Goal: Task Accomplishment & Management: Use online tool/utility

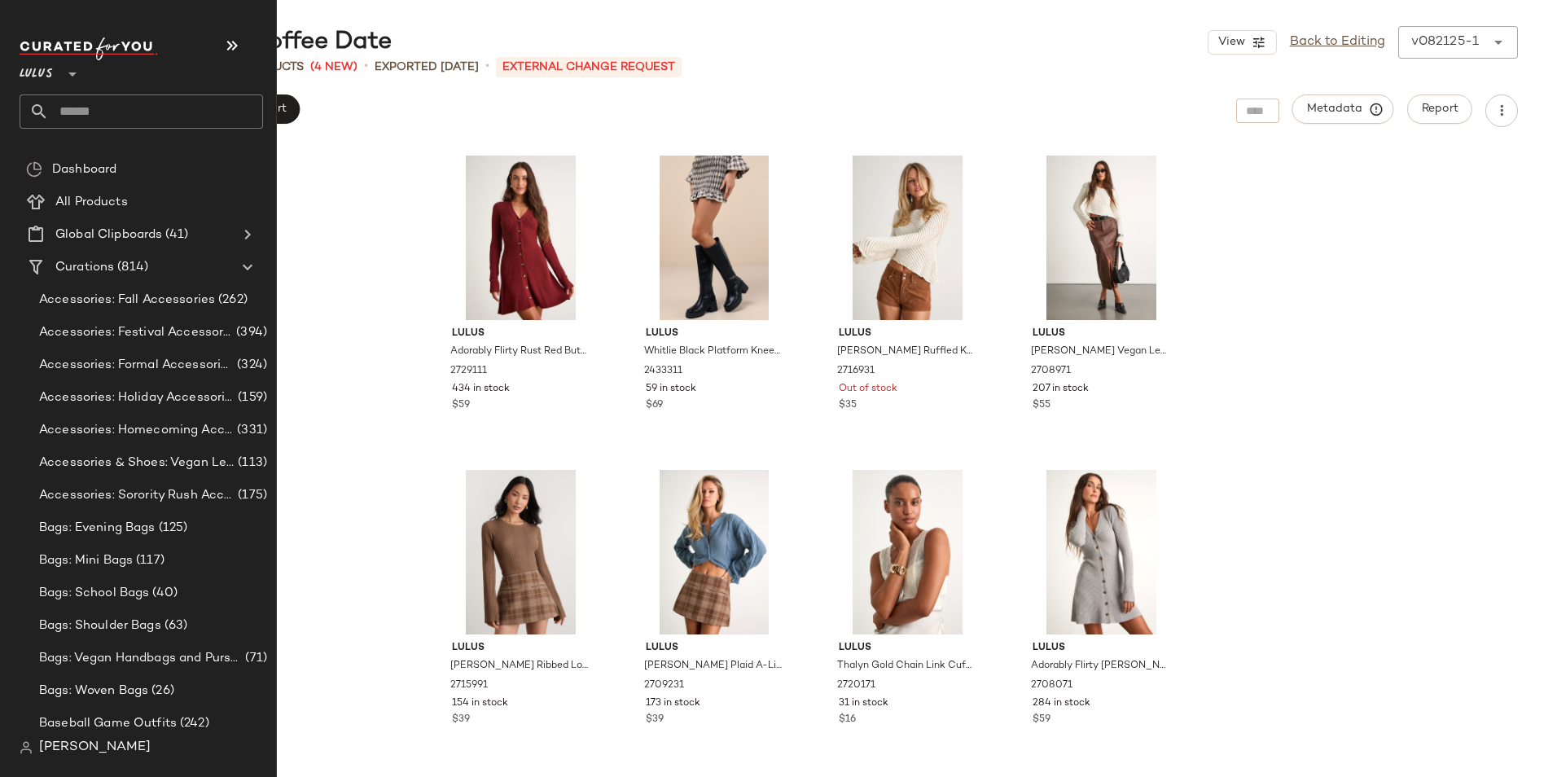
click at [128, 111] on input "text" at bounding box center [156, 111] width 214 height 34
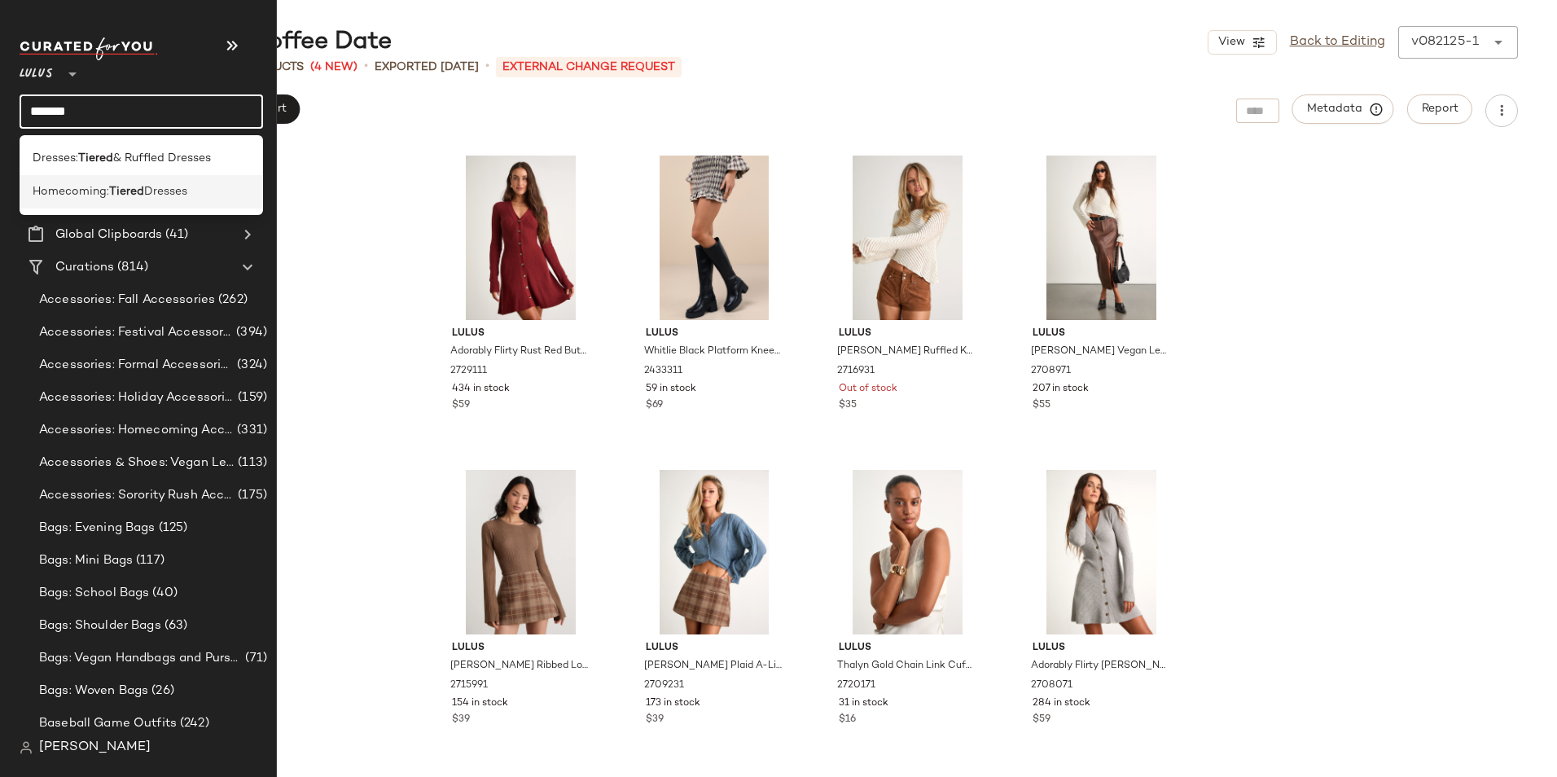
type input "******"
click at [107, 195] on span "Homecoming:" at bounding box center [71, 191] width 77 height 17
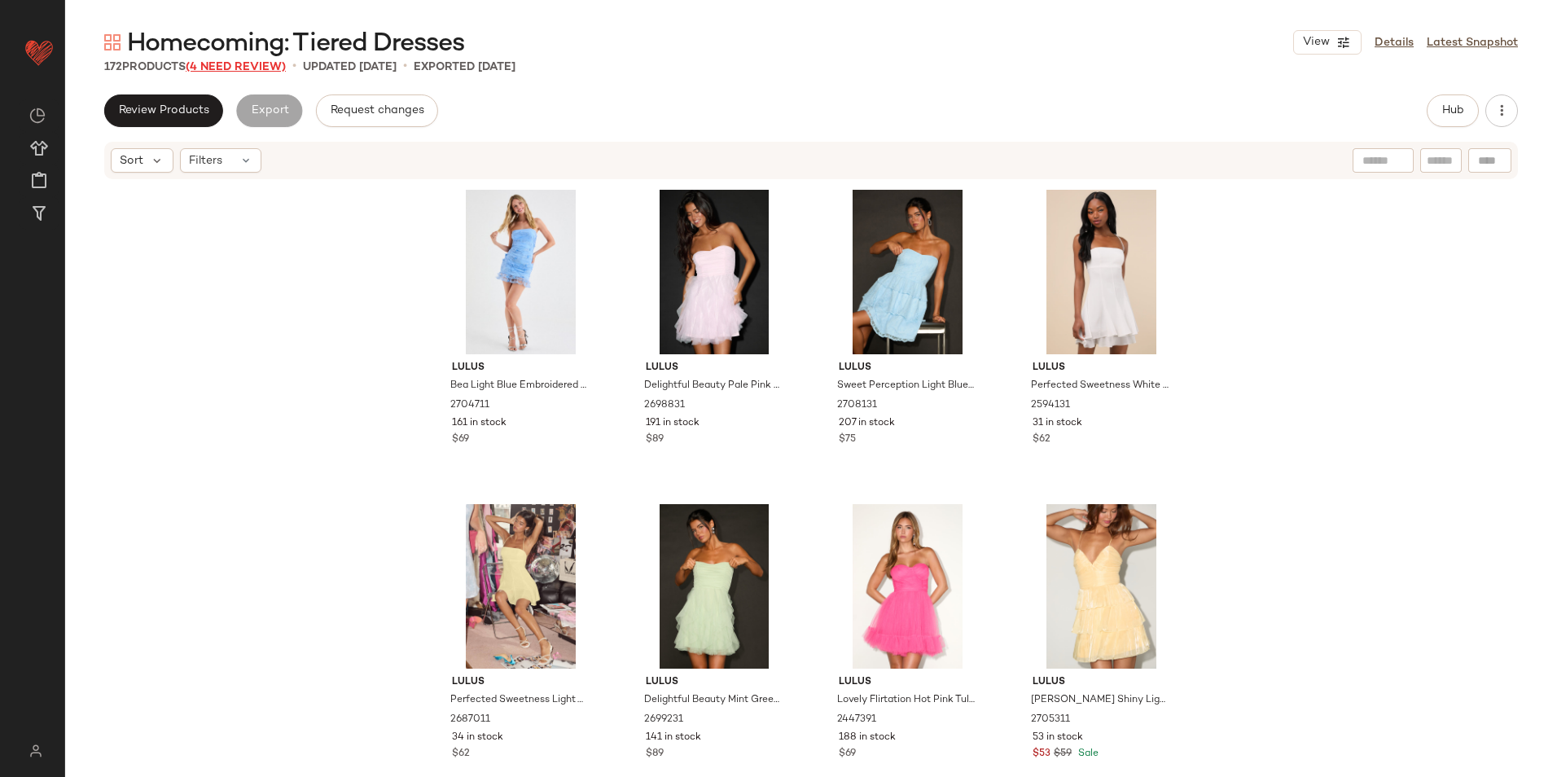
click at [245, 63] on span "(4 Need Review)" at bounding box center [236, 67] width 100 height 12
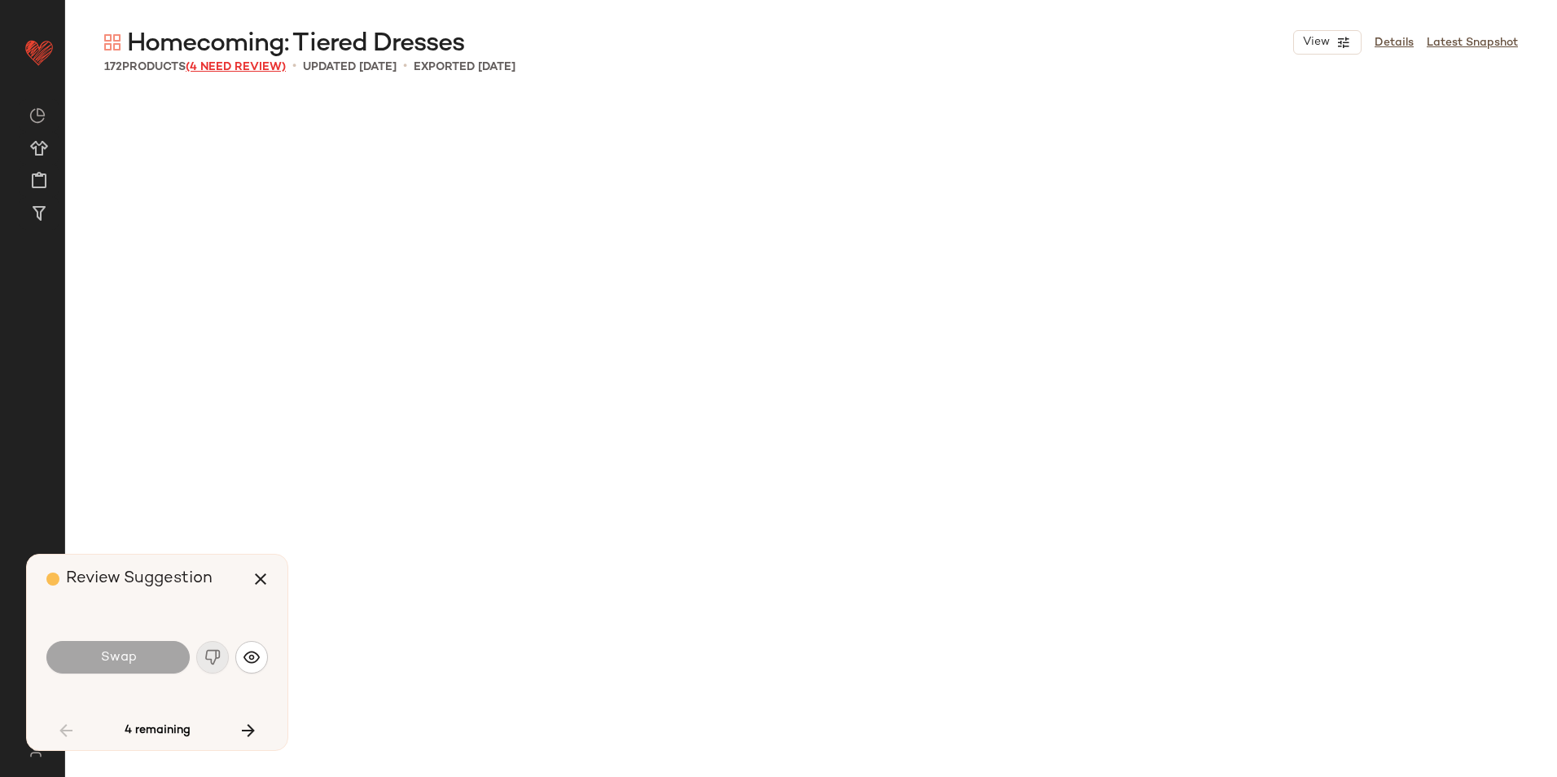
scroll to position [2828, 0]
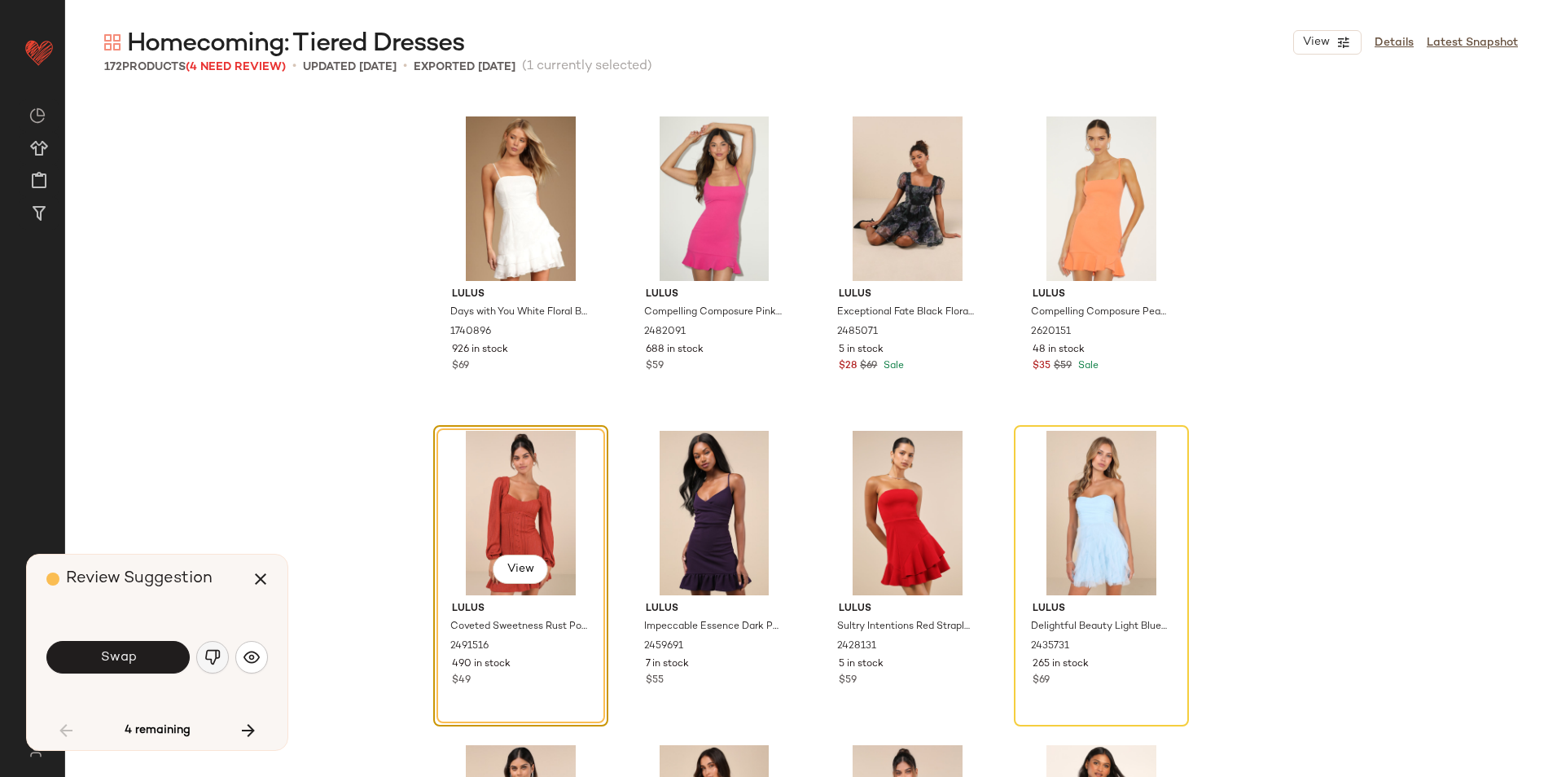
click at [218, 660] on img "button" at bounding box center [212, 657] width 16 height 16
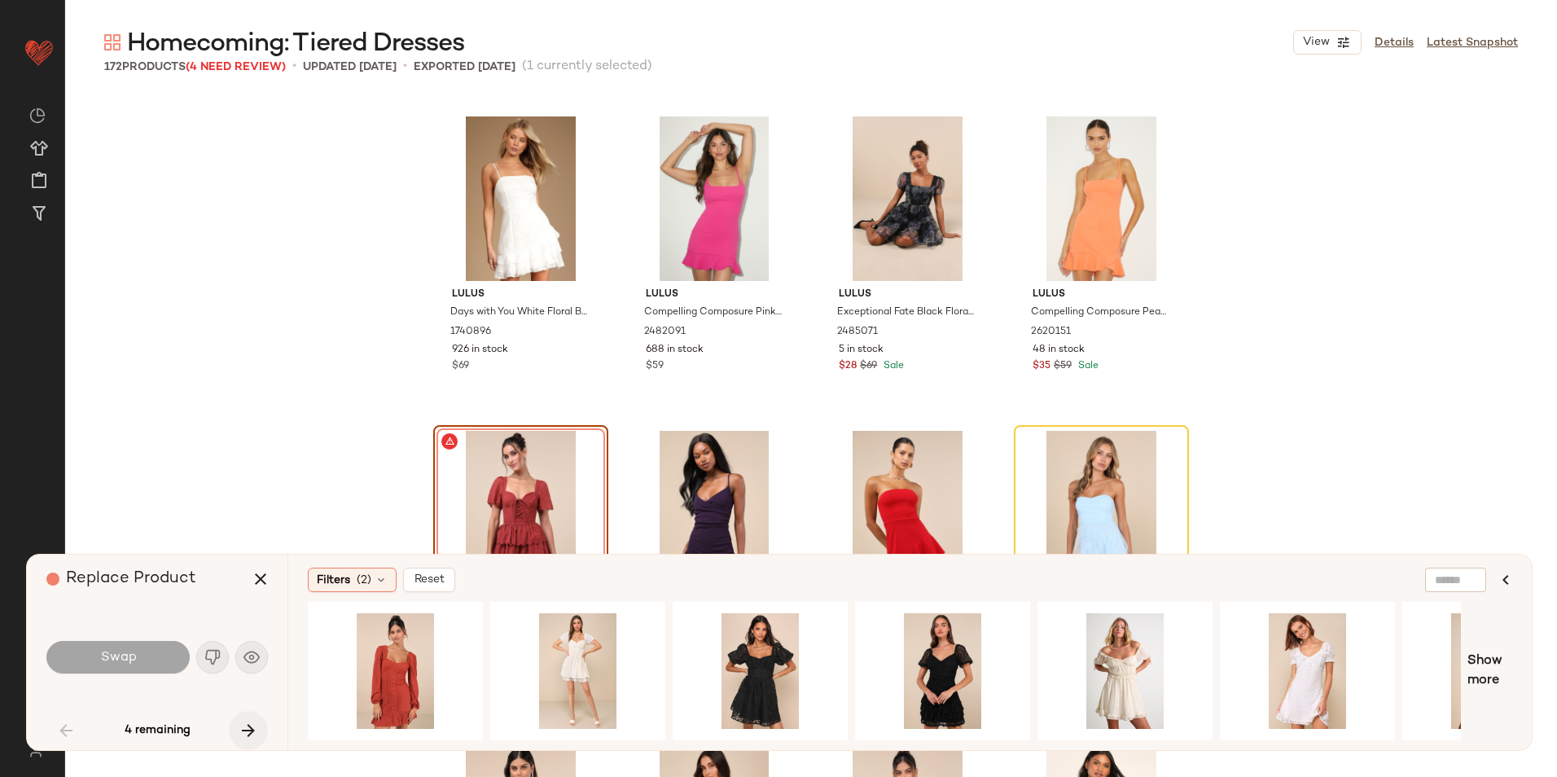
click at [247, 733] on icon "button" at bounding box center [249, 730] width 20 height 20
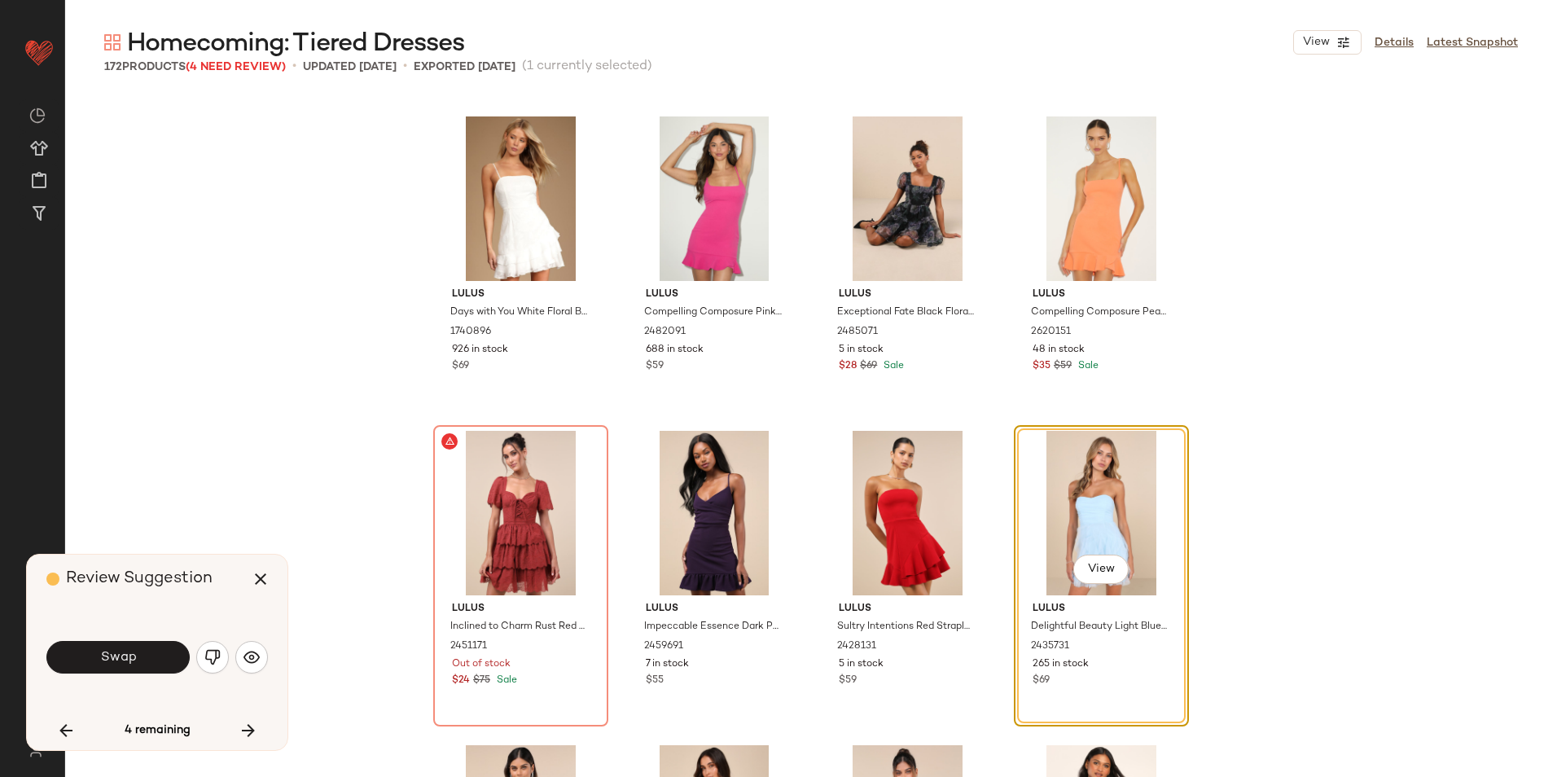
drag, startPoint x: 202, startPoint y: 657, endPoint x: 223, endPoint y: 661, distance: 21.6
click at [203, 657] on button "button" at bounding box center [212, 657] width 33 height 33
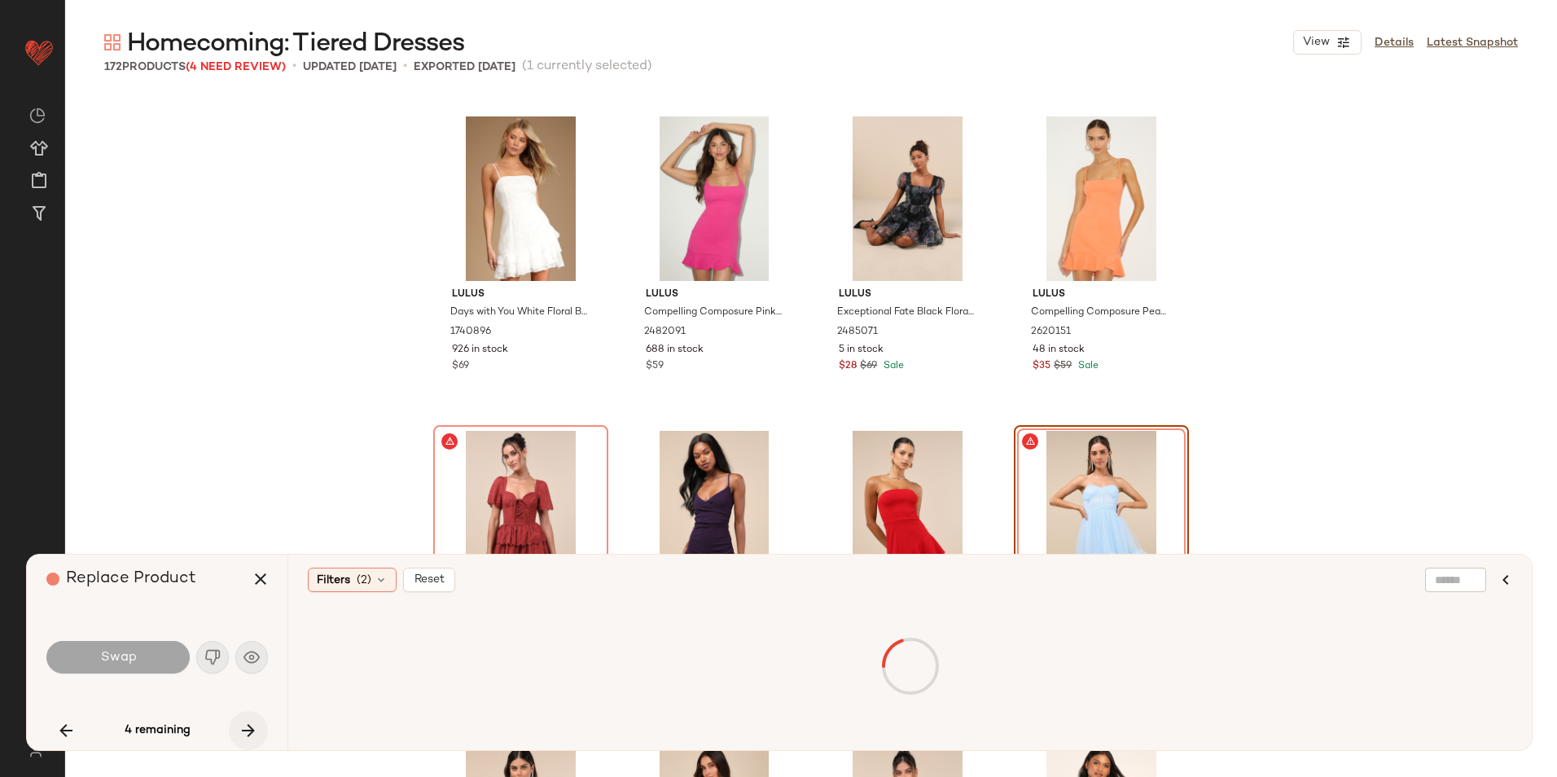
click at [242, 738] on icon "button" at bounding box center [249, 730] width 20 height 20
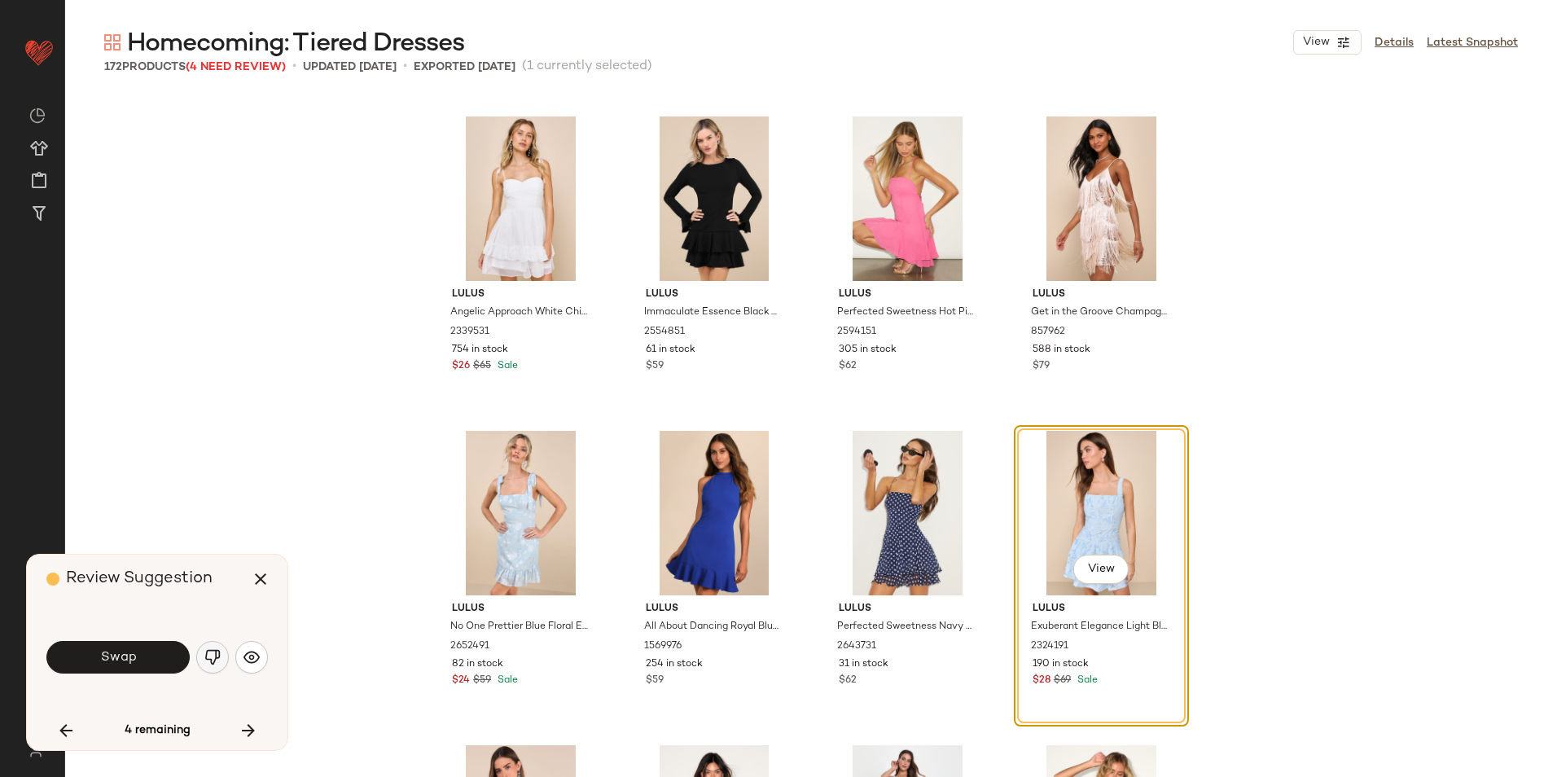
click at [212, 658] on img "button" at bounding box center [212, 657] width 16 height 16
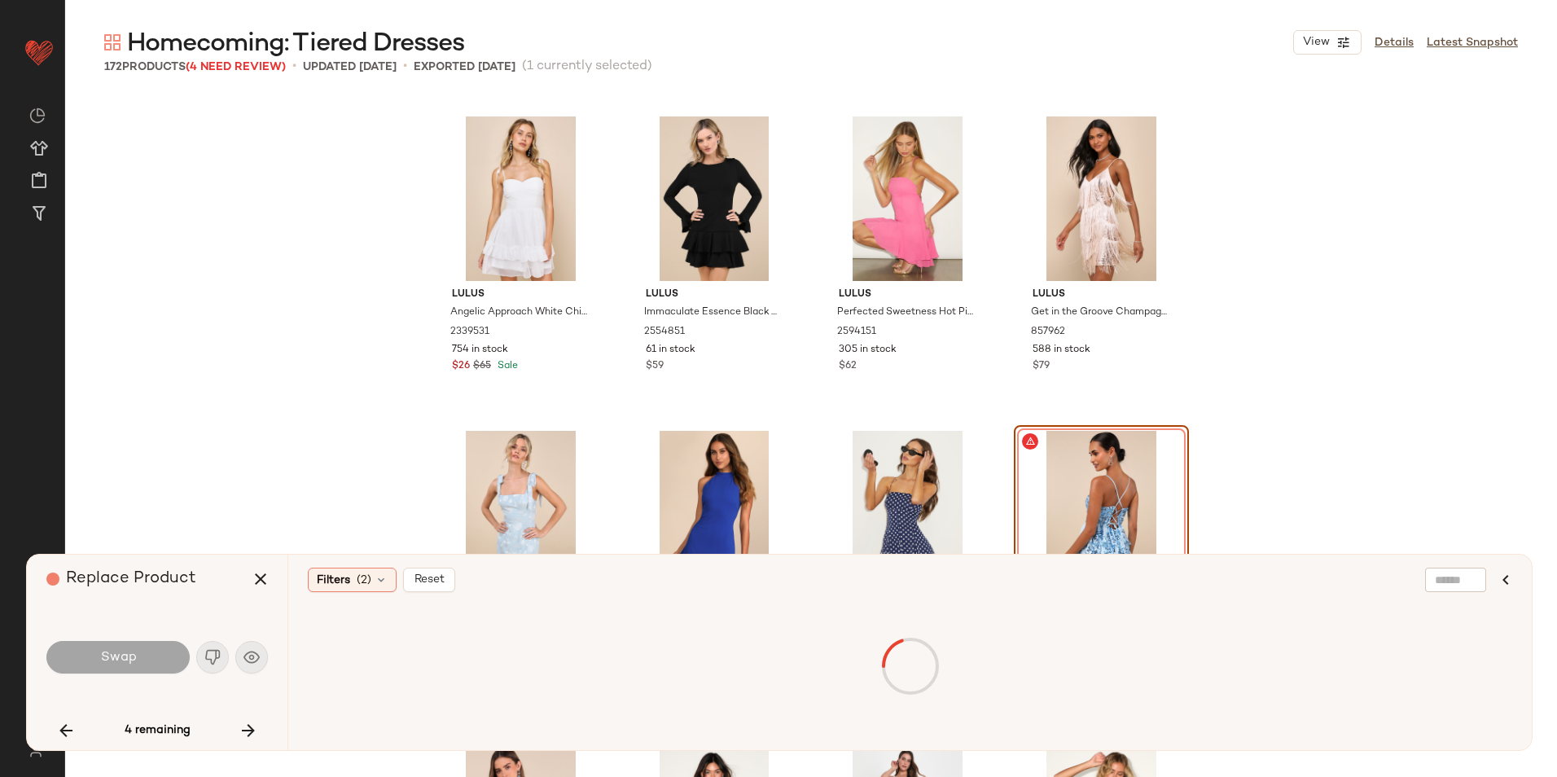
click at [243, 726] on icon "button" at bounding box center [249, 730] width 20 height 20
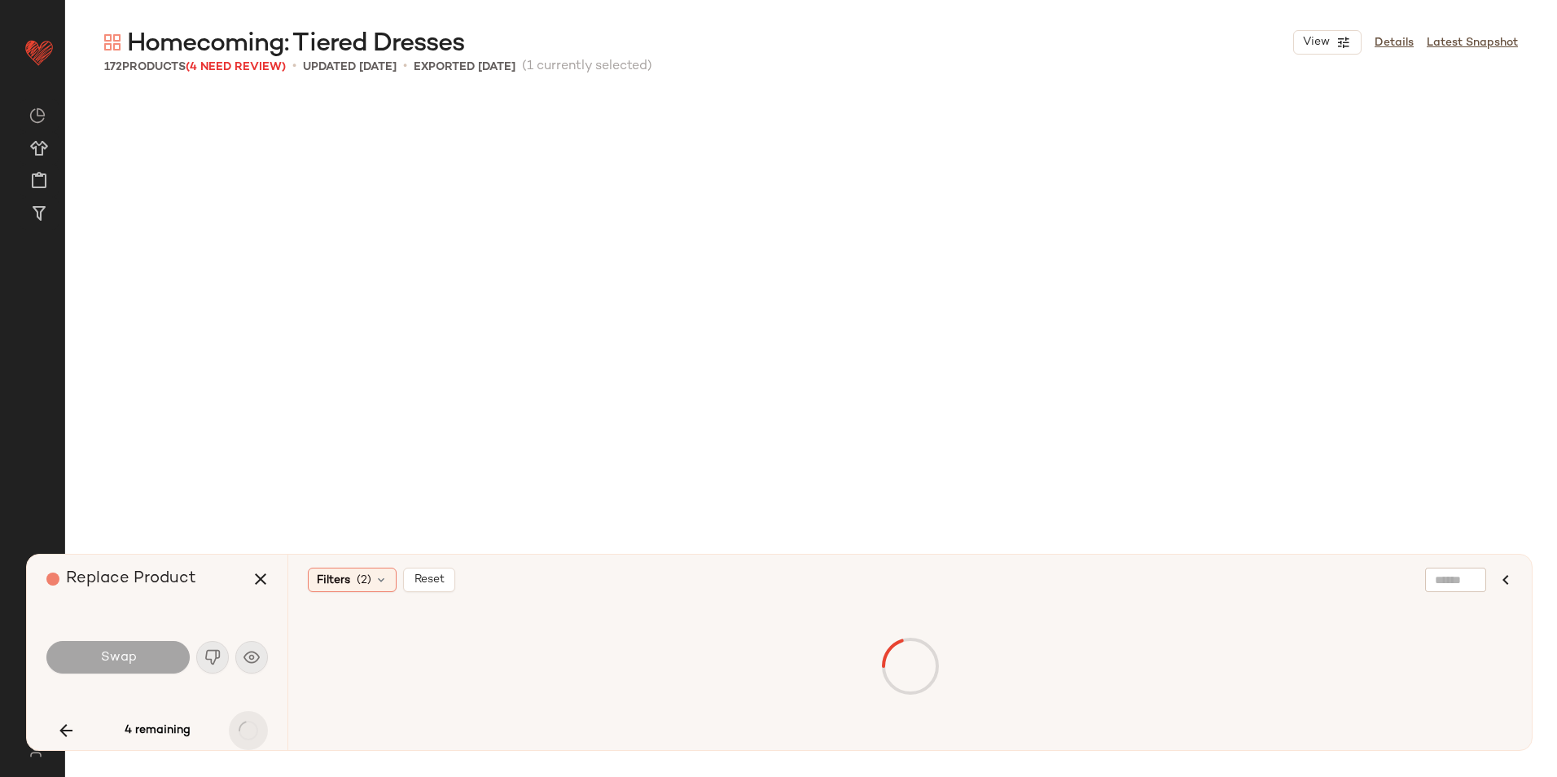
scroll to position [8484, 0]
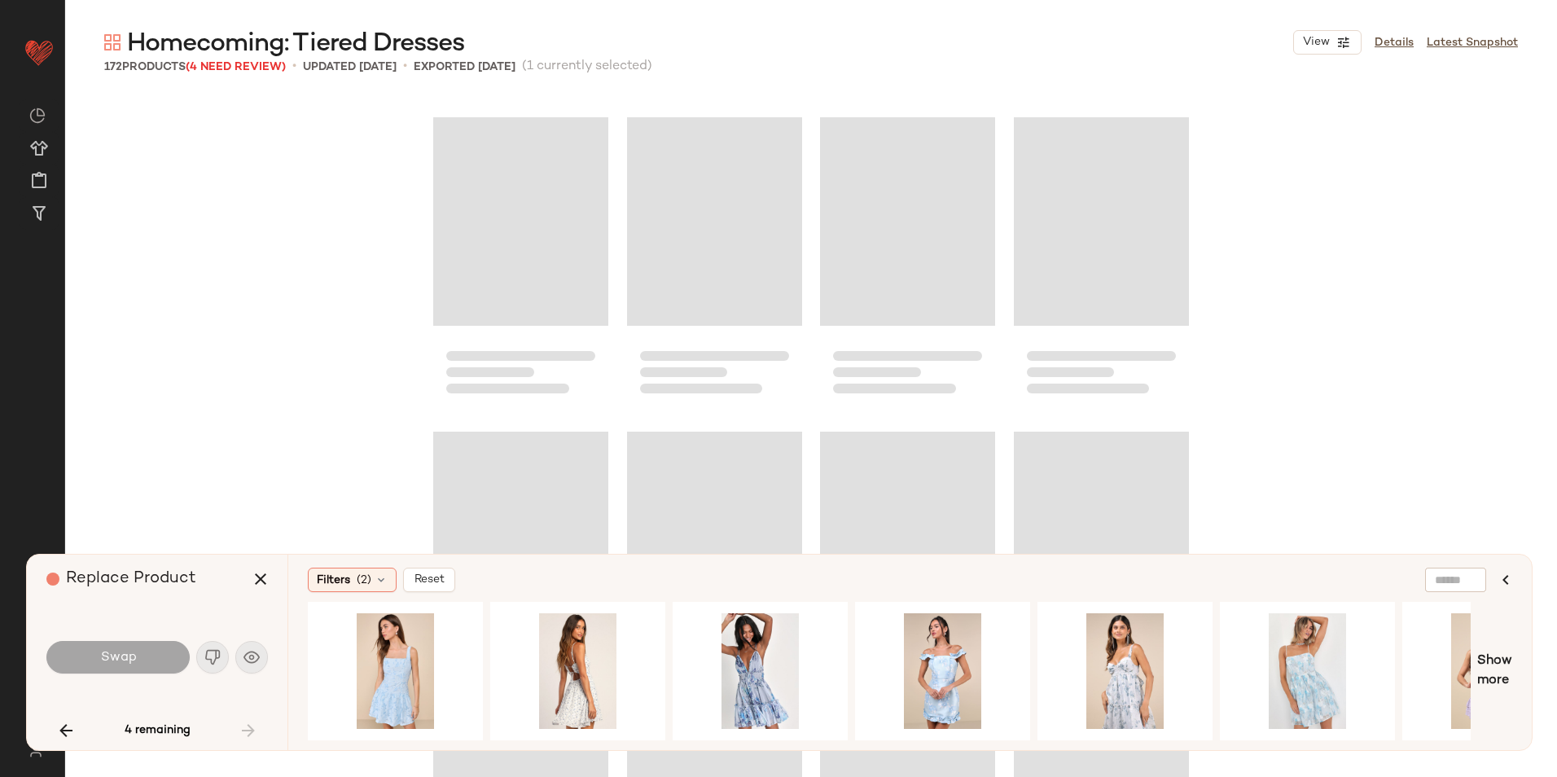
click at [206, 645] on div "Swap" at bounding box center [156, 656] width 221 height 39
click at [248, 733] on div "4 remaining" at bounding box center [156, 730] width 221 height 39
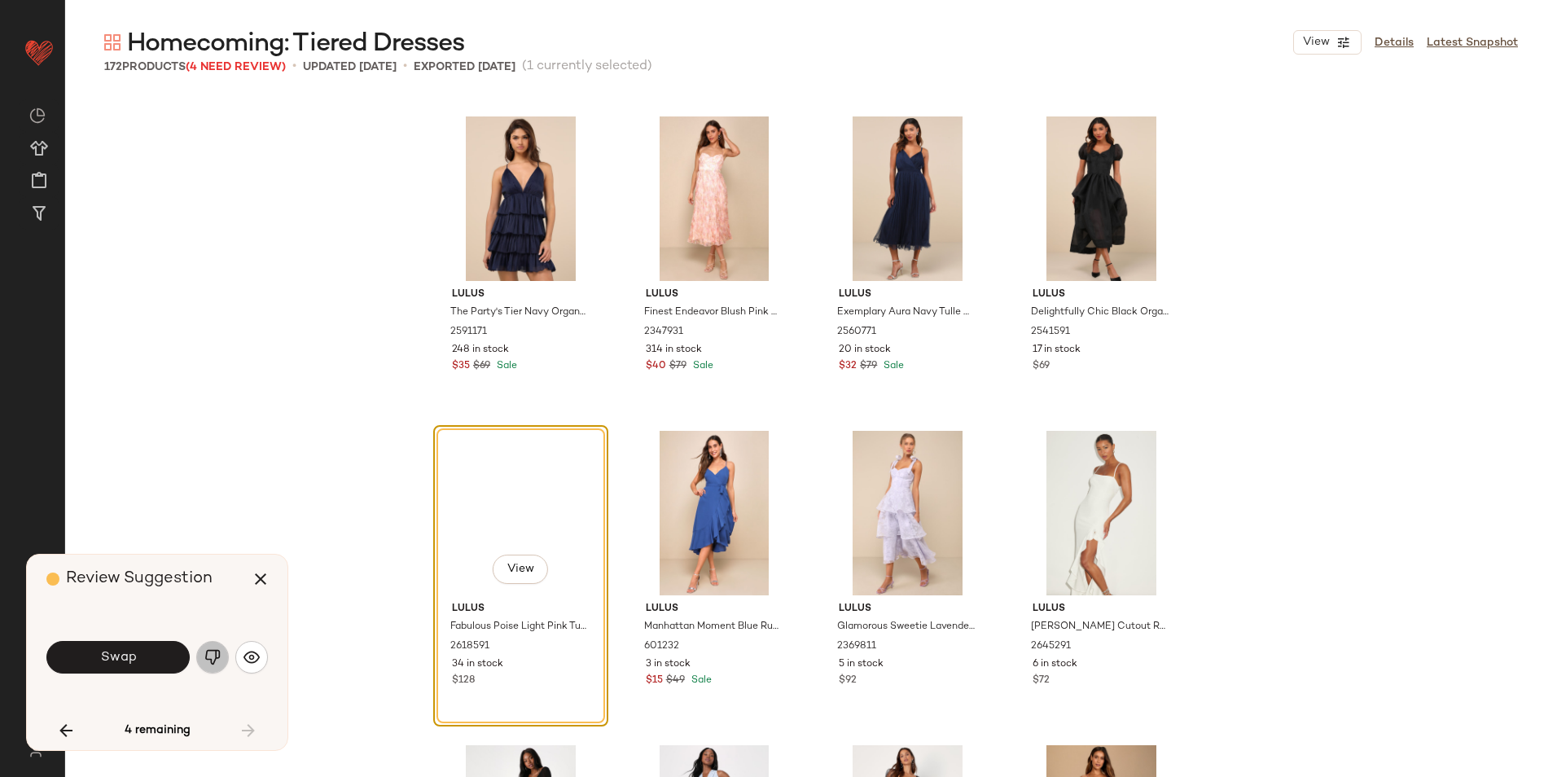
click at [208, 660] on img "button" at bounding box center [212, 657] width 16 height 16
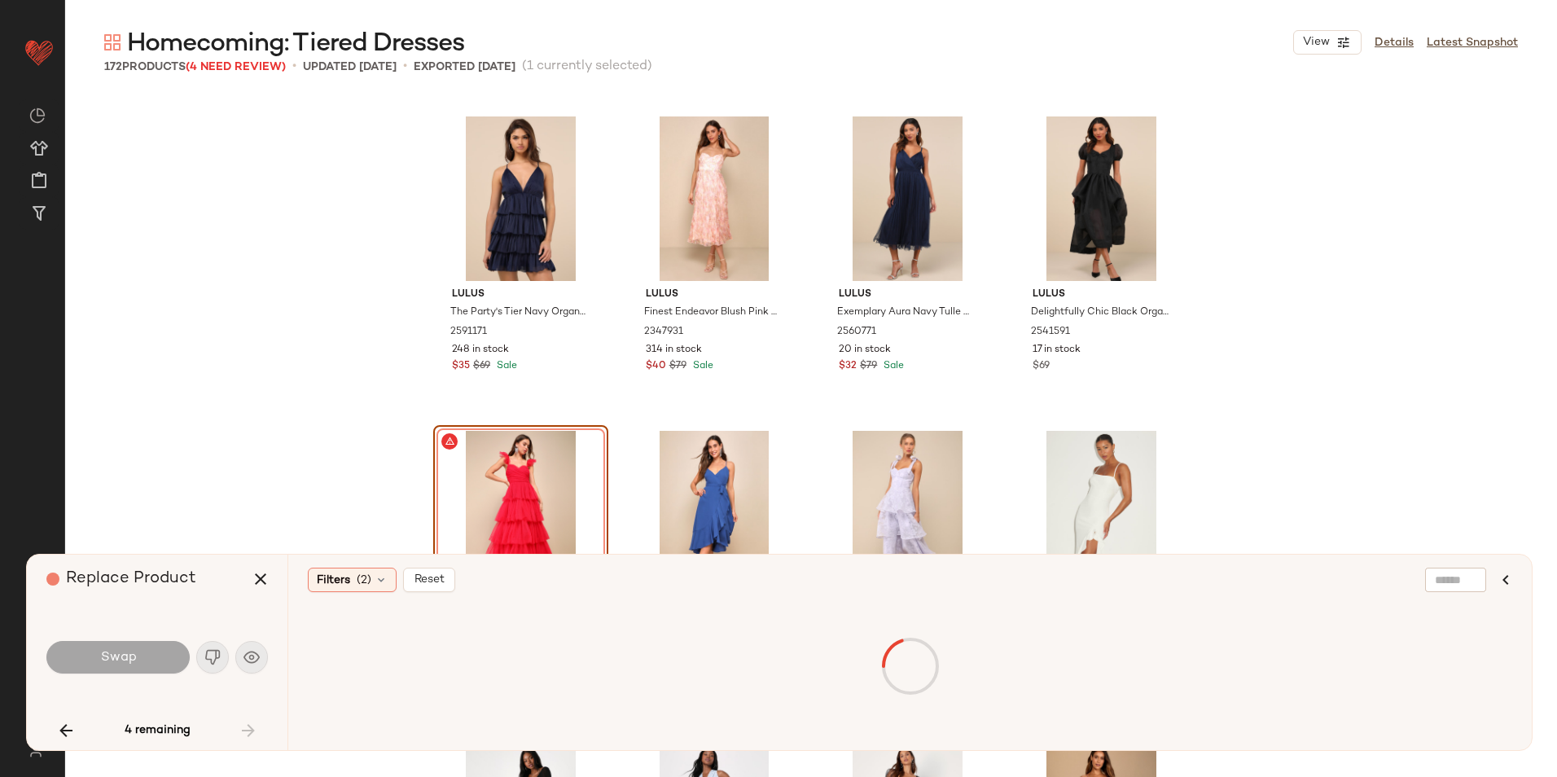
click at [244, 728] on div "4 remaining" at bounding box center [156, 730] width 221 height 39
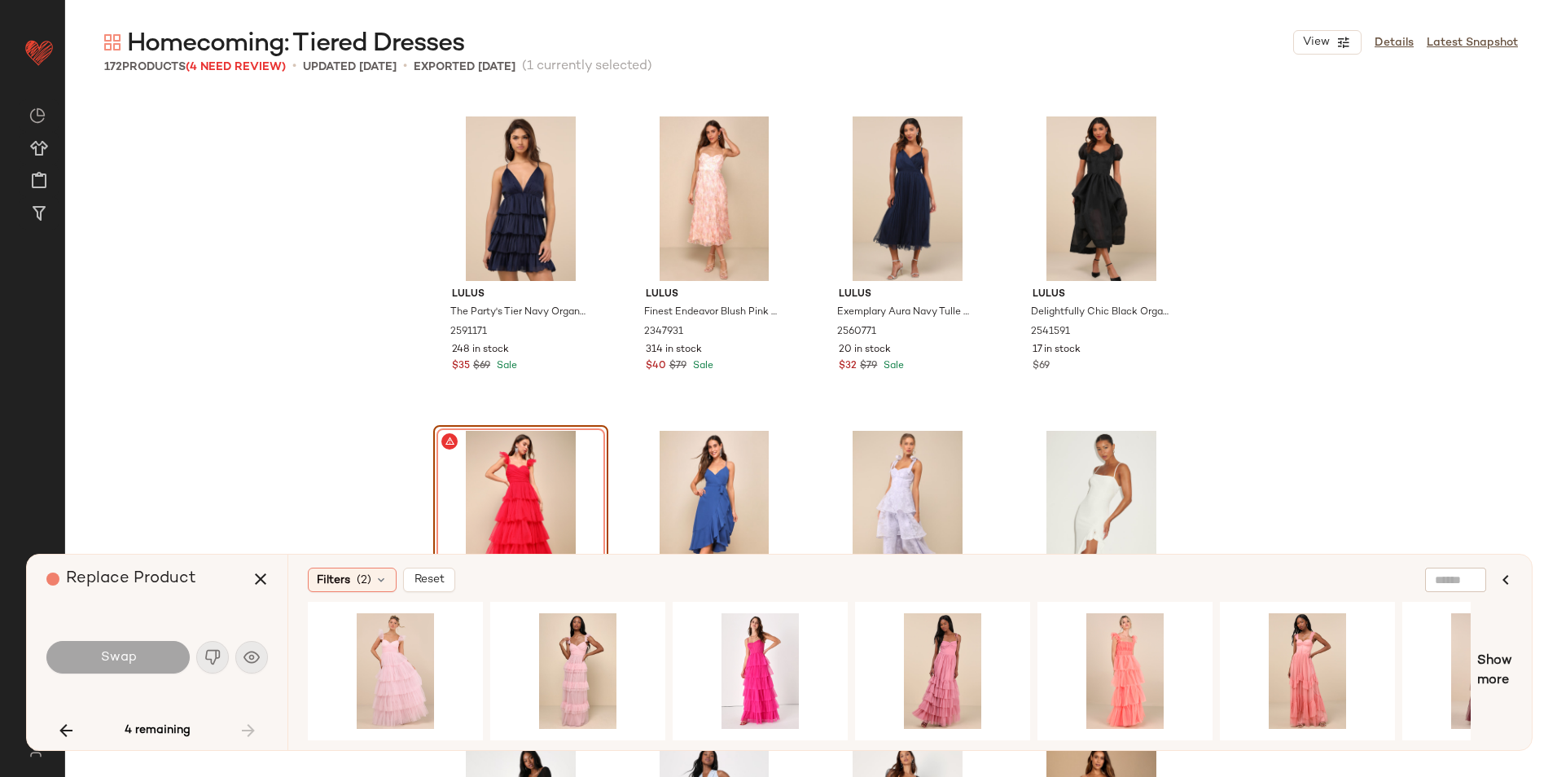
click at [212, 657] on div "Swap" at bounding box center [156, 656] width 221 height 39
click at [260, 592] on button "button" at bounding box center [260, 578] width 39 height 39
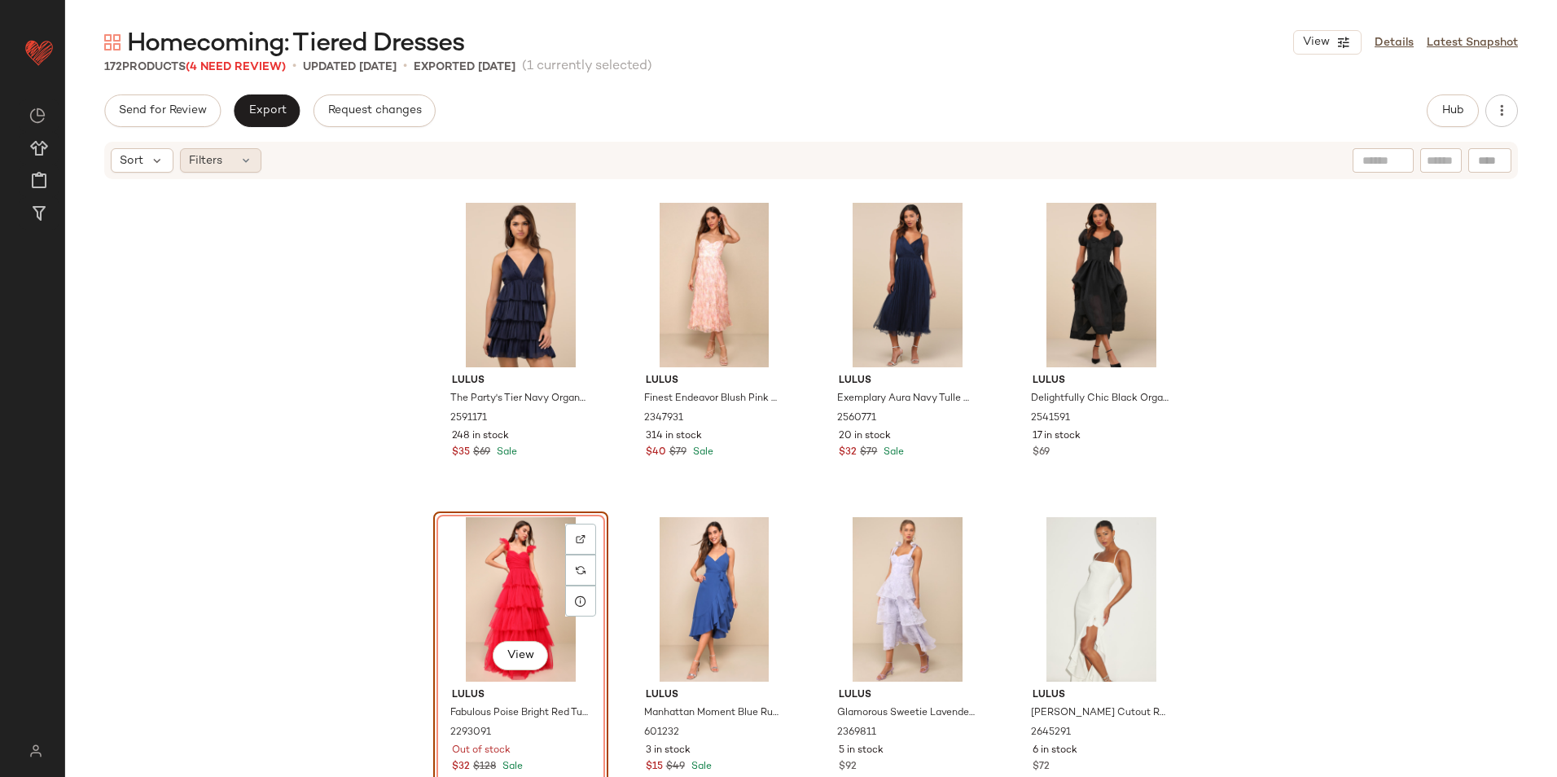
click at [192, 160] on span "Filters" at bounding box center [205, 160] width 33 height 17
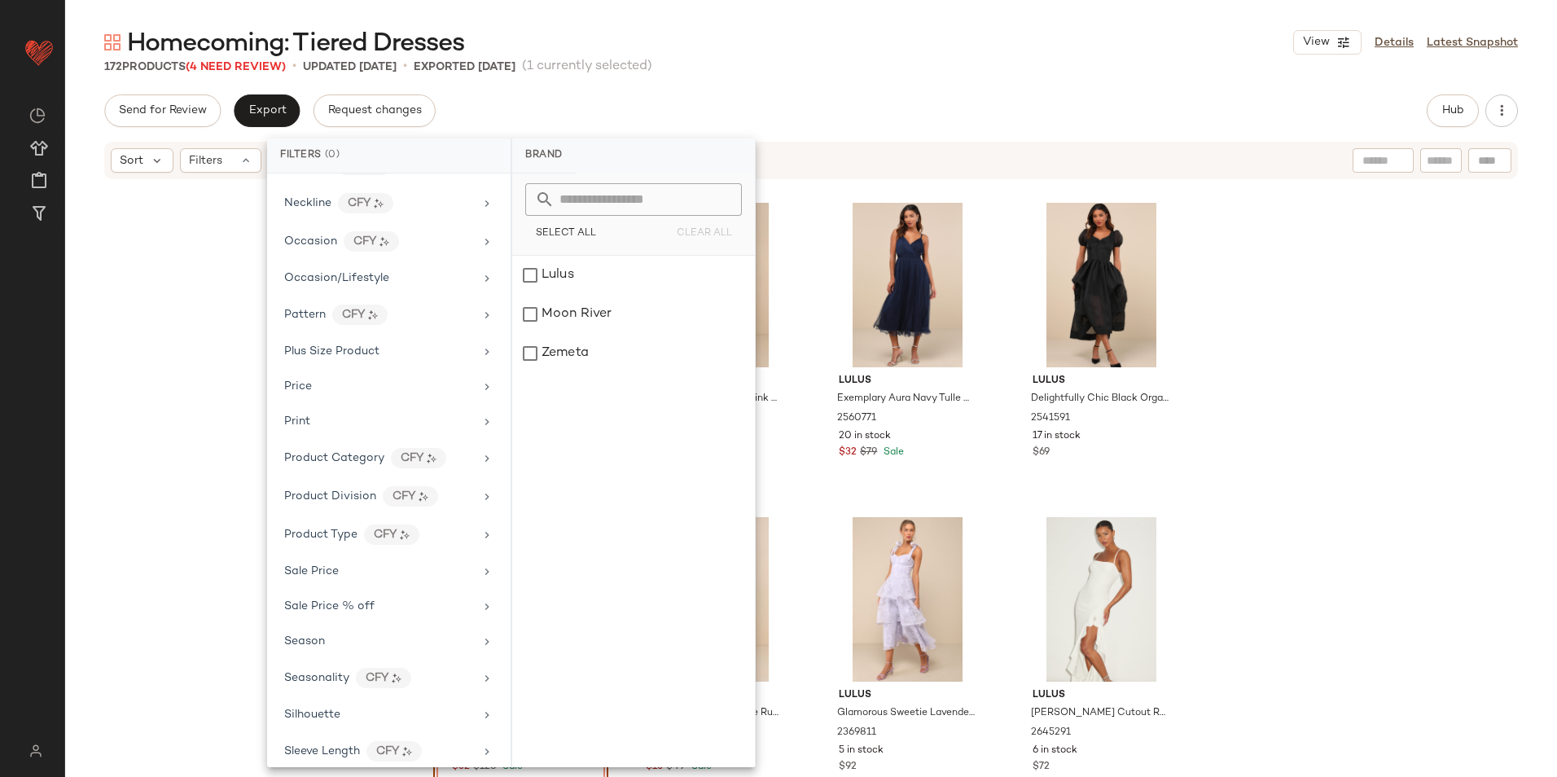
scroll to position [840, 0]
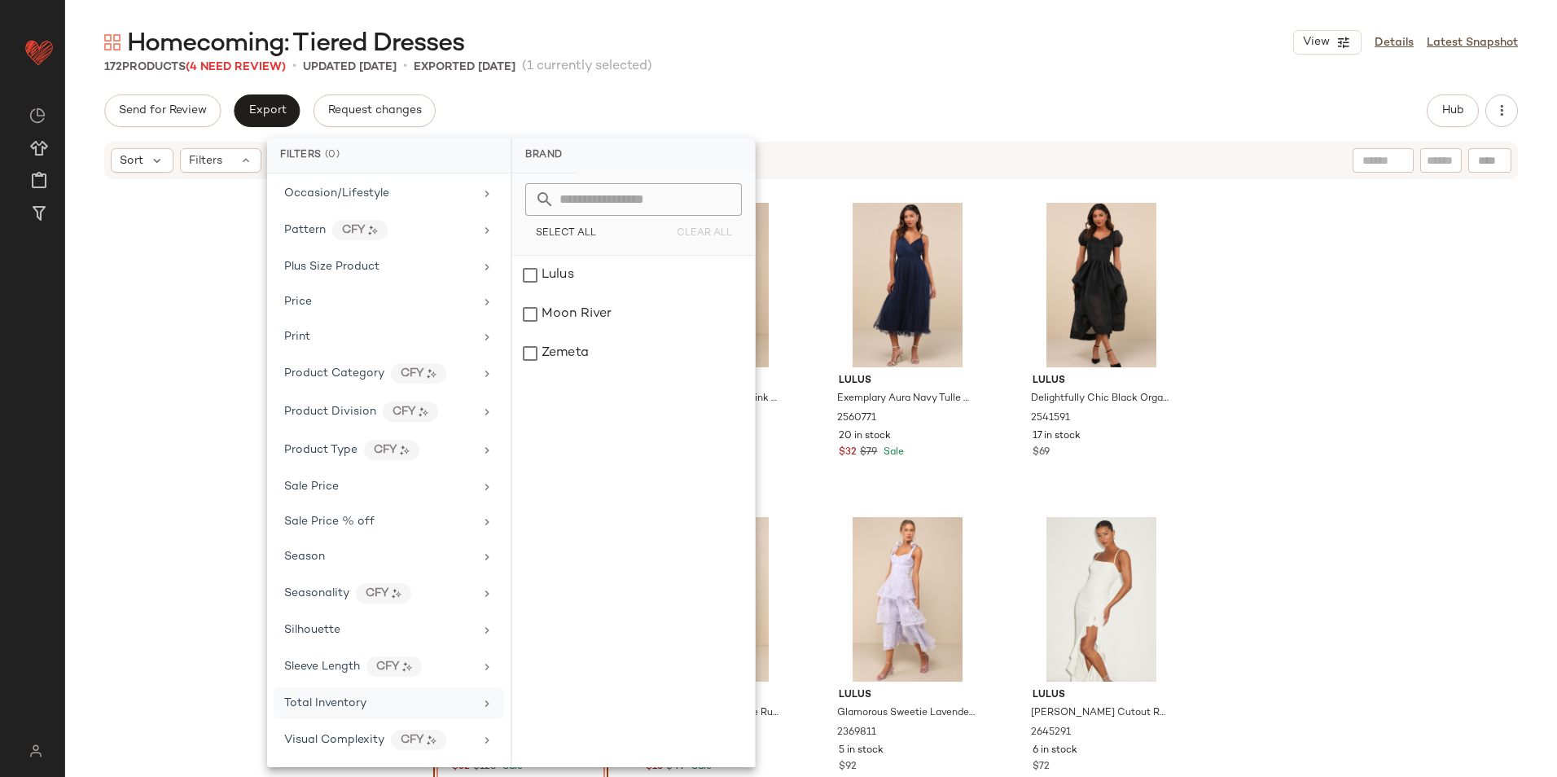
click at [353, 709] on span "Total Inventory" at bounding box center [325, 703] width 82 height 12
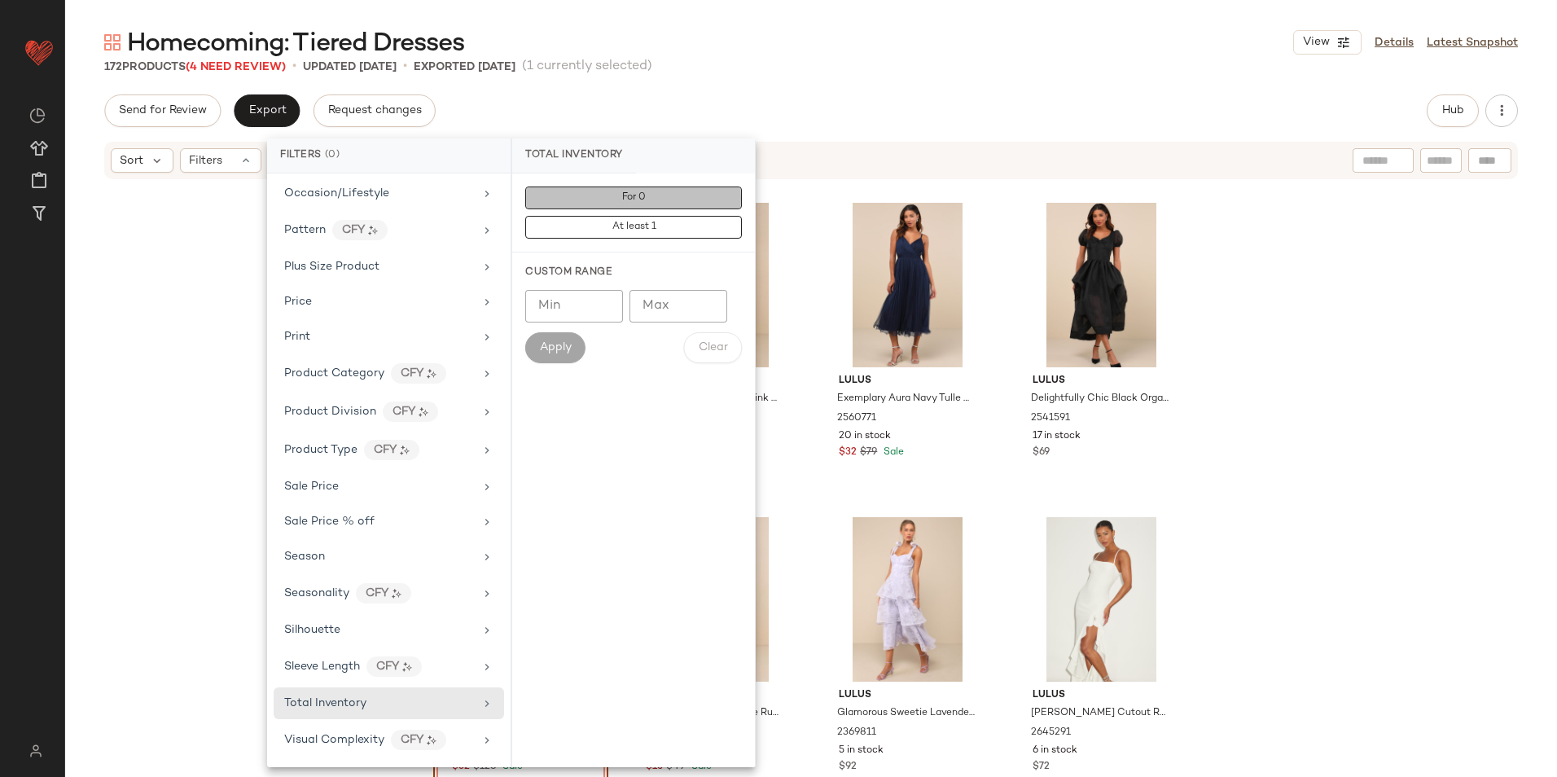
click at [663, 216] on button "For 0" at bounding box center [633, 227] width 217 height 23
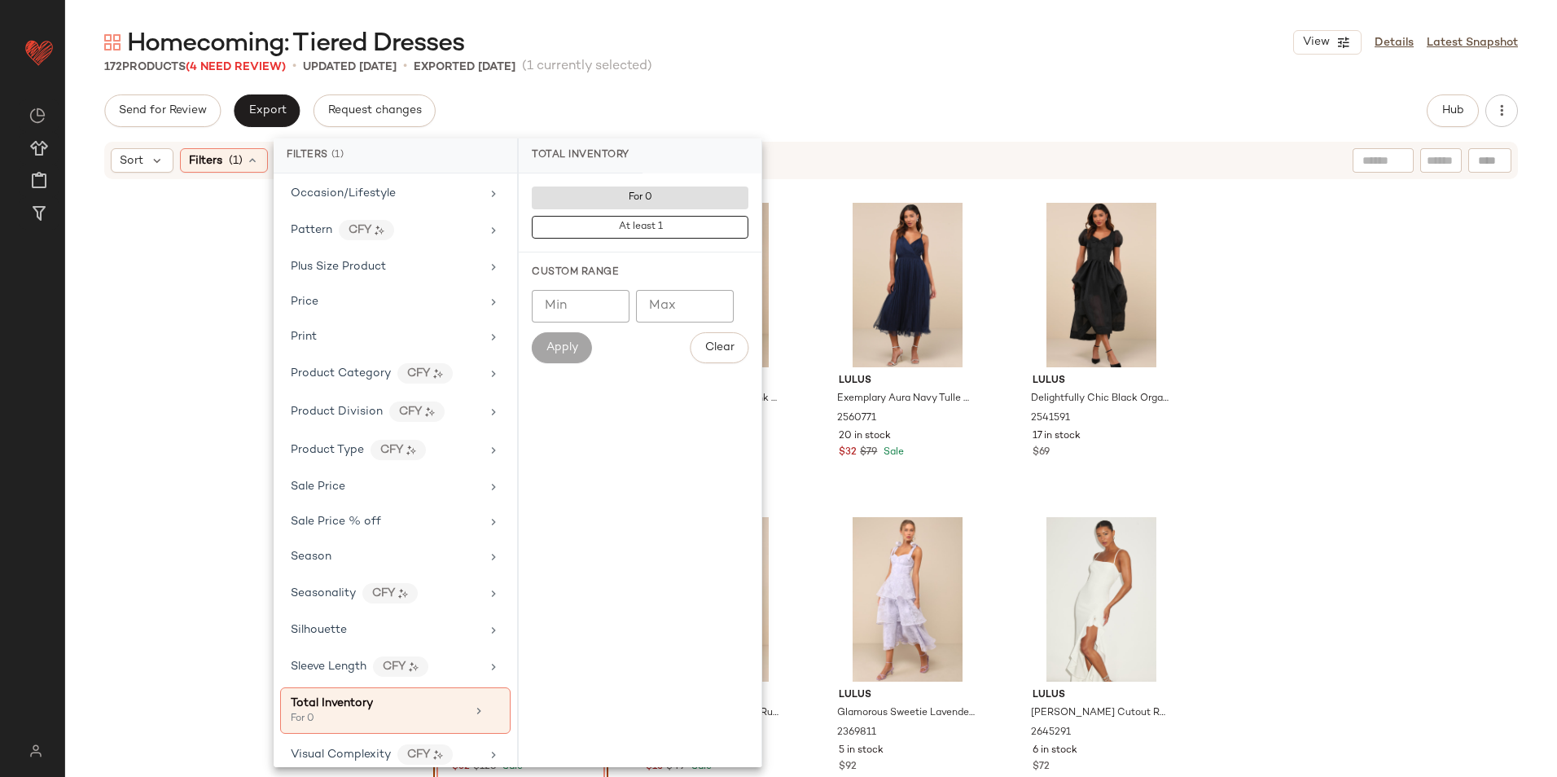
click at [801, 82] on div "Homecoming: Tiered Dresses View Details Latest Snapshot 172 Products (4 Need Re…" at bounding box center [810, 401] width 1491 height 751
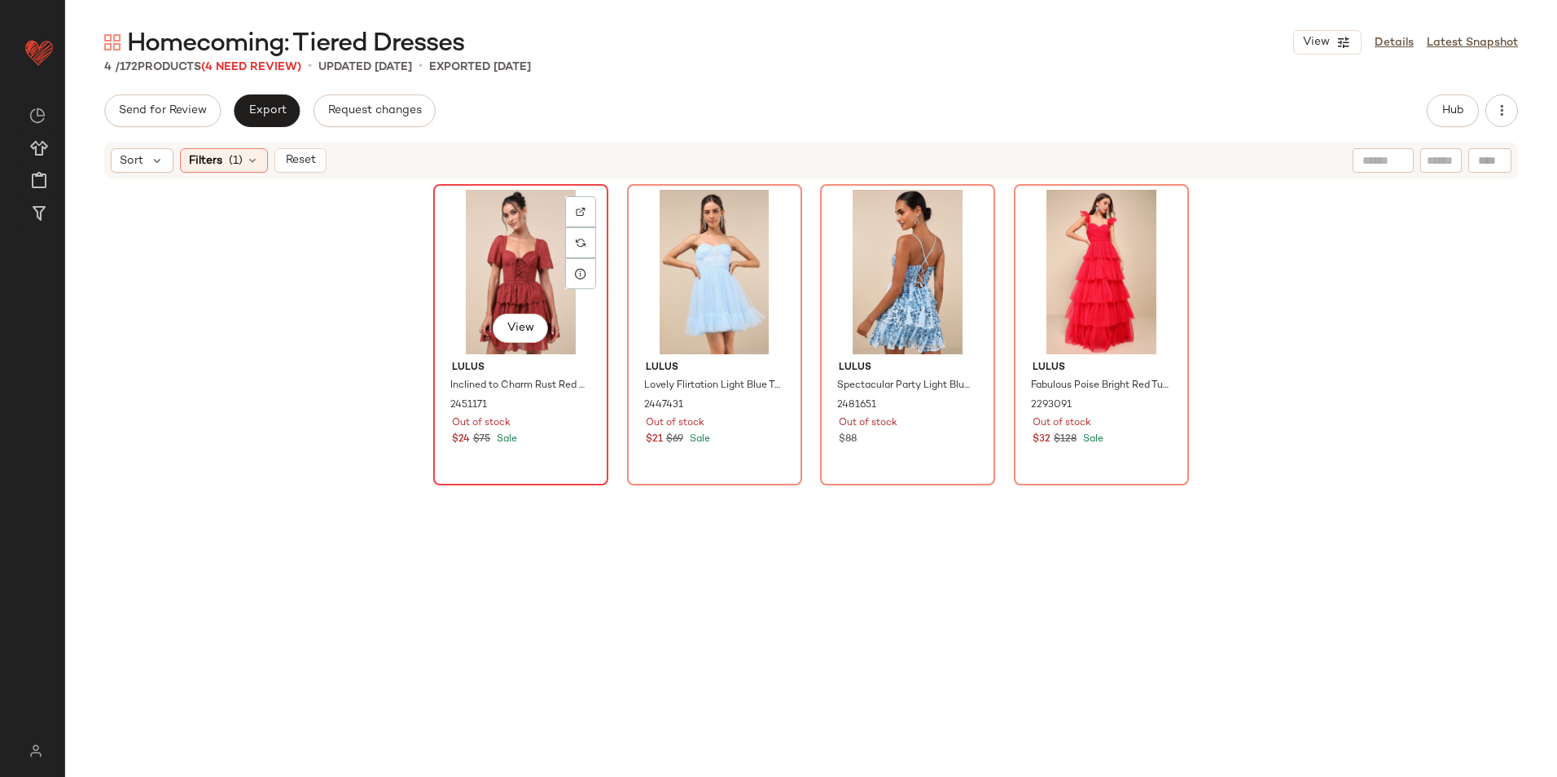
click at [484, 268] on div "View" at bounding box center [521, 272] width 164 height 164
click at [488, 260] on div "View" at bounding box center [521, 272] width 164 height 164
click at [290, 293] on div "Lulus Inclined to Charm Rust Red Embroidered Tiered Lace-Up Mini Dress 2451171 …" at bounding box center [810, 469] width 1491 height 576
click at [525, 306] on div "View" at bounding box center [521, 272] width 164 height 164
click at [703, 264] on div "View" at bounding box center [715, 272] width 164 height 164
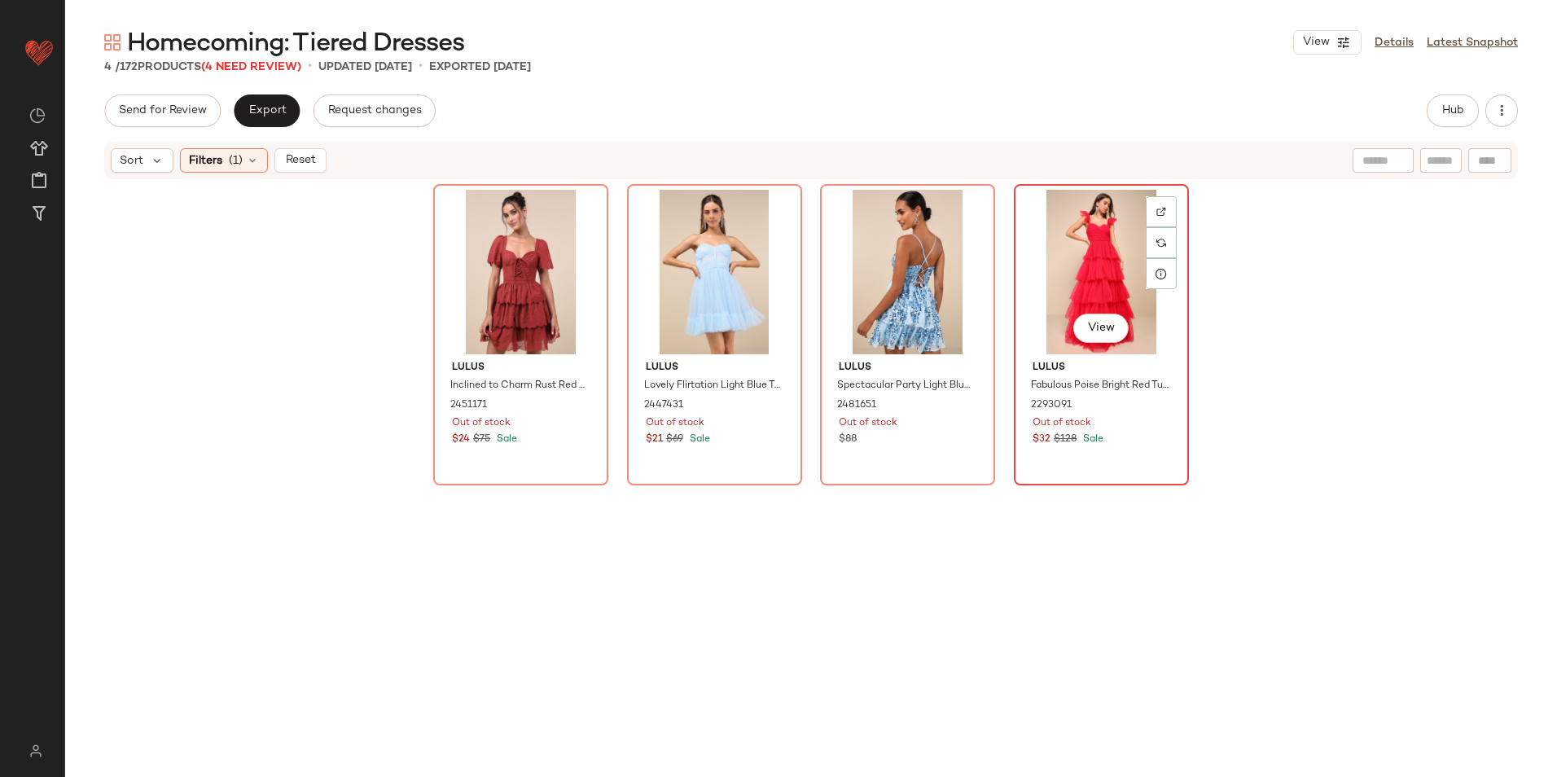
click at [1110, 275] on div "View" at bounding box center [1101, 272] width 164 height 164
click at [717, 265] on div "View" at bounding box center [715, 272] width 164 height 164
click at [280, 270] on div "Lulus Inclined to Charm Rust Red Embroidered Tiered Lace-Up Mini Dress 2451171 …" at bounding box center [810, 469] width 1491 height 576
click at [281, 270] on div "Lulus Inclined to Charm Rust Red Embroidered Tiered Lace-Up Mini Dress 2451171 …" at bounding box center [810, 469] width 1491 height 576
click at [502, 256] on div "View" at bounding box center [521, 272] width 164 height 164
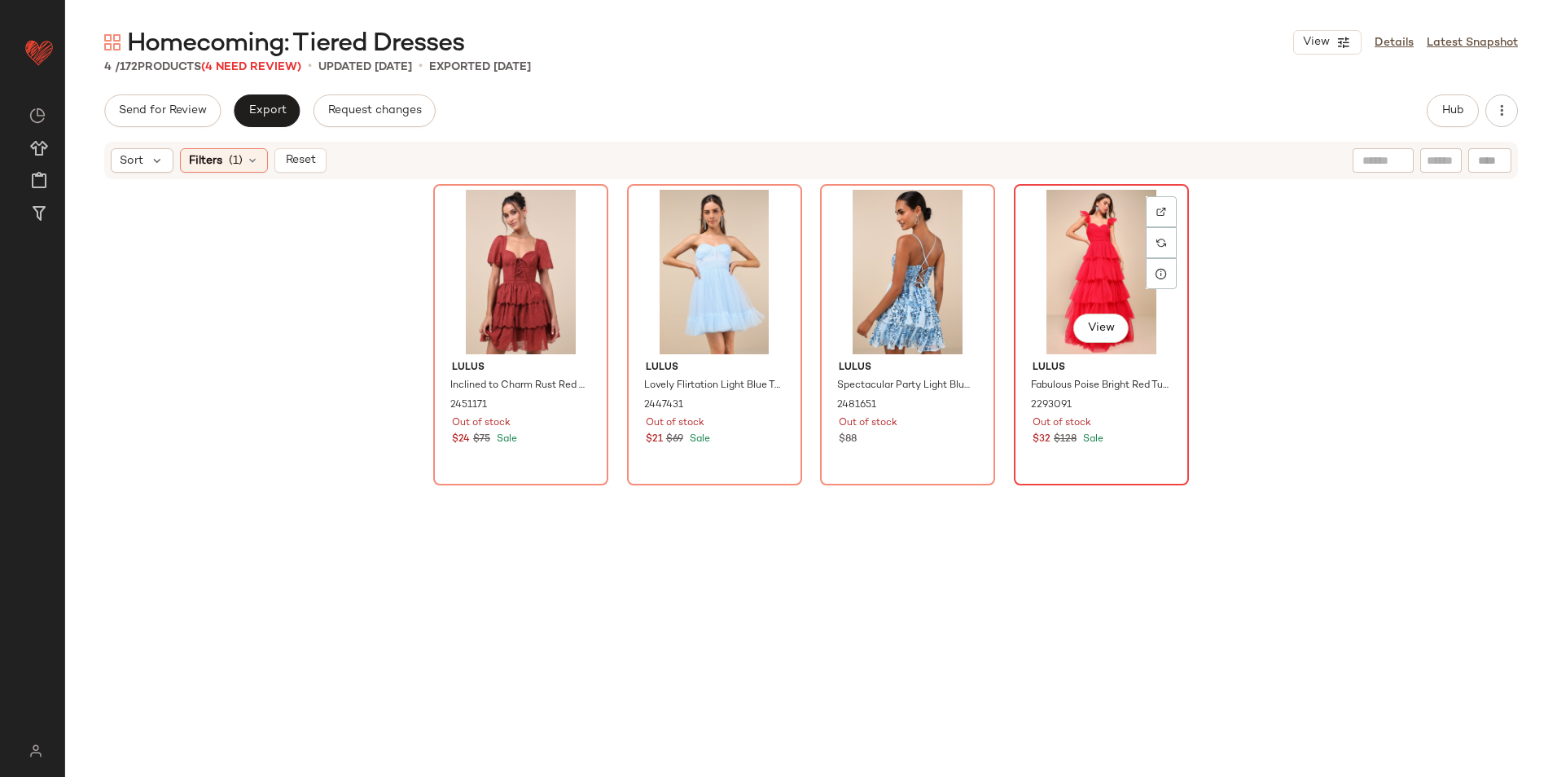
click at [1066, 274] on div "View" at bounding box center [1101, 272] width 164 height 164
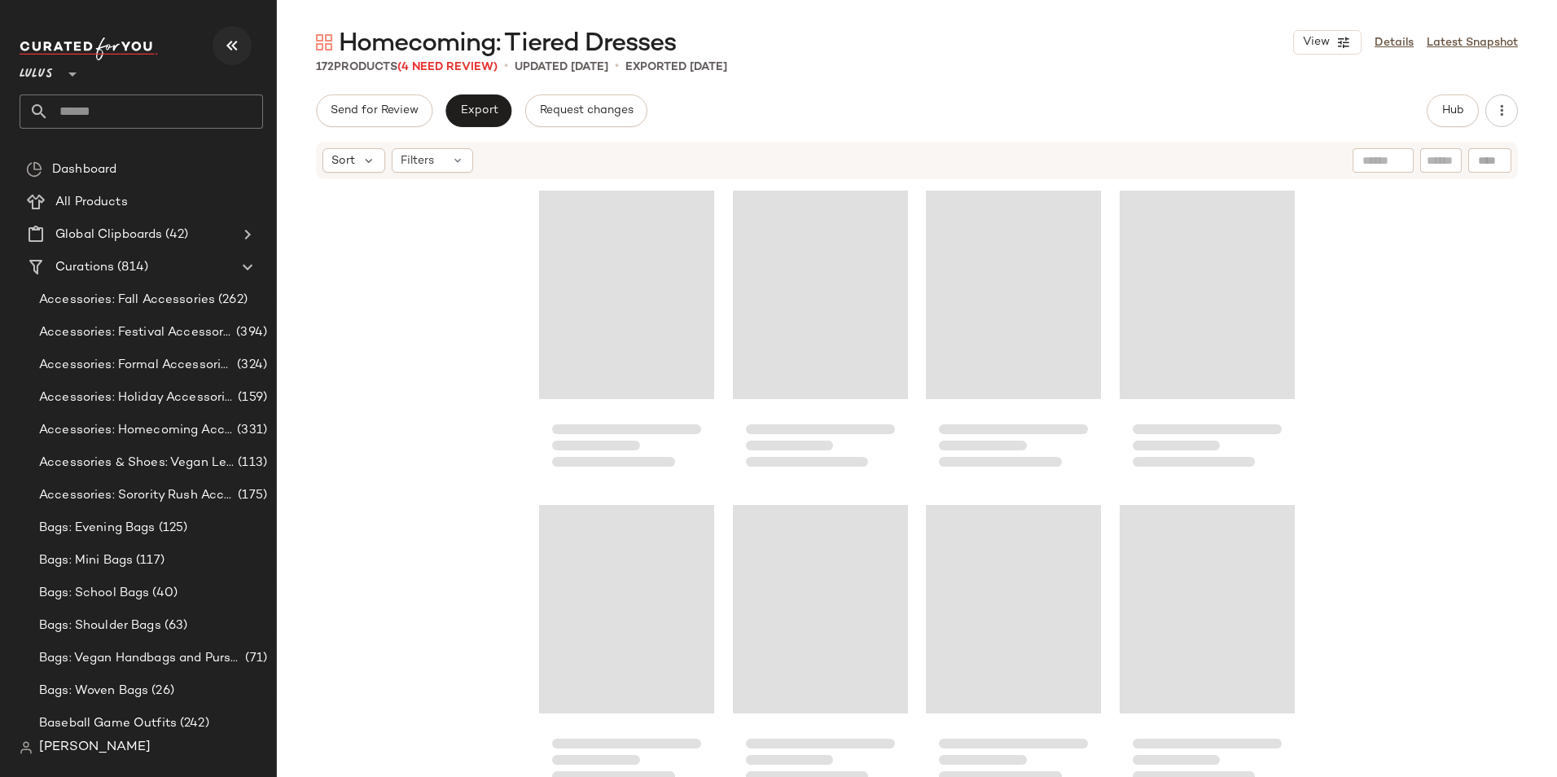
click at [238, 42] on icon "button" at bounding box center [232, 46] width 20 height 20
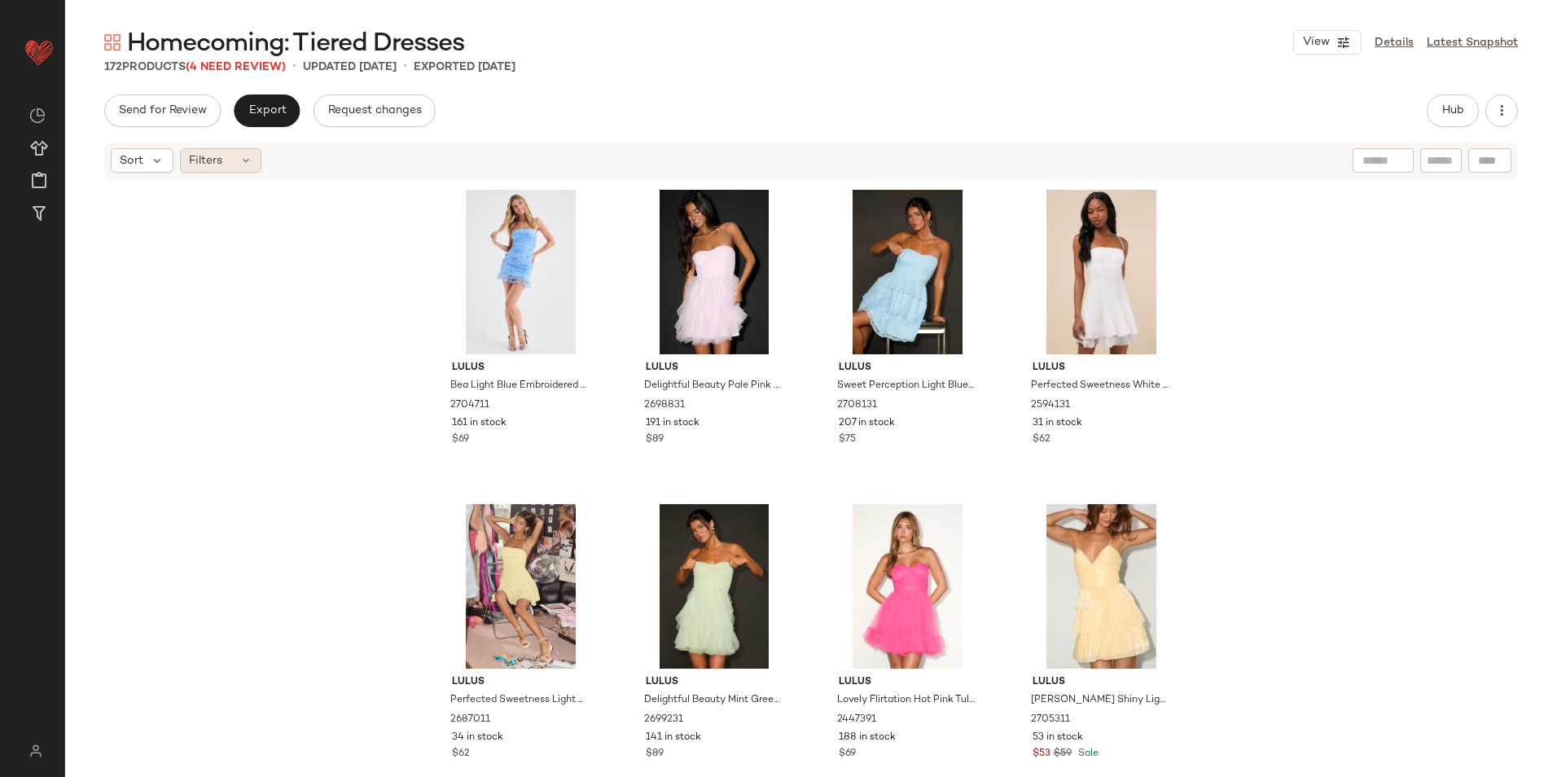
click at [231, 163] on div "Filters" at bounding box center [220, 160] width 81 height 24
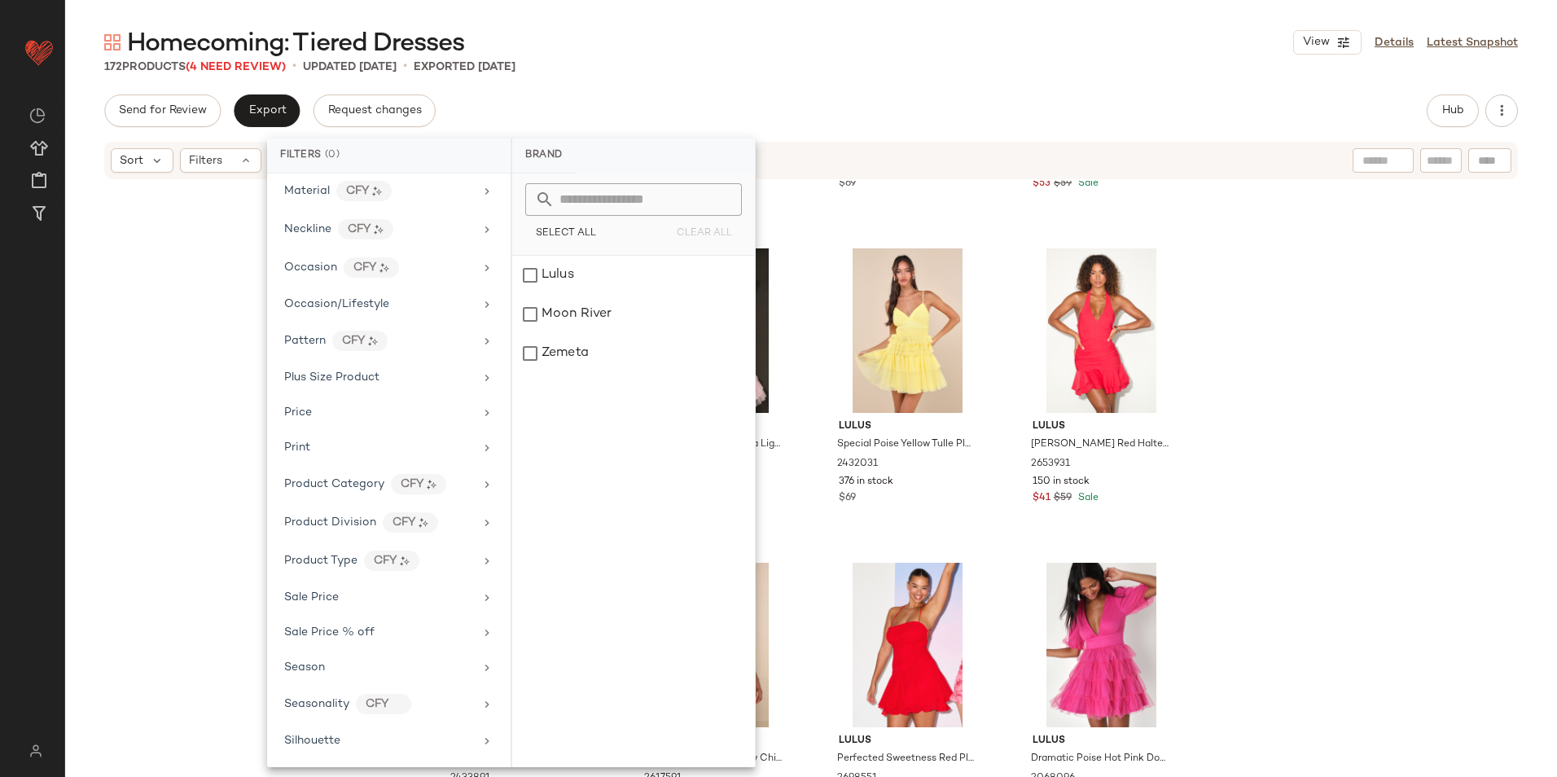
scroll to position [840, 0]
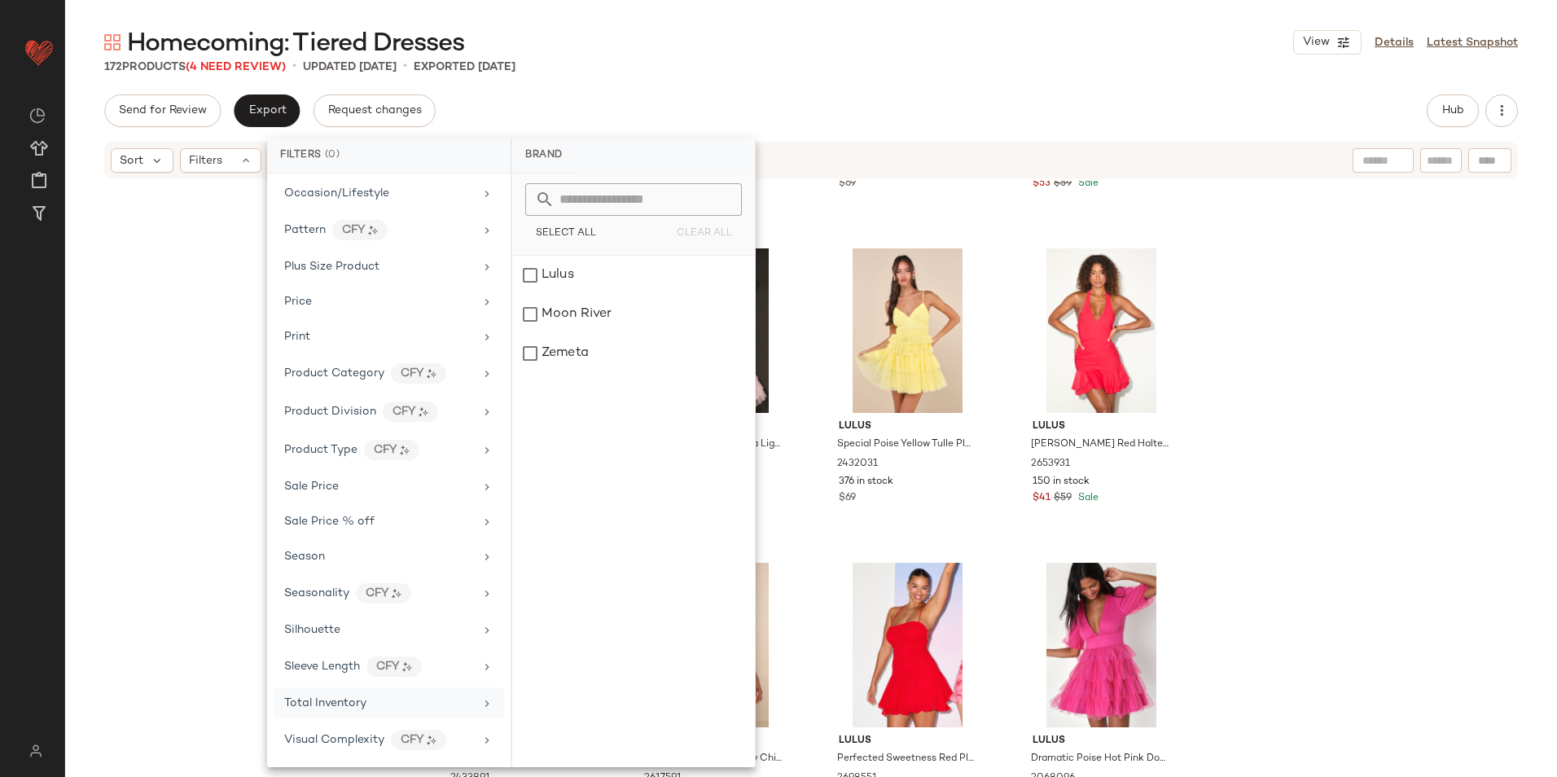
click at [360, 698] on span "Total Inventory" at bounding box center [325, 703] width 82 height 12
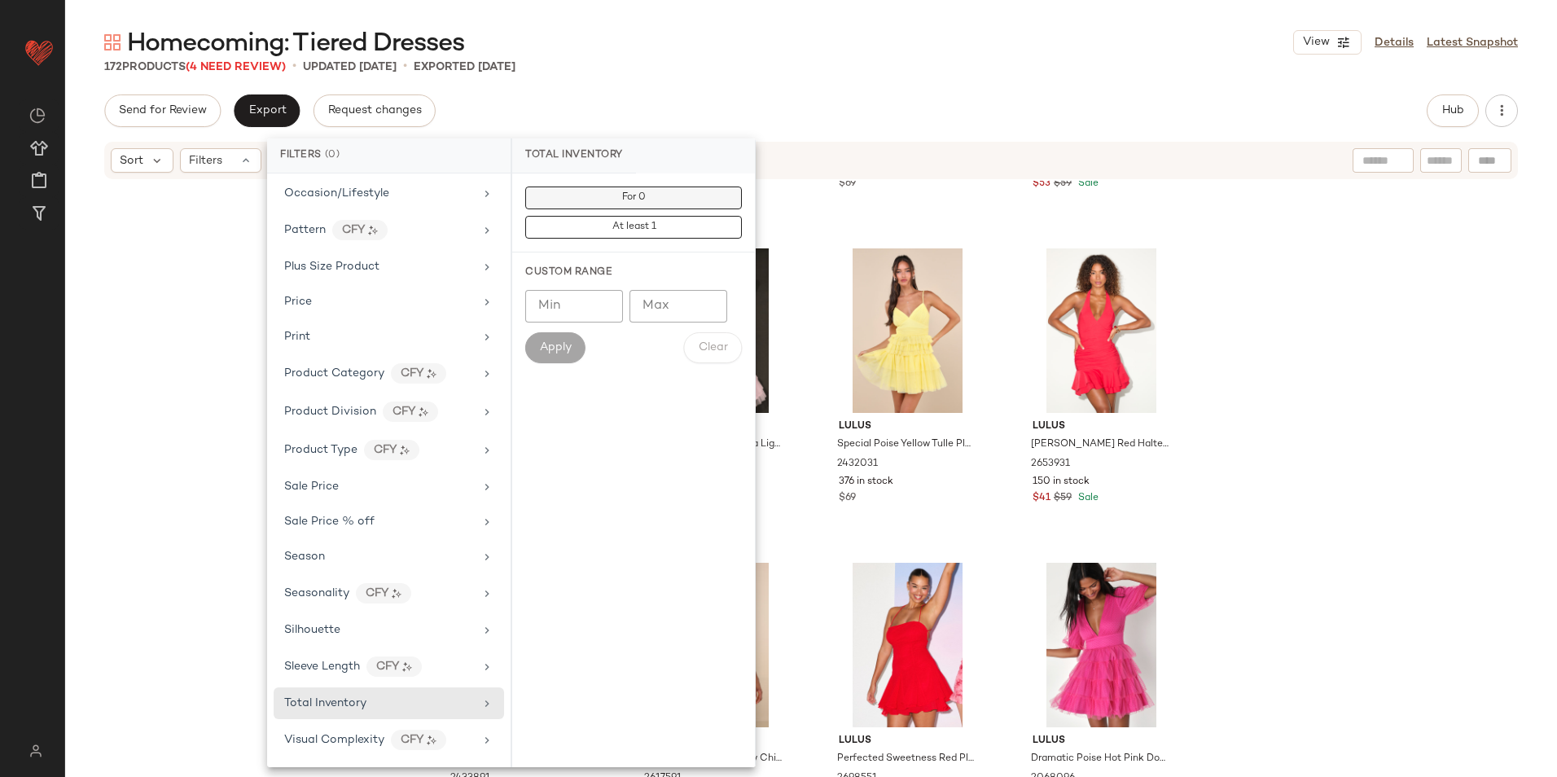
click at [666, 216] on button "For 0" at bounding box center [633, 227] width 217 height 23
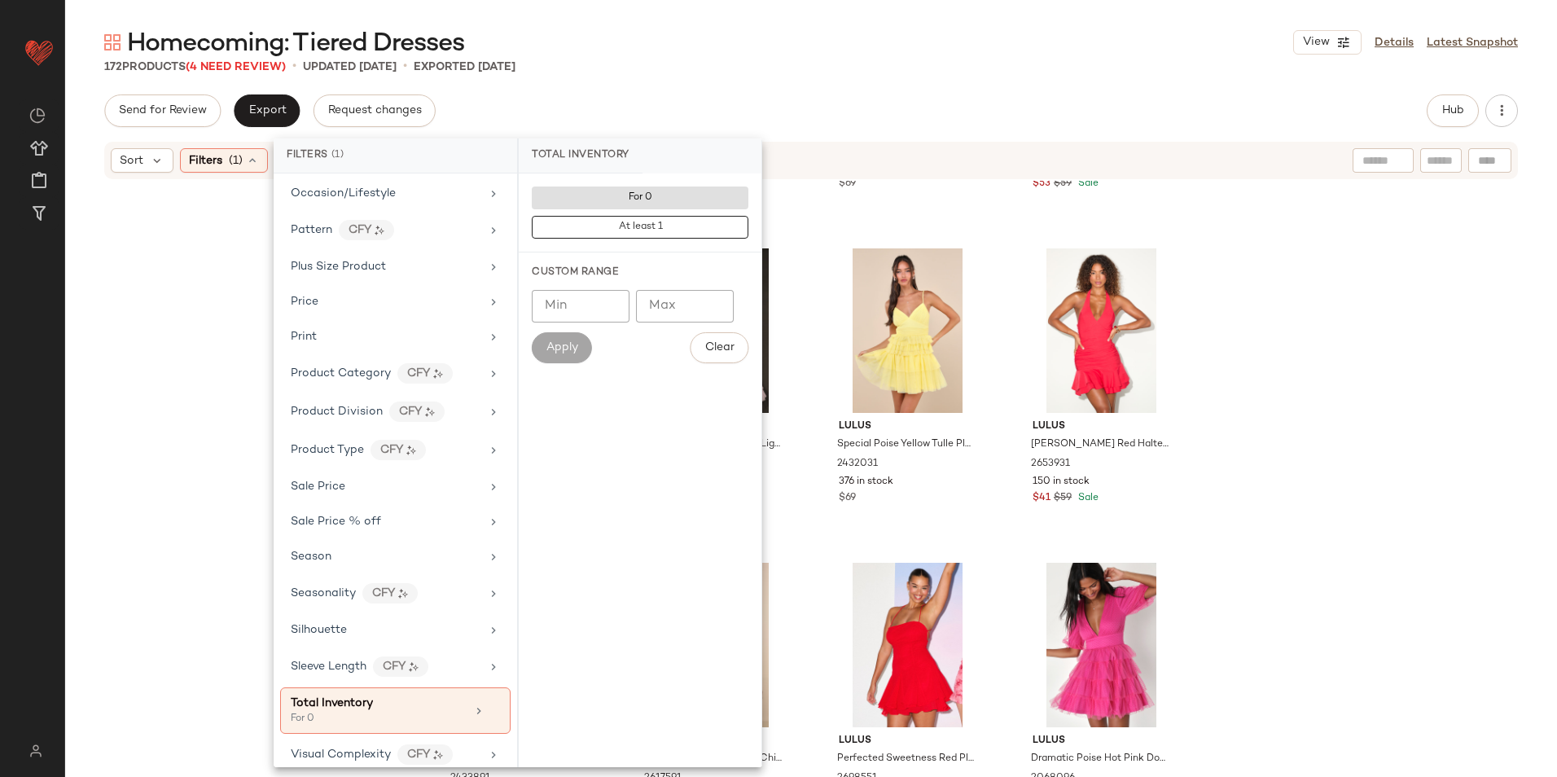
click at [723, 90] on div "Homecoming: Tiered Dresses View Details Latest Snapshot 172 Products (4 Need Re…" at bounding box center [810, 401] width 1491 height 751
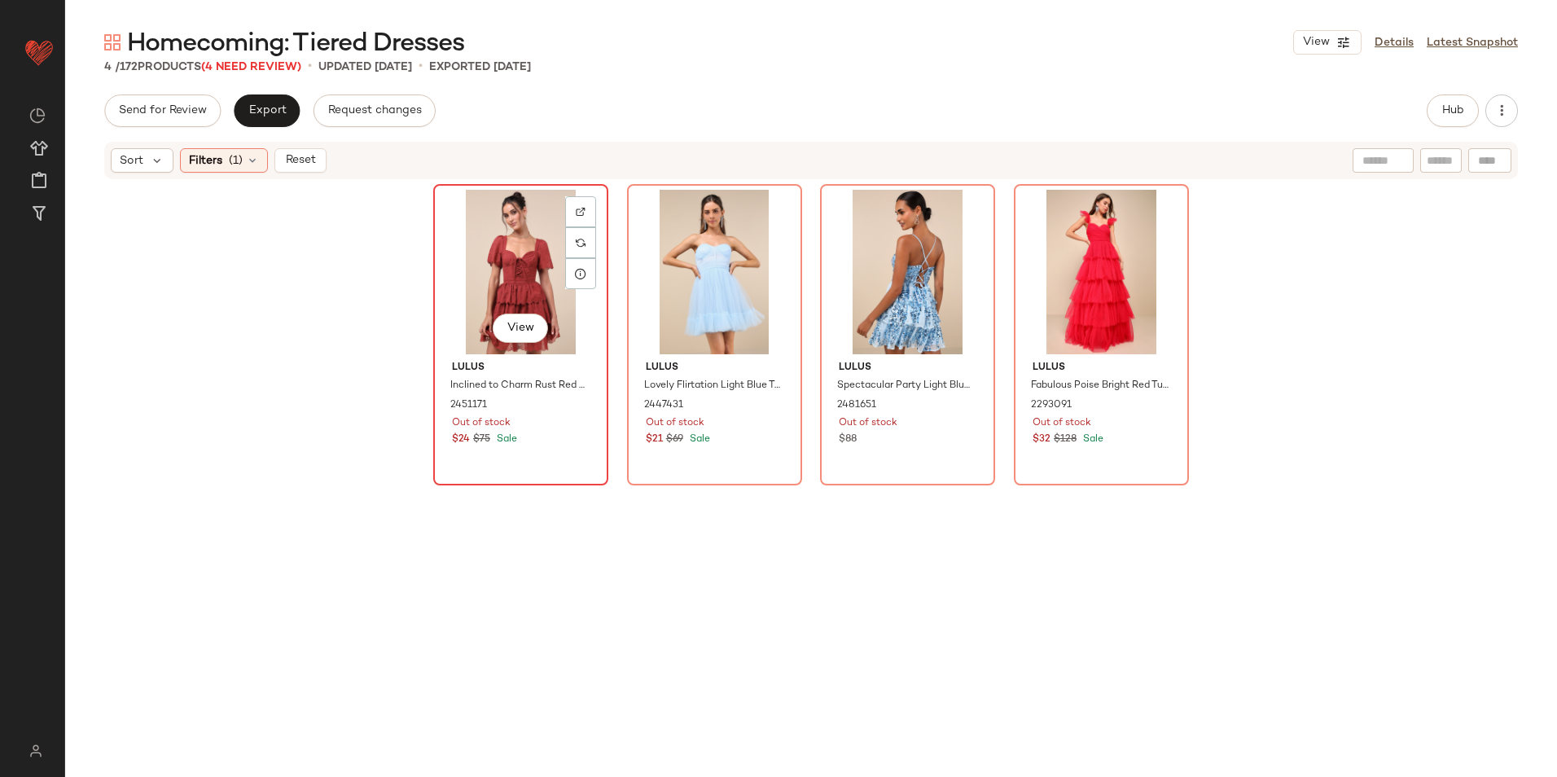
click at [528, 279] on div "View" at bounding box center [521, 272] width 164 height 164
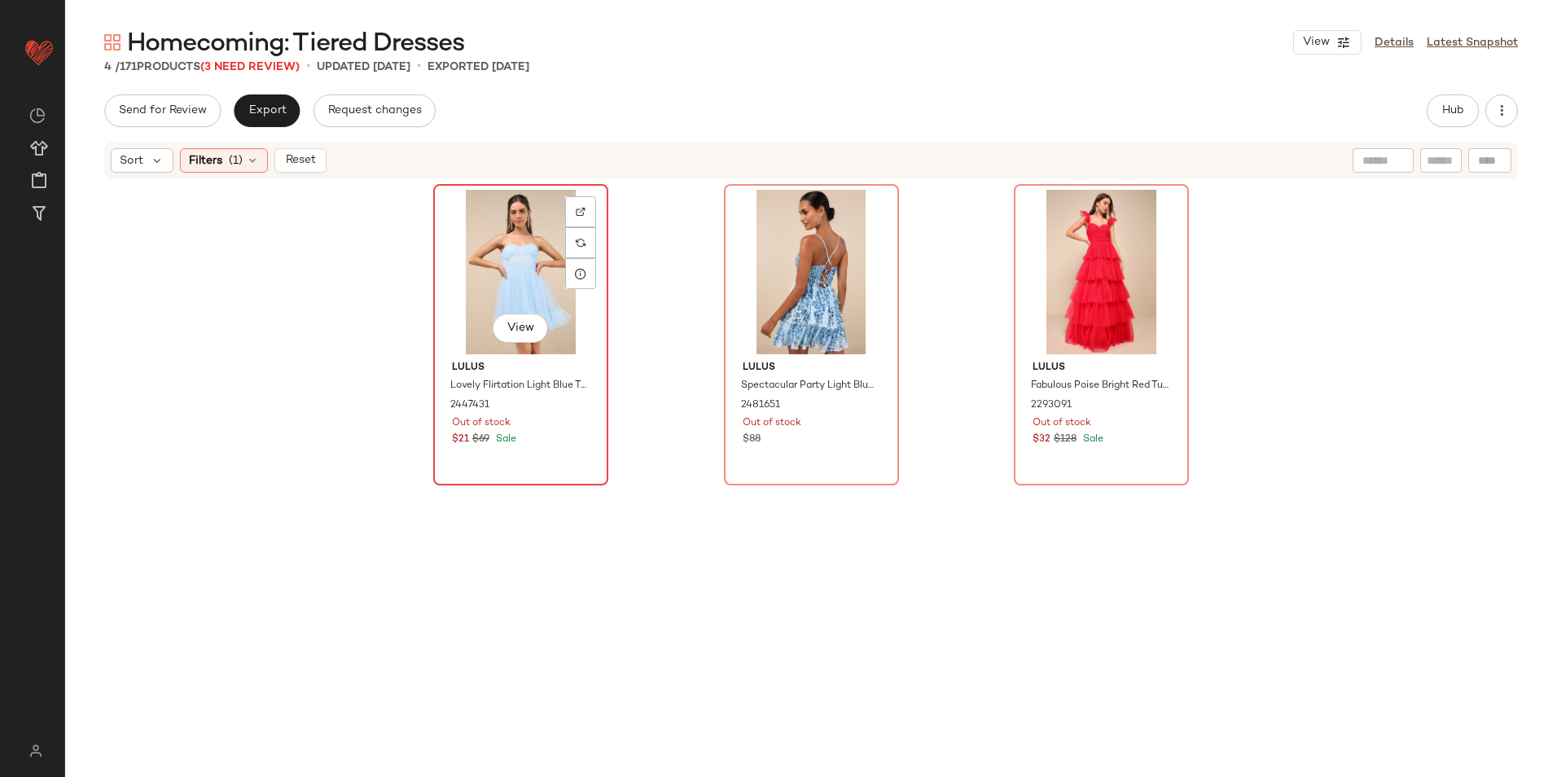
click at [500, 267] on div "View" at bounding box center [521, 272] width 164 height 164
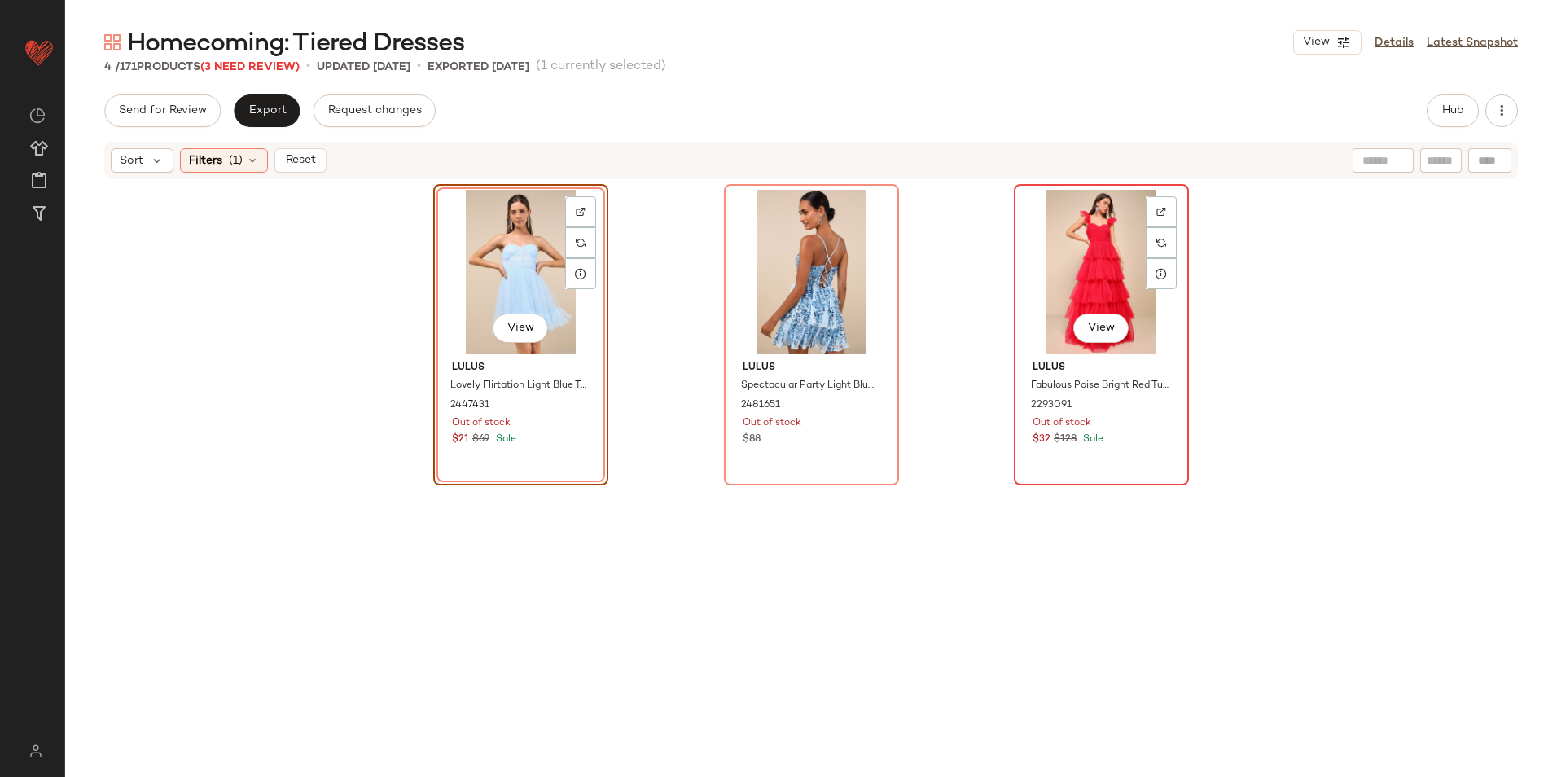
click at [1019, 249] on div "View" at bounding box center [1101, 272] width 164 height 164
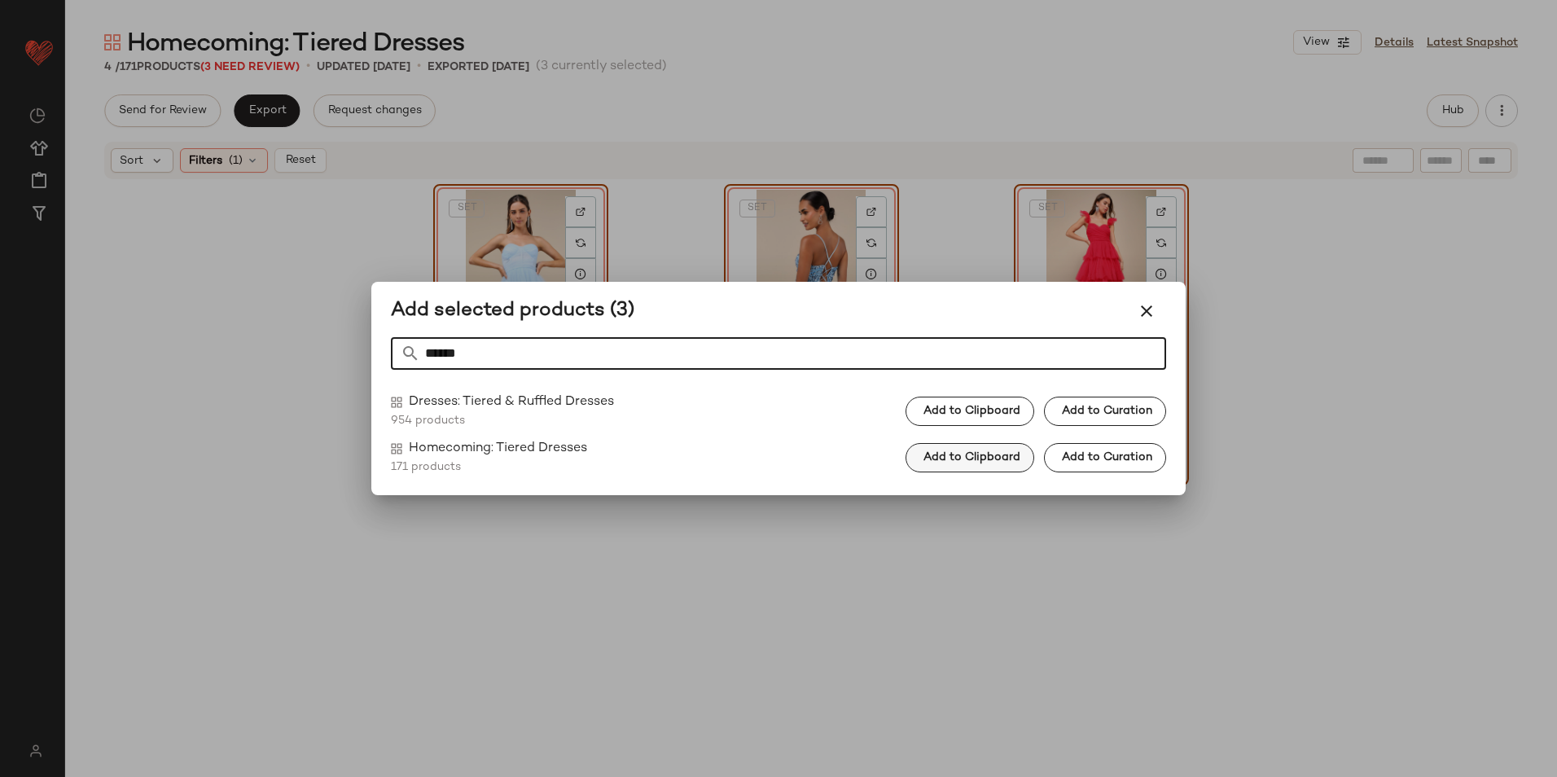
type input "******"
click at [992, 455] on span "Add to Clipboard" at bounding box center [971, 457] width 98 height 13
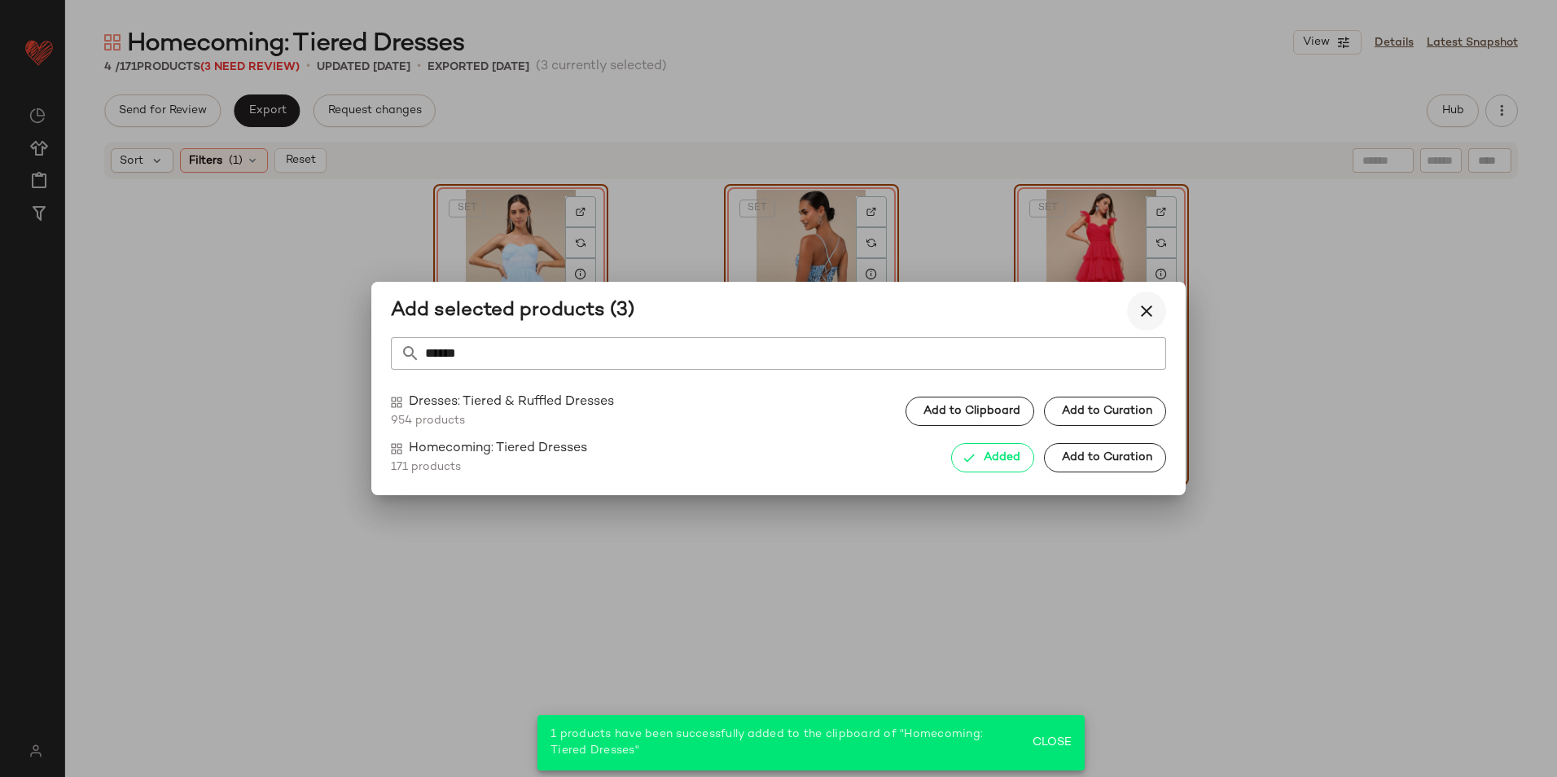
click at [1141, 313] on icon "button" at bounding box center [1146, 311] width 20 height 20
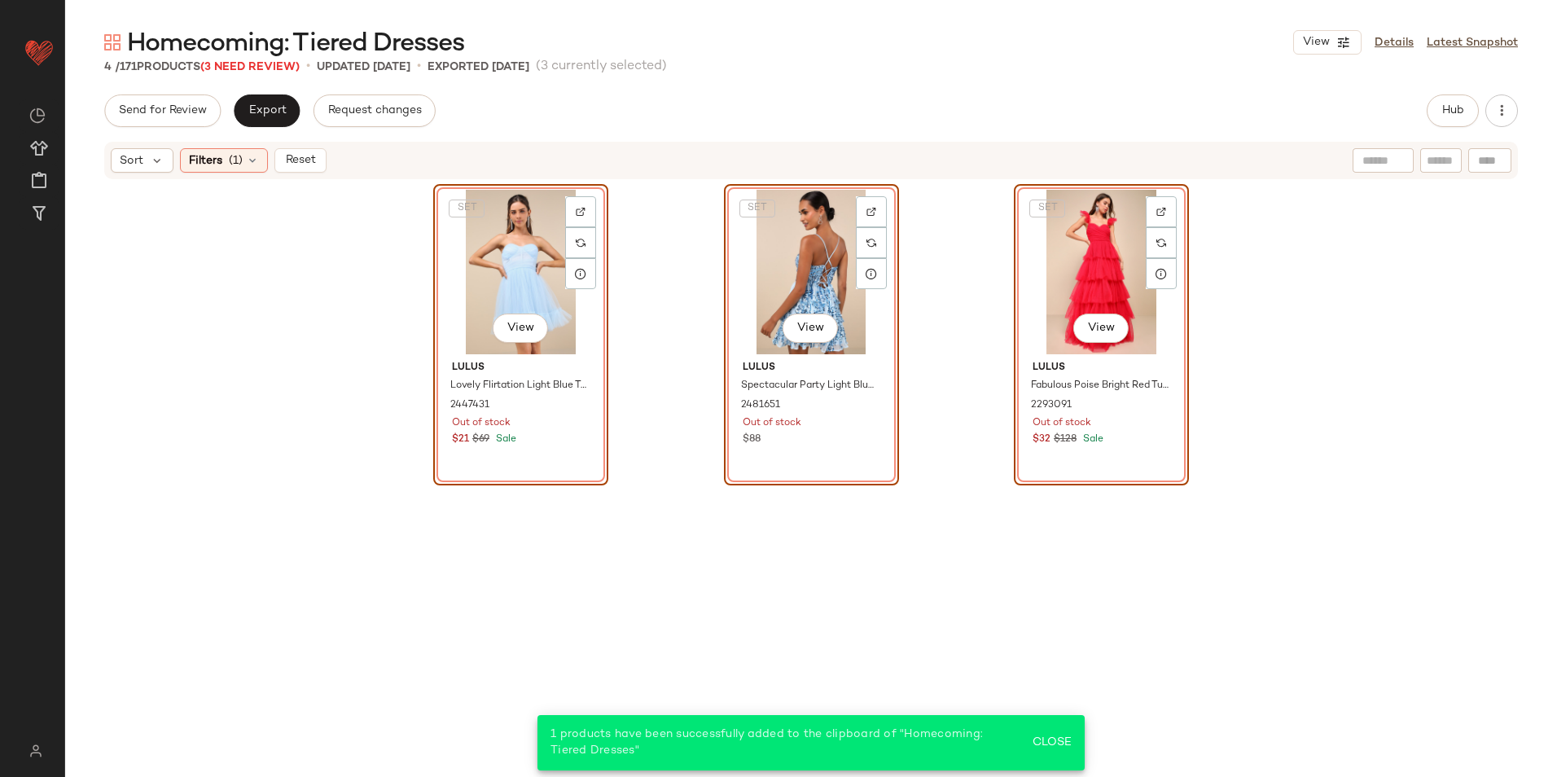
click at [493, 291] on div "SET View" at bounding box center [521, 272] width 164 height 164
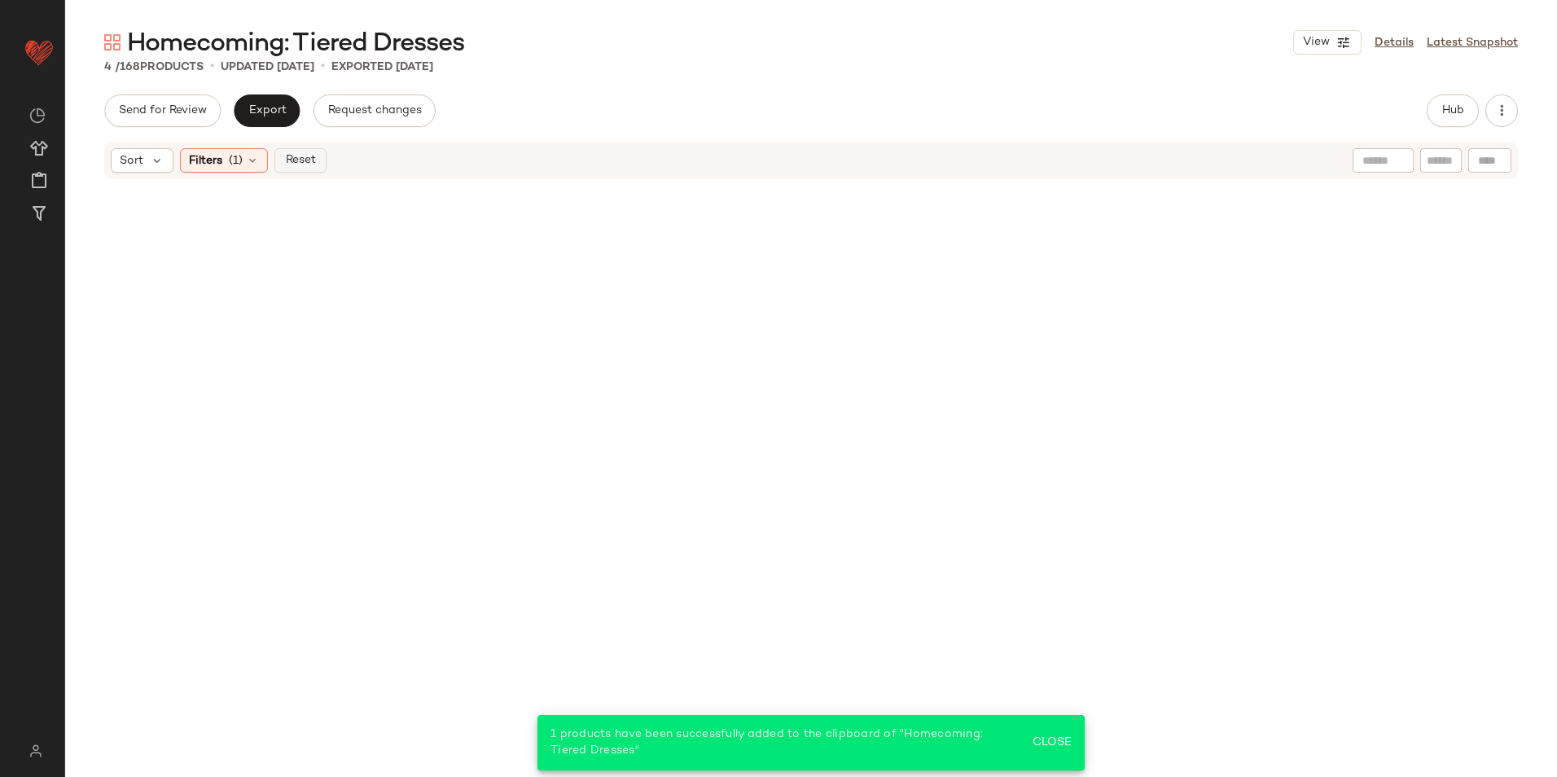
click at [296, 169] on button "Reset" at bounding box center [300, 160] width 52 height 24
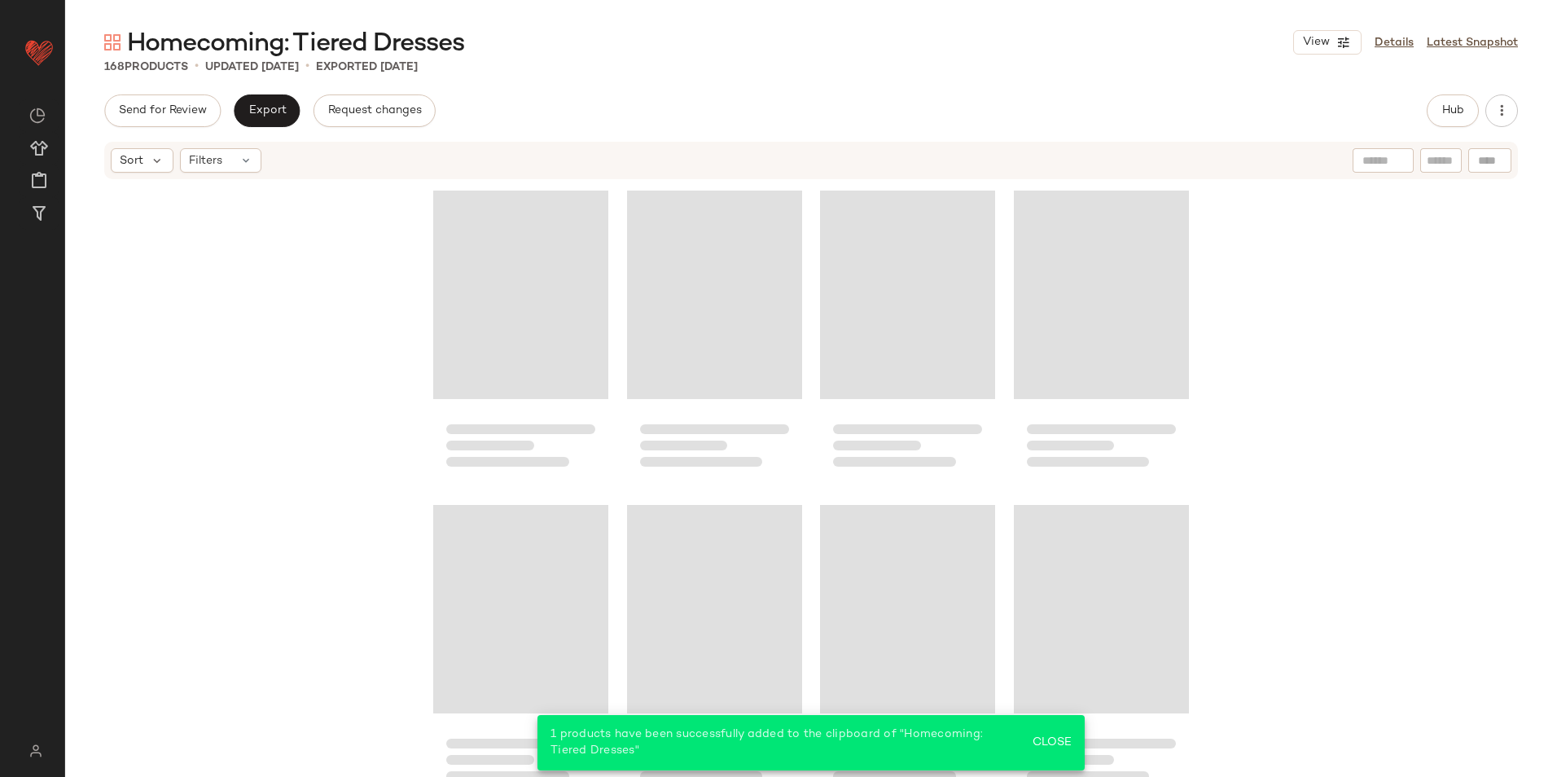
drag, startPoint x: 661, startPoint y: 59, endPoint x: 582, endPoint y: 90, distance: 84.8
click at [663, 59] on div "168 Products • updated [DATE] • Exported [DATE]" at bounding box center [810, 67] width 1491 height 16
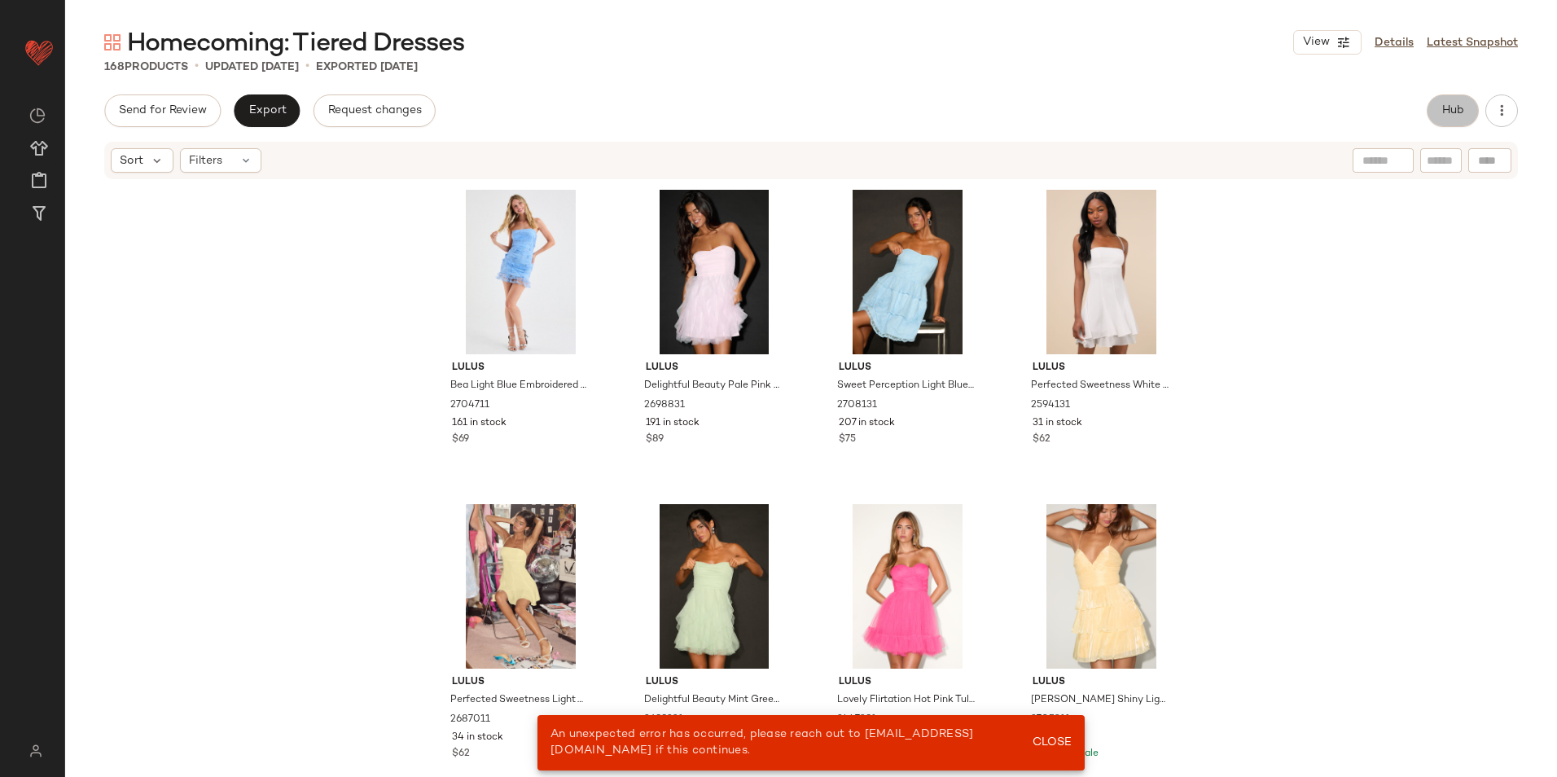
click at [1457, 106] on span "Hub" at bounding box center [1452, 110] width 23 height 13
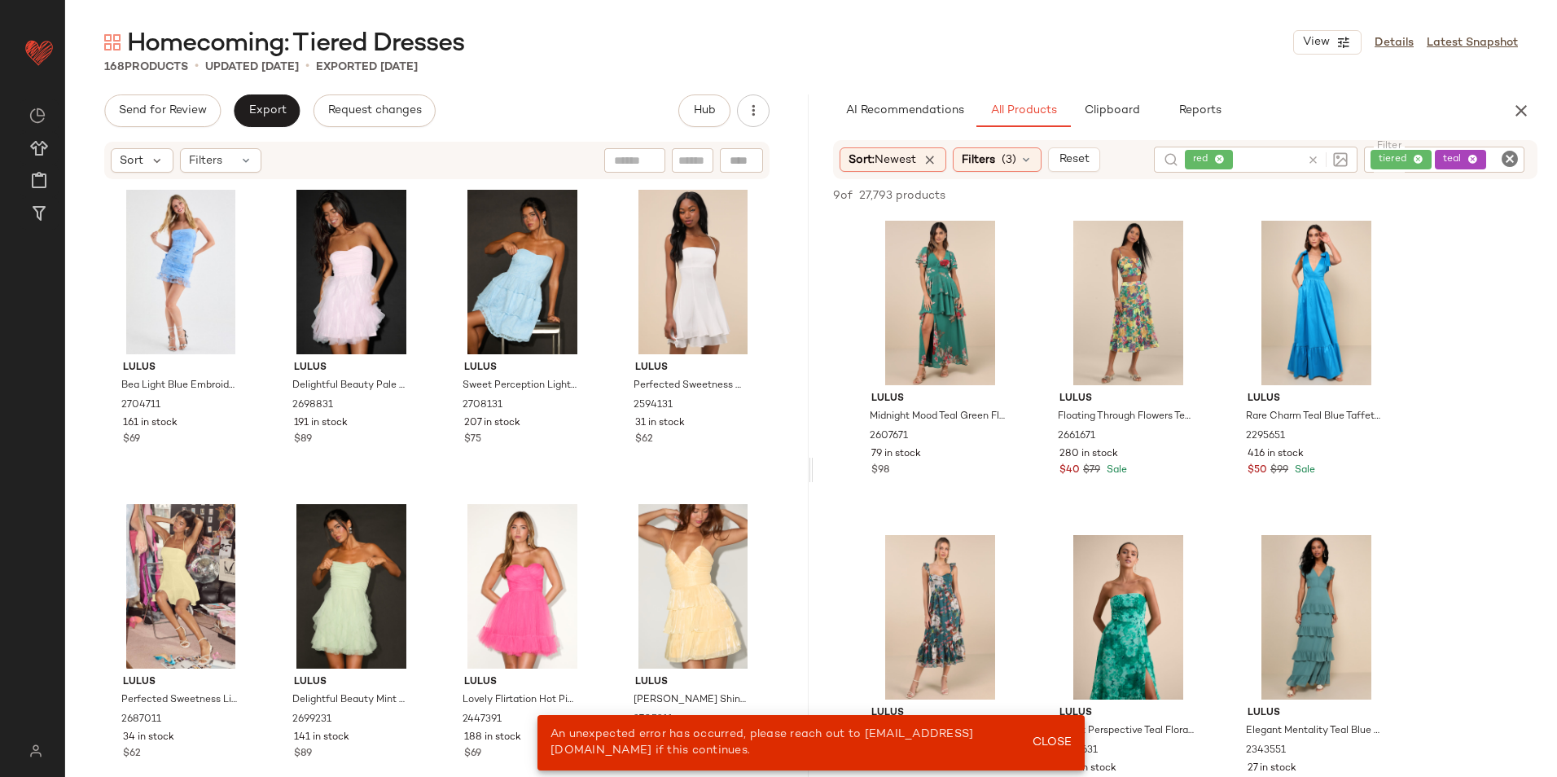
click at [1316, 161] on icon at bounding box center [1313, 160] width 12 height 12
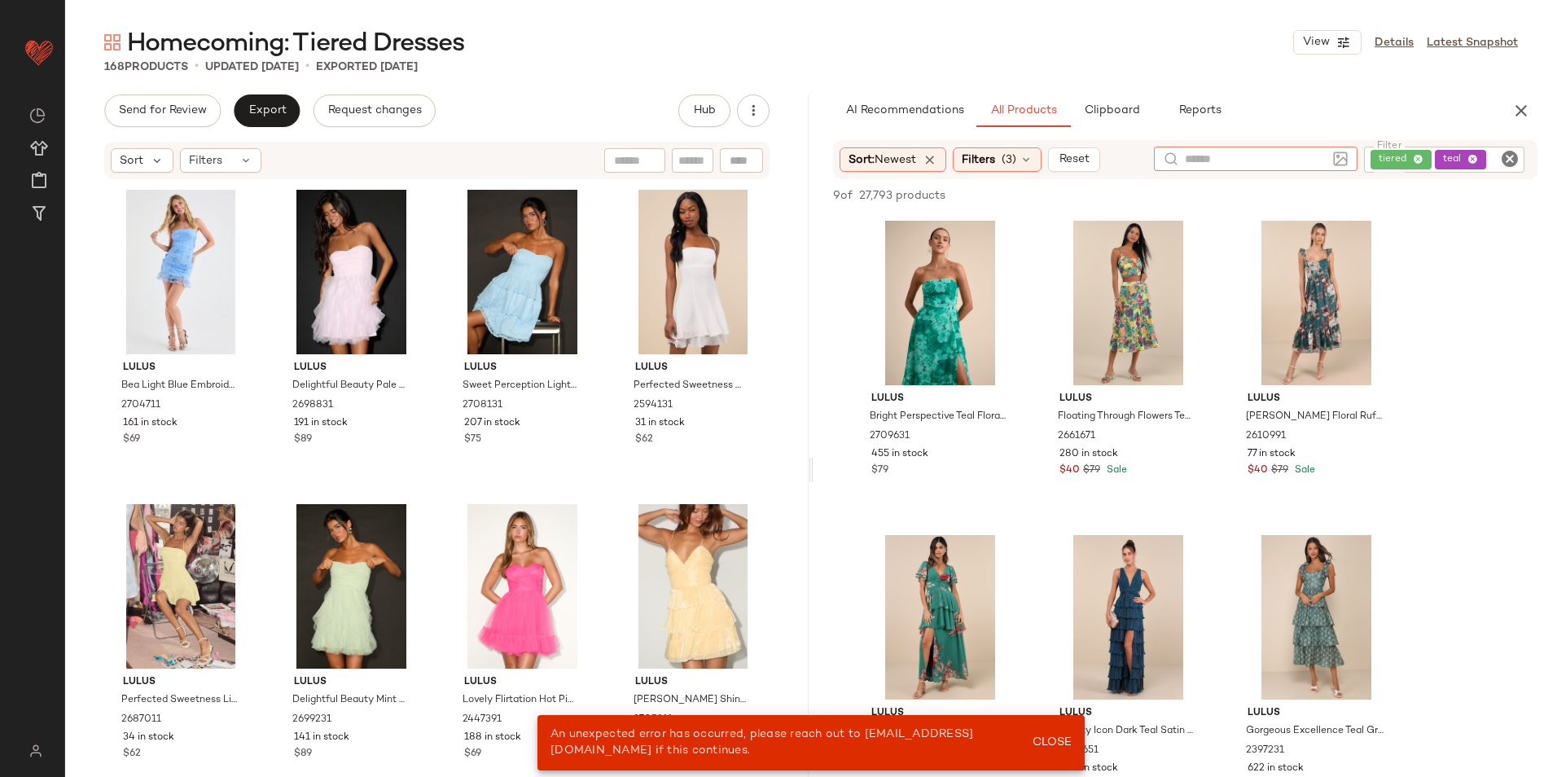
click at [1473, 154] on div "tiered teal" at bounding box center [1444, 160] width 160 height 26
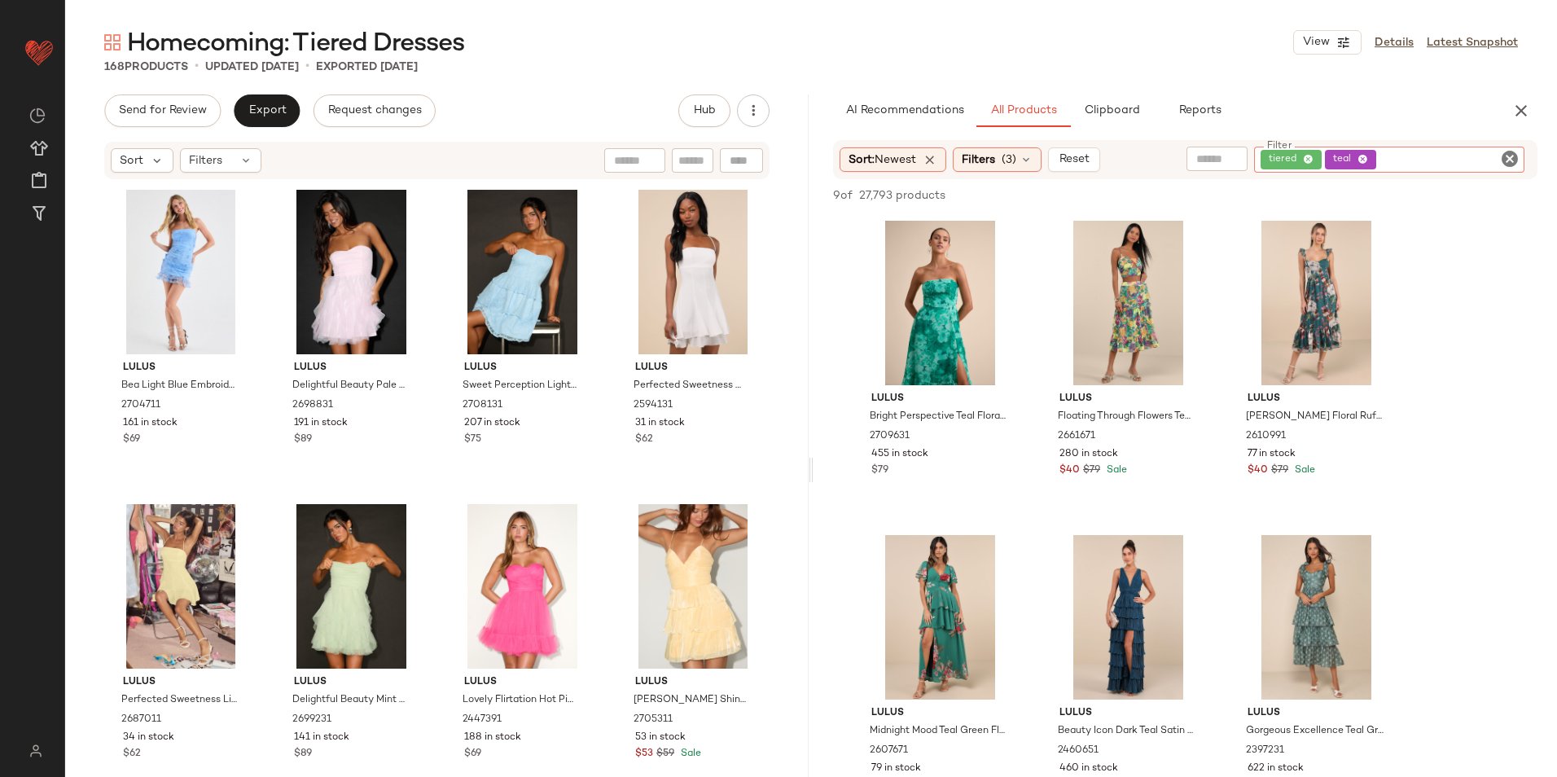
click at [1359, 158] on icon at bounding box center [1362, 160] width 11 height 11
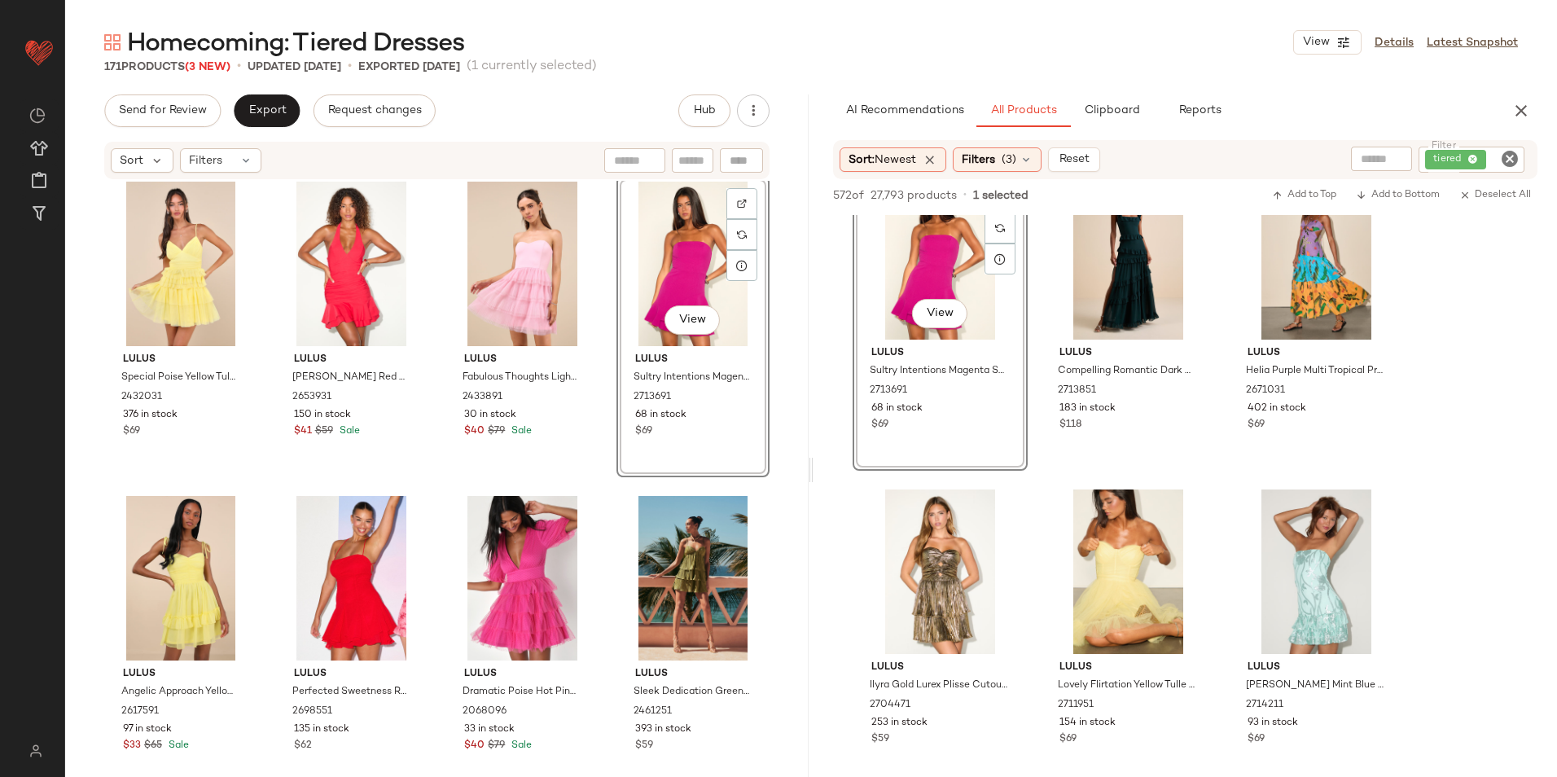
scroll to position [1534, 0]
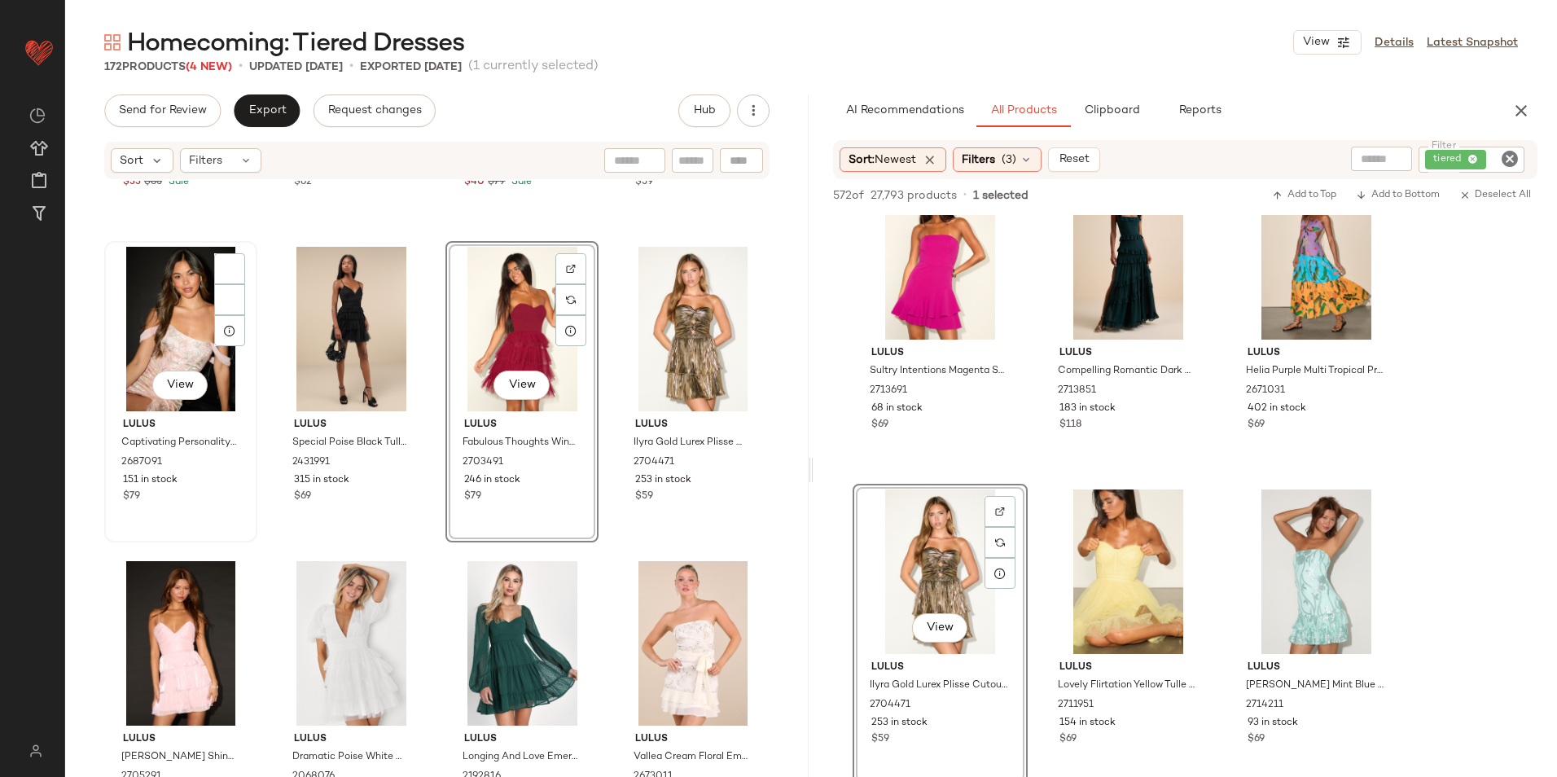
scroll to position [1526, 0]
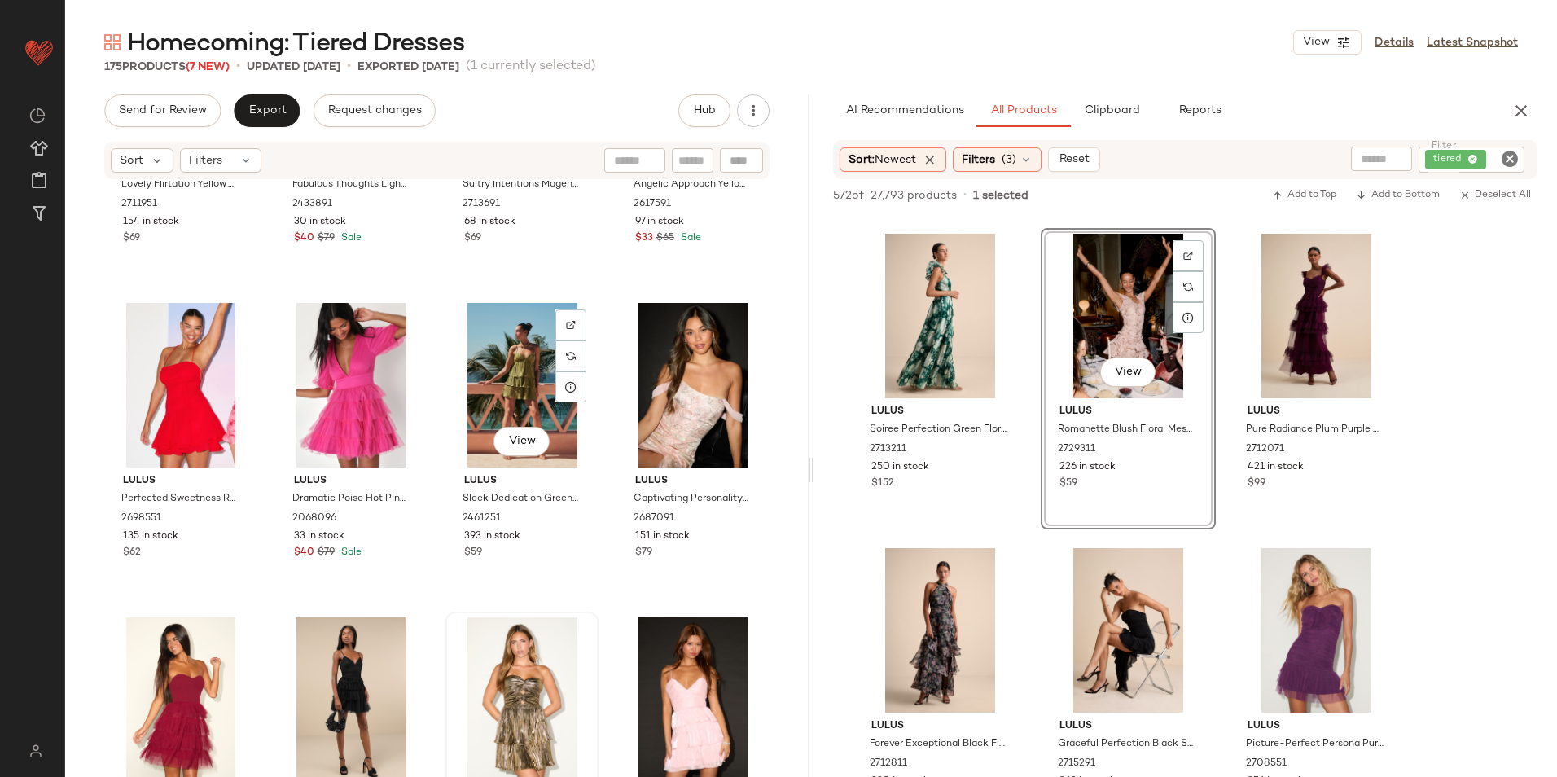
scroll to position [1397, 0]
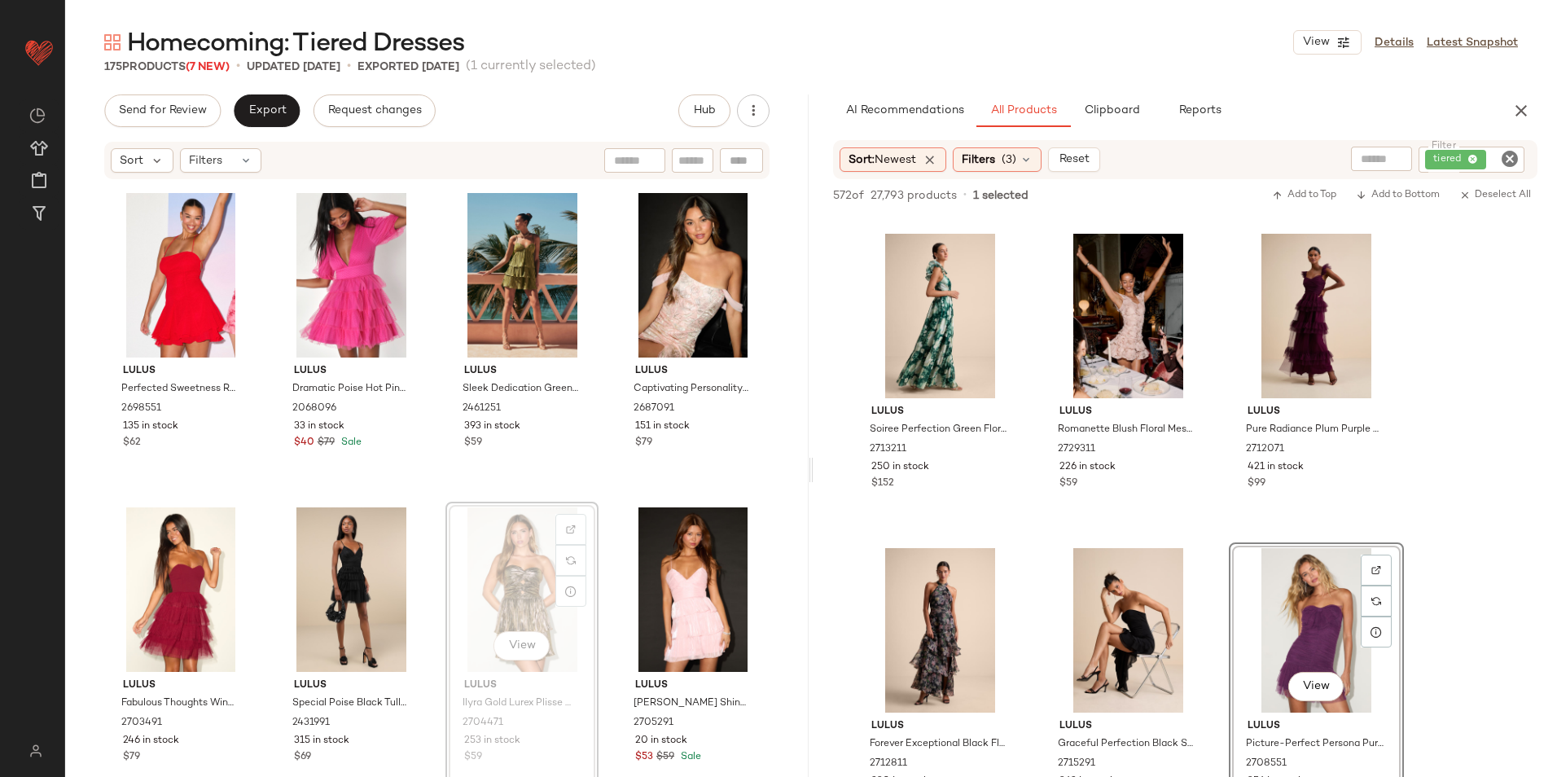
scroll to position [1581, 0]
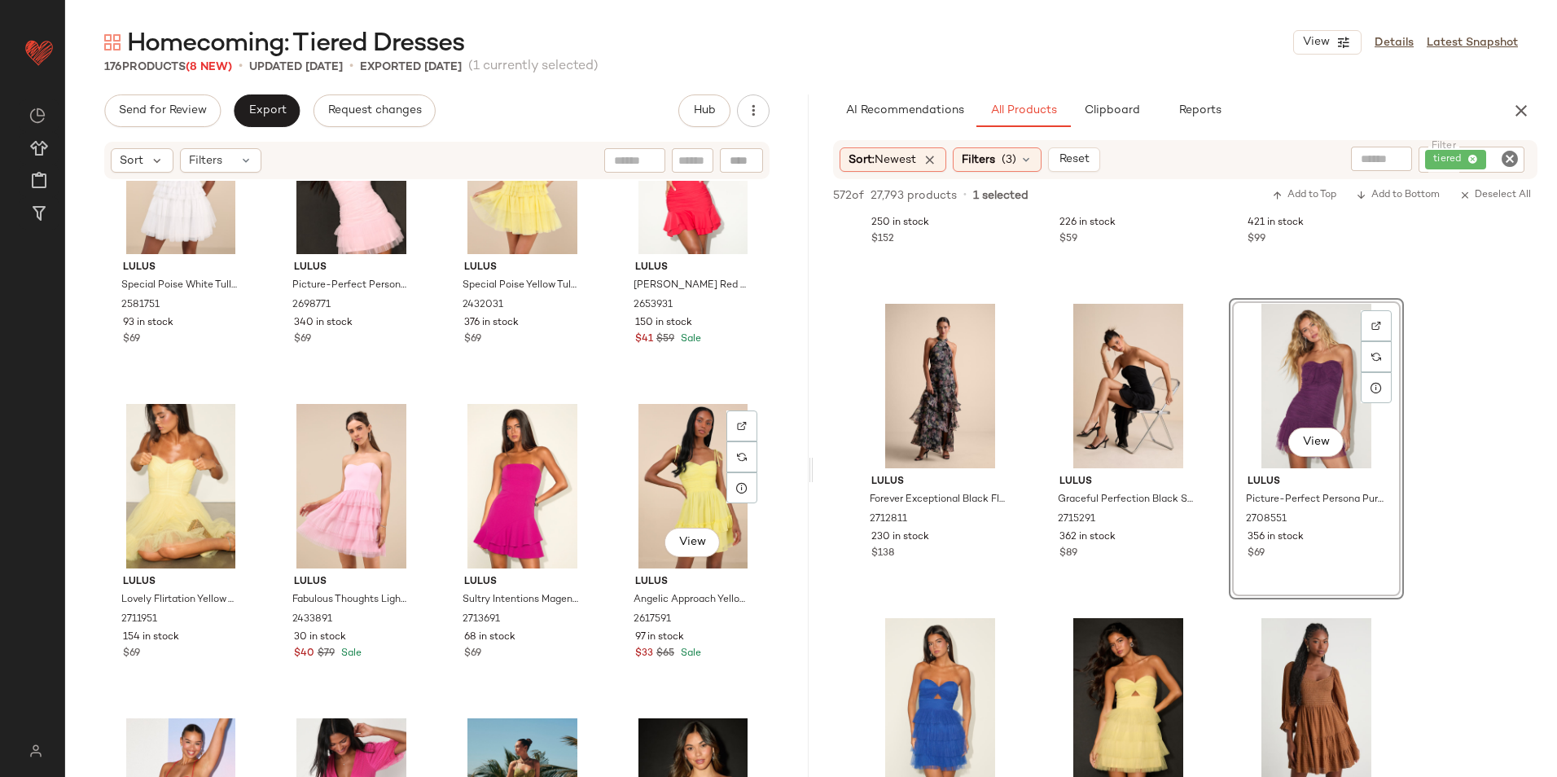
scroll to position [1255, 0]
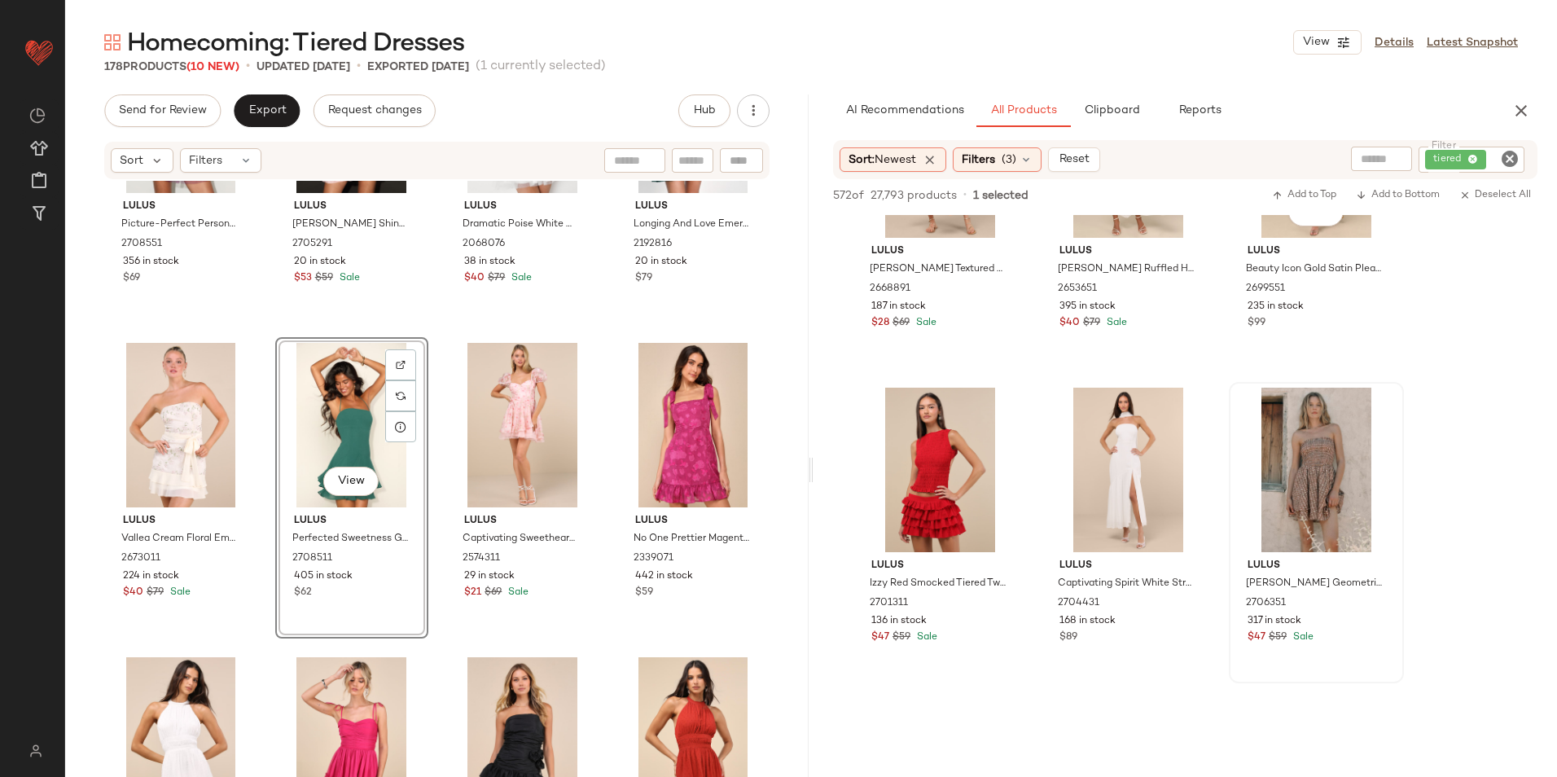
scroll to position [4885, 0]
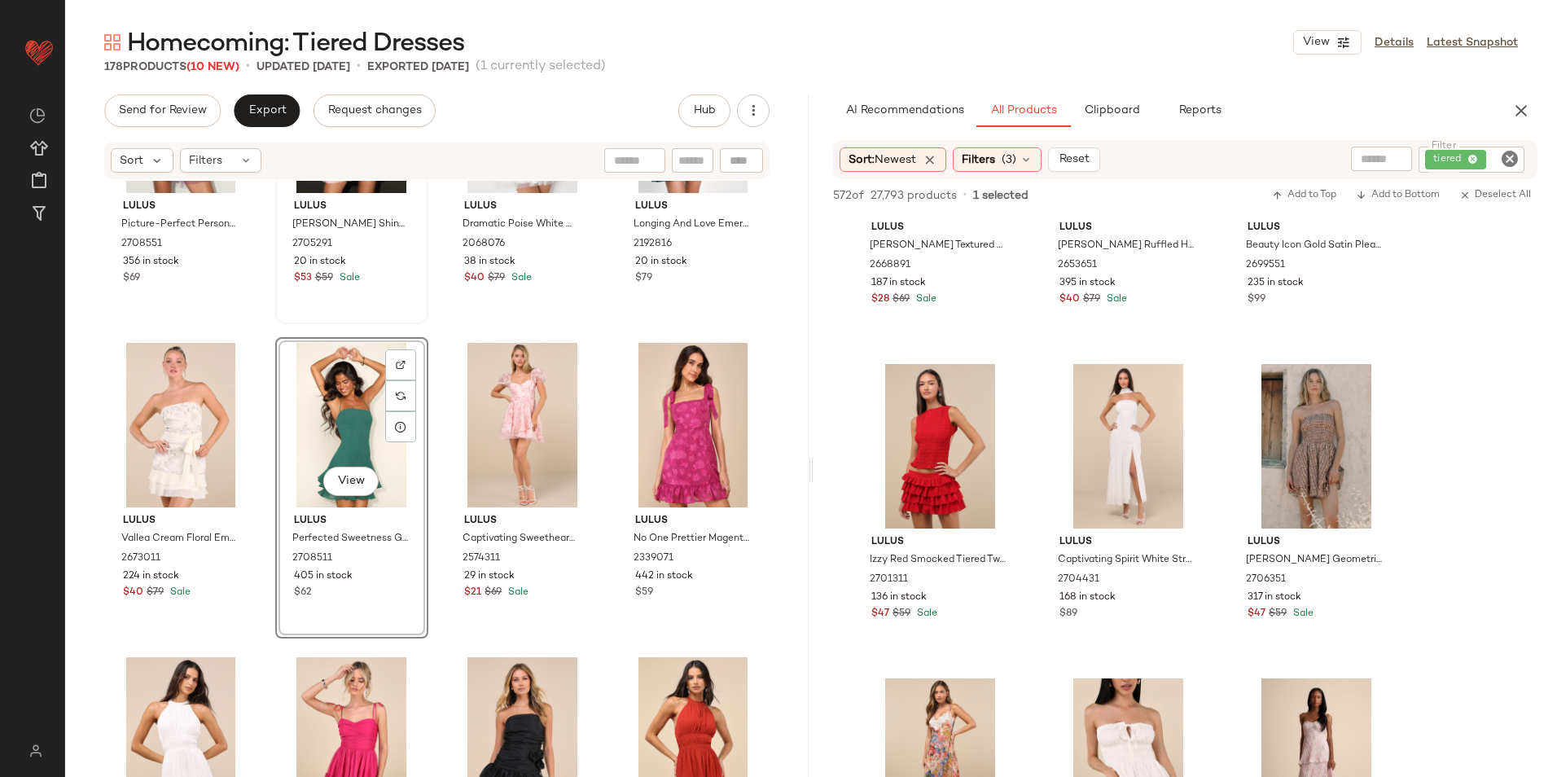
drag, startPoint x: 217, startPoint y: 155, endPoint x: 384, endPoint y: 288, distance: 213.2
click at [217, 157] on span "Filters" at bounding box center [205, 160] width 33 height 17
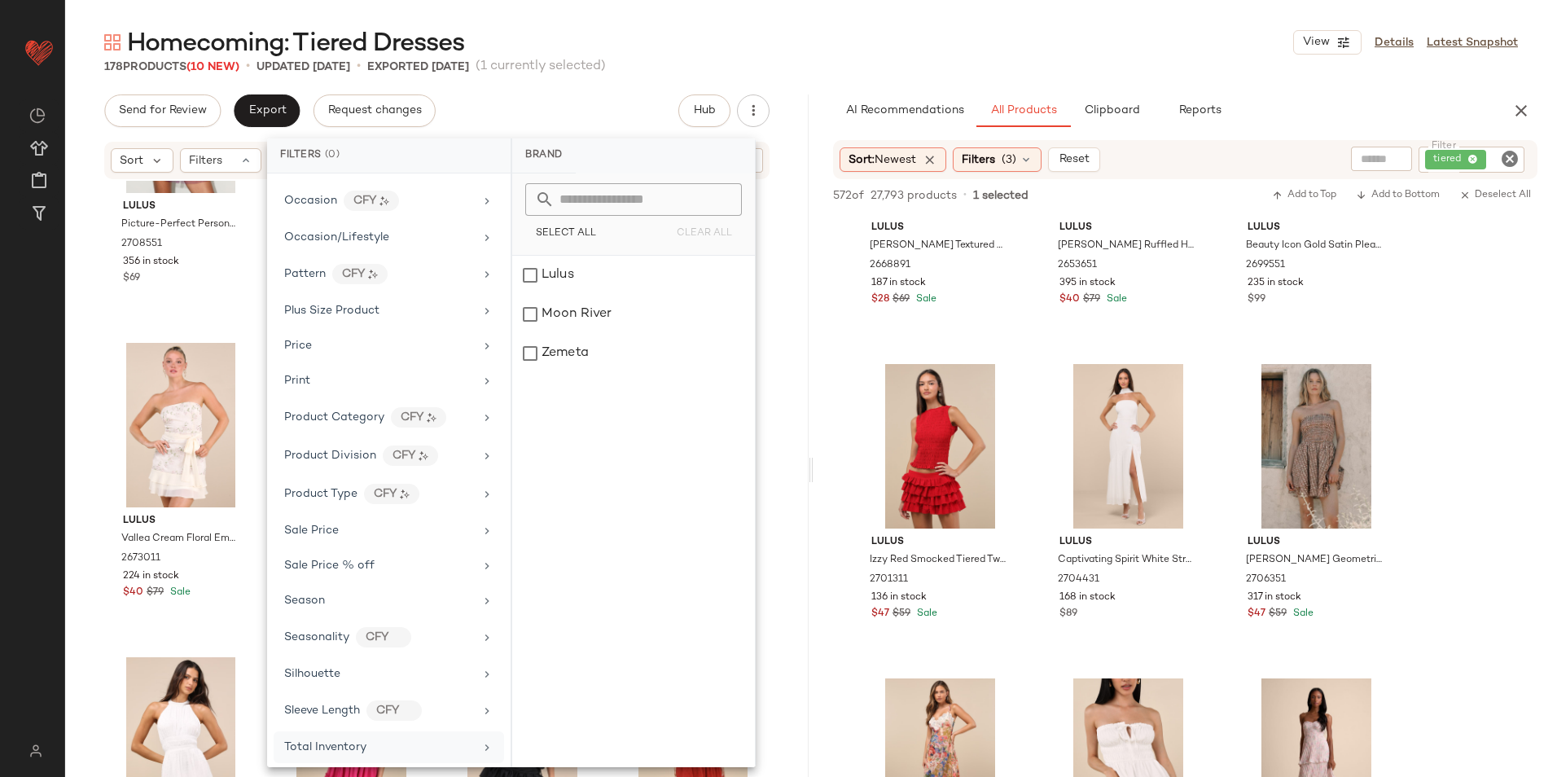
scroll to position [840, 0]
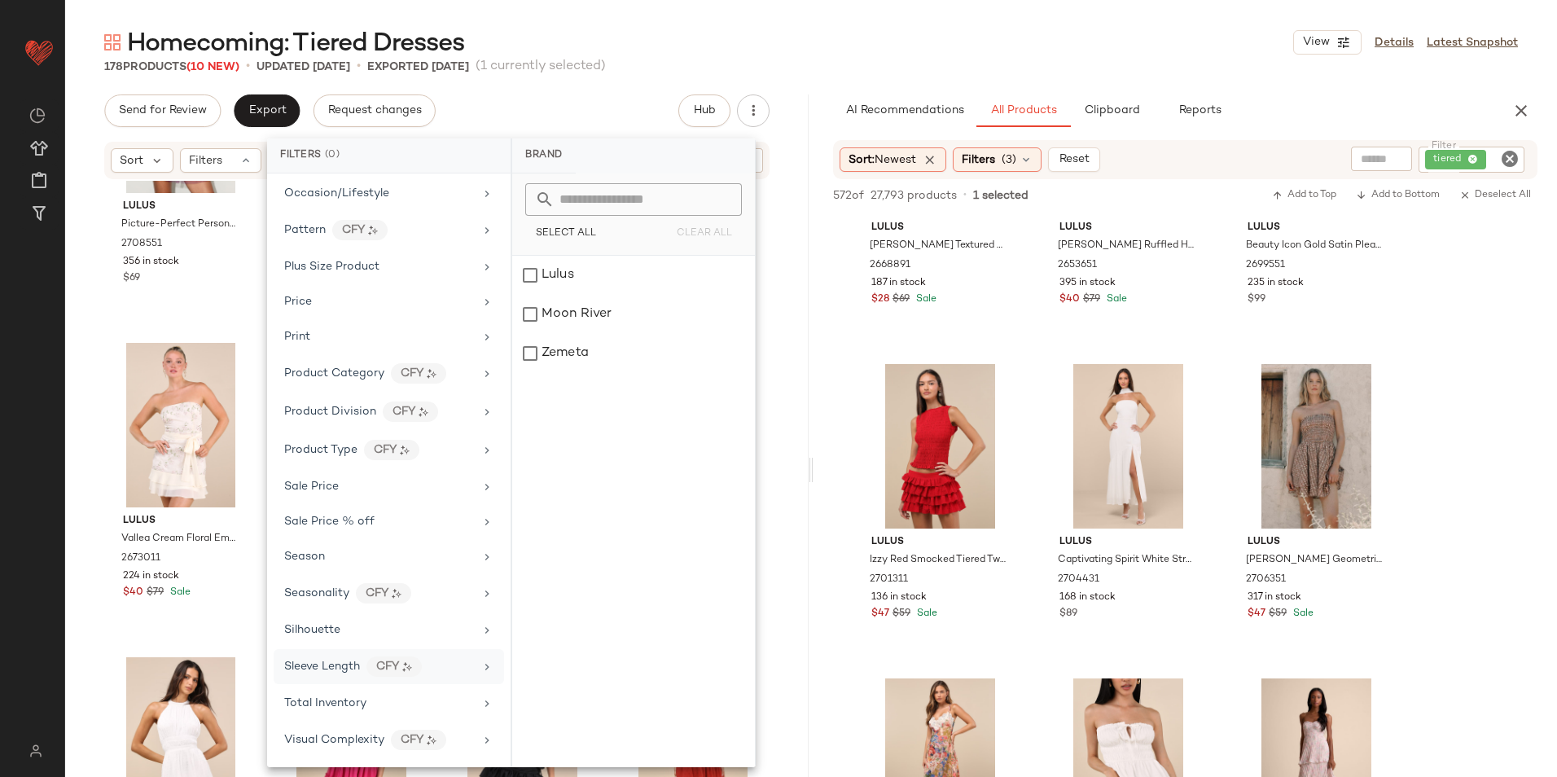
drag, startPoint x: 339, startPoint y: 695, endPoint x: 345, endPoint y: 683, distance: 13.5
click at [339, 722] on div "Total Inventory" at bounding box center [389, 739] width 230 height 35
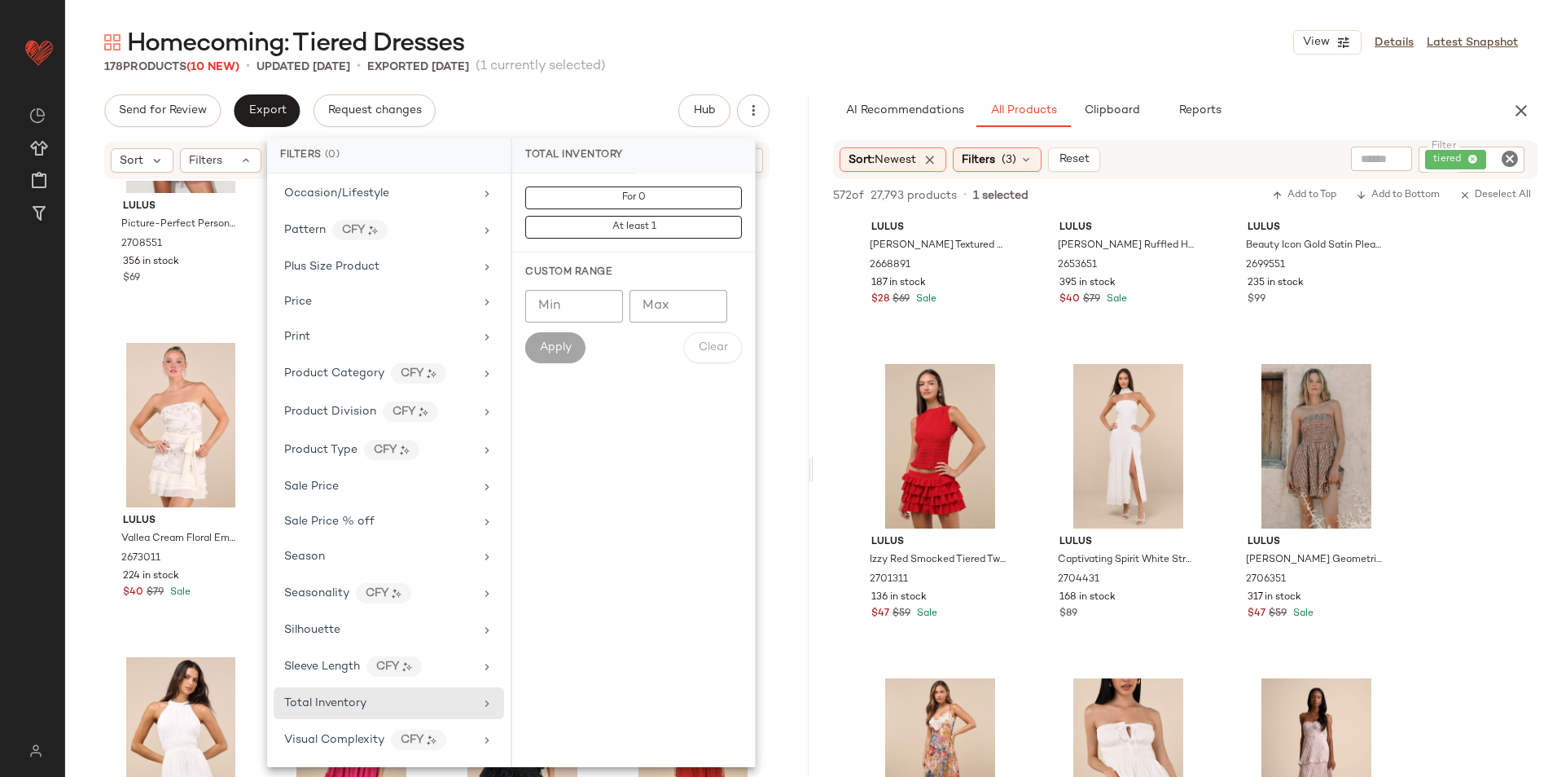
click at [650, 307] on input "Max" at bounding box center [678, 306] width 98 height 33
type input "**"
click at [547, 355] on button "Apply" at bounding box center [555, 347] width 60 height 31
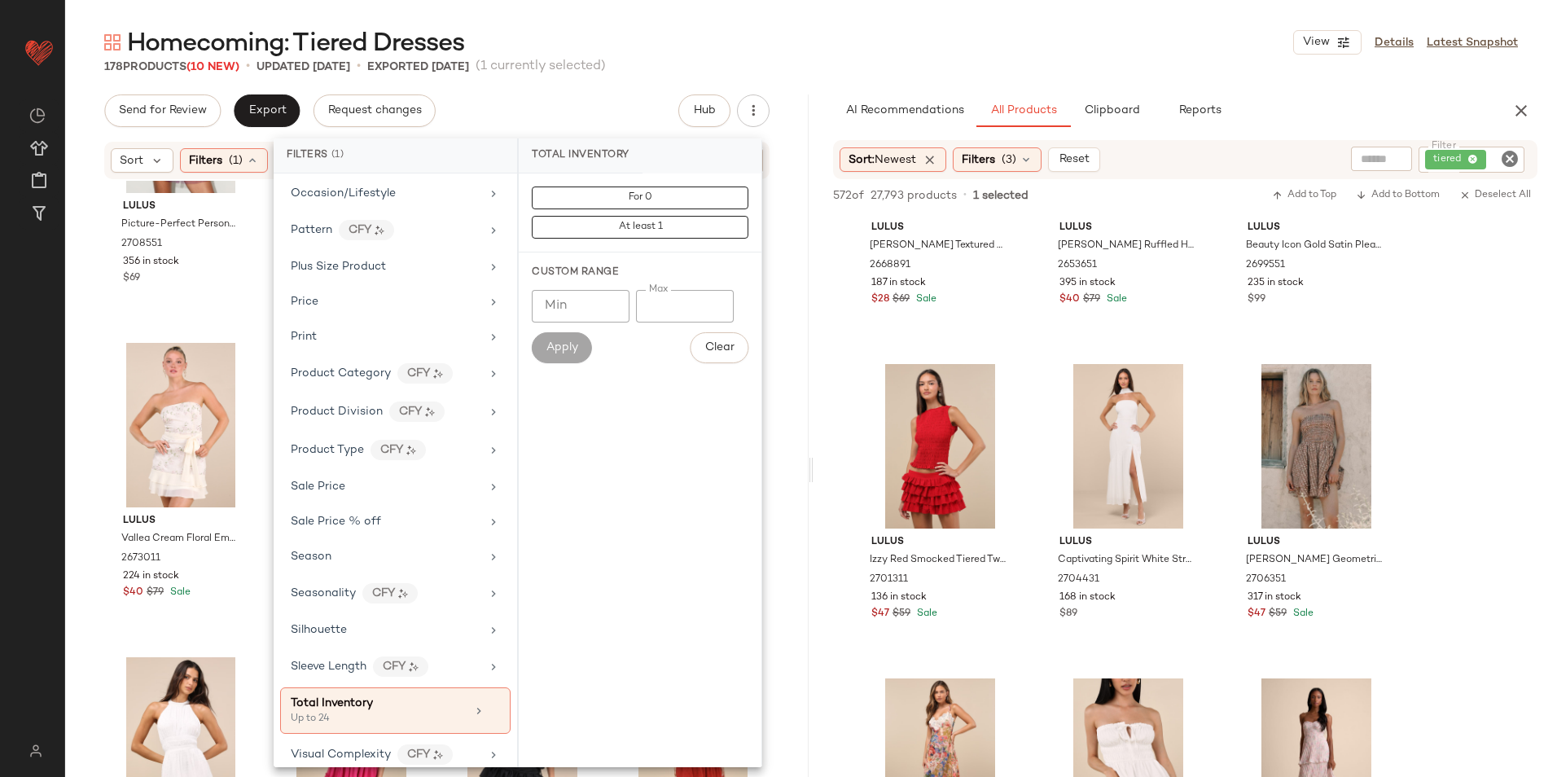
click at [777, 37] on div "Homecoming: Tiered Dresses View Details Latest Snapshot" at bounding box center [810, 42] width 1491 height 33
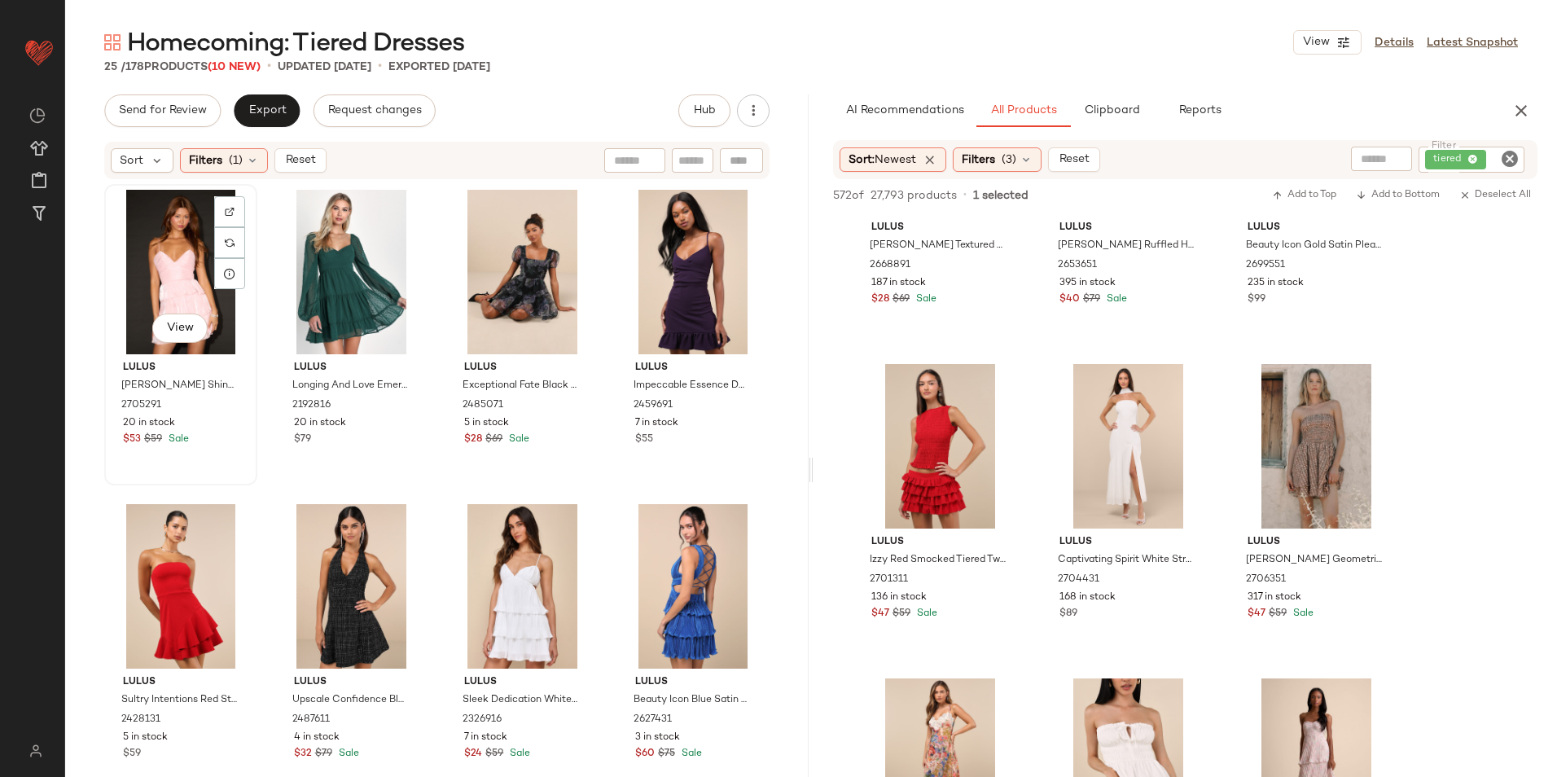
click at [179, 267] on div "View" at bounding box center [181, 272] width 142 height 164
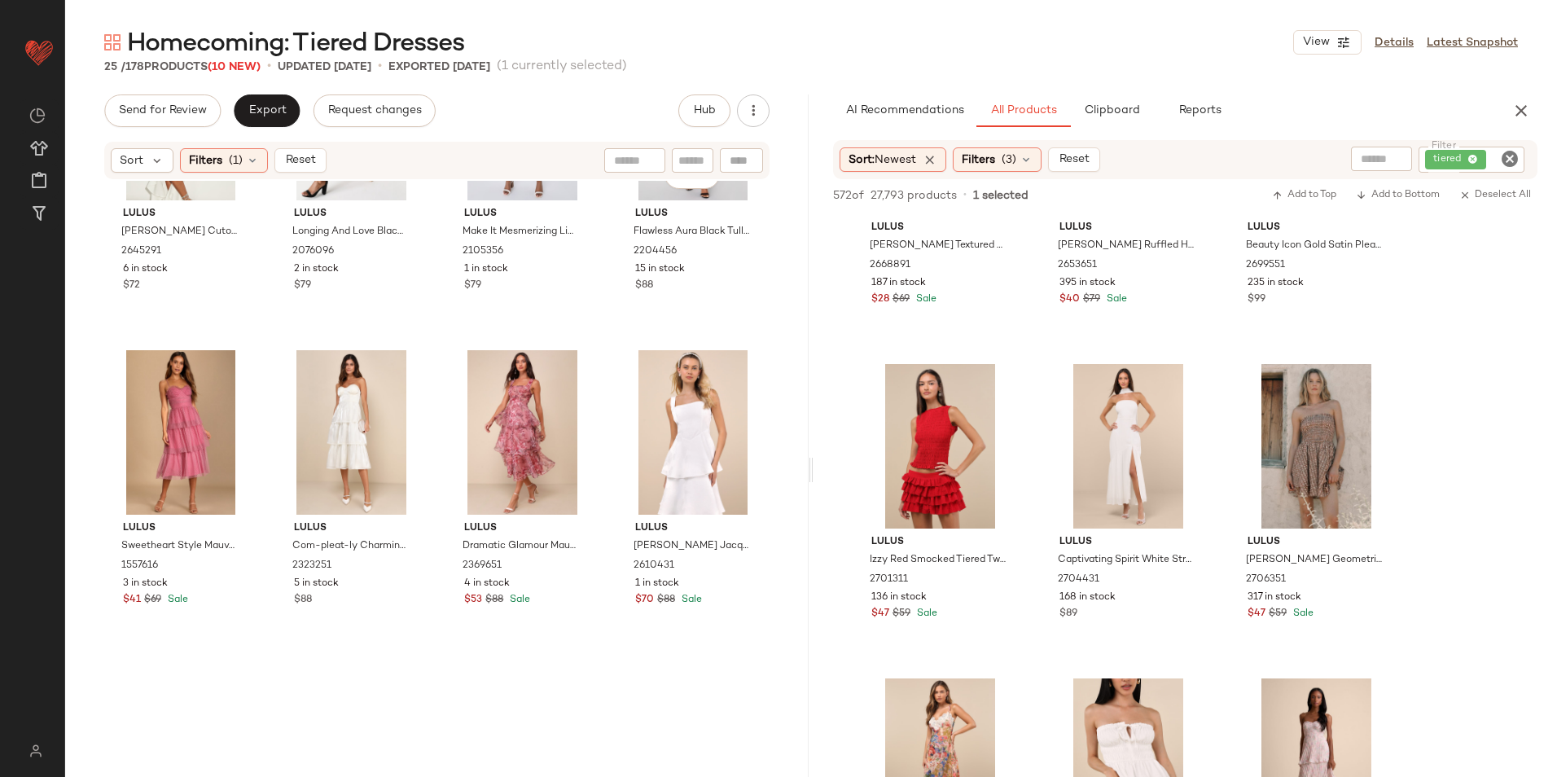
scroll to position [1558, 0]
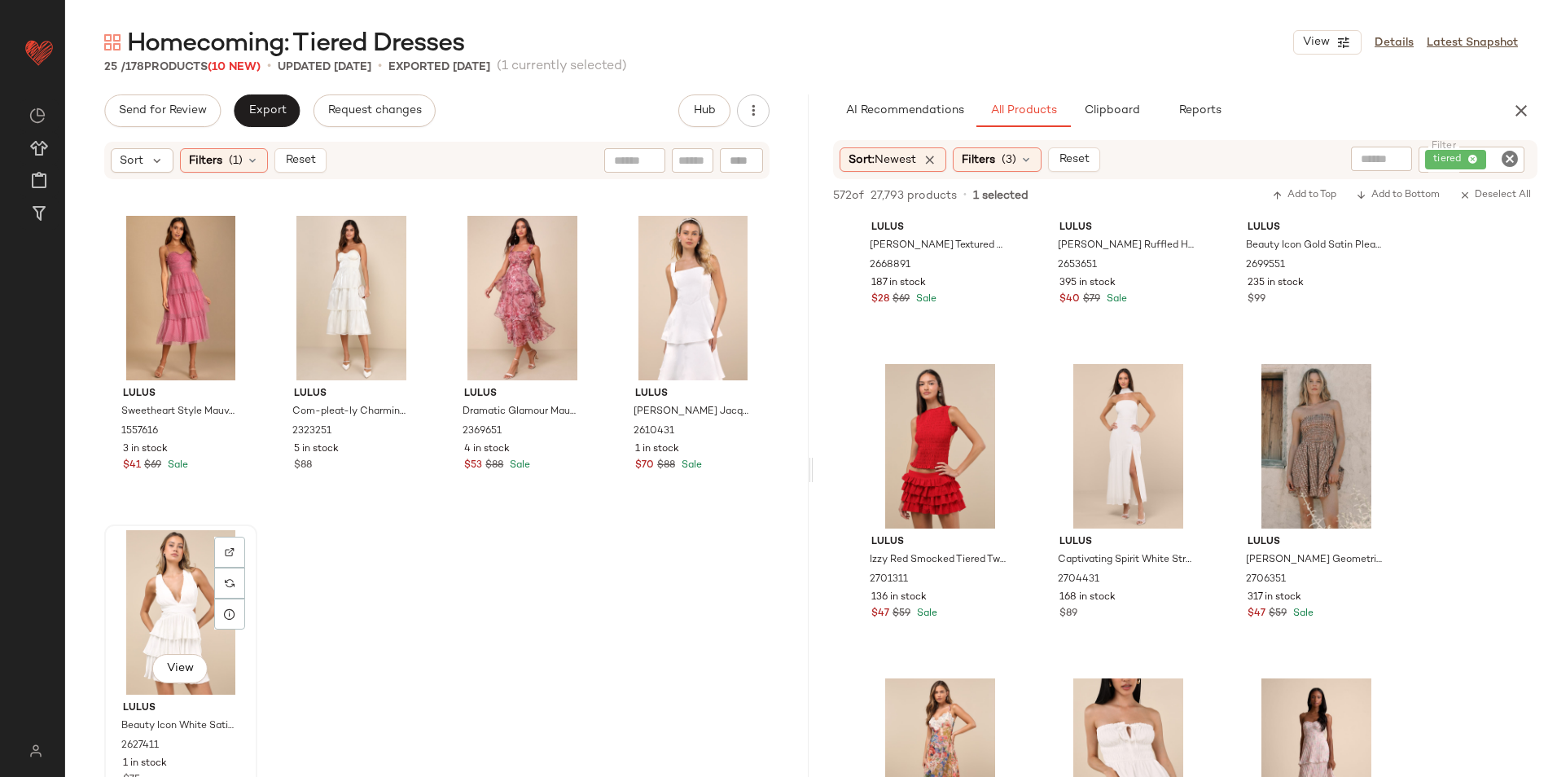
drag, startPoint x: 186, startPoint y: 598, endPoint x: 208, endPoint y: 588, distance: 24.1
click at [185, 598] on div "View" at bounding box center [181, 612] width 142 height 164
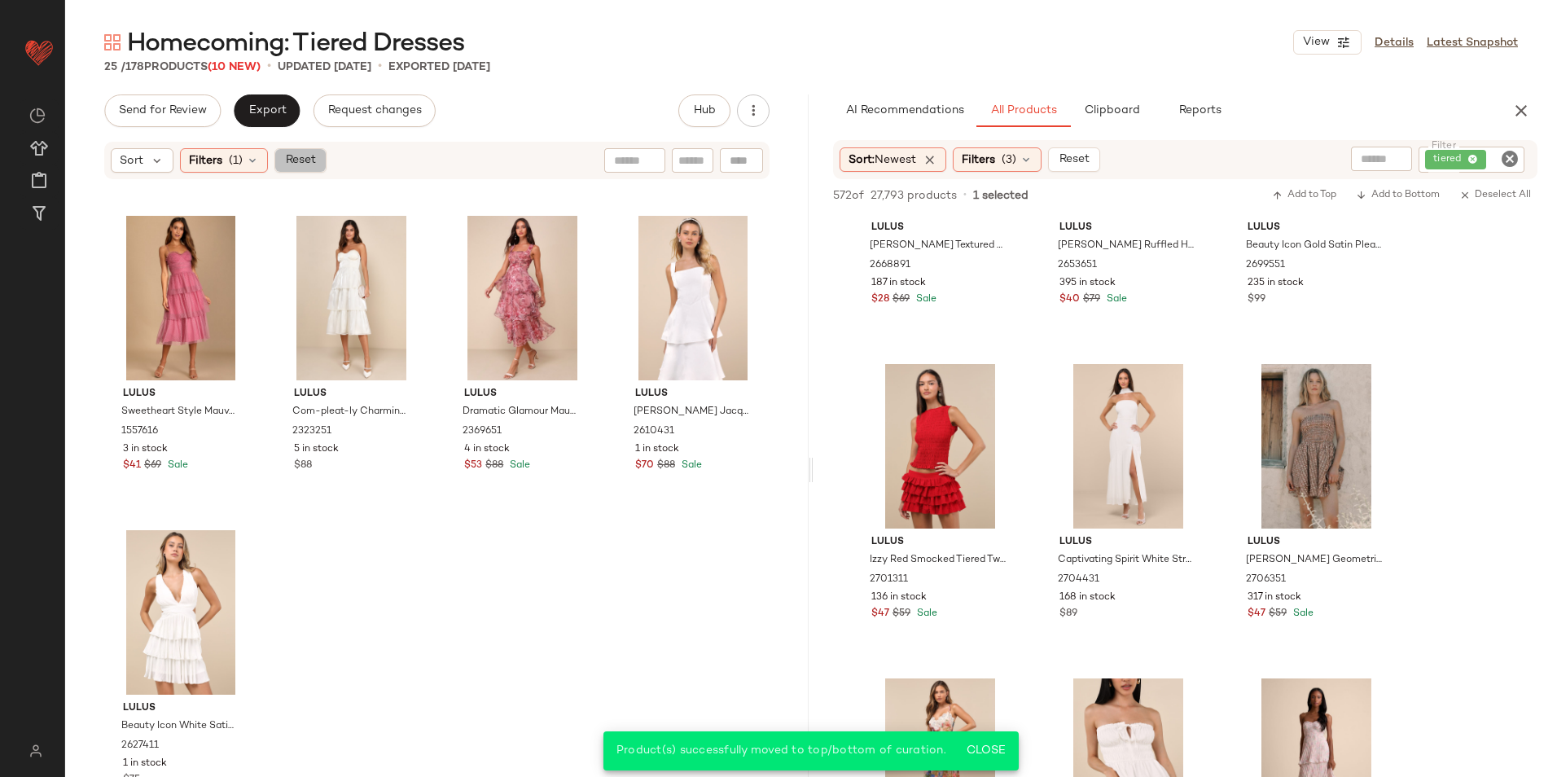
click at [300, 160] on span "Reset" at bounding box center [299, 160] width 31 height 13
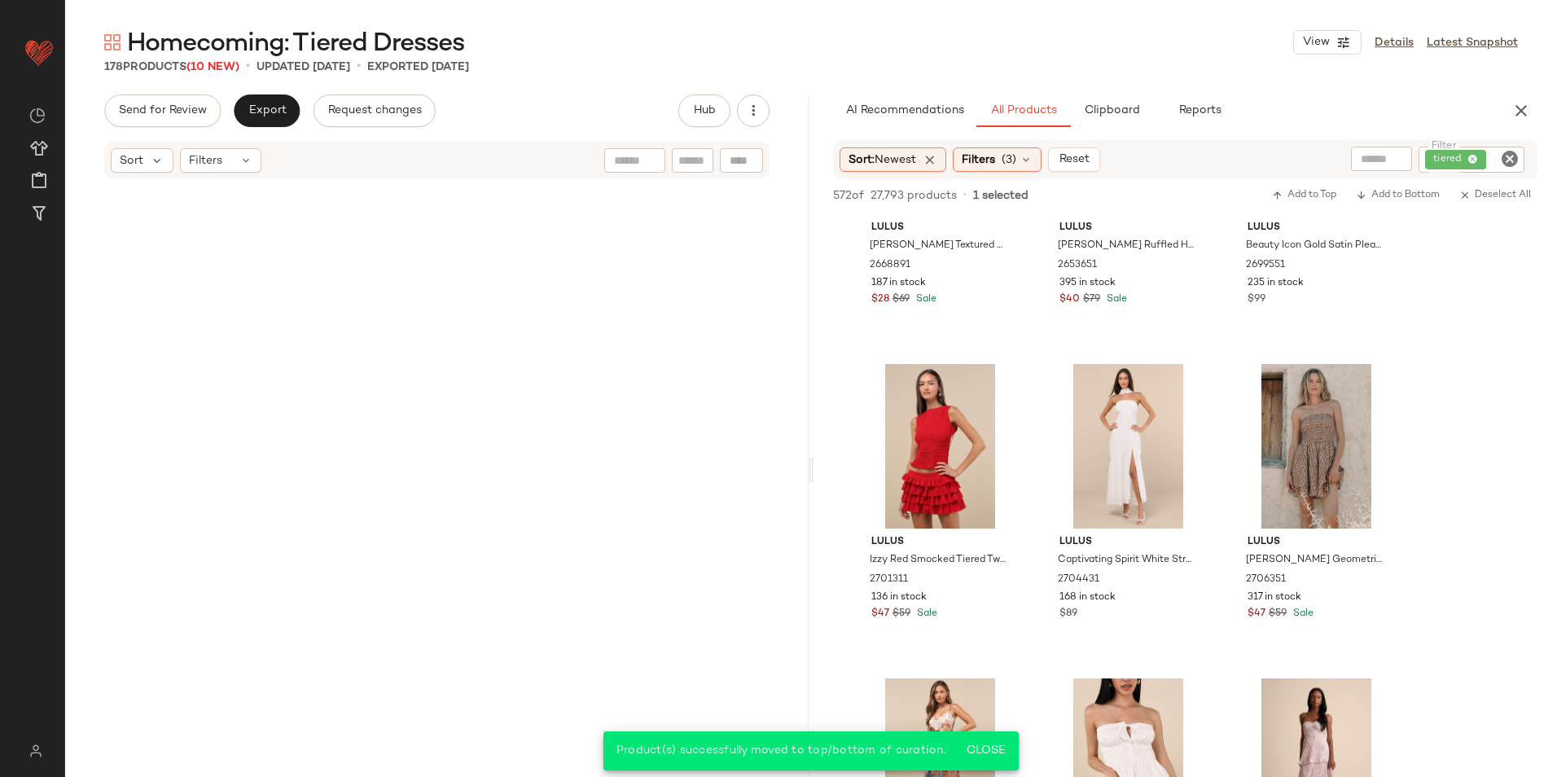
scroll to position [13499, 0]
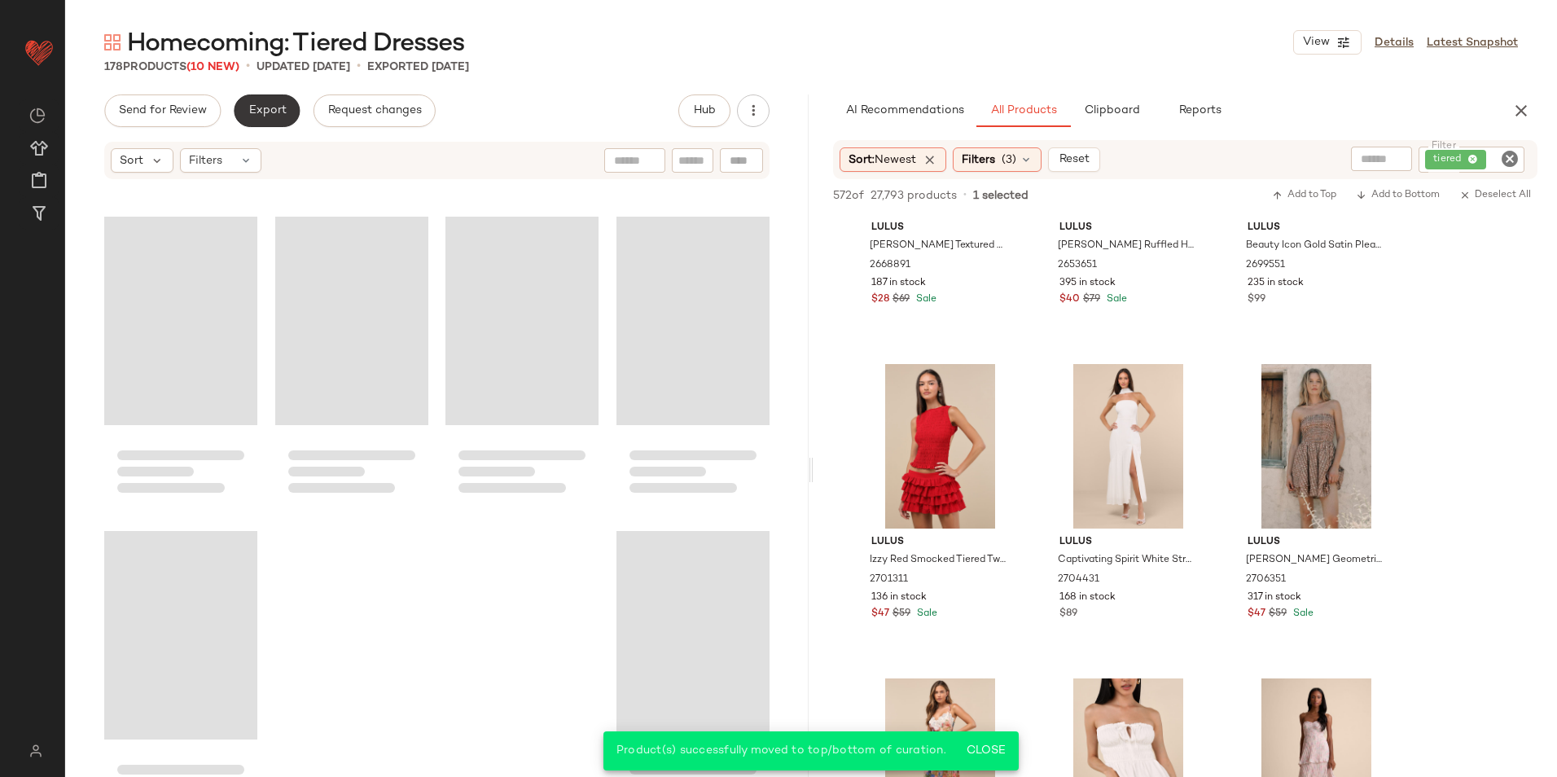
click at [263, 106] on span "Export" at bounding box center [266, 110] width 38 height 13
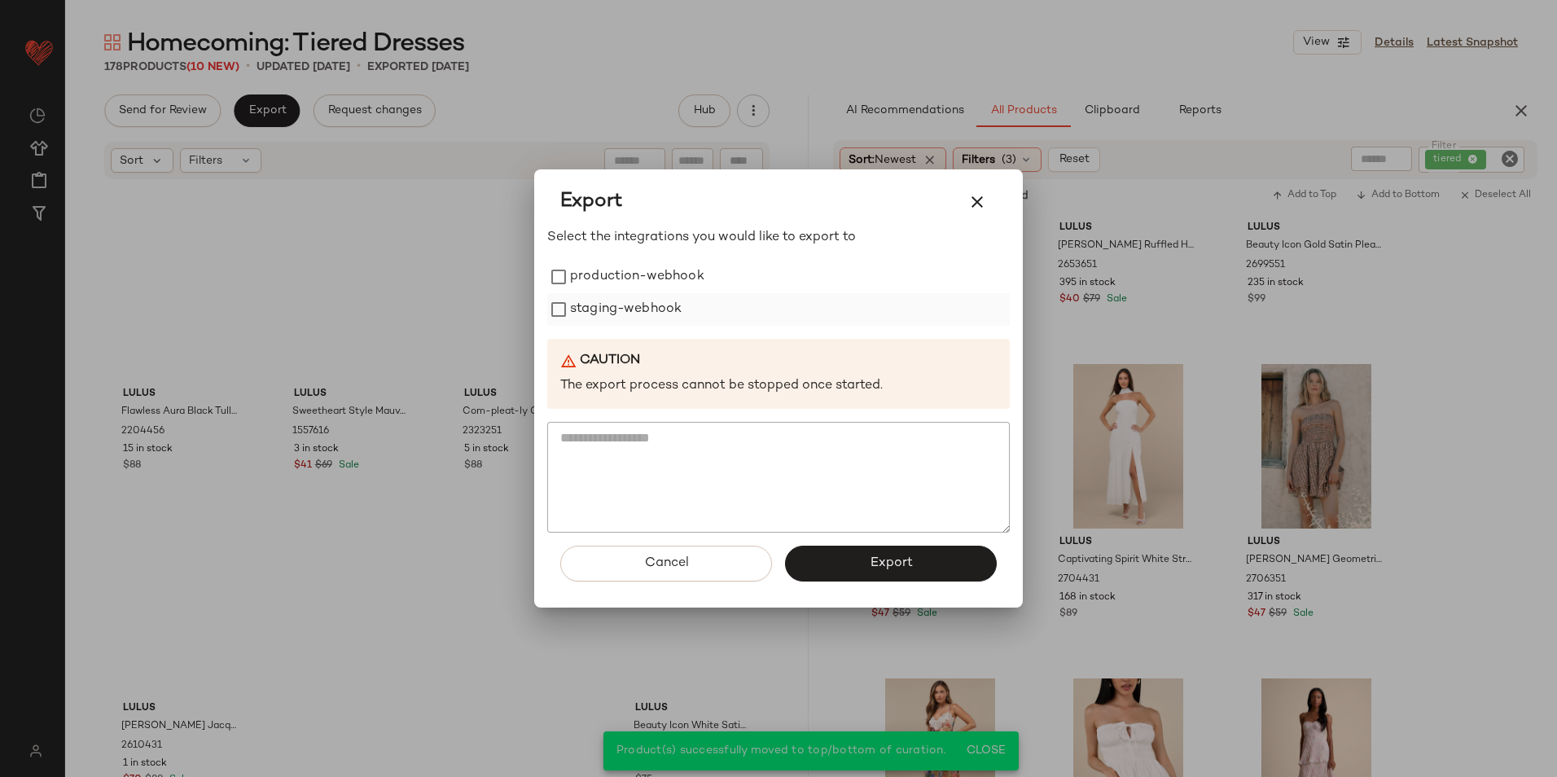
drag, startPoint x: 571, startPoint y: 263, endPoint x: 574, endPoint y: 299, distance: 36.0
click at [572, 268] on label "production-webhook" at bounding box center [637, 277] width 134 height 33
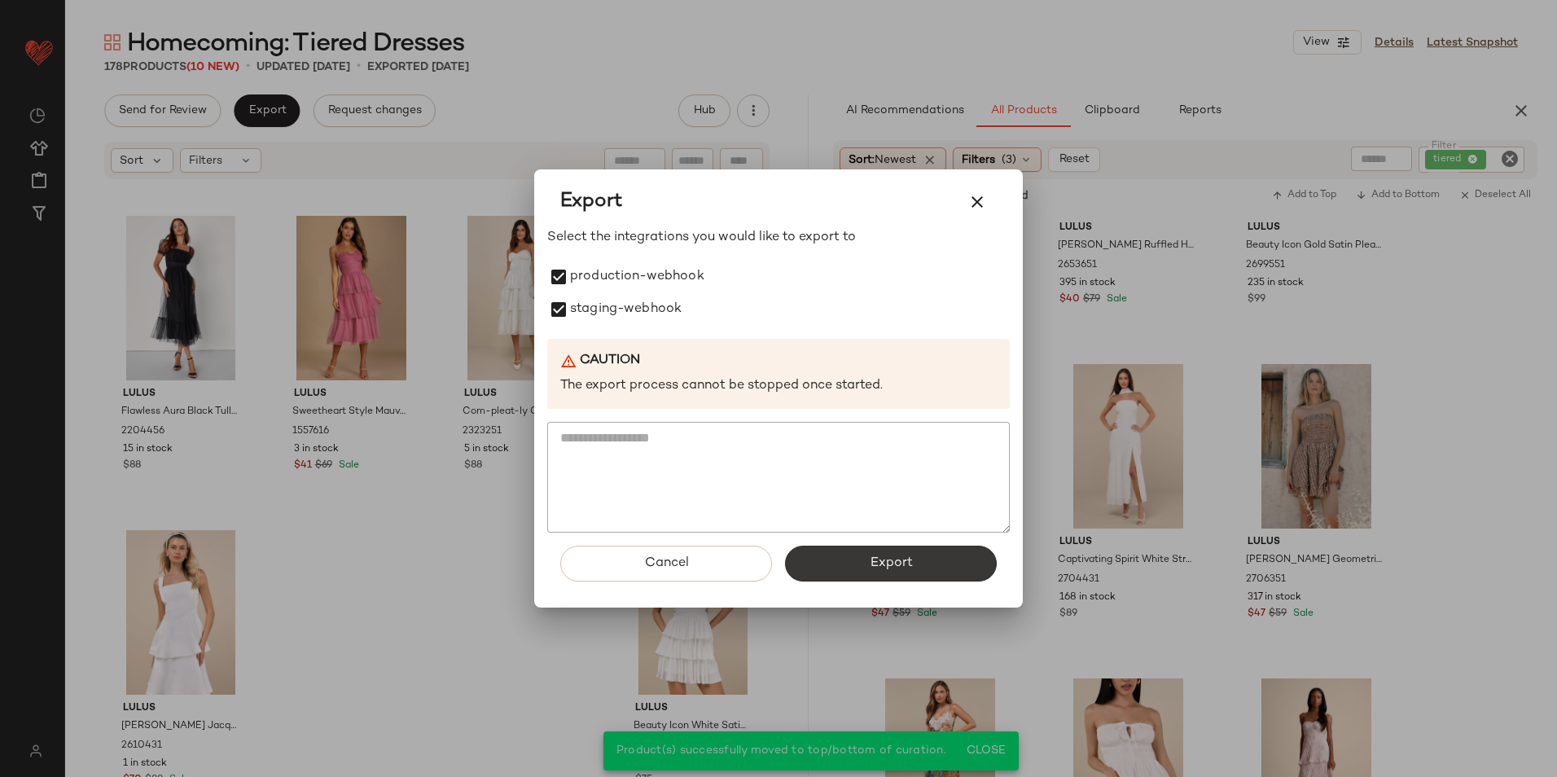
click at [847, 546] on button "Export" at bounding box center [891, 563] width 212 height 36
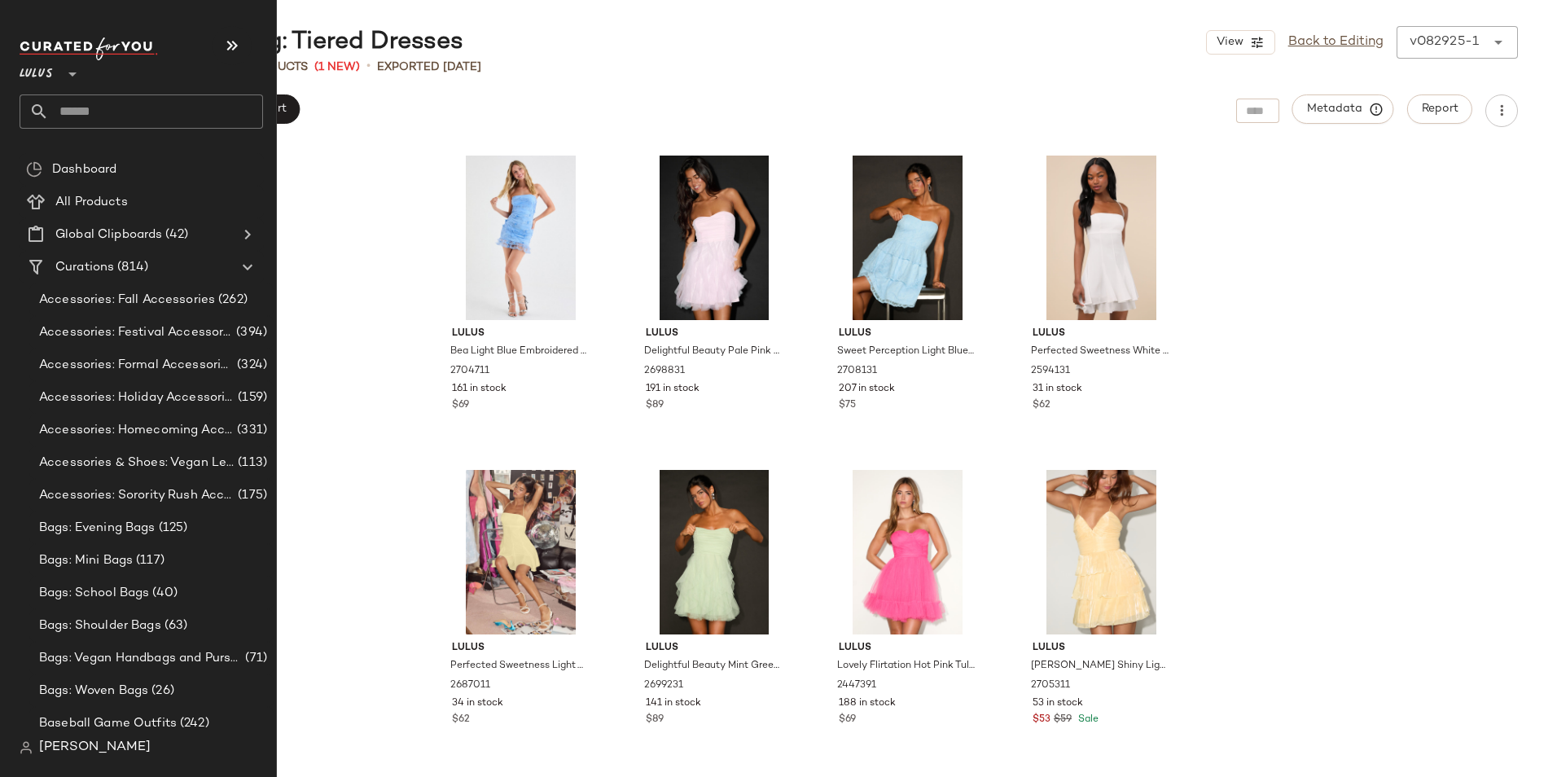
click at [107, 107] on input "text" at bounding box center [156, 111] width 214 height 34
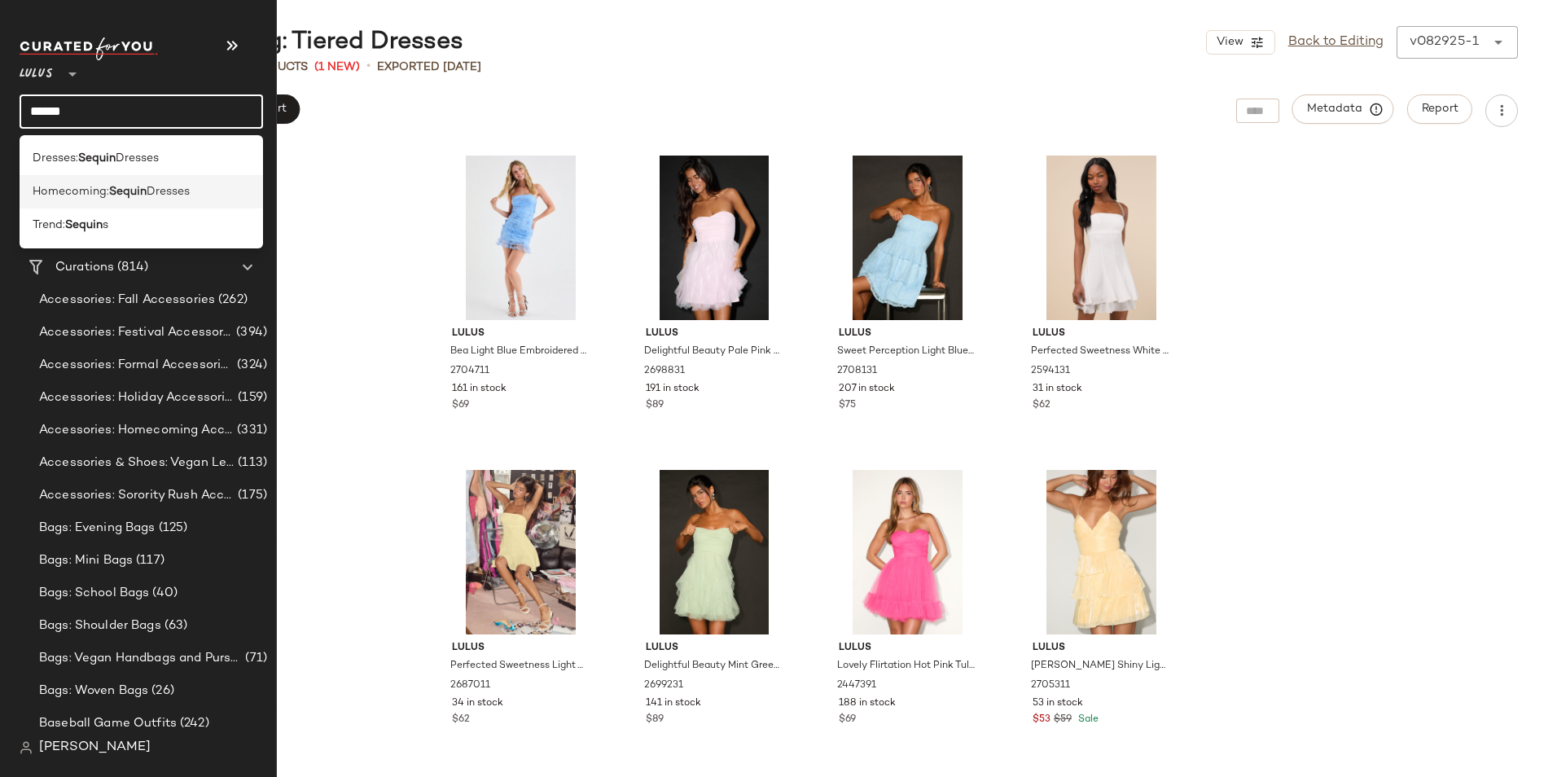
type input "******"
click at [147, 190] on span "Dresses" at bounding box center [168, 191] width 43 height 17
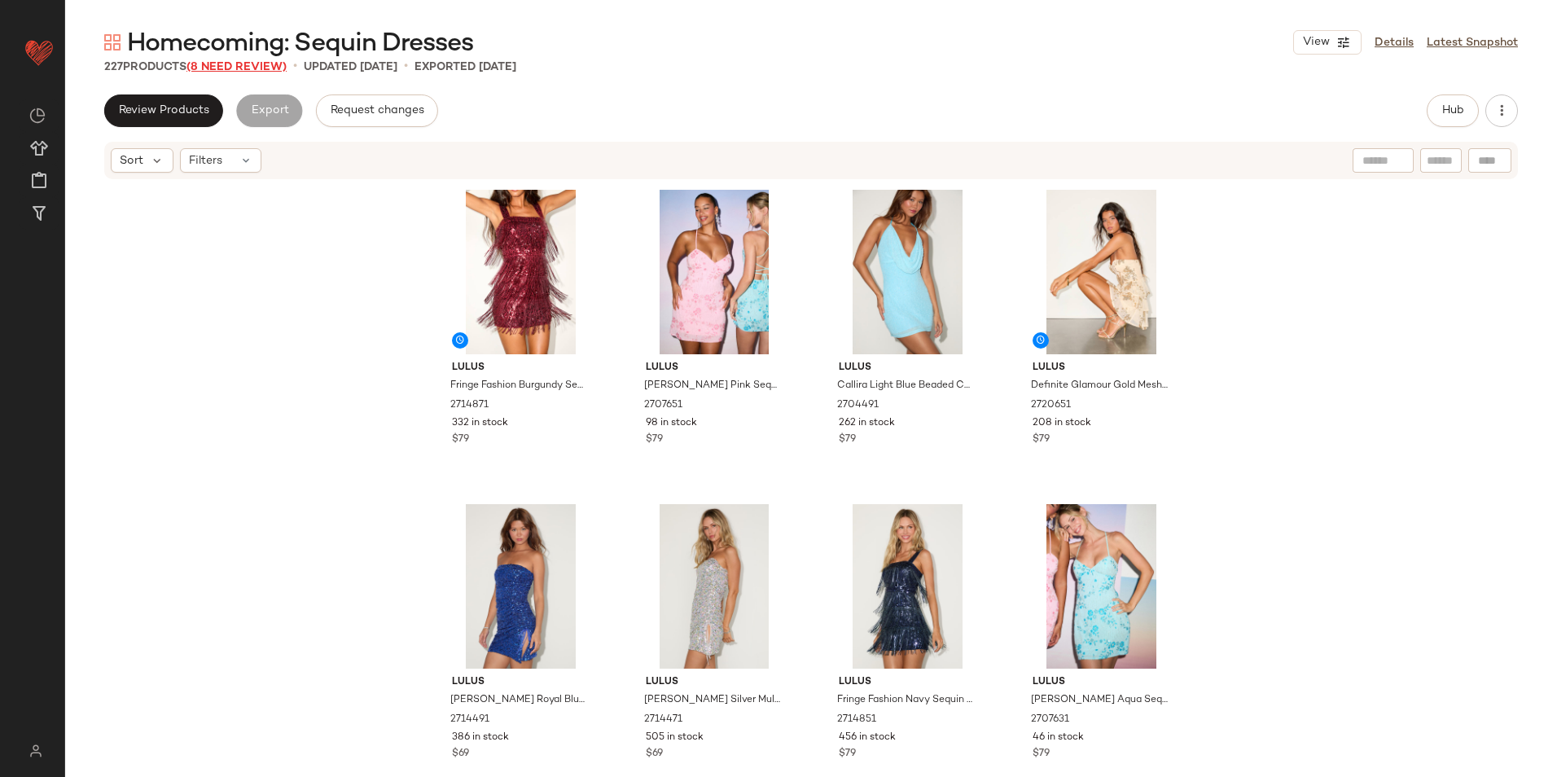
click at [245, 67] on span "(8 Need Review)" at bounding box center [236, 67] width 100 height 12
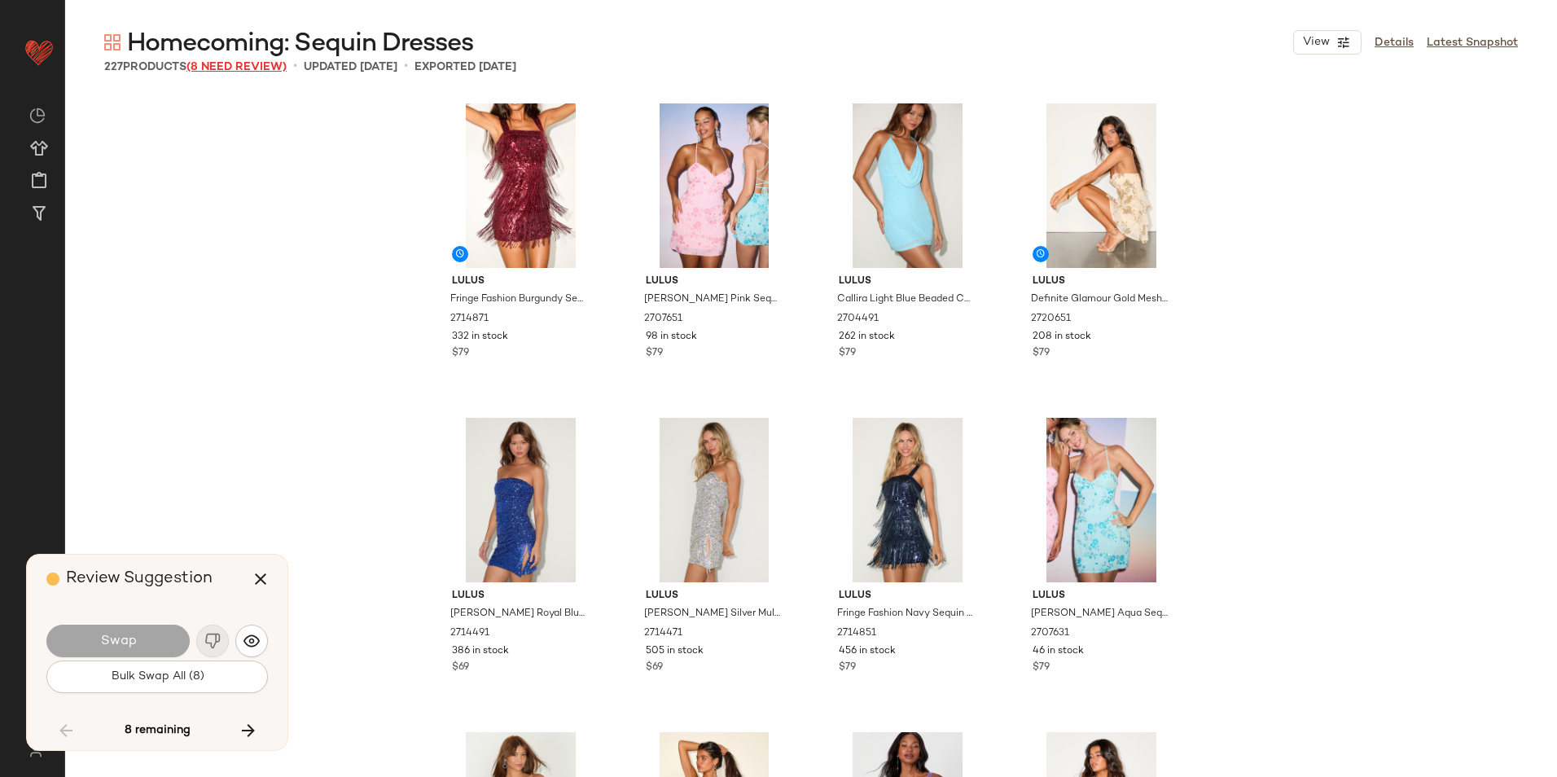
scroll to position [10370, 0]
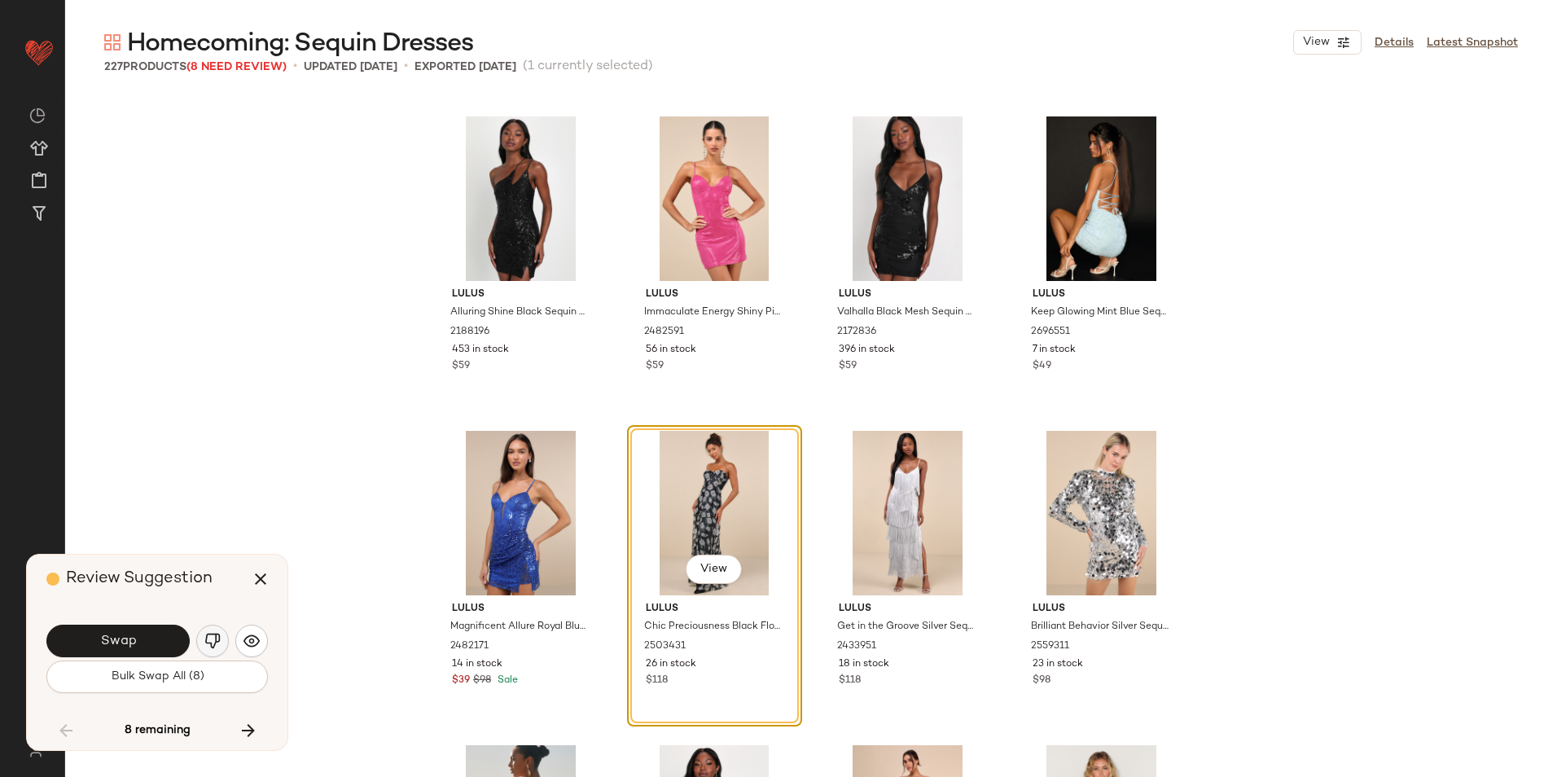
click at [210, 641] on img "button" at bounding box center [212, 641] width 16 height 16
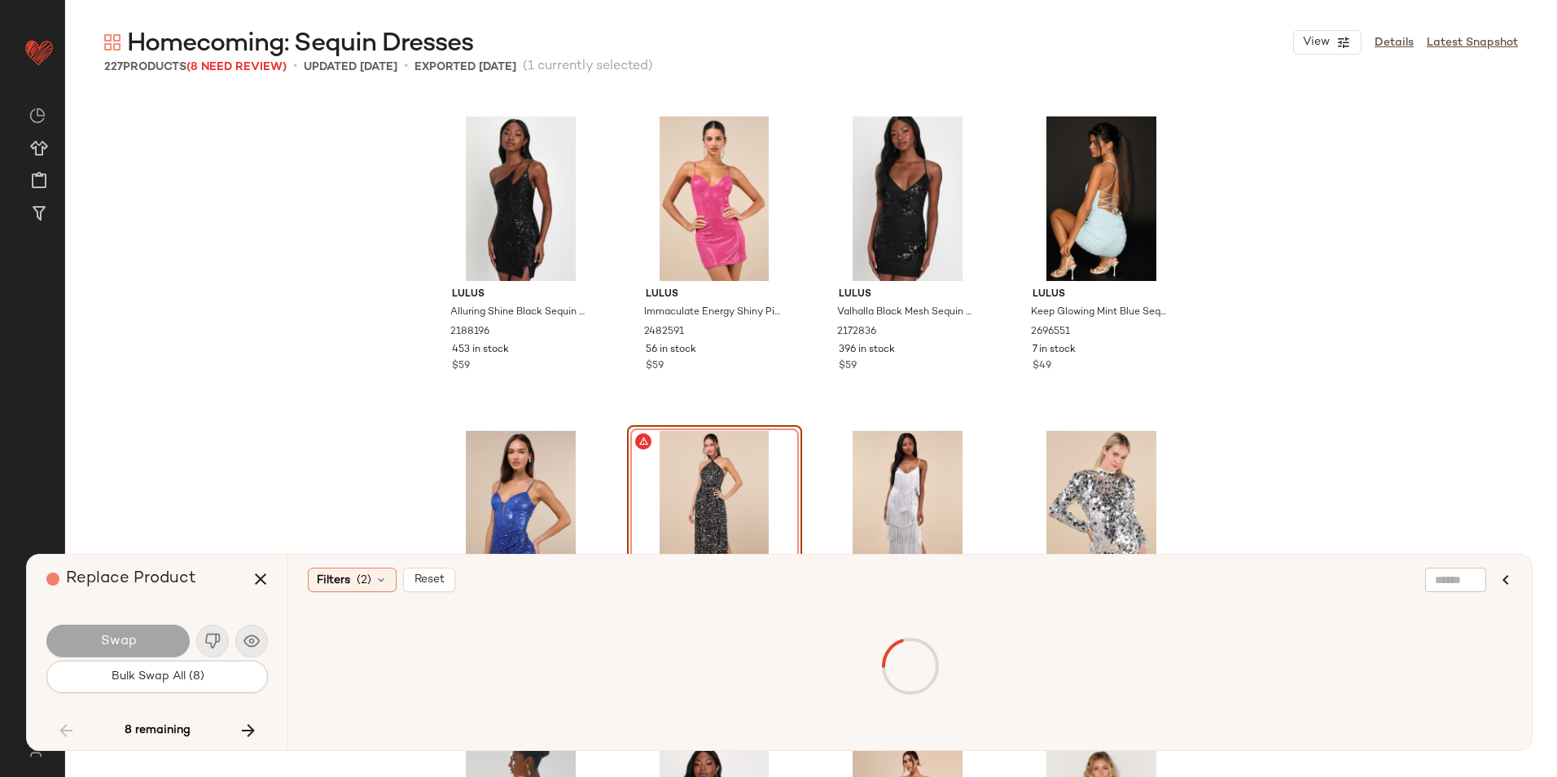
click at [241, 726] on icon "button" at bounding box center [249, 730] width 20 height 20
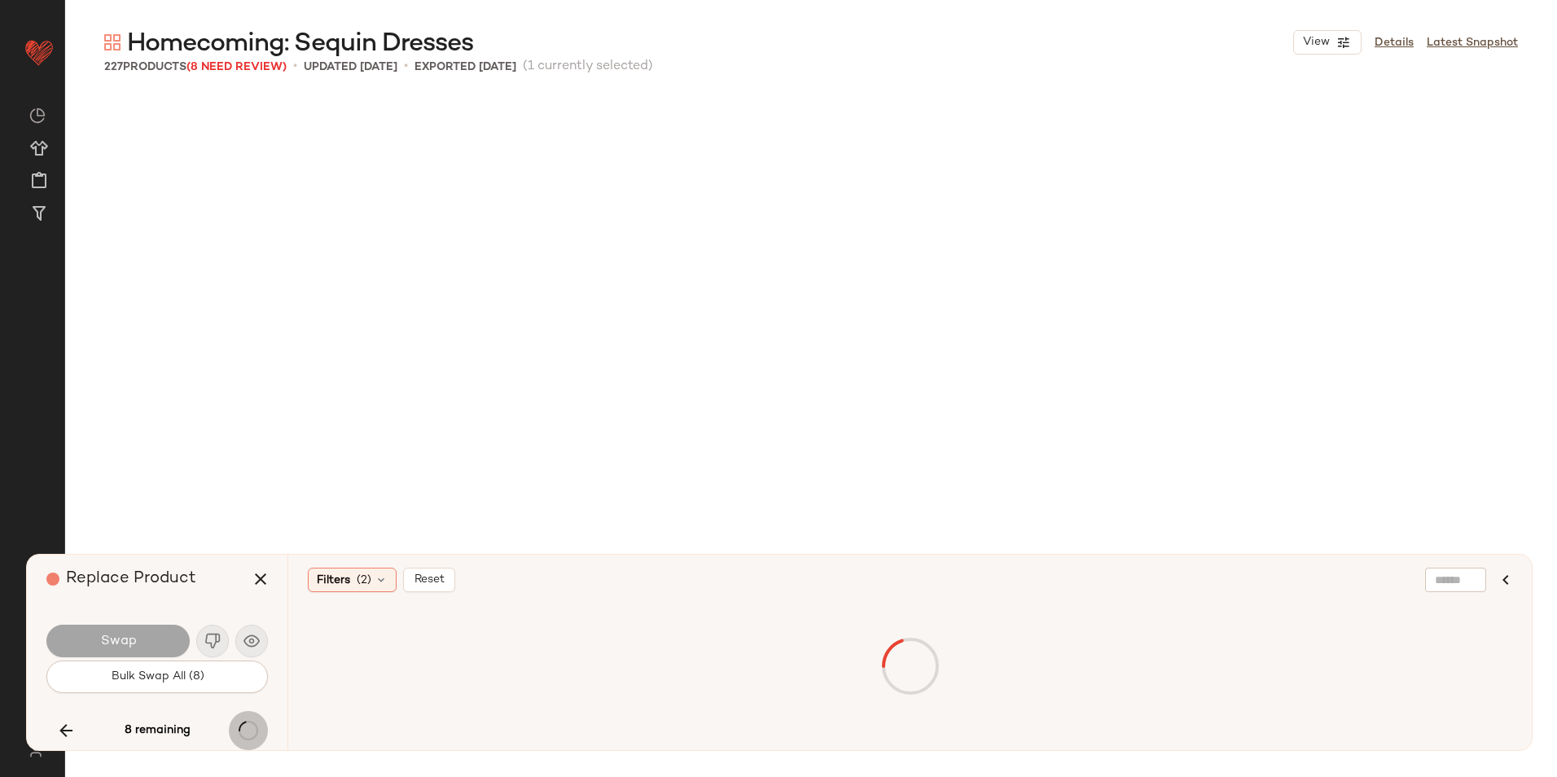
scroll to position [11627, 0]
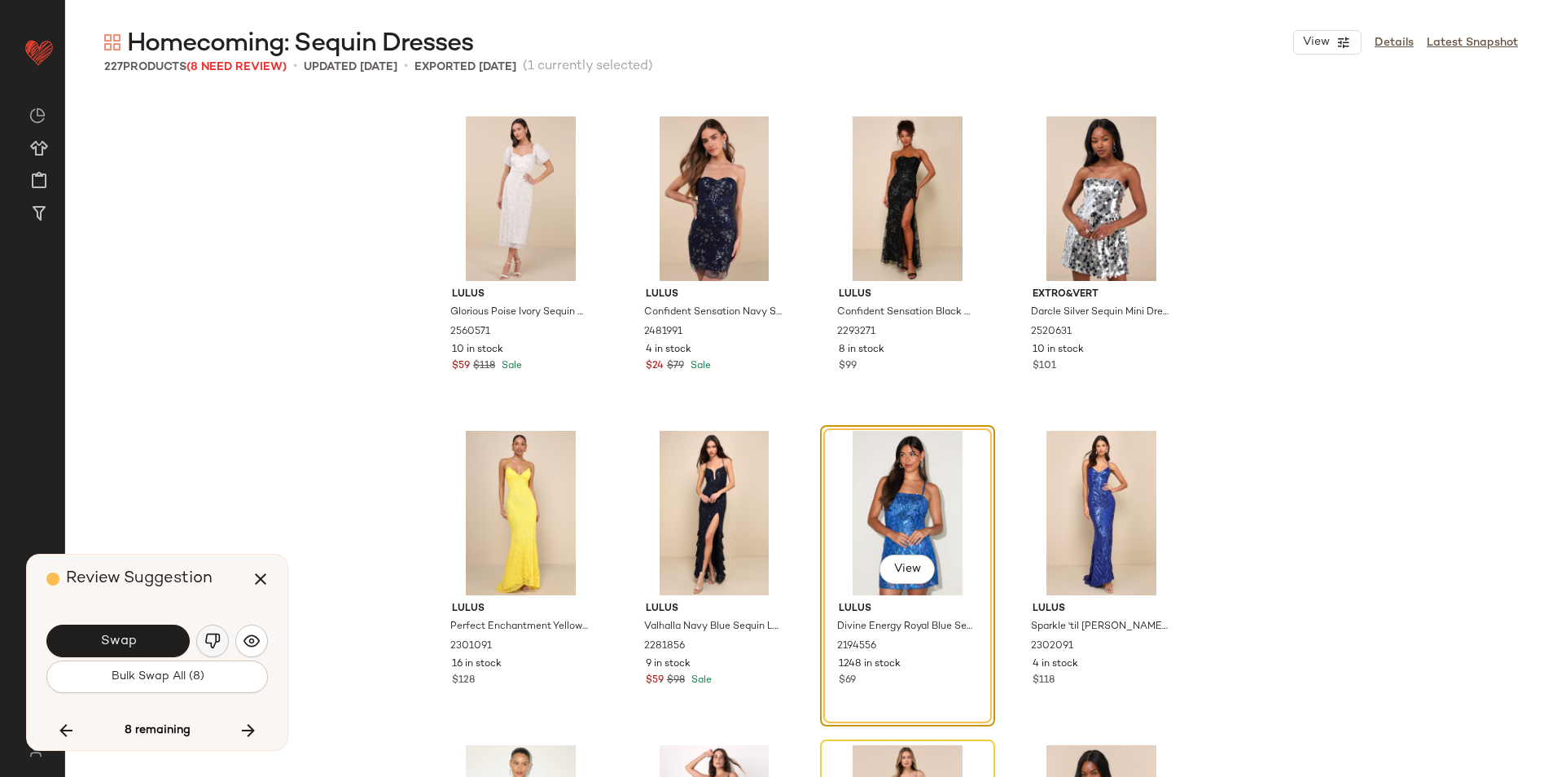
click at [218, 637] on img "button" at bounding box center [212, 641] width 16 height 16
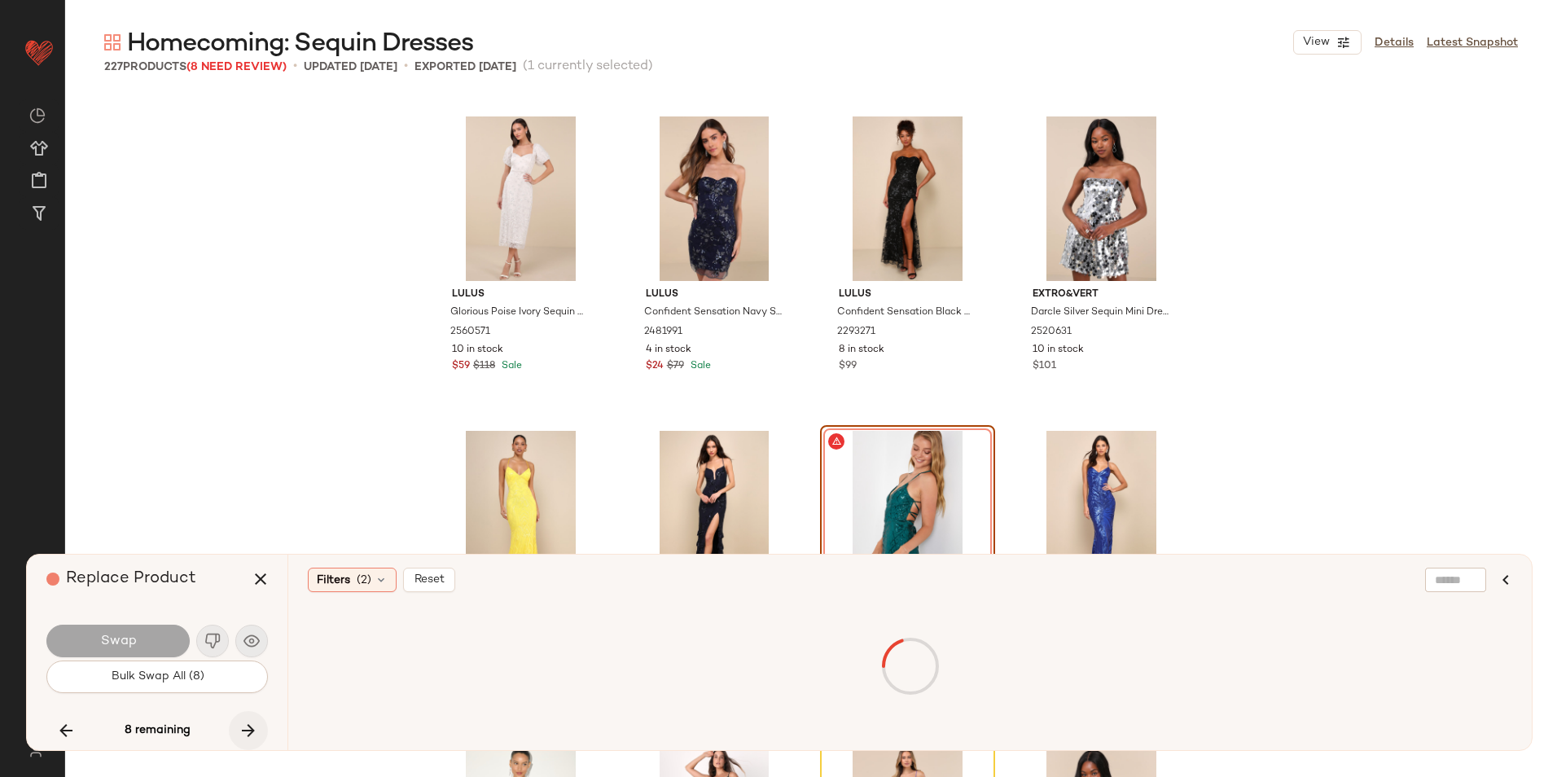
click at [254, 729] on icon "button" at bounding box center [249, 730] width 20 height 20
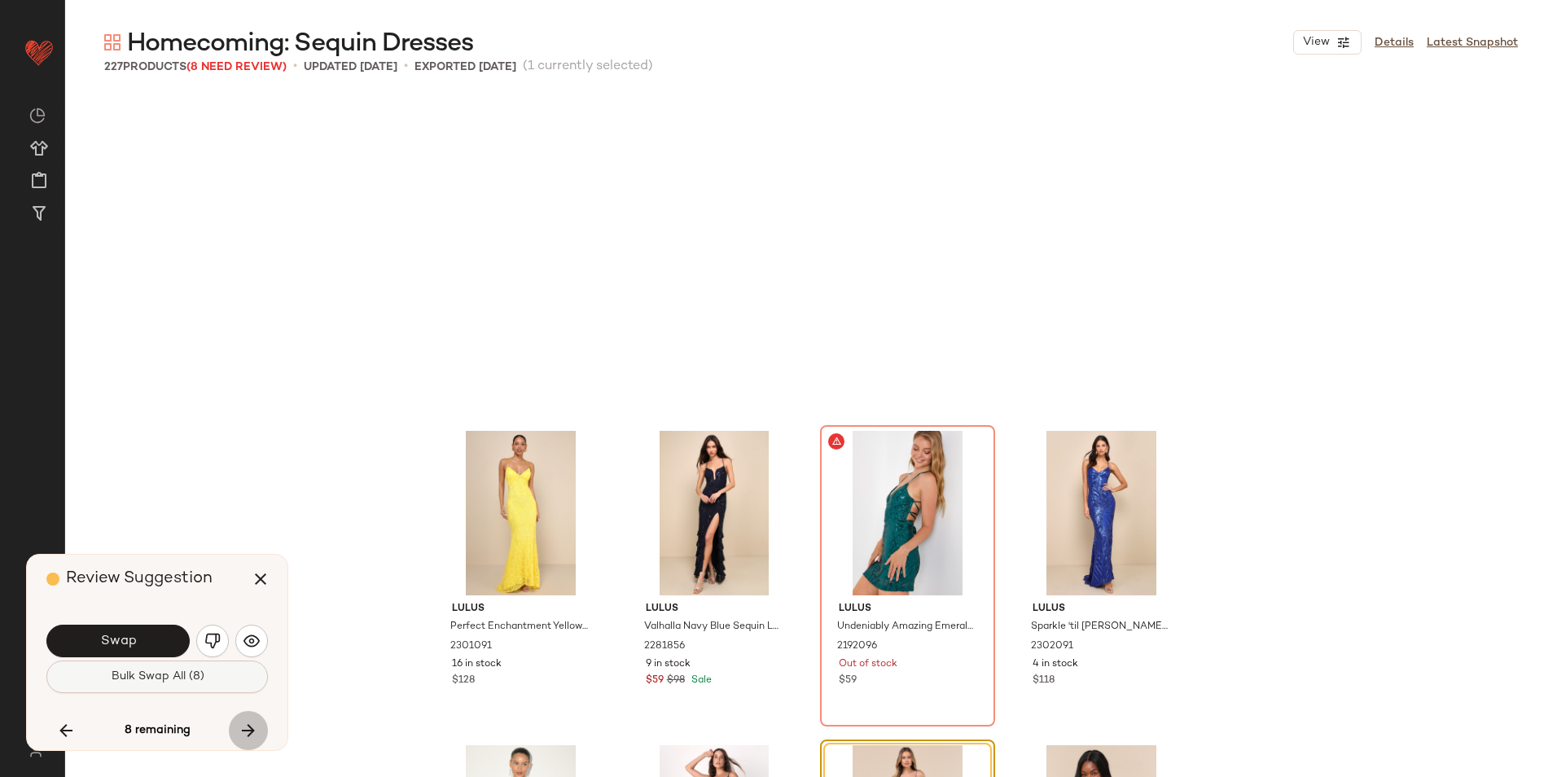
scroll to position [11941, 0]
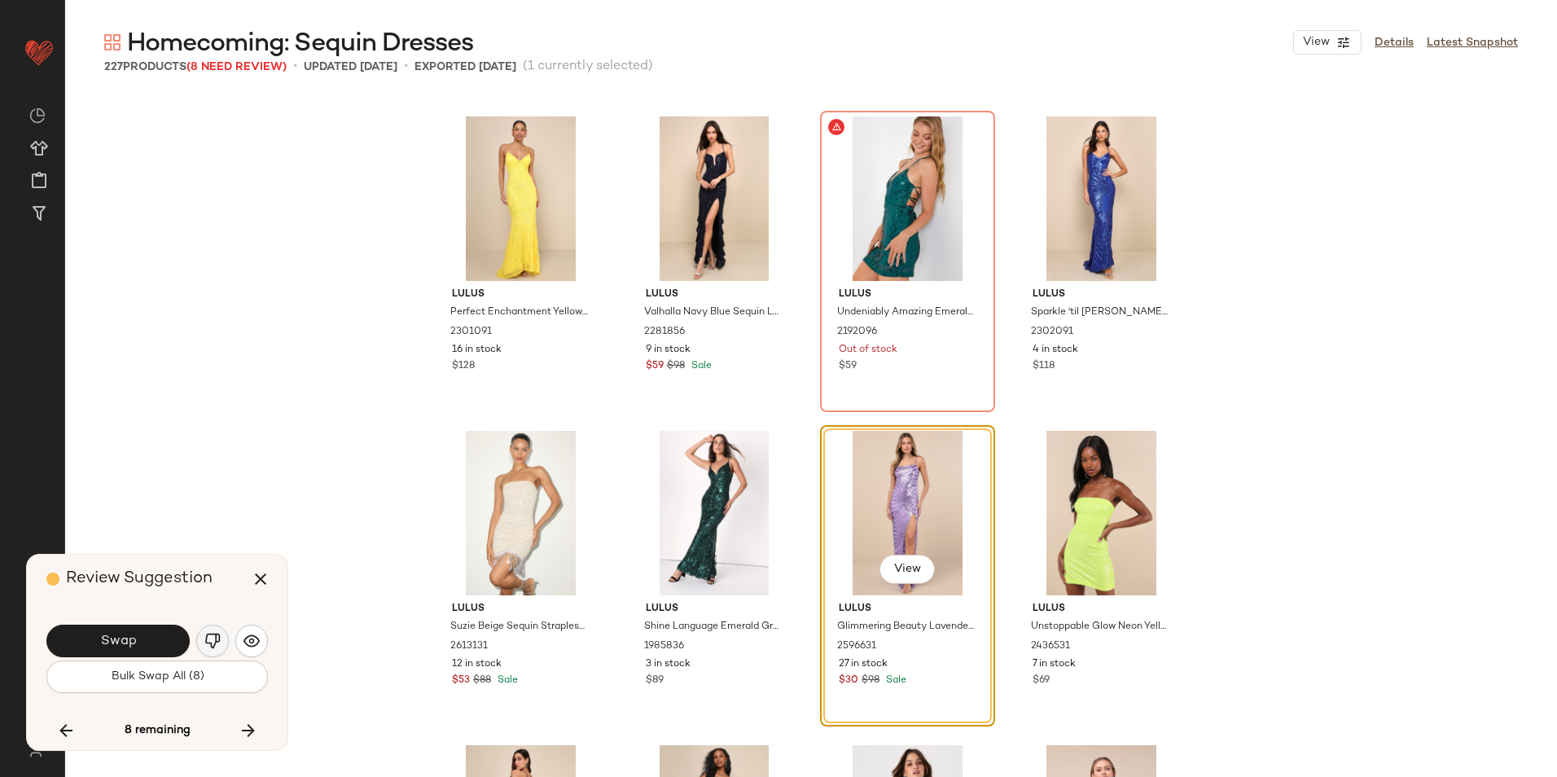
click at [216, 629] on button "button" at bounding box center [212, 640] width 33 height 33
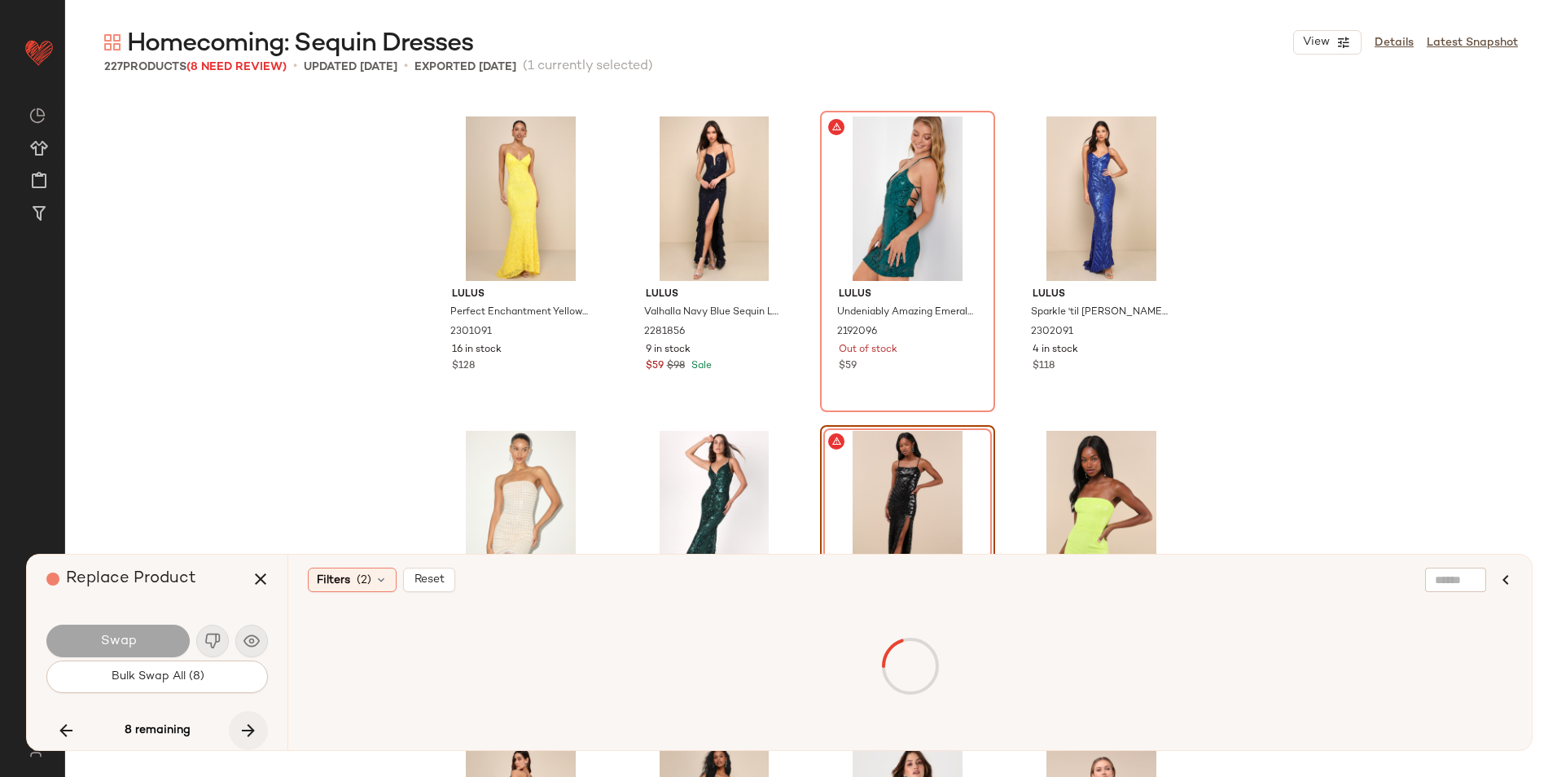
click at [252, 723] on icon "button" at bounding box center [249, 730] width 20 height 20
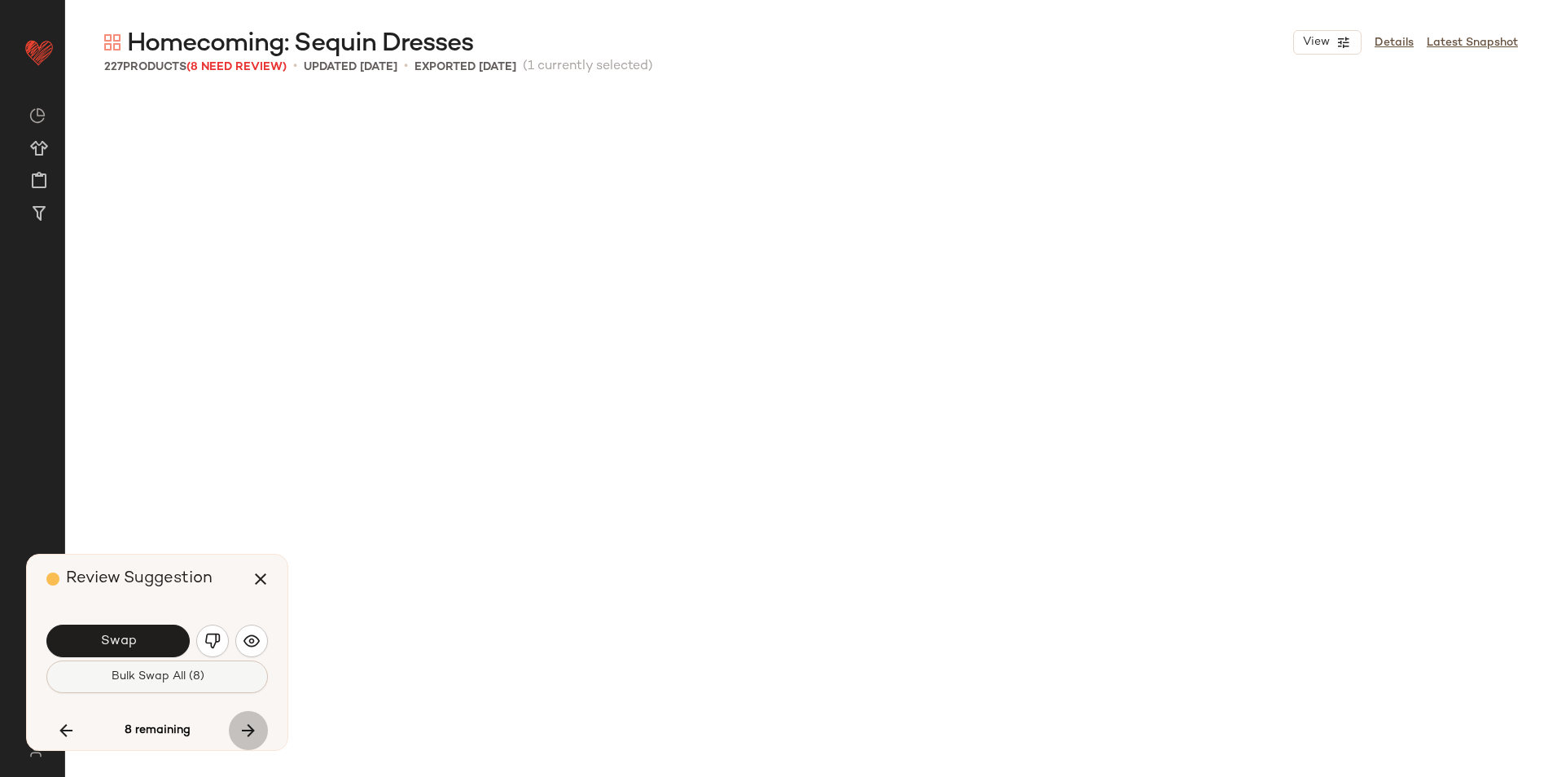
scroll to position [12884, 0]
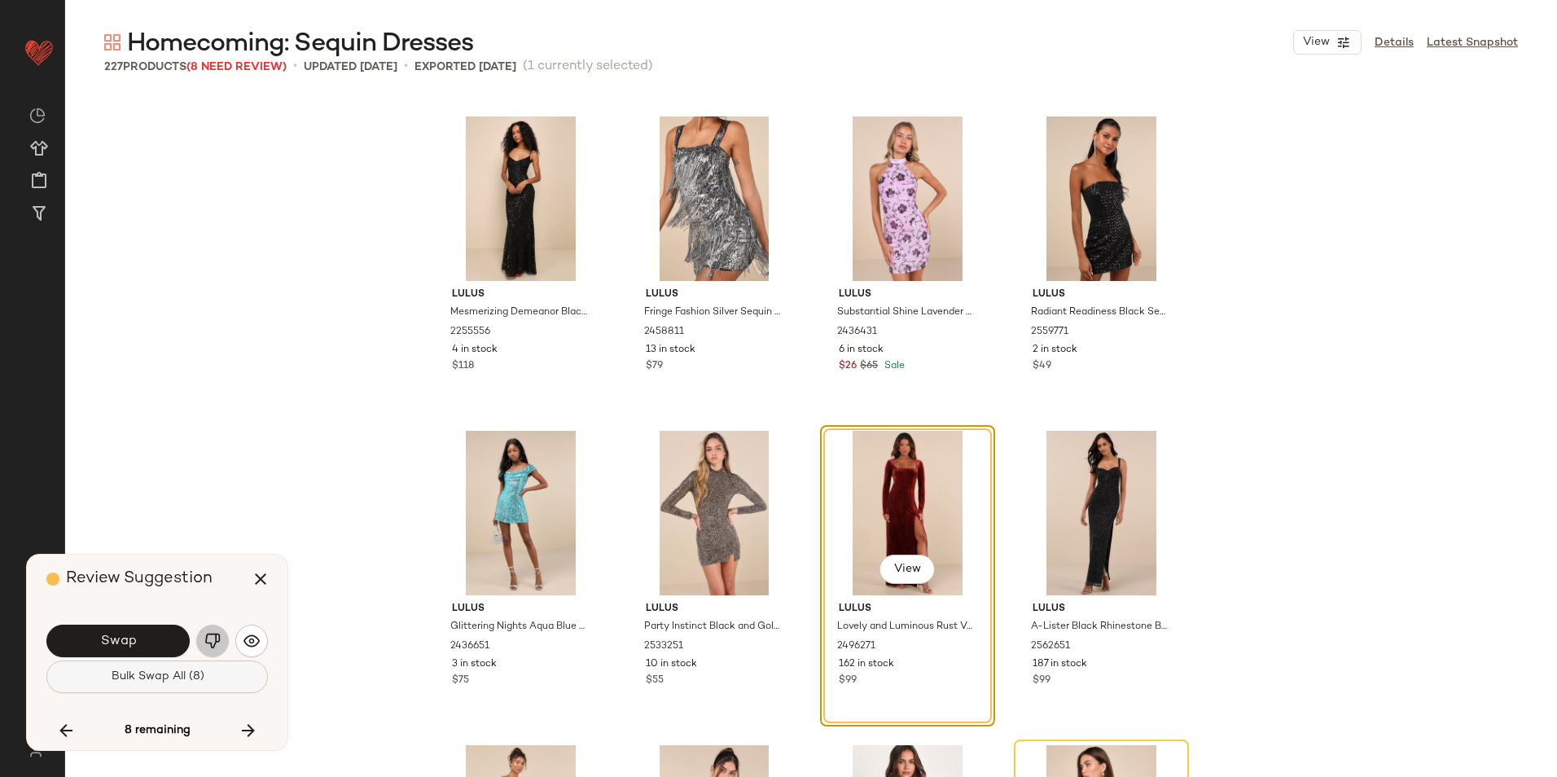
drag, startPoint x: 213, startPoint y: 637, endPoint x: 228, endPoint y: 664, distance: 31.3
click at [213, 636] on img "button" at bounding box center [212, 641] width 16 height 16
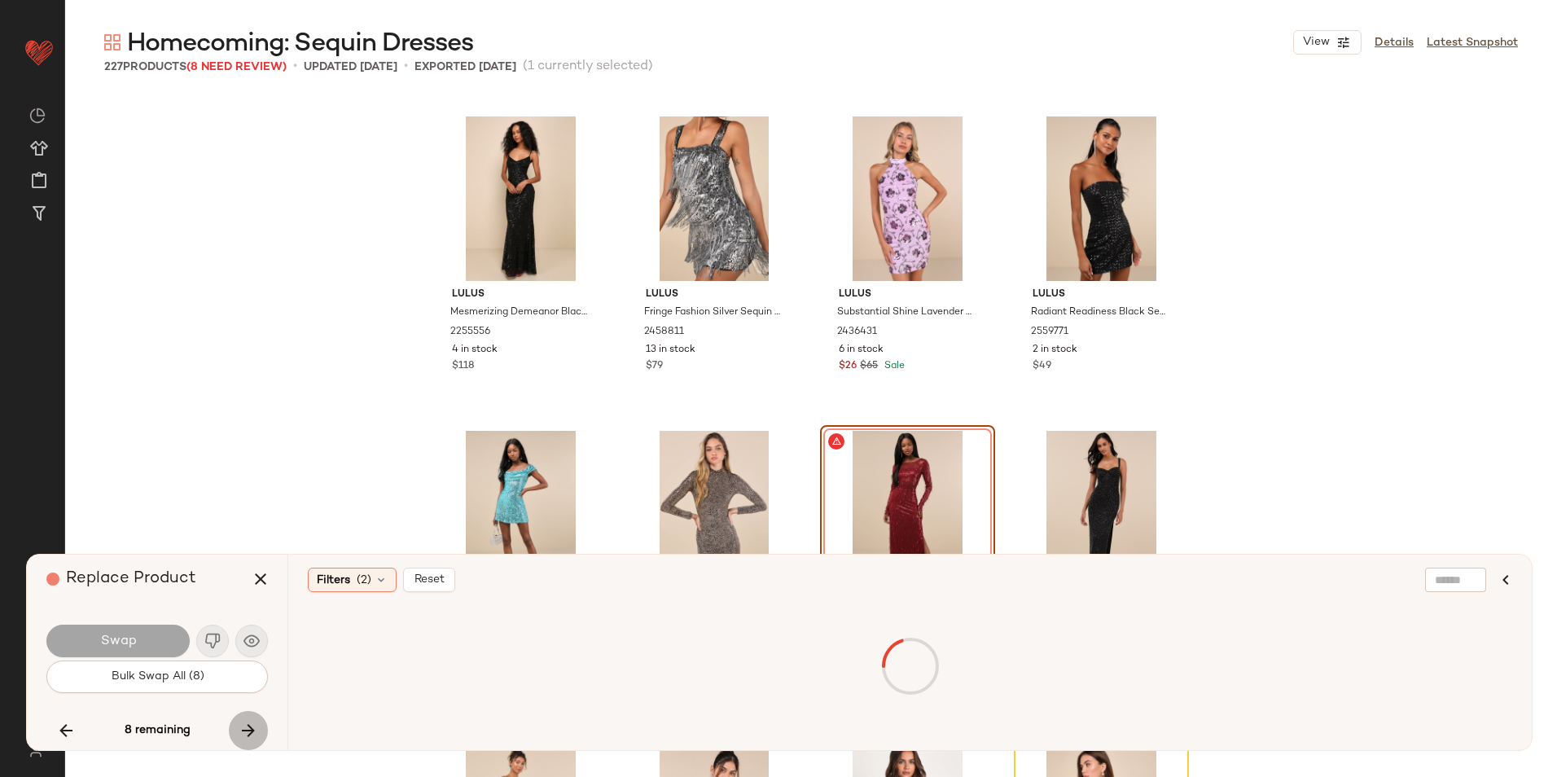
click at [243, 717] on button "button" at bounding box center [248, 730] width 39 height 39
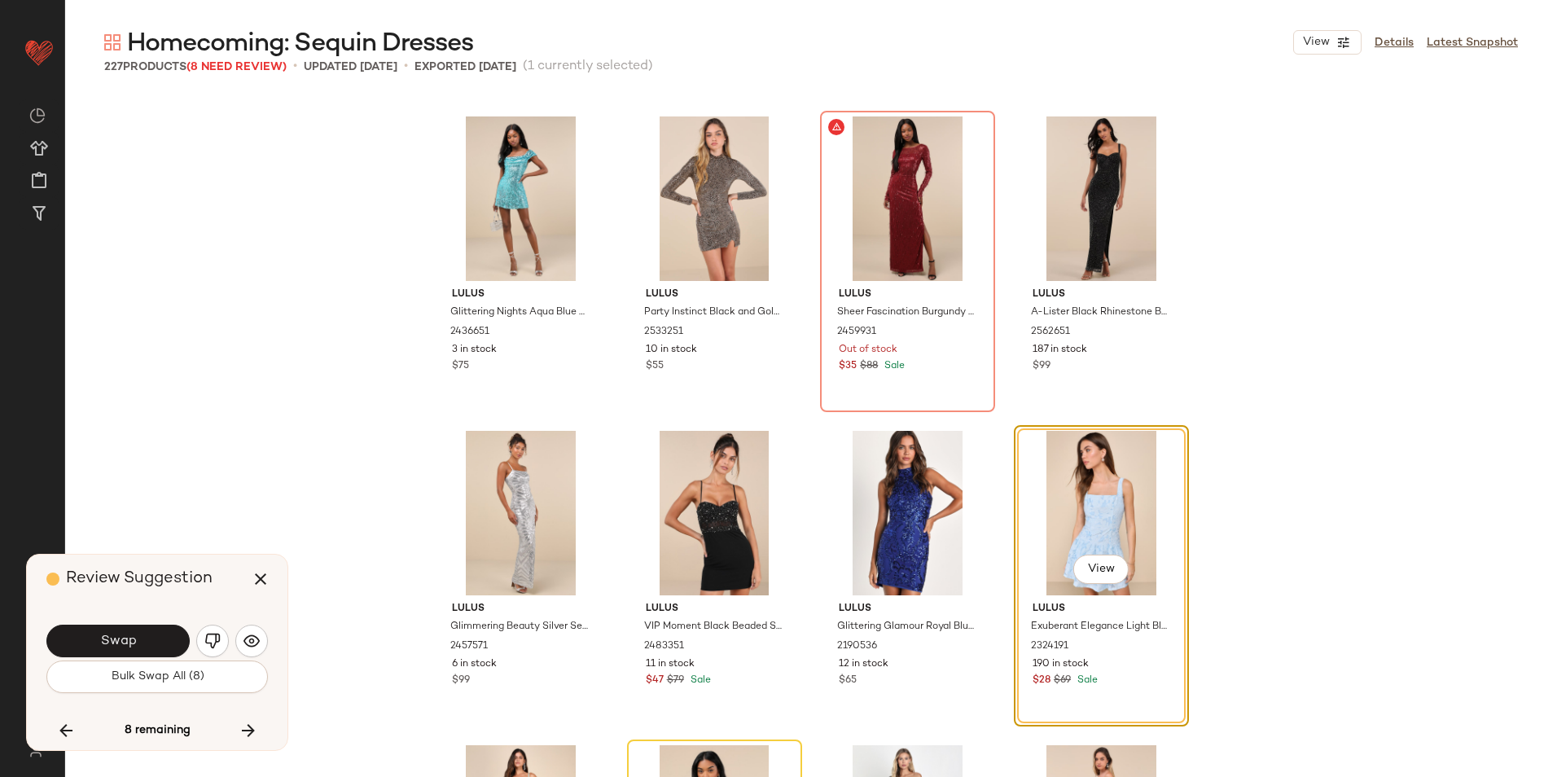
click at [210, 628] on button "button" at bounding box center [212, 640] width 33 height 33
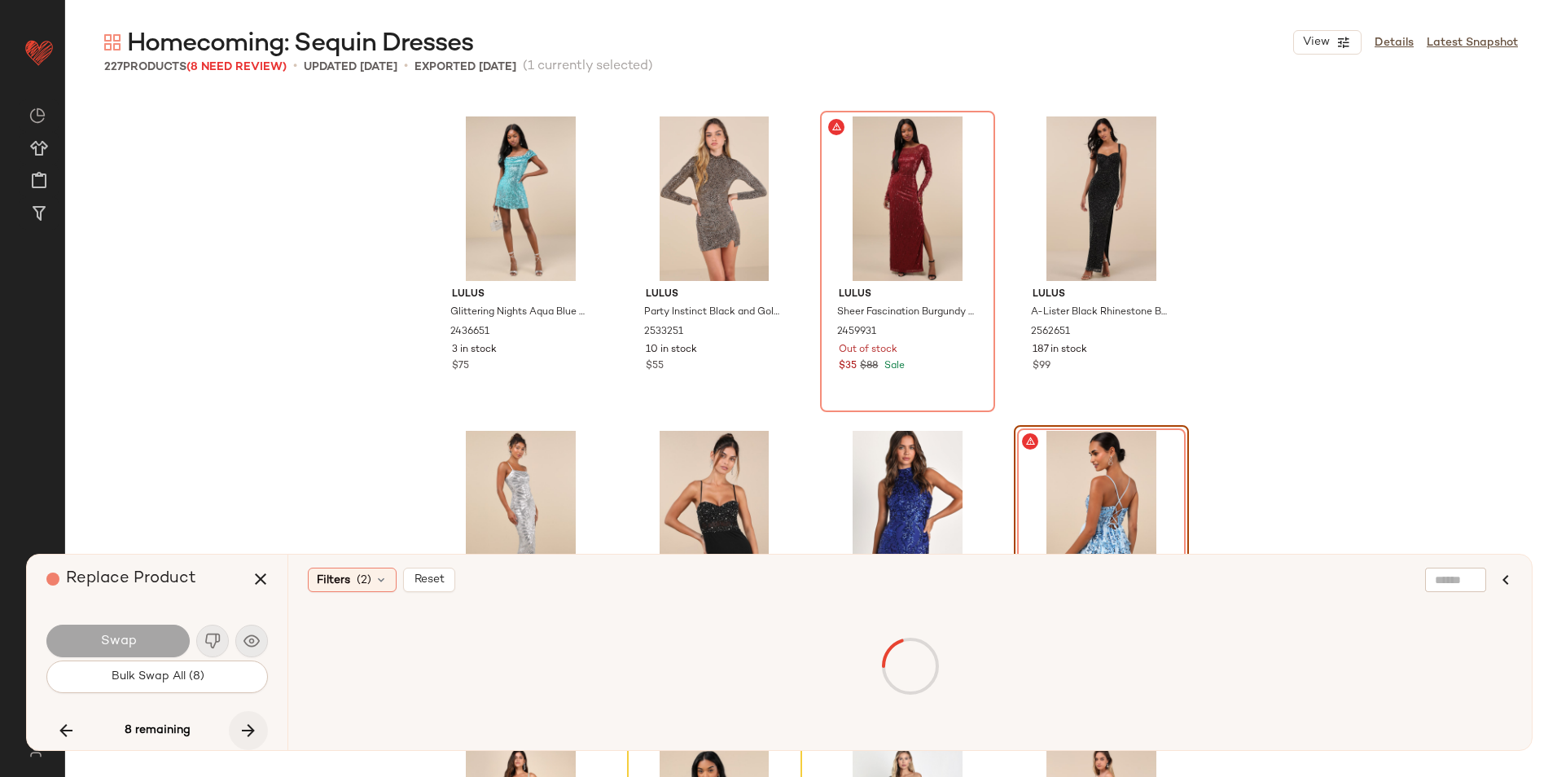
click at [245, 729] on icon "button" at bounding box center [249, 730] width 20 height 20
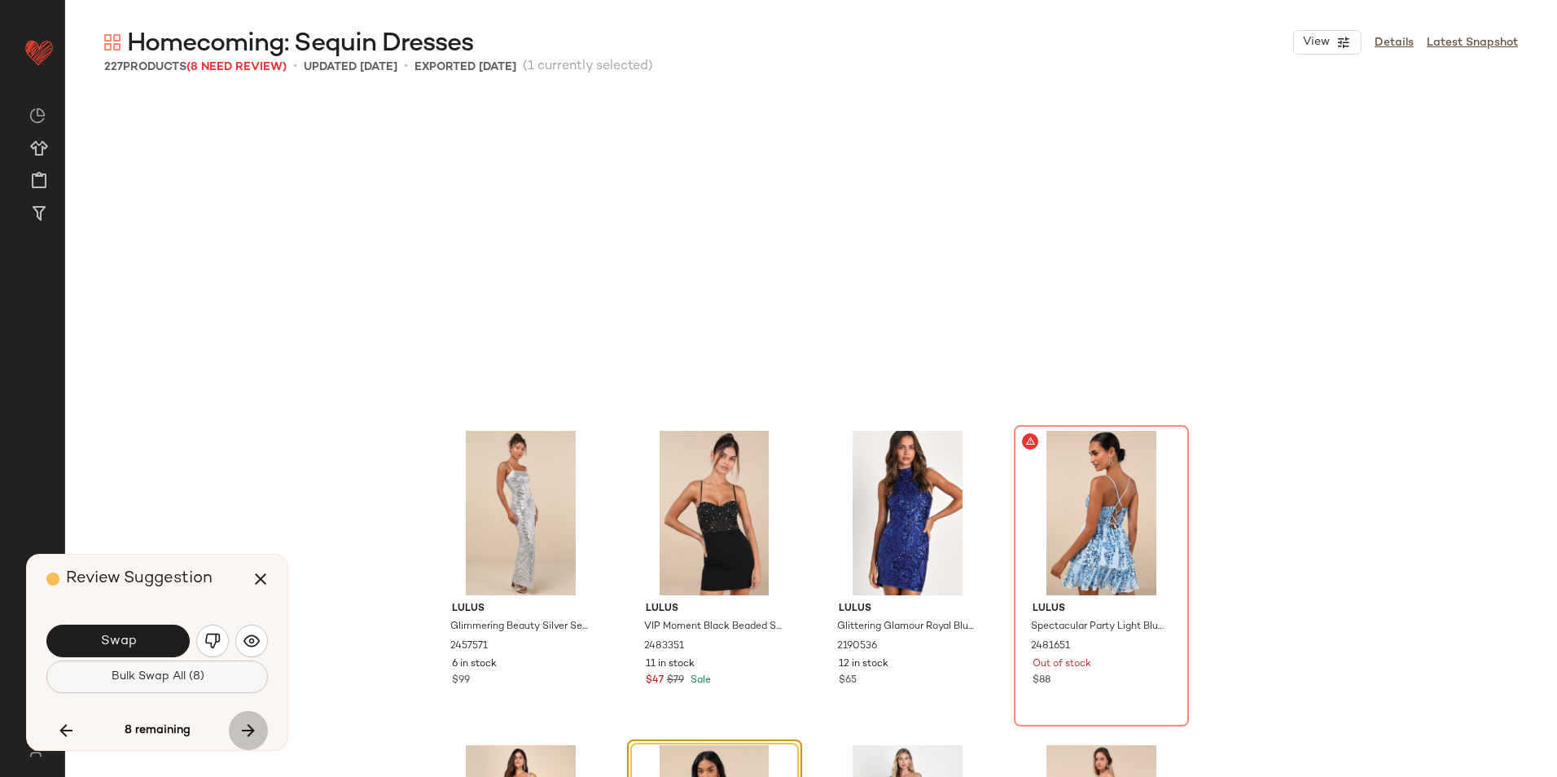
scroll to position [13512, 0]
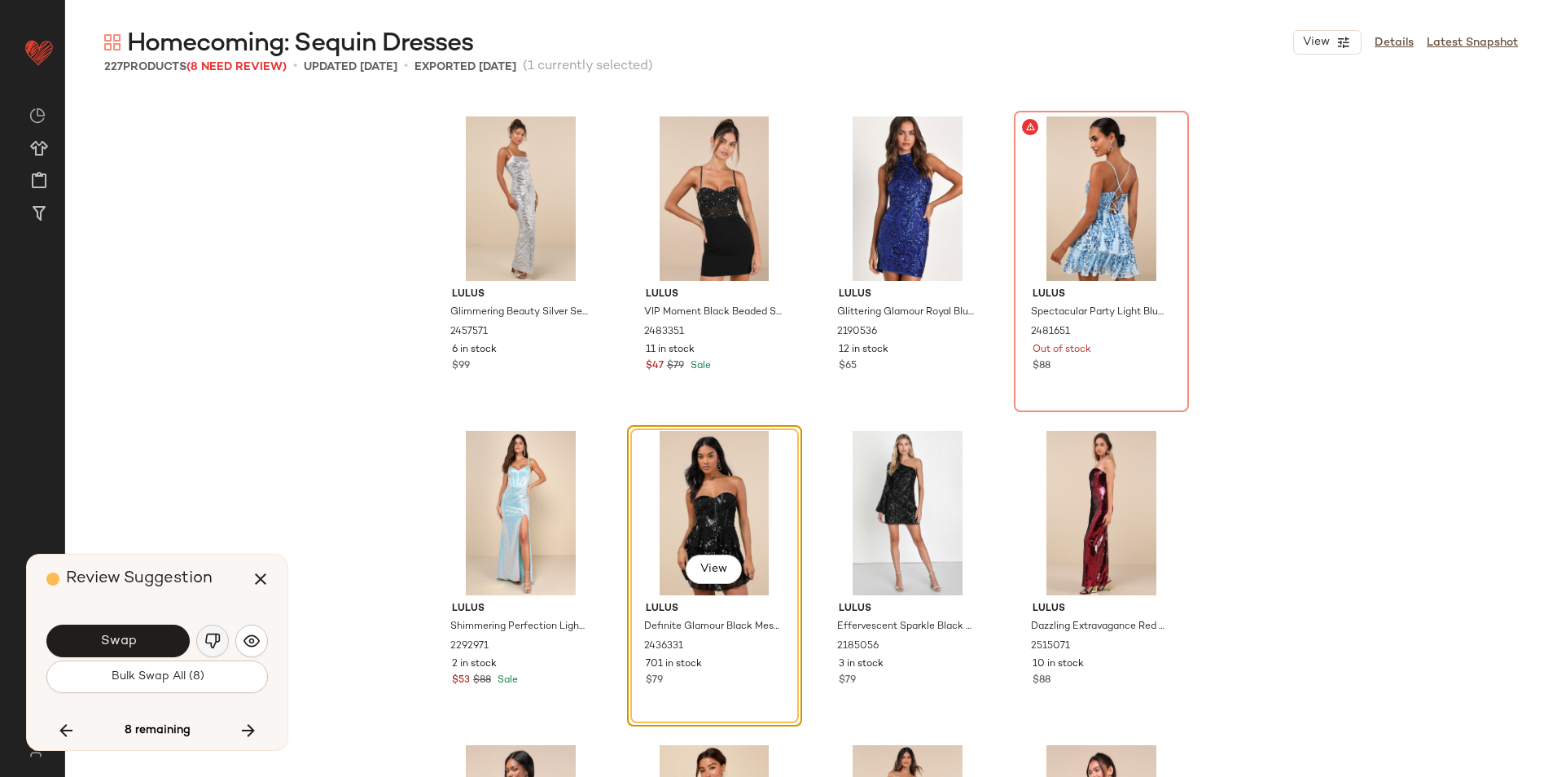
click at [196, 639] on button "button" at bounding box center [212, 640] width 33 height 33
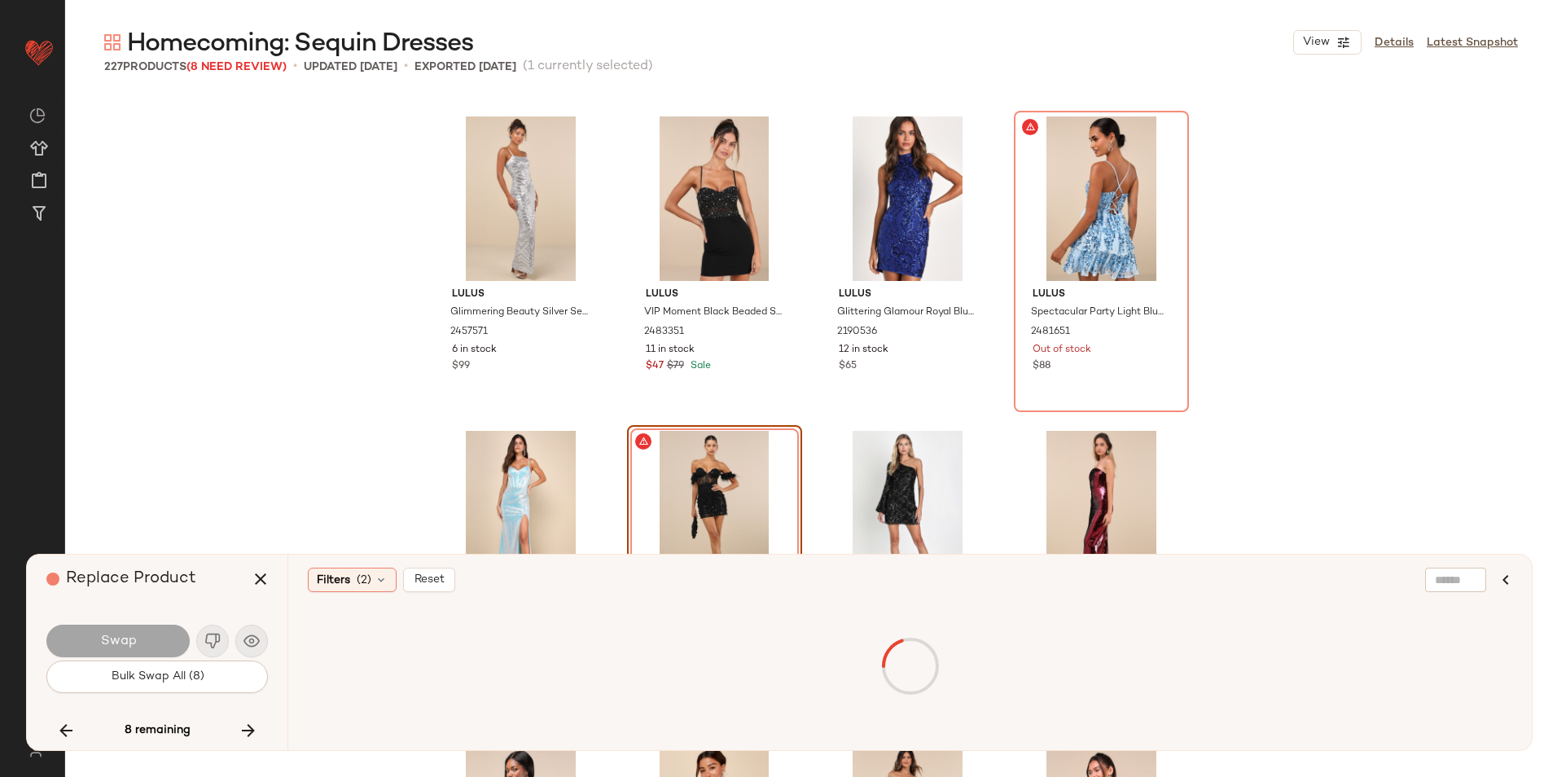
drag, startPoint x: 239, startPoint y: 729, endPoint x: 238, endPoint y: 710, distance: 18.7
click at [239, 729] on icon "button" at bounding box center [249, 730] width 20 height 20
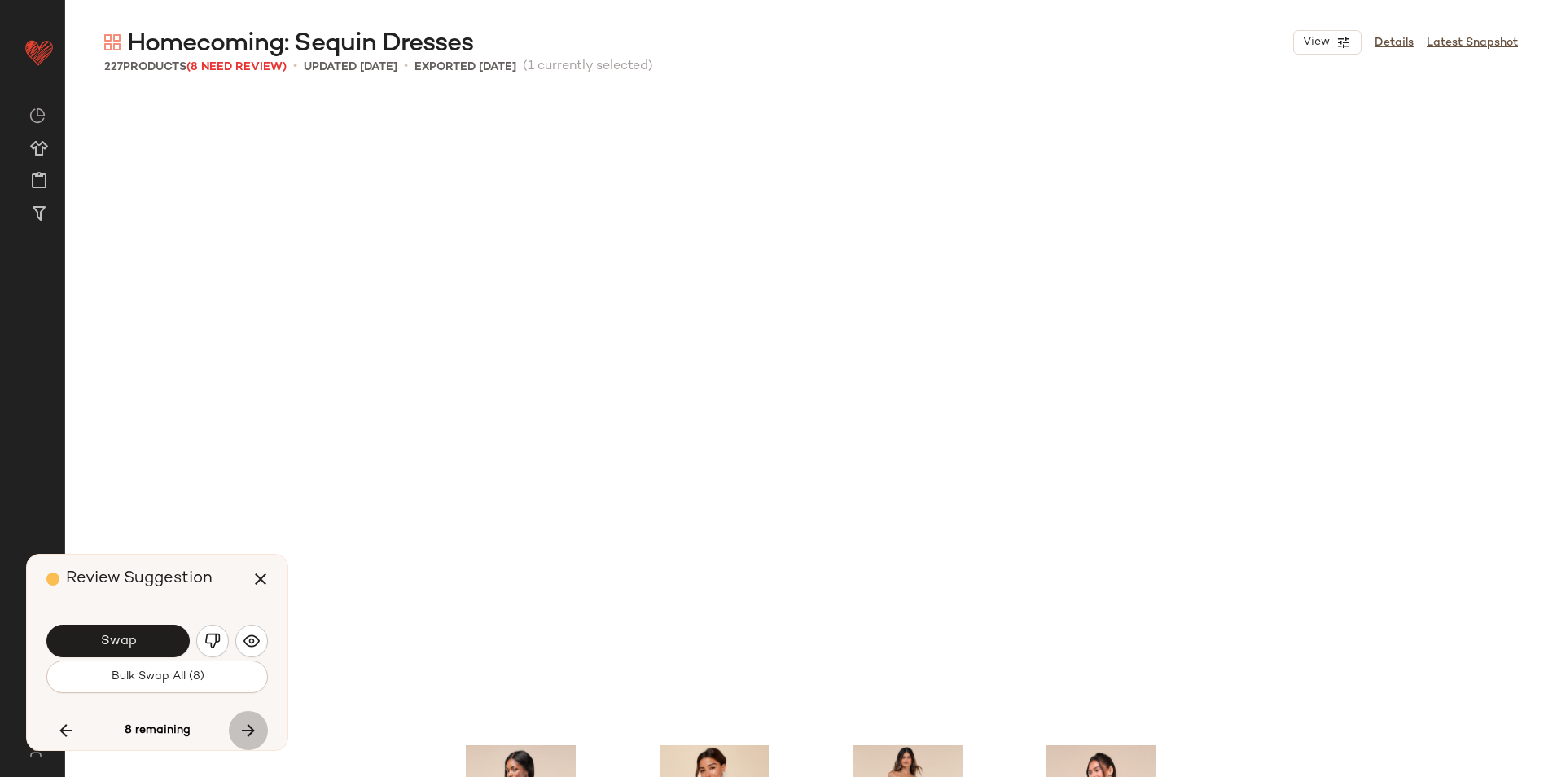
scroll to position [14141, 0]
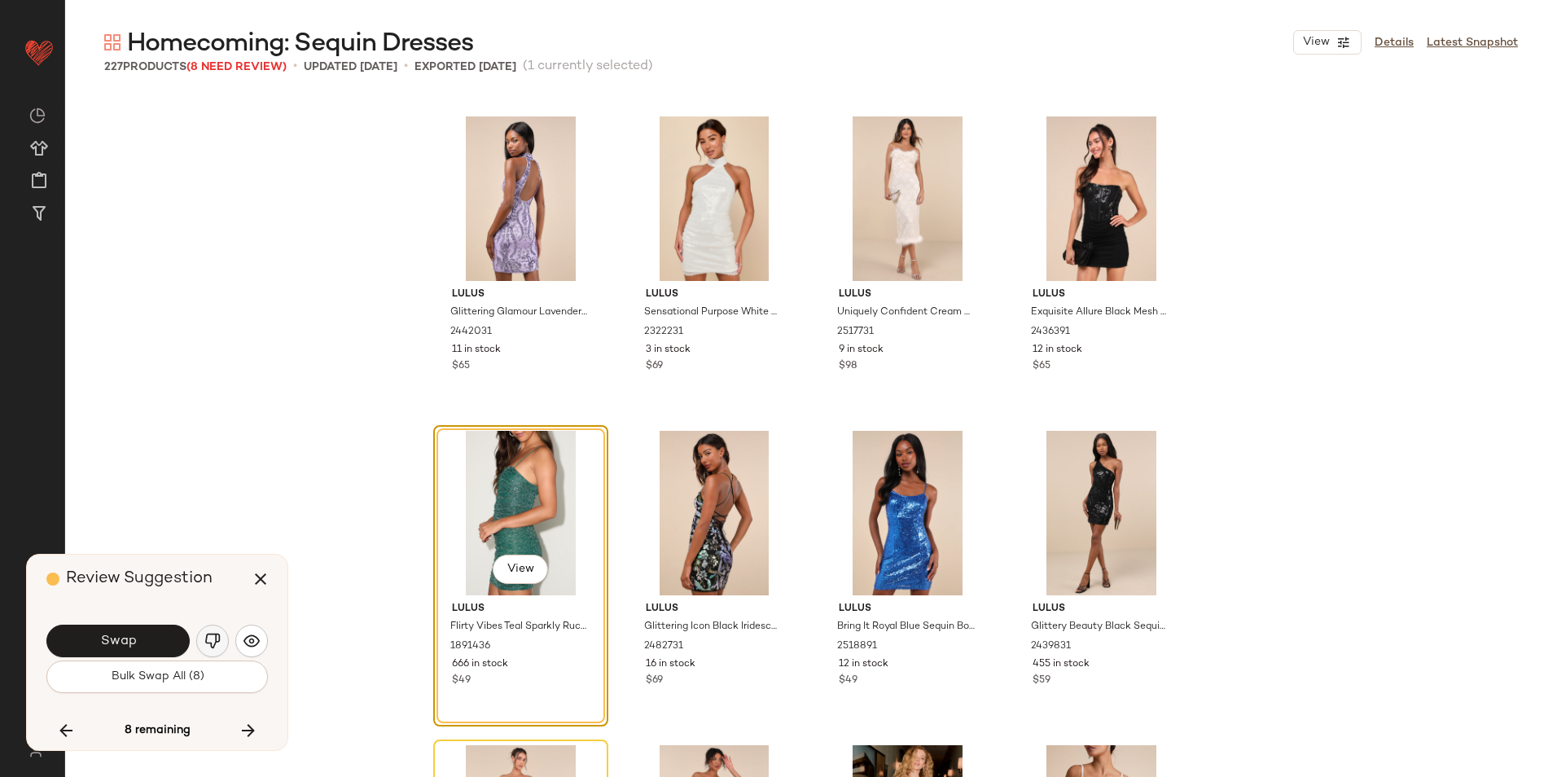
click at [208, 637] on img "button" at bounding box center [212, 641] width 16 height 16
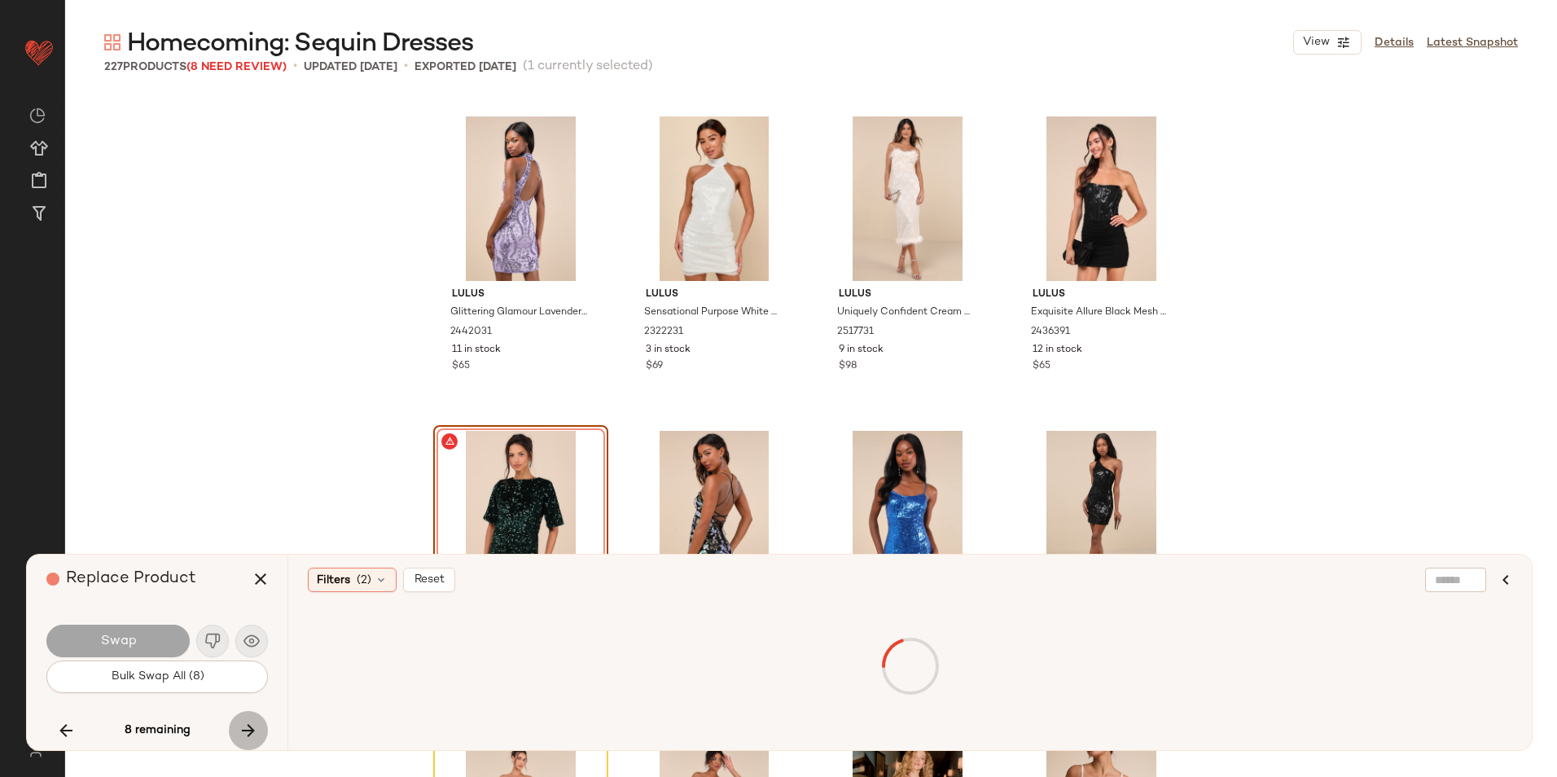
click at [254, 733] on icon "button" at bounding box center [249, 730] width 20 height 20
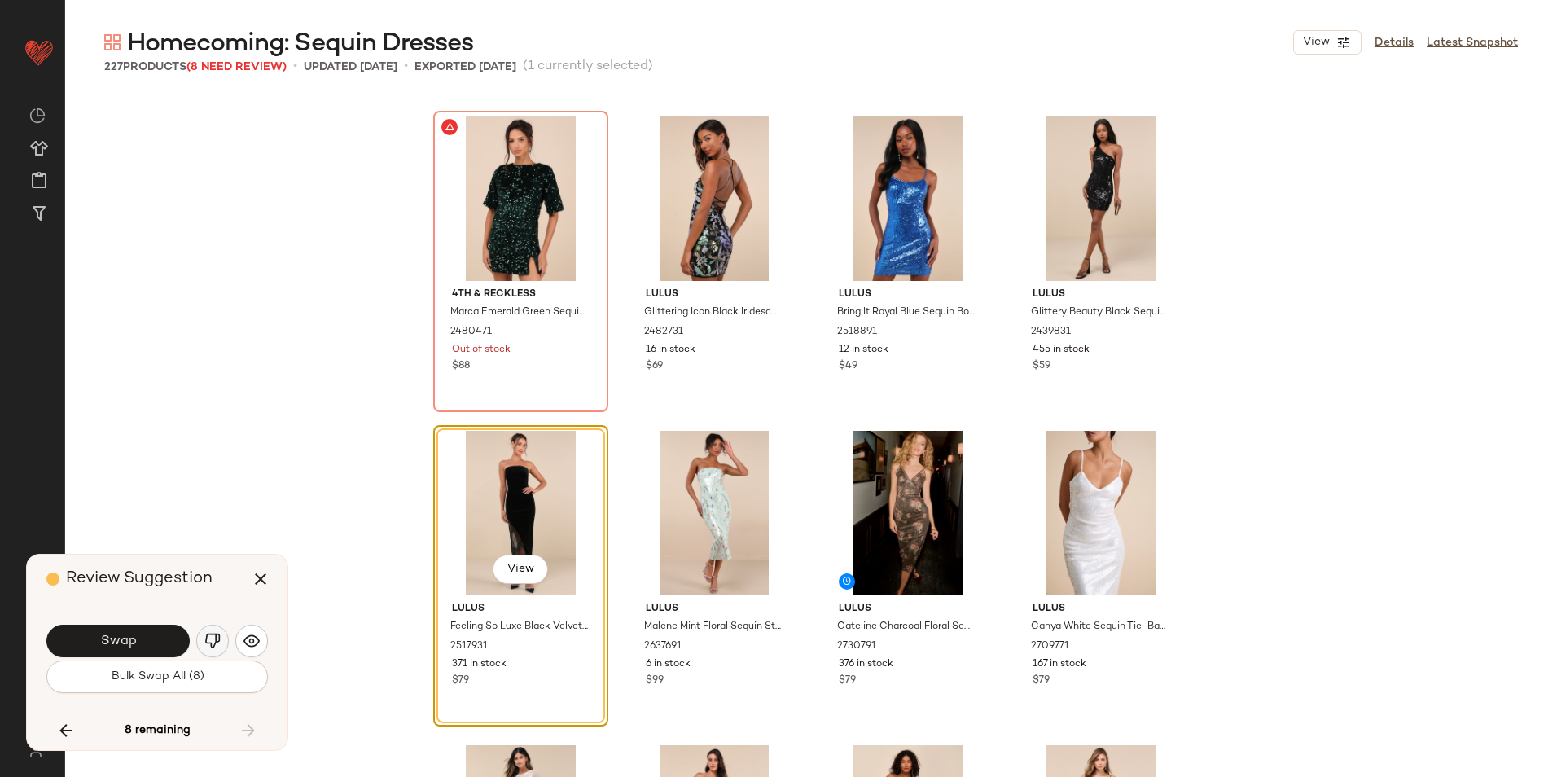
click at [213, 646] on img "button" at bounding box center [212, 641] width 16 height 16
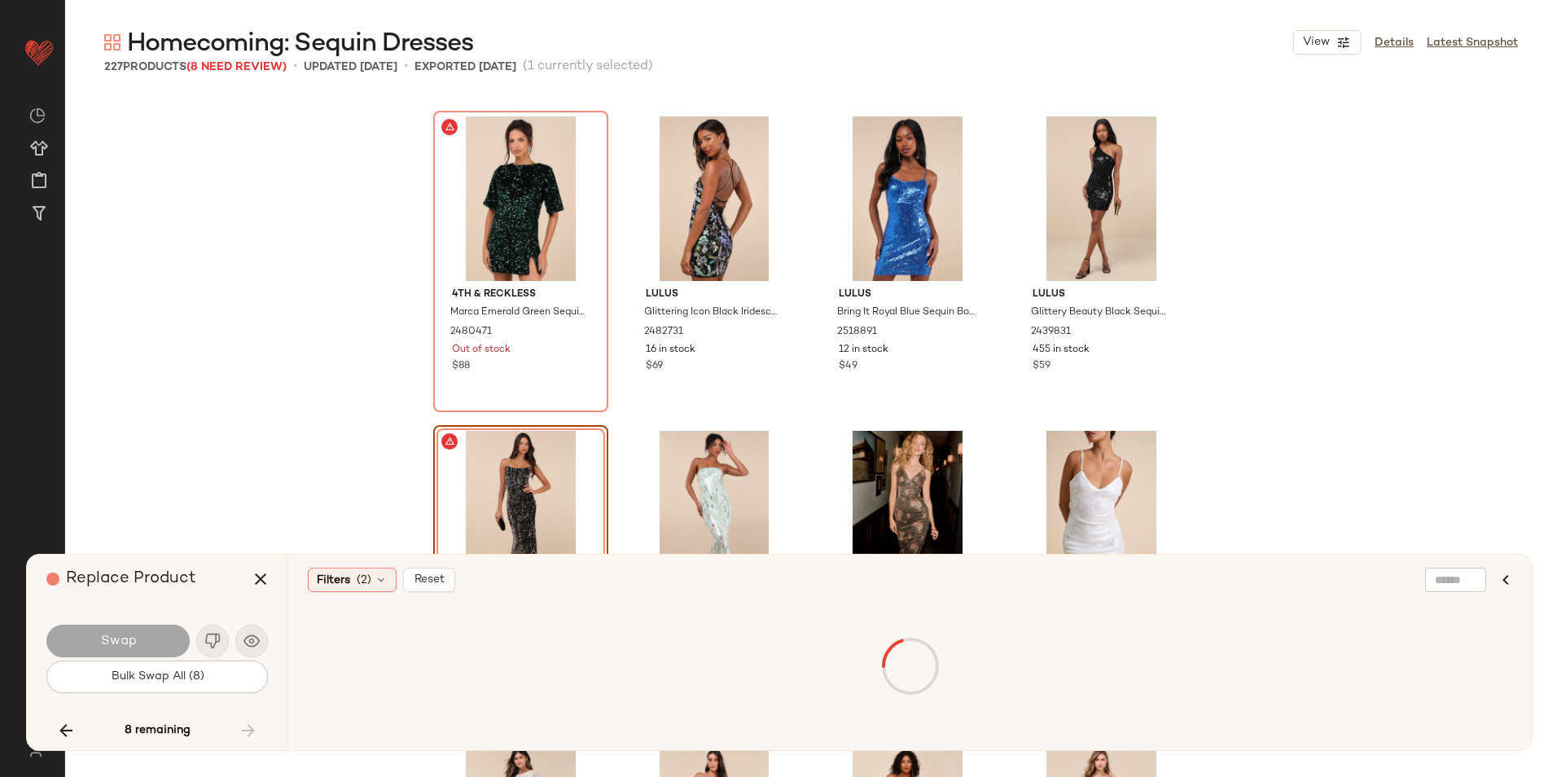
click at [240, 726] on div "8 remaining" at bounding box center [156, 730] width 221 height 39
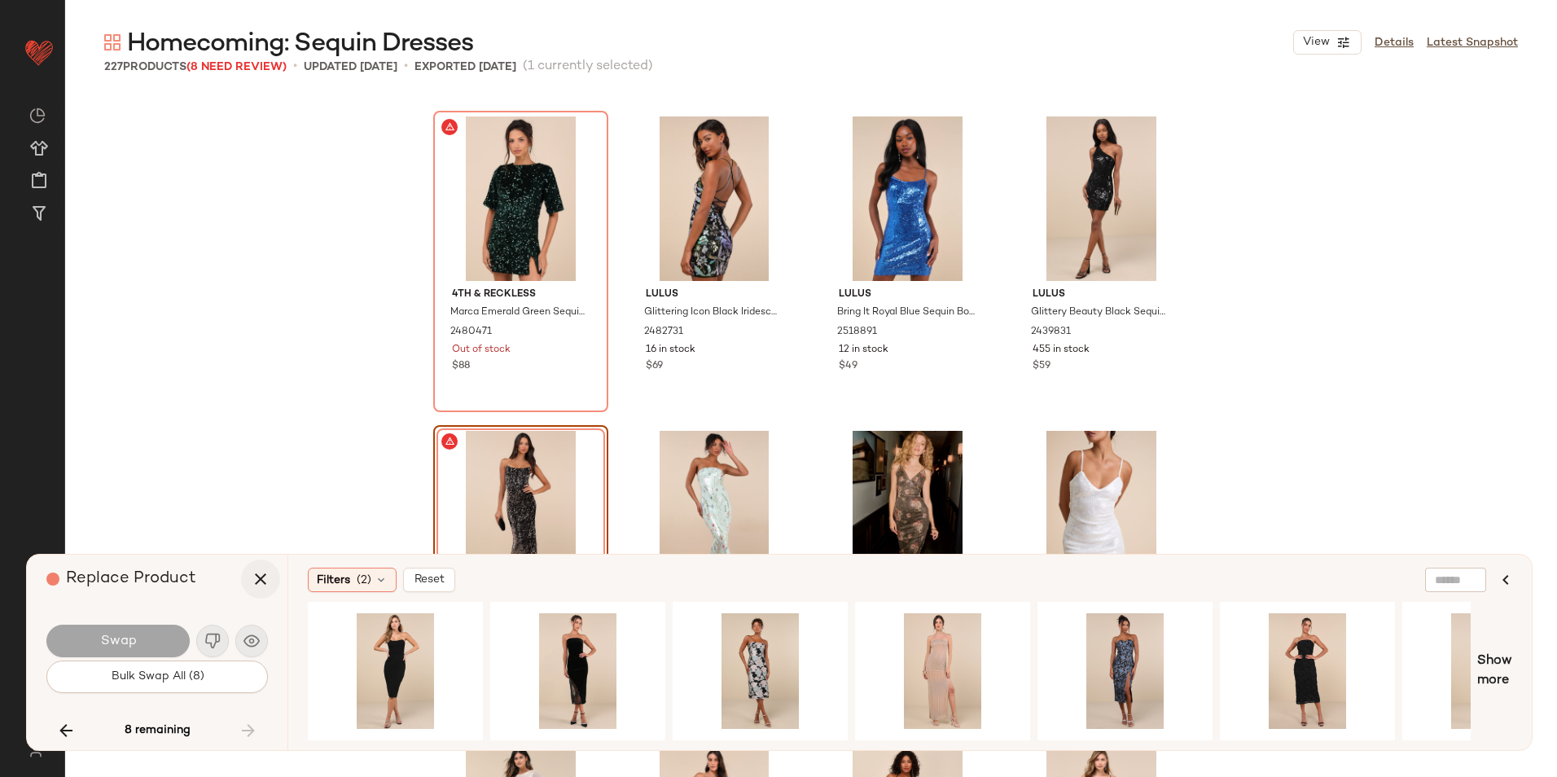
click at [269, 582] on icon "button" at bounding box center [261, 579] width 20 height 20
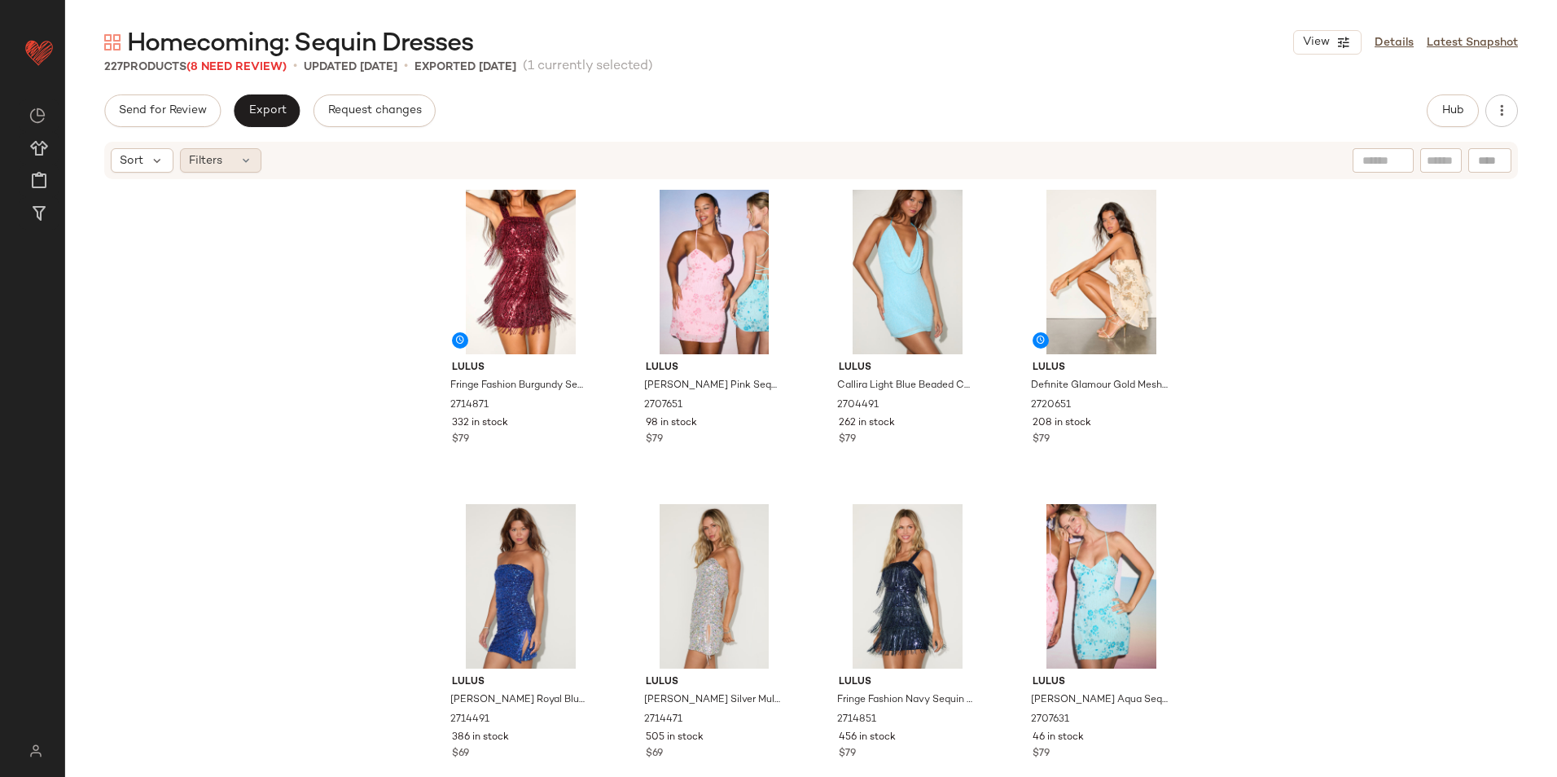
click at [246, 163] on icon at bounding box center [245, 160] width 13 height 13
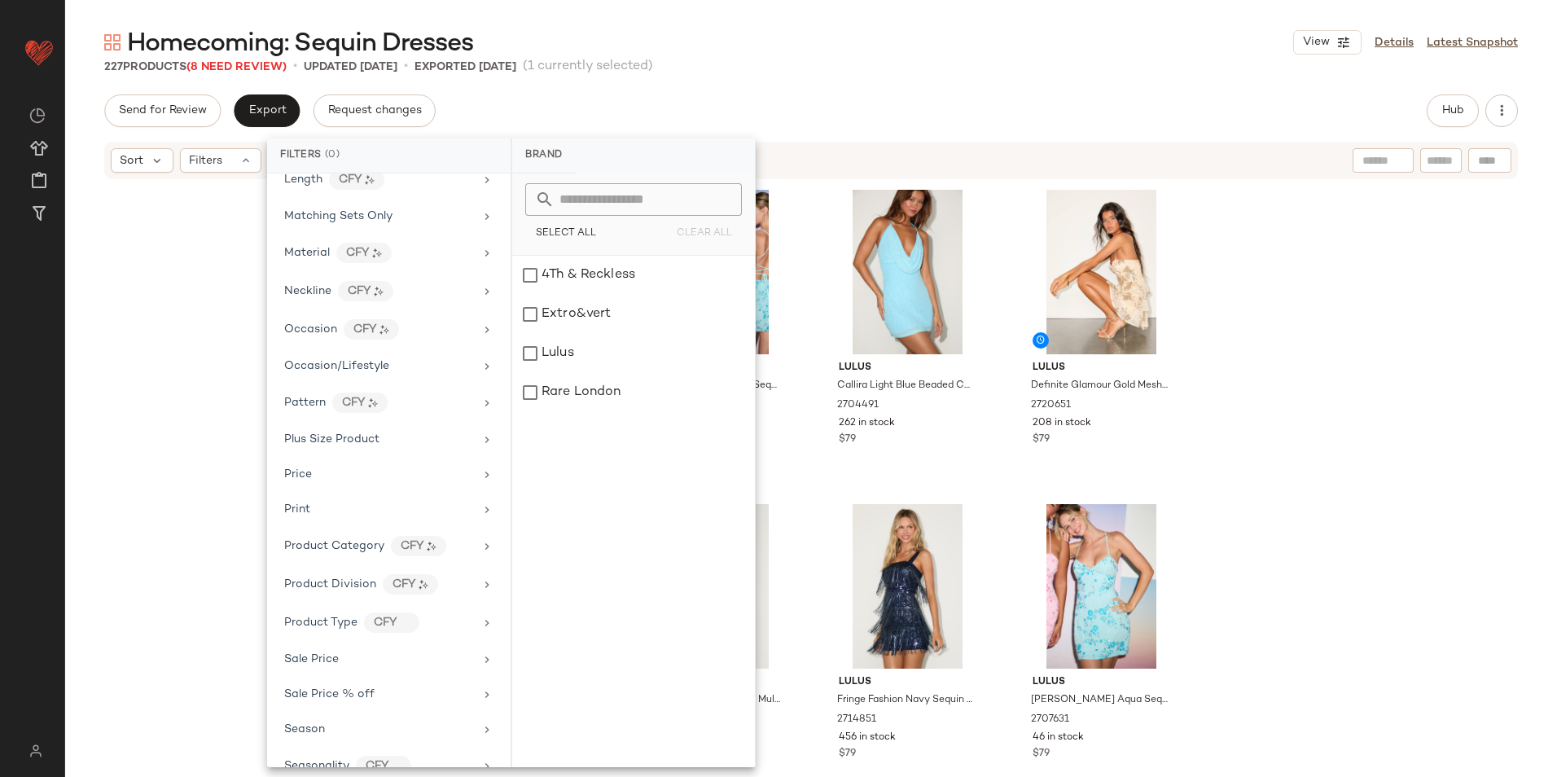
scroll to position [840, 0]
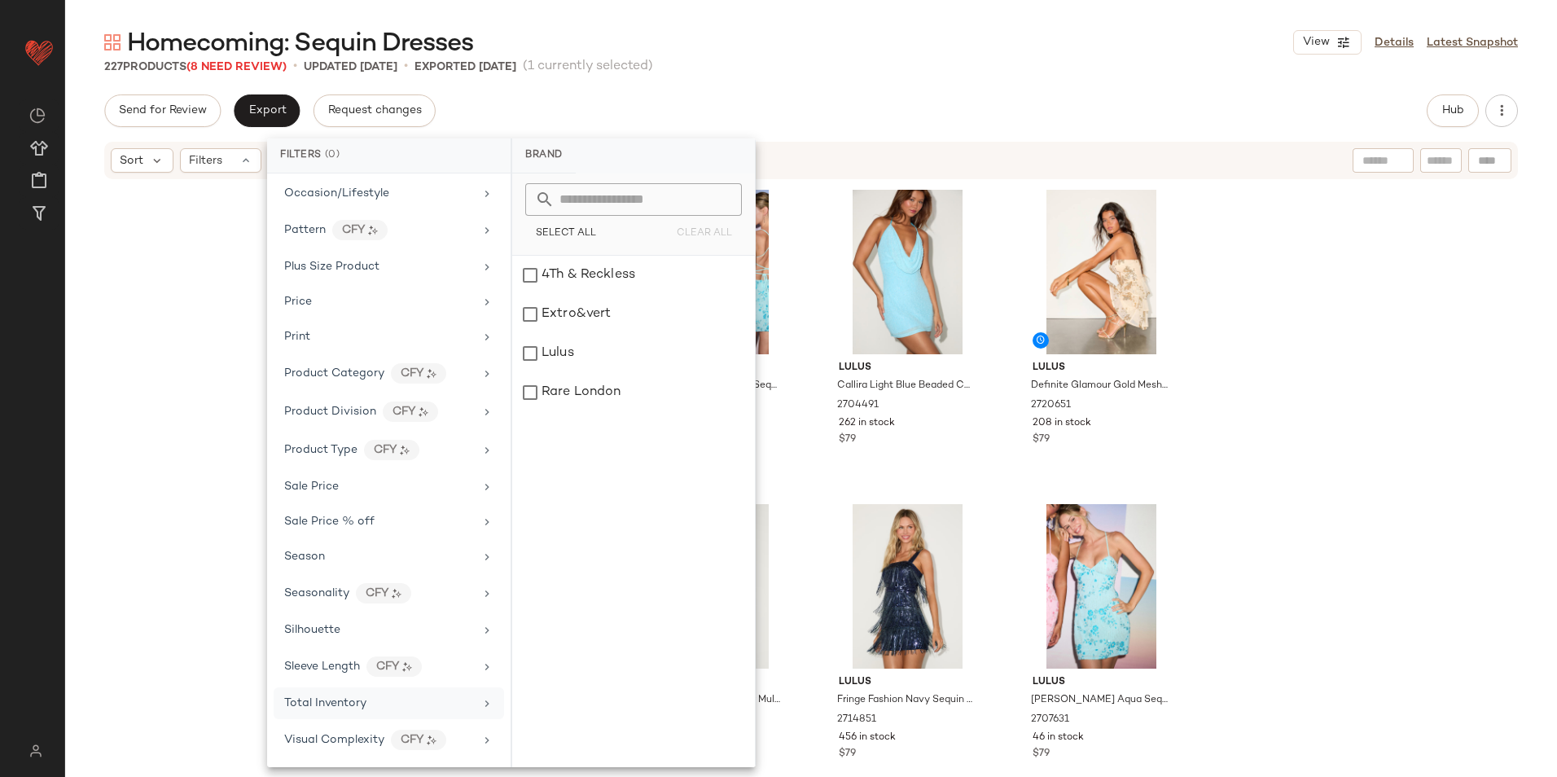
click at [347, 706] on span "Total Inventory" at bounding box center [325, 703] width 82 height 12
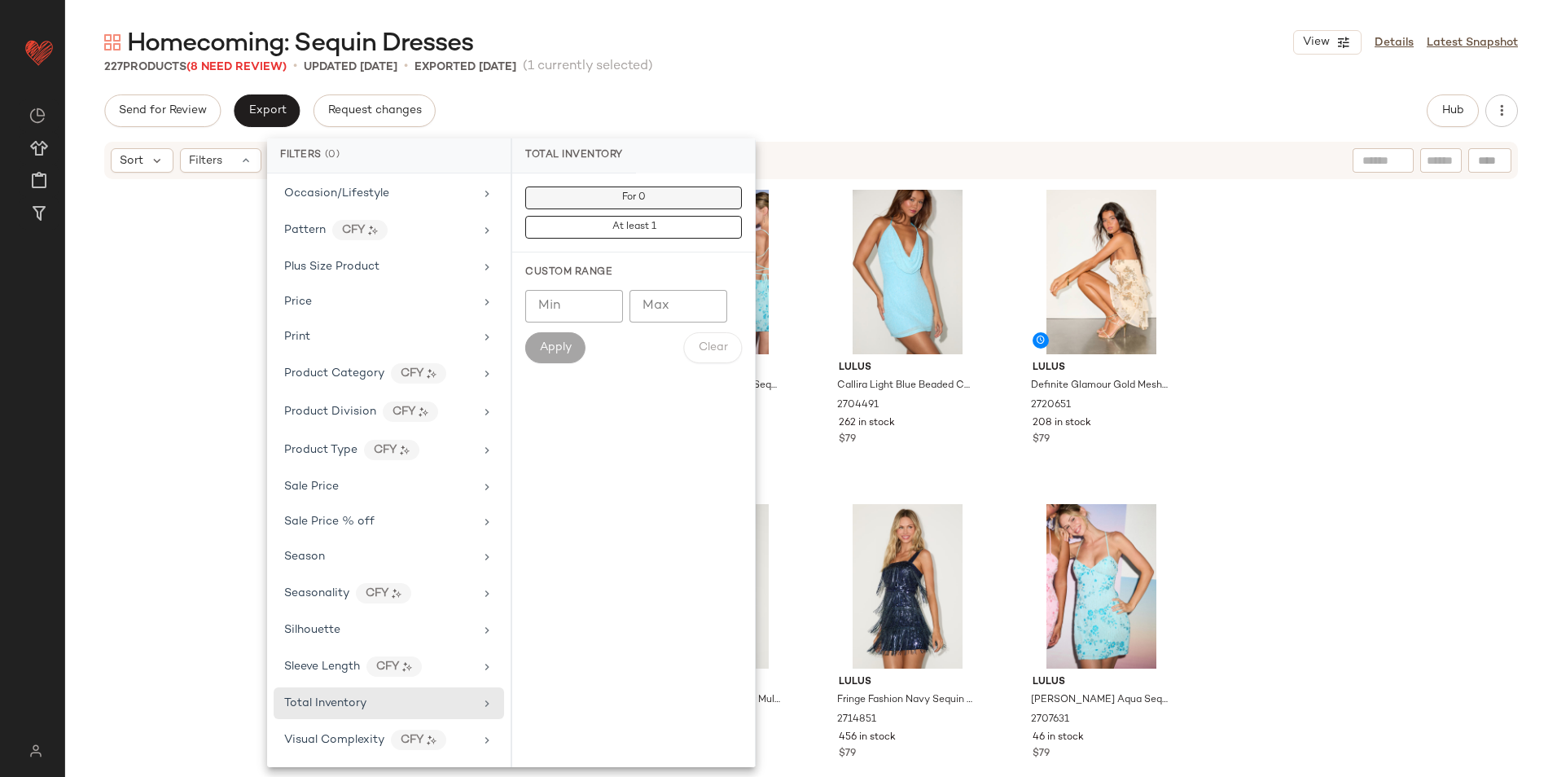
click at [631, 193] on span "For 0" at bounding box center [633, 197] width 24 height 11
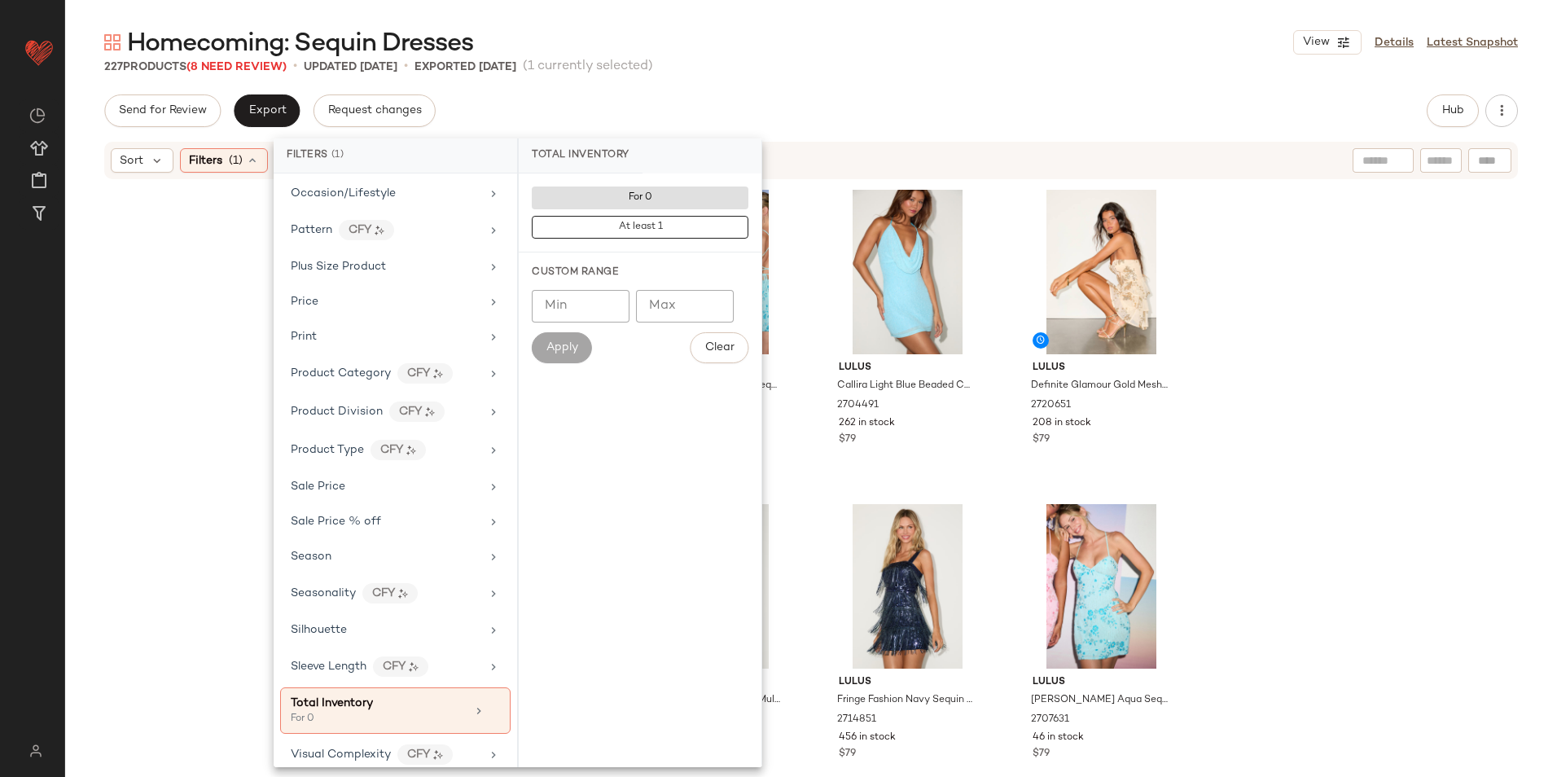
click at [777, 107] on div "Send for Review Export Request changes Hub" at bounding box center [810, 110] width 1413 height 33
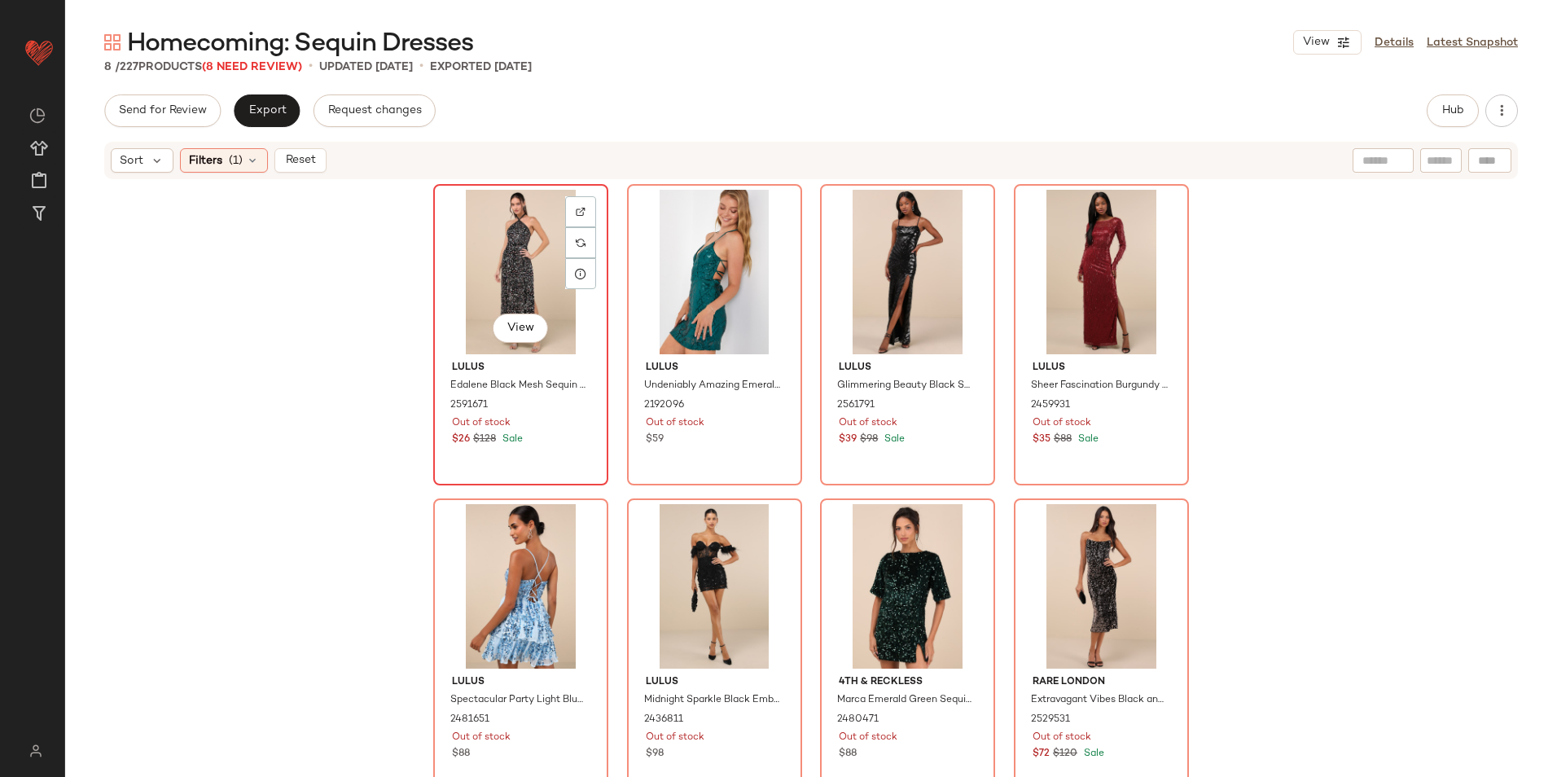
click at [497, 251] on div "View" at bounding box center [521, 272] width 164 height 164
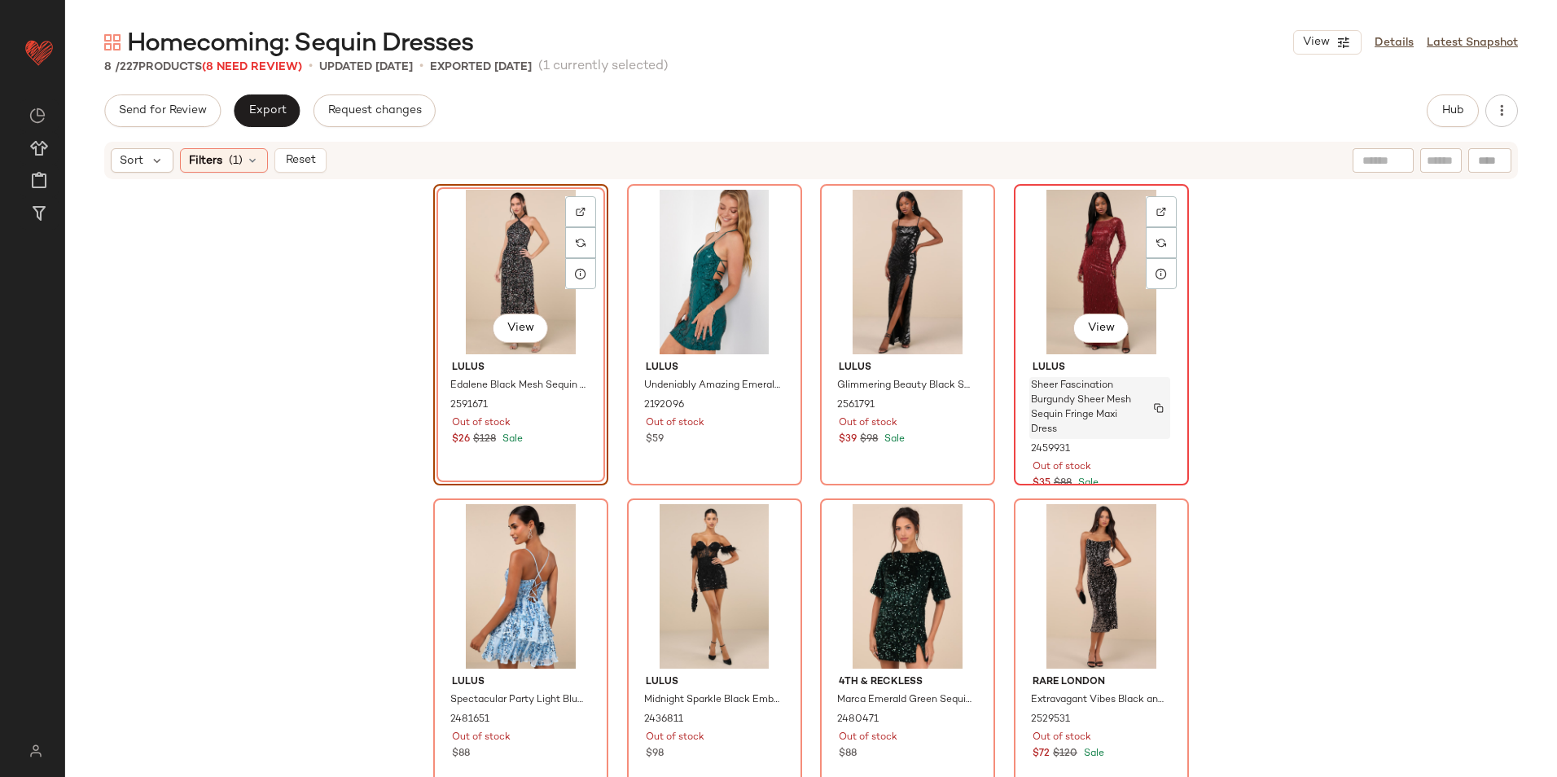
scroll to position [20, 0]
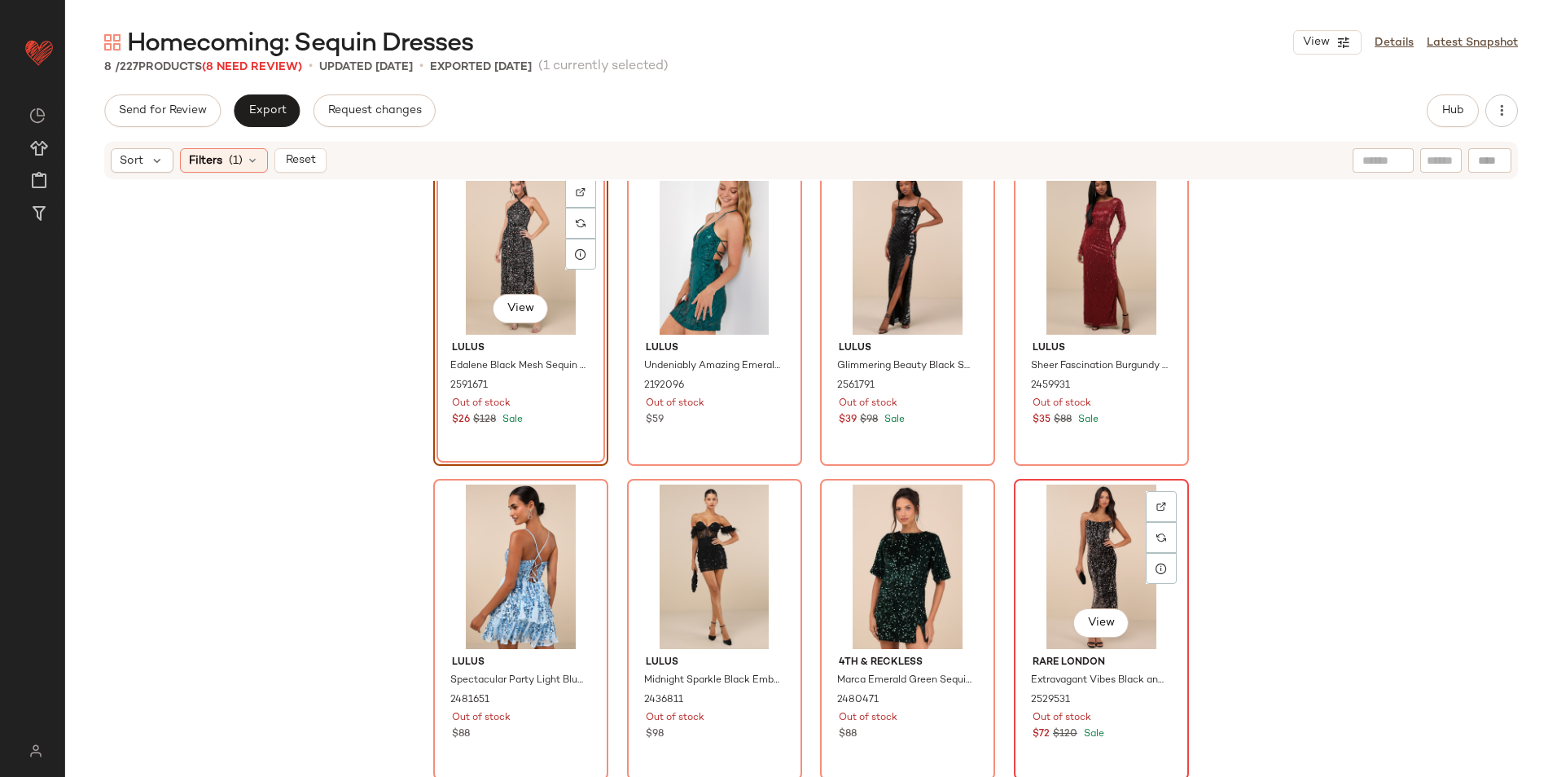
click at [1080, 536] on div "View" at bounding box center [1101, 566] width 164 height 164
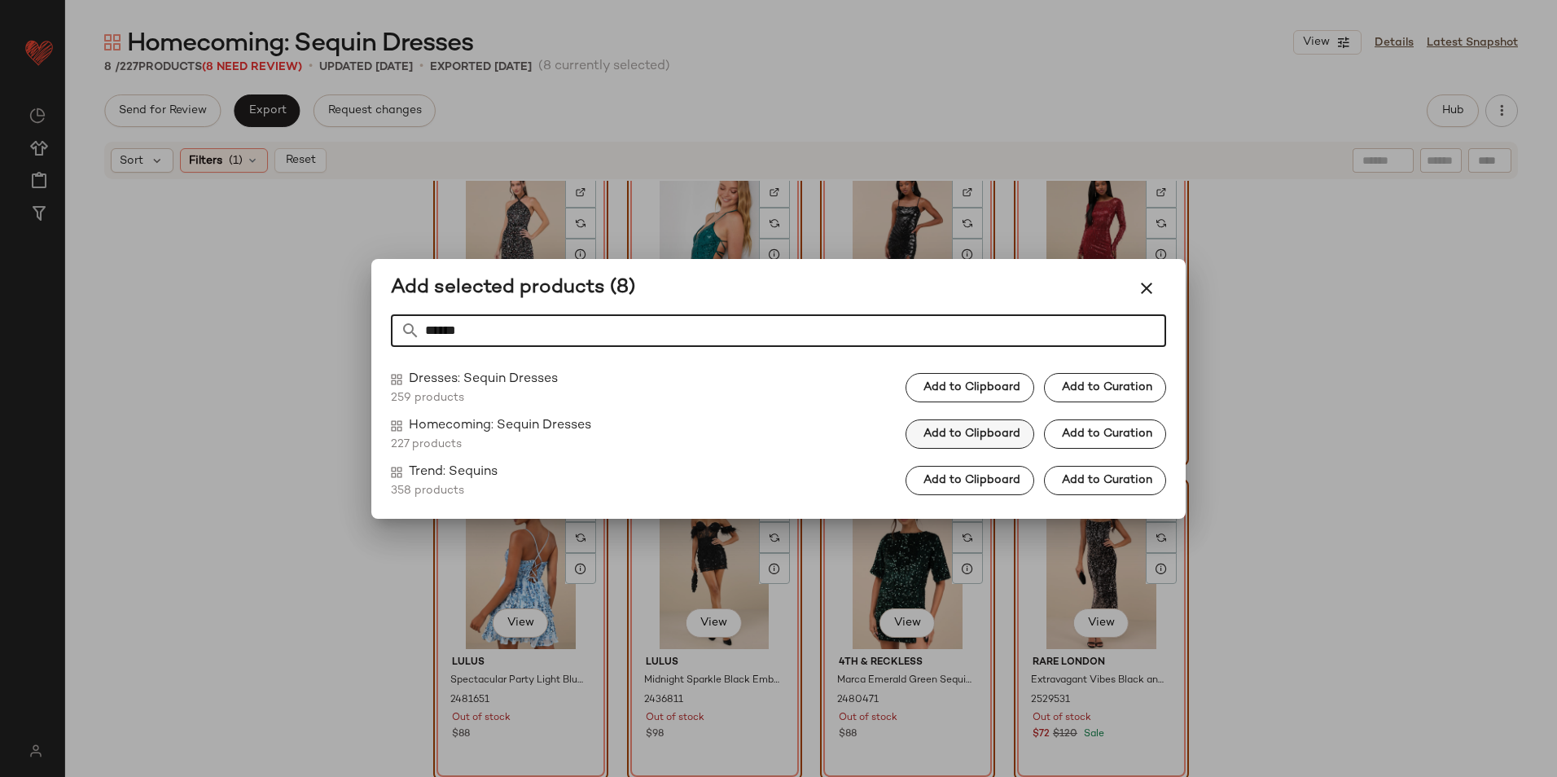
type input "******"
click at [953, 431] on span "Add to Clipboard" at bounding box center [971, 433] width 98 height 13
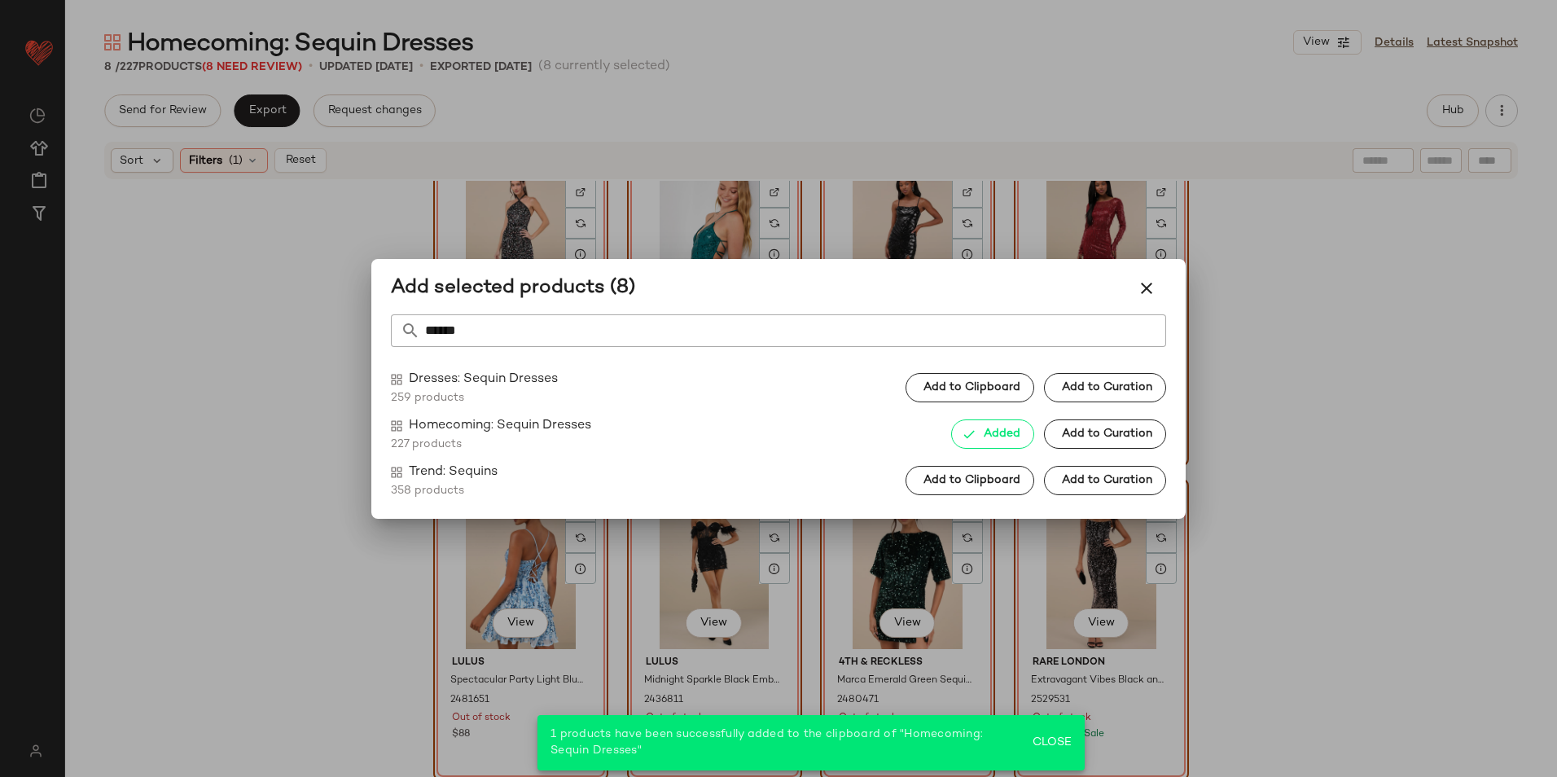
click at [1143, 289] on icon "button" at bounding box center [1146, 288] width 20 height 20
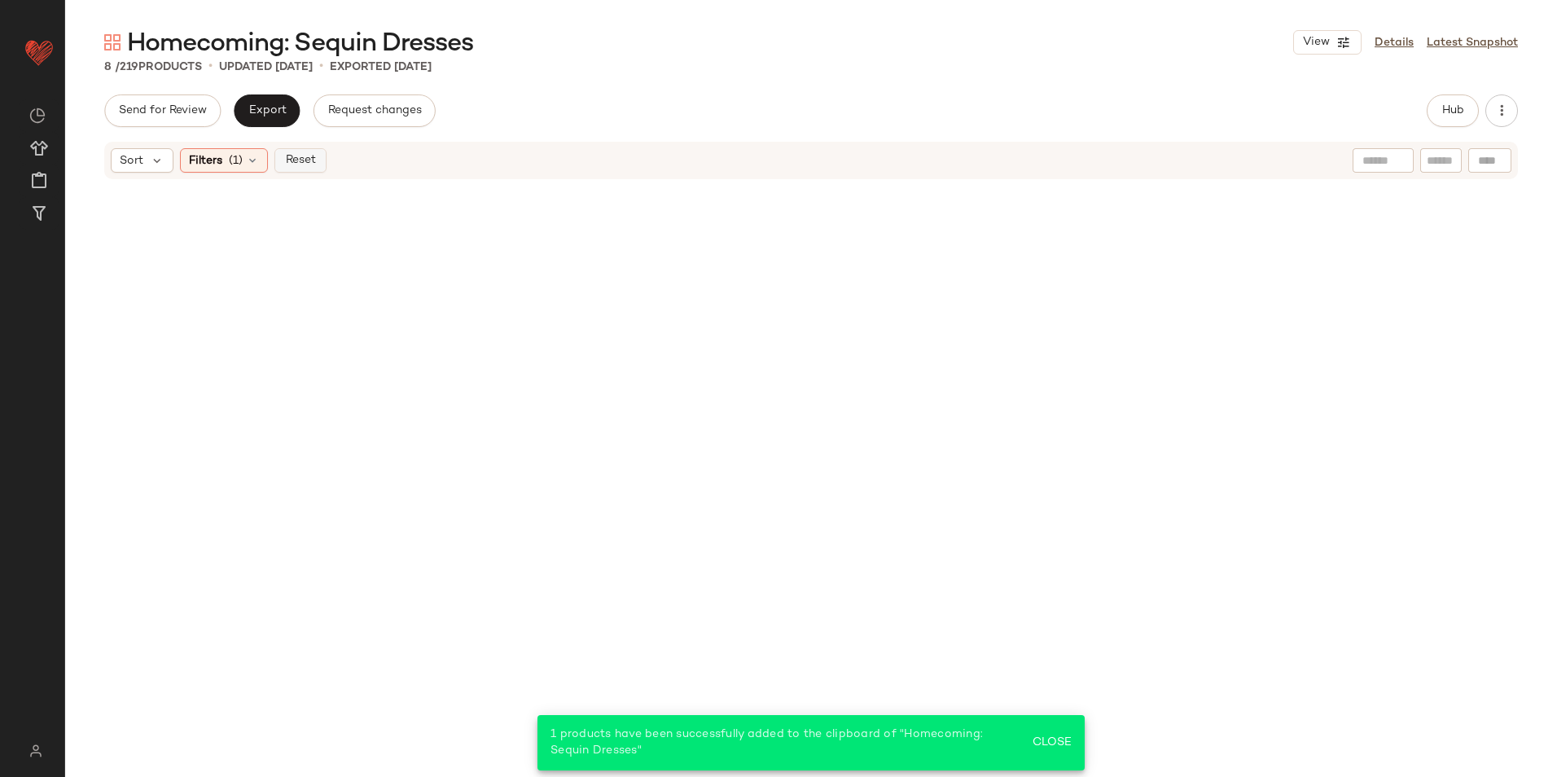
click at [304, 164] on span "Reset" at bounding box center [299, 160] width 31 height 13
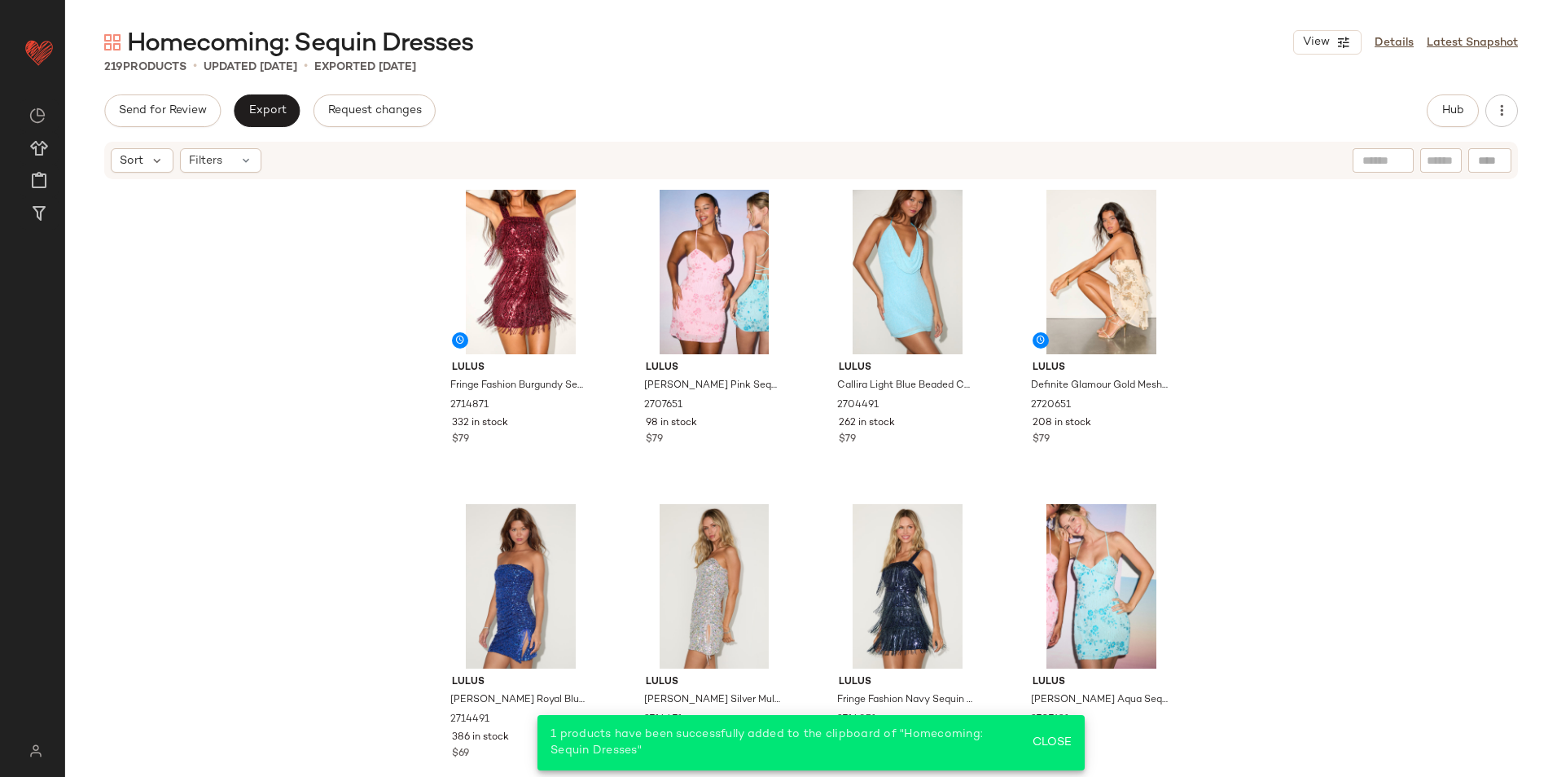
click at [633, 72] on div "219 Products • updated [DATE] • Exported [DATE]" at bounding box center [810, 67] width 1491 height 16
click at [1438, 107] on button "Hub" at bounding box center [1452, 110] width 52 height 33
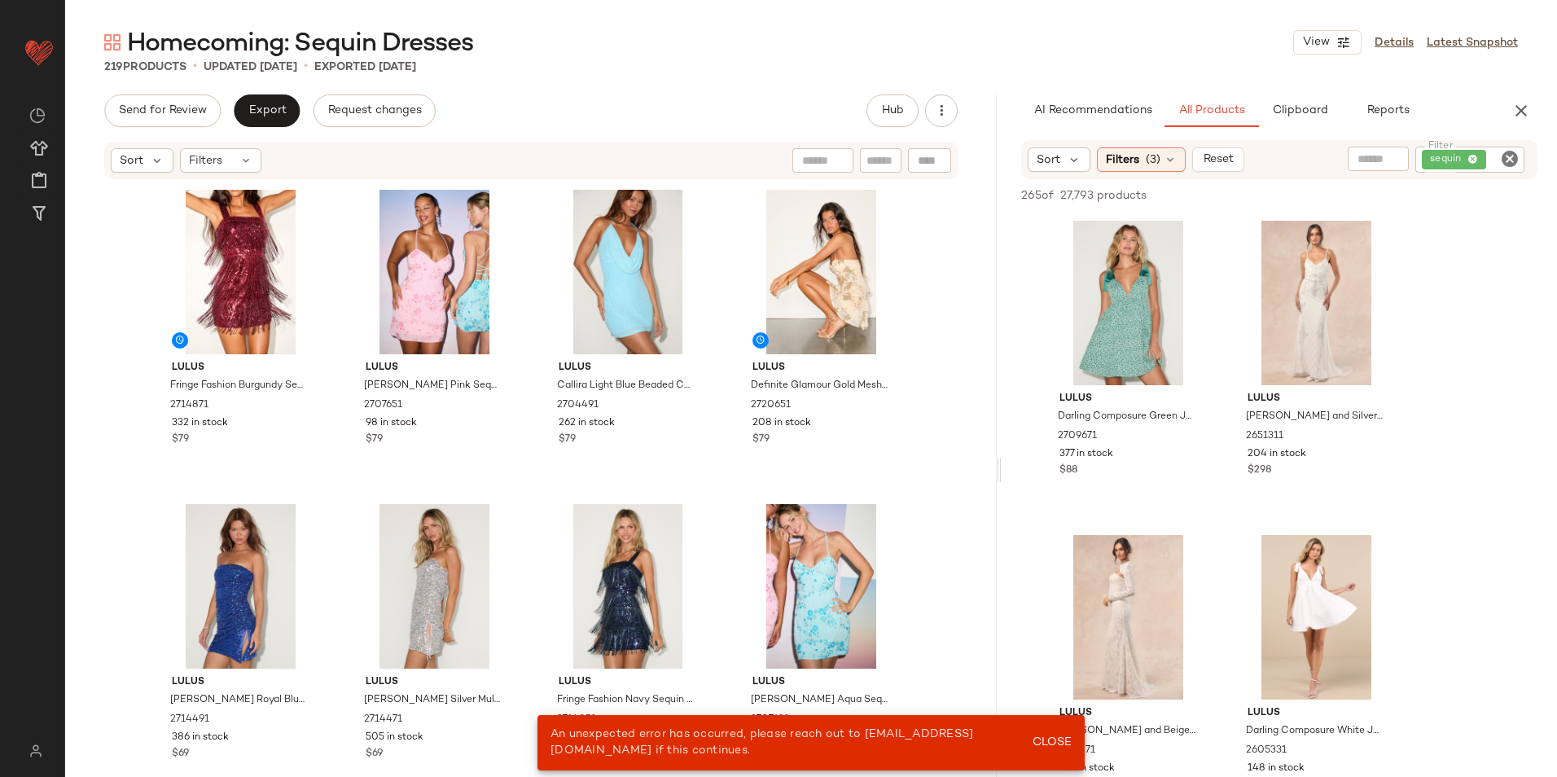
drag, startPoint x: 809, startPoint y: 471, endPoint x: 1034, endPoint y: 475, distance: 224.7
click at [1021, 475] on div "Homecoming: Sequin Dresses View Details Latest Snapshot 219 Products • updated …" at bounding box center [810, 401] width 1491 height 751
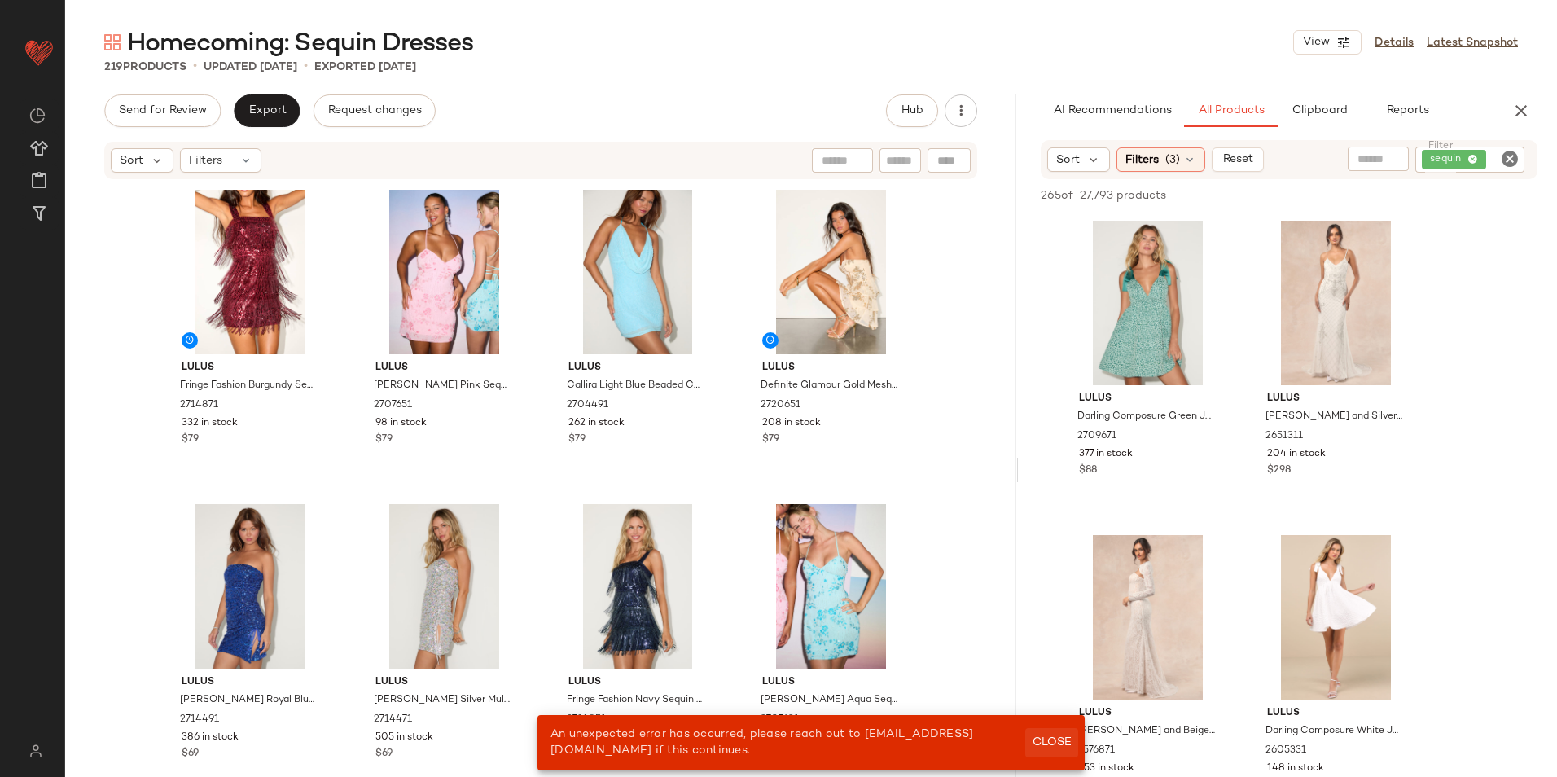
click at [1060, 742] on span "Close" at bounding box center [1051, 742] width 40 height 13
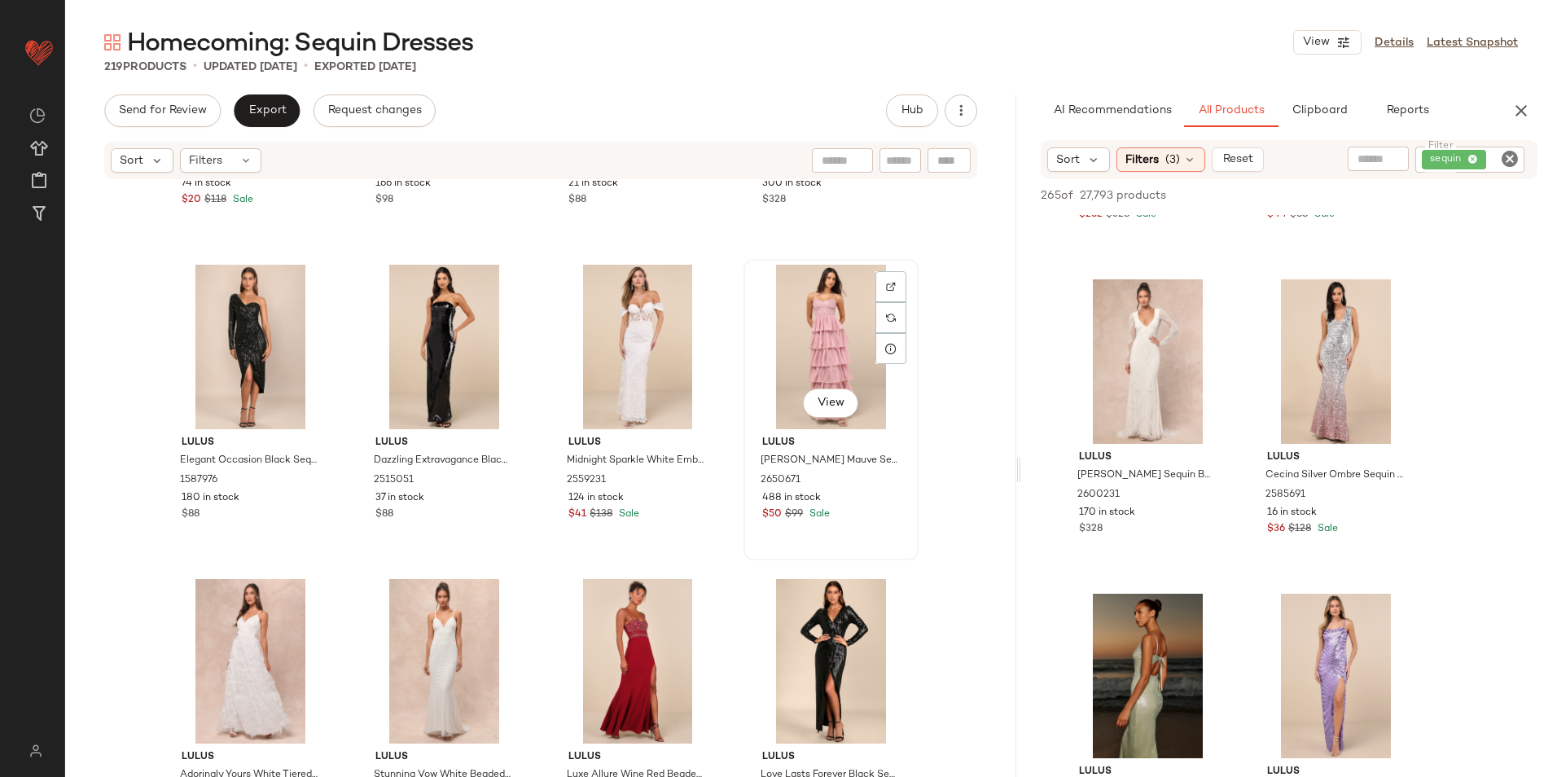
scroll to position [16642, 0]
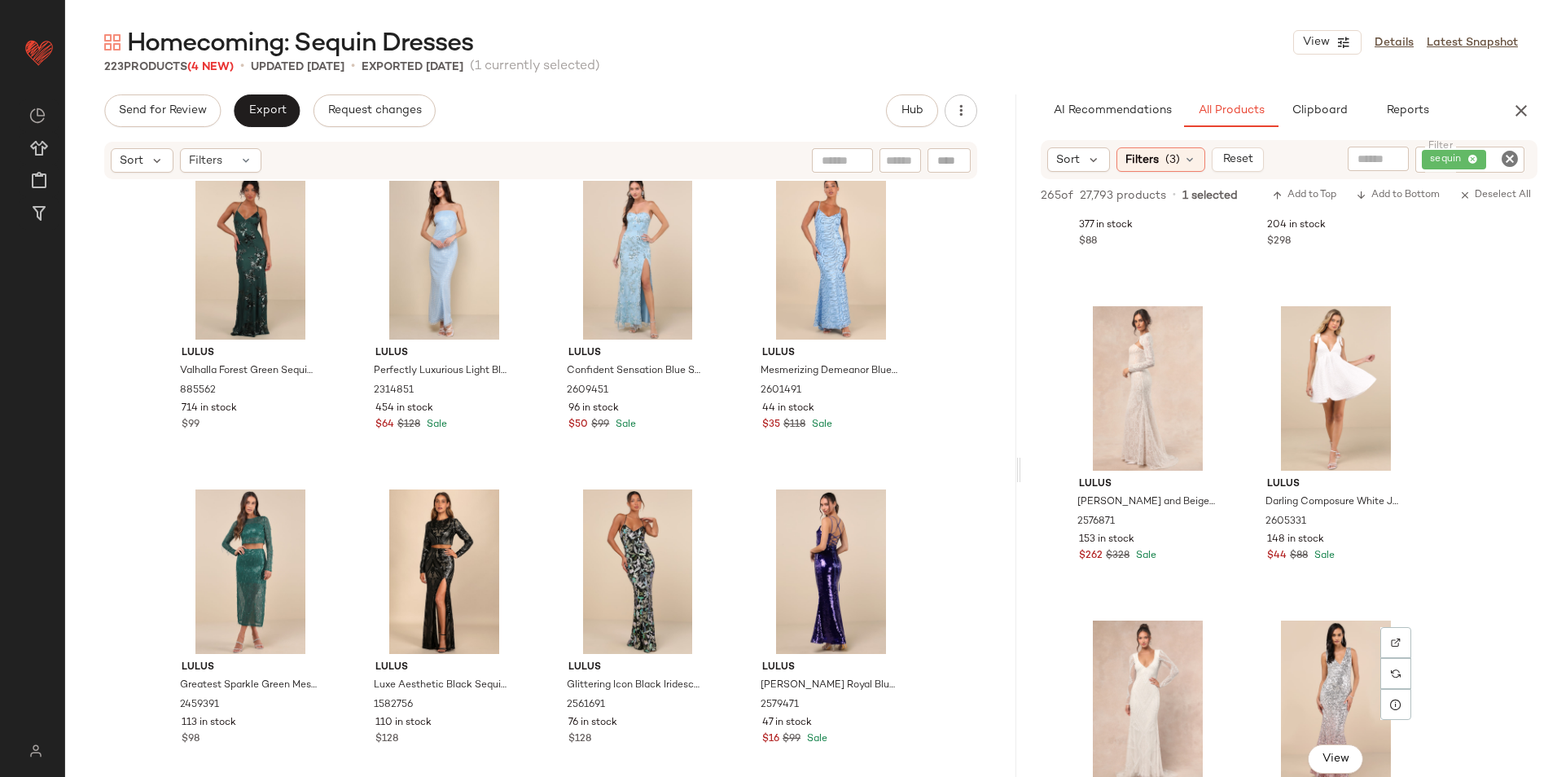
scroll to position [81, 0]
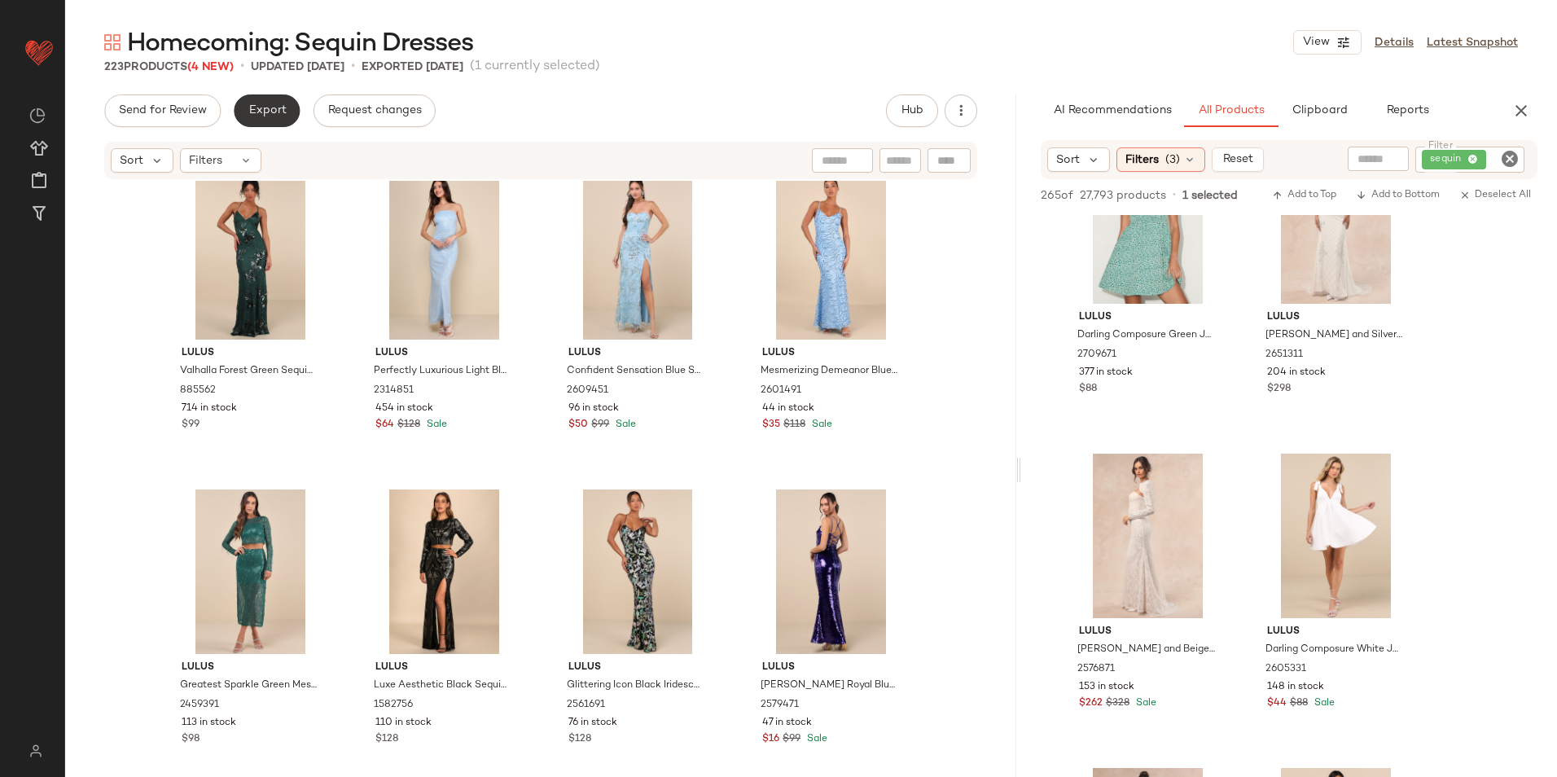
click at [260, 108] on span "Export" at bounding box center [266, 110] width 38 height 13
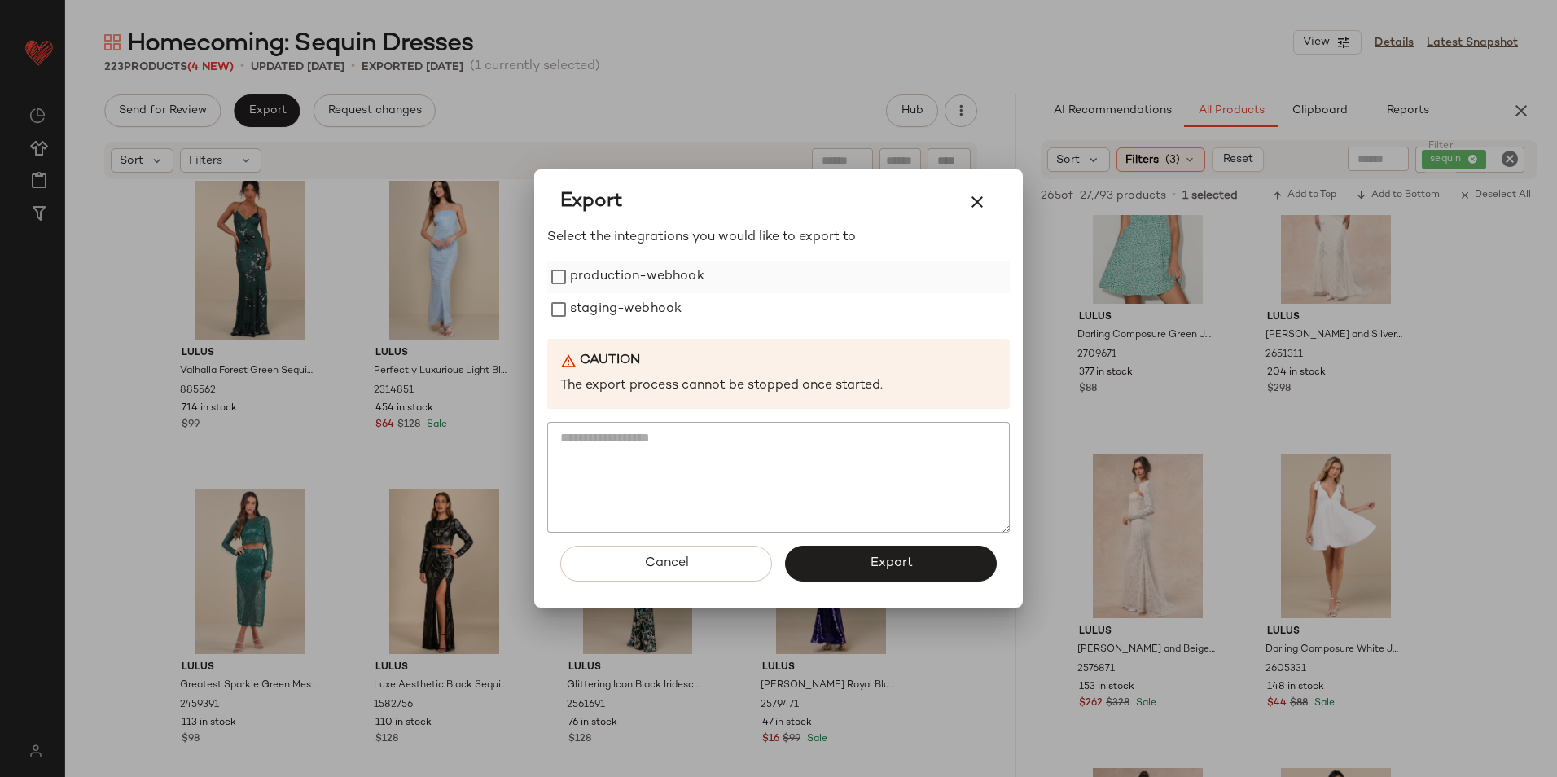
click at [624, 287] on label "production-webhook" at bounding box center [637, 277] width 134 height 33
click at [624, 308] on label "staging-webhook" at bounding box center [626, 309] width 112 height 33
click at [895, 575] on button "Export" at bounding box center [891, 563] width 212 height 36
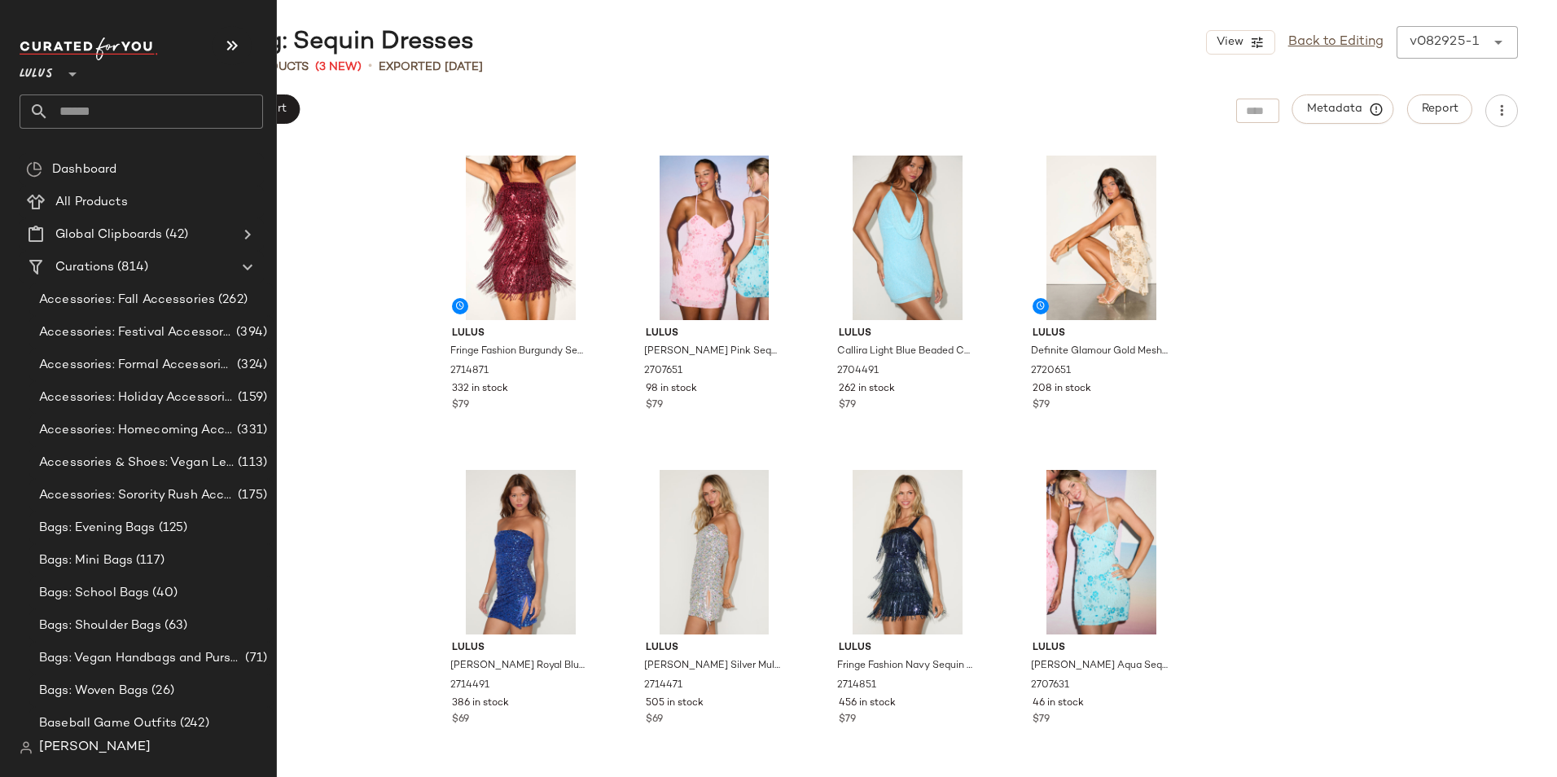
click at [84, 111] on input "text" at bounding box center [156, 111] width 214 height 34
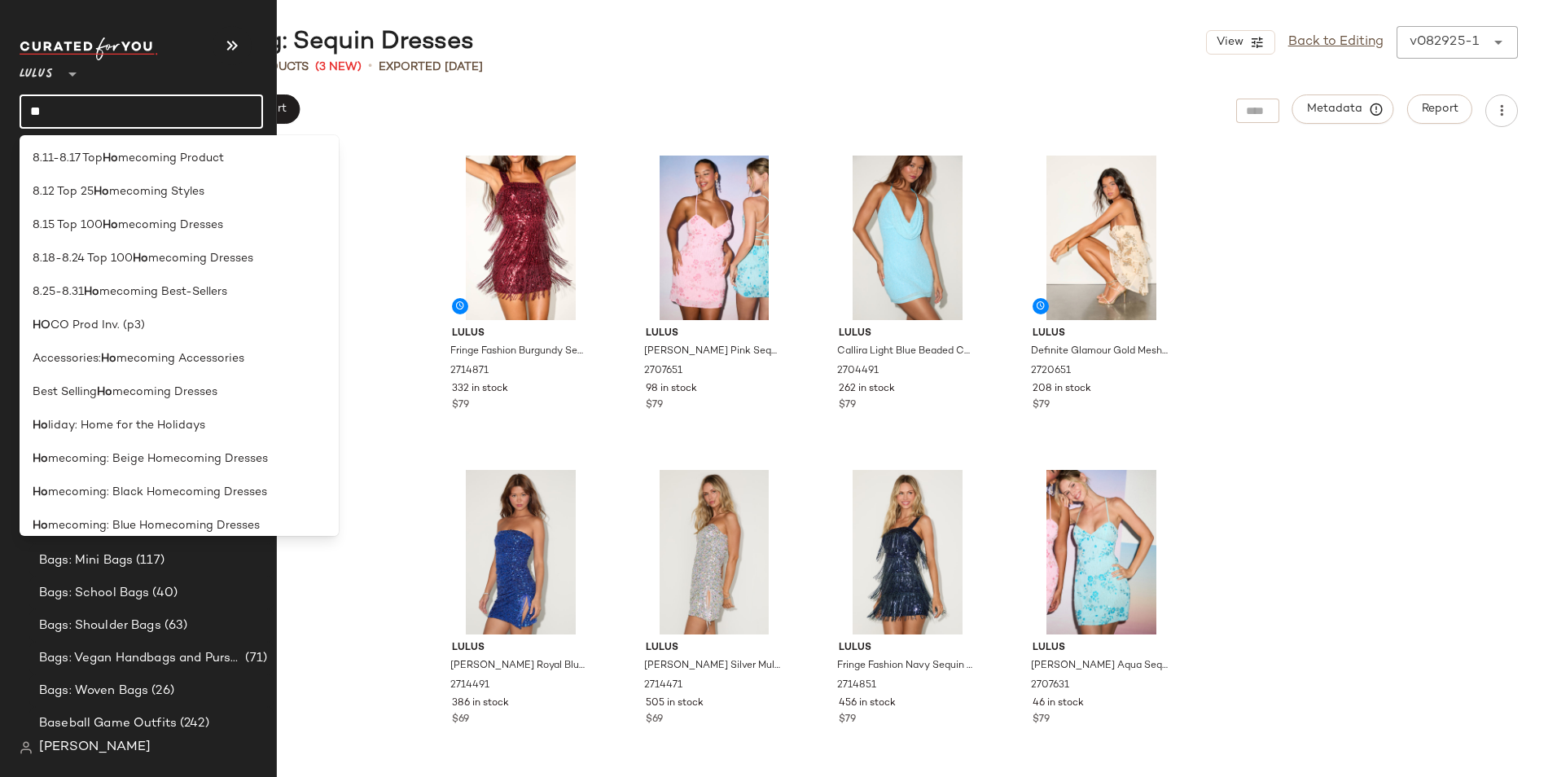
type input "*"
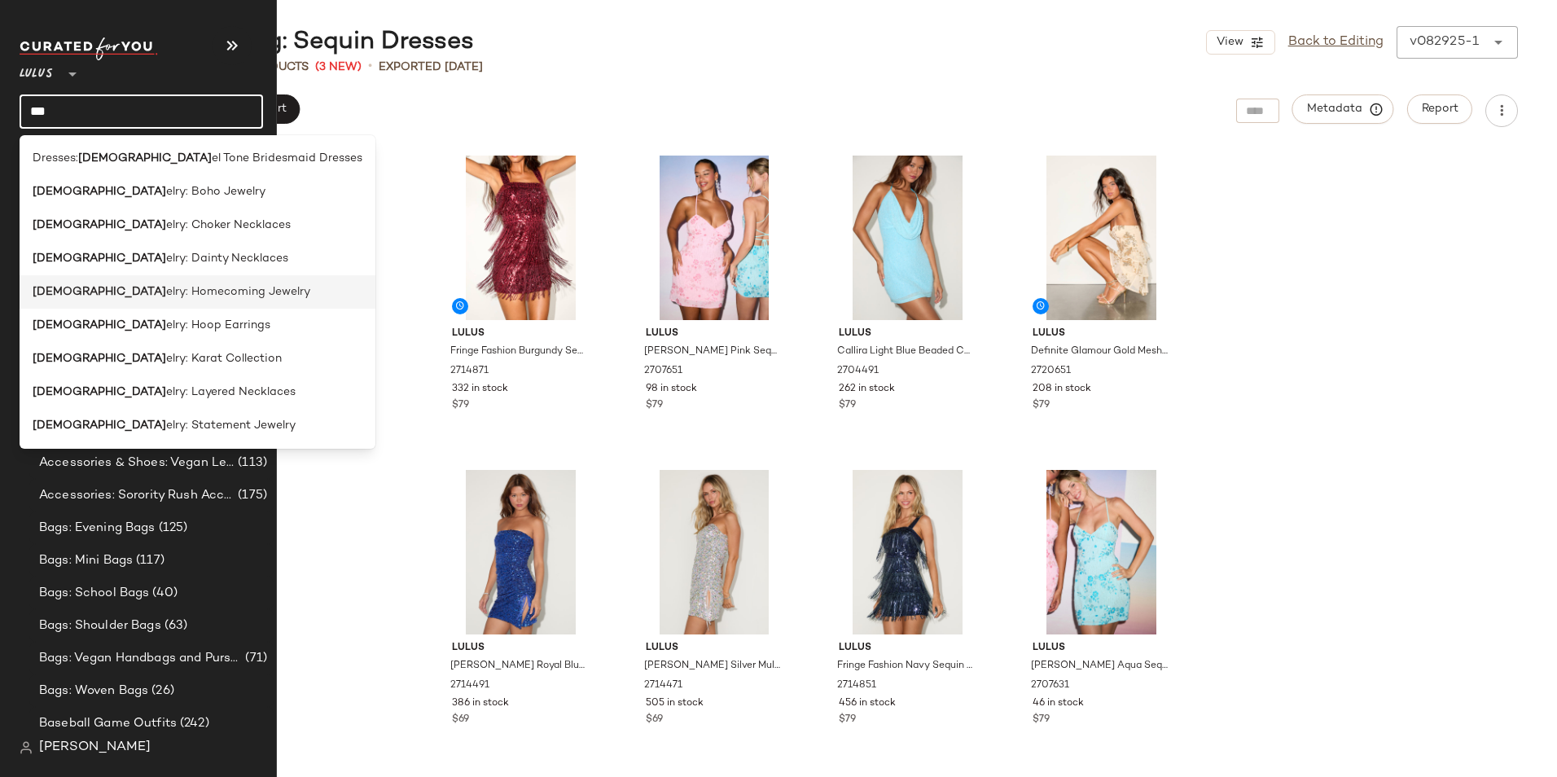
type input "***"
click at [118, 342] on div "[DEMOGRAPHIC_DATA] elry: Homecoming Jewelry" at bounding box center [198, 358] width 356 height 33
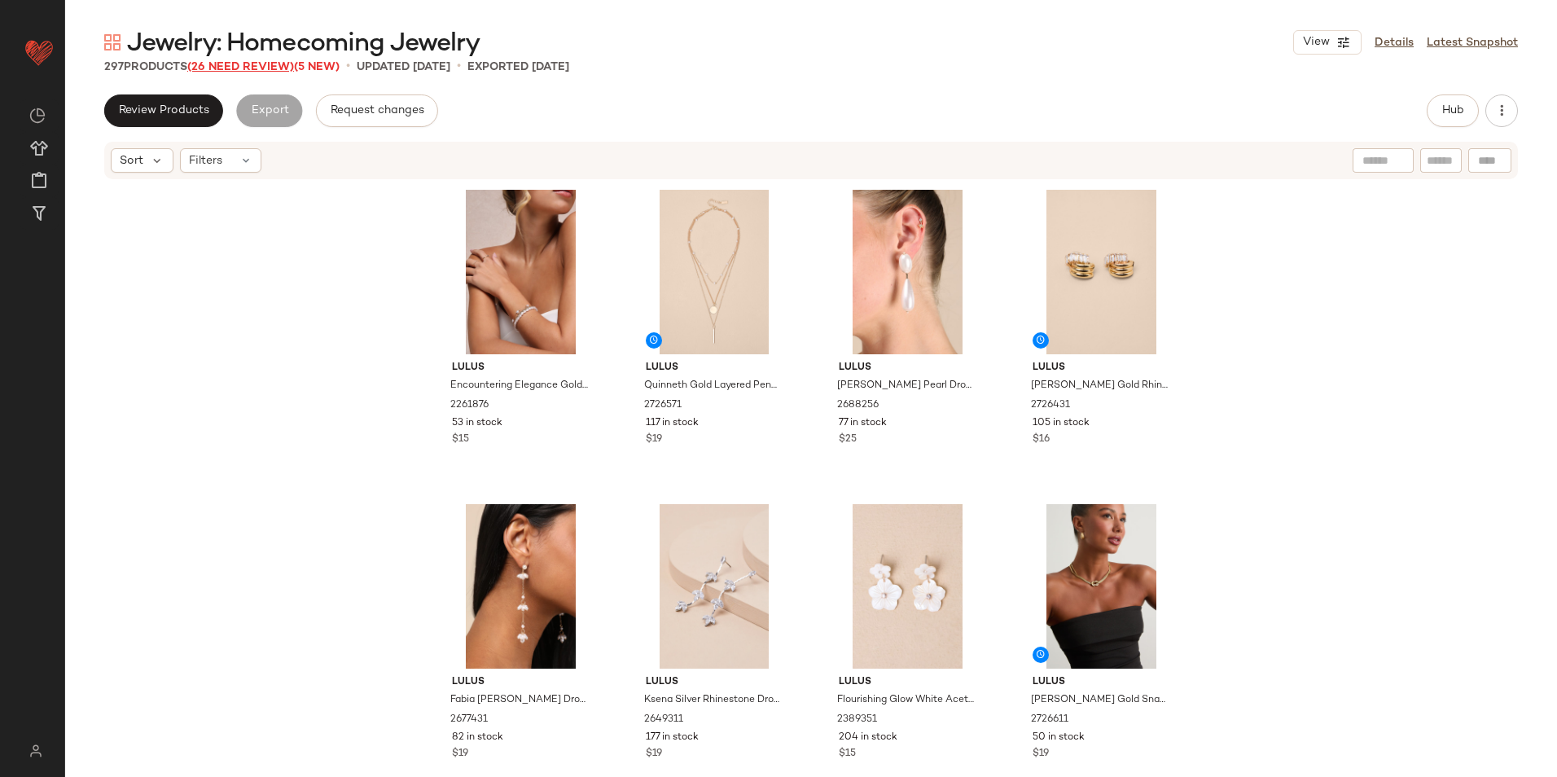
click at [232, 68] on span "(26 Need Review)" at bounding box center [240, 67] width 107 height 12
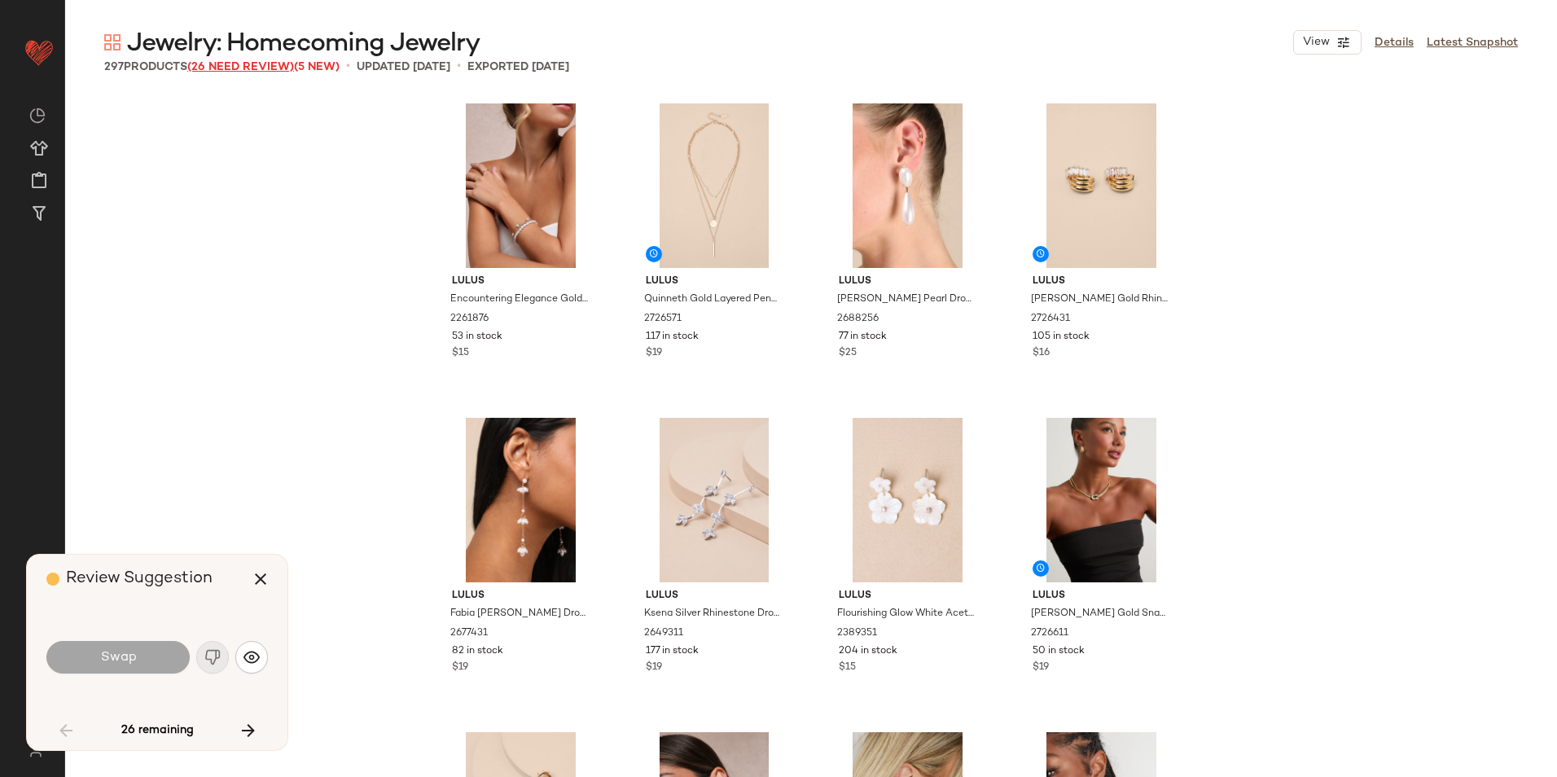
scroll to position [4085, 0]
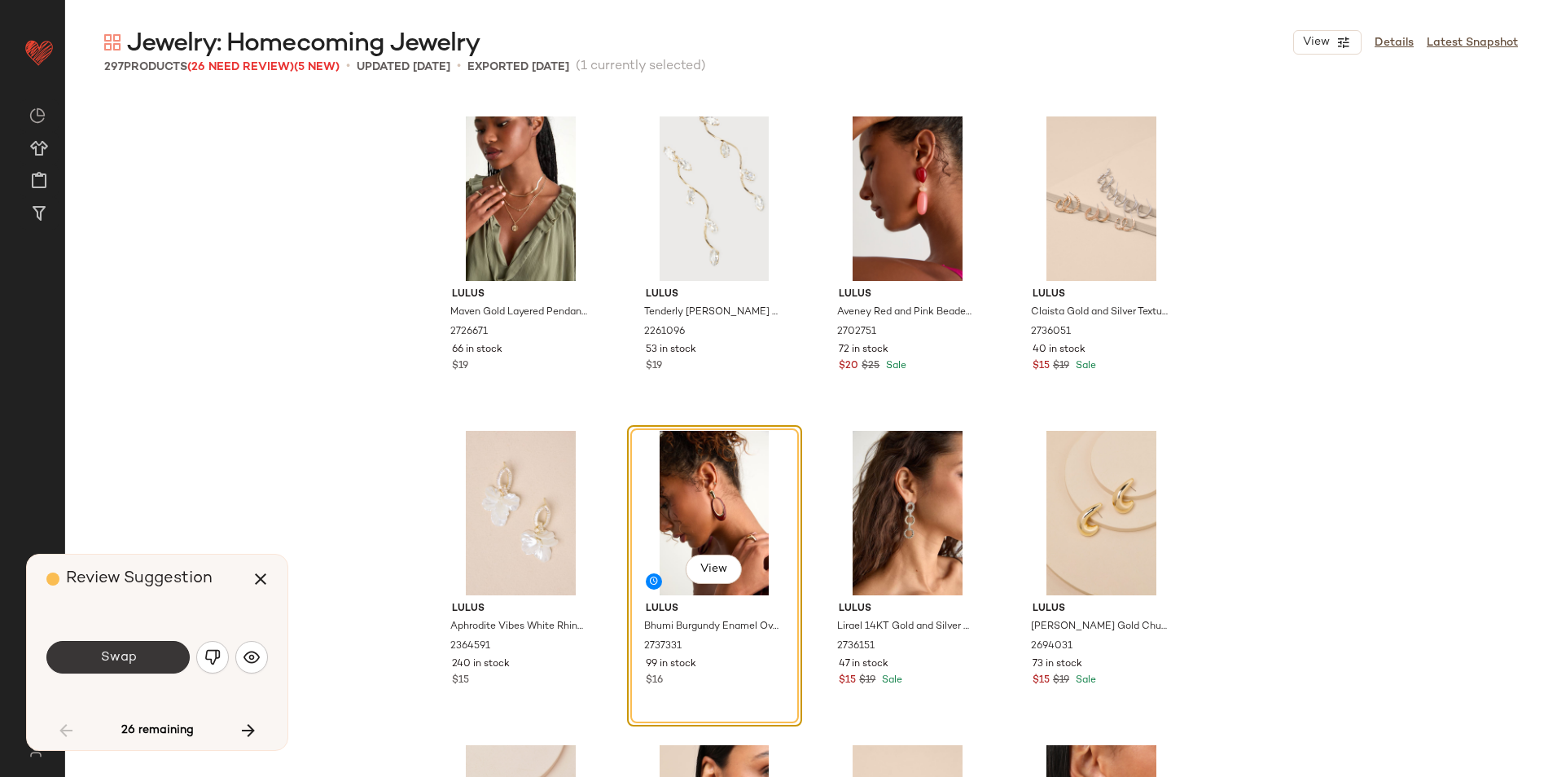
click at [164, 655] on button "Swap" at bounding box center [117, 657] width 143 height 33
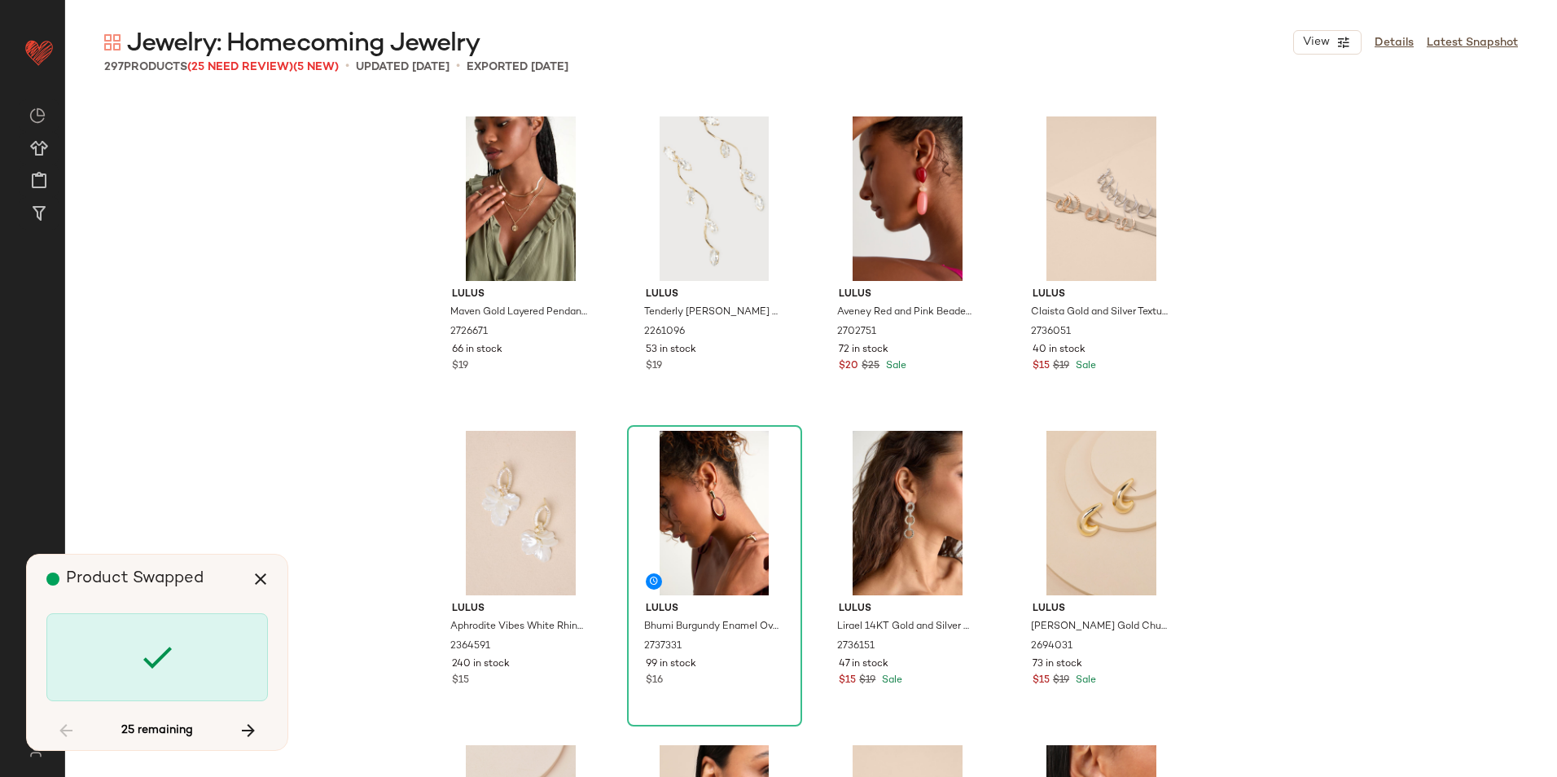
scroll to position [5028, 0]
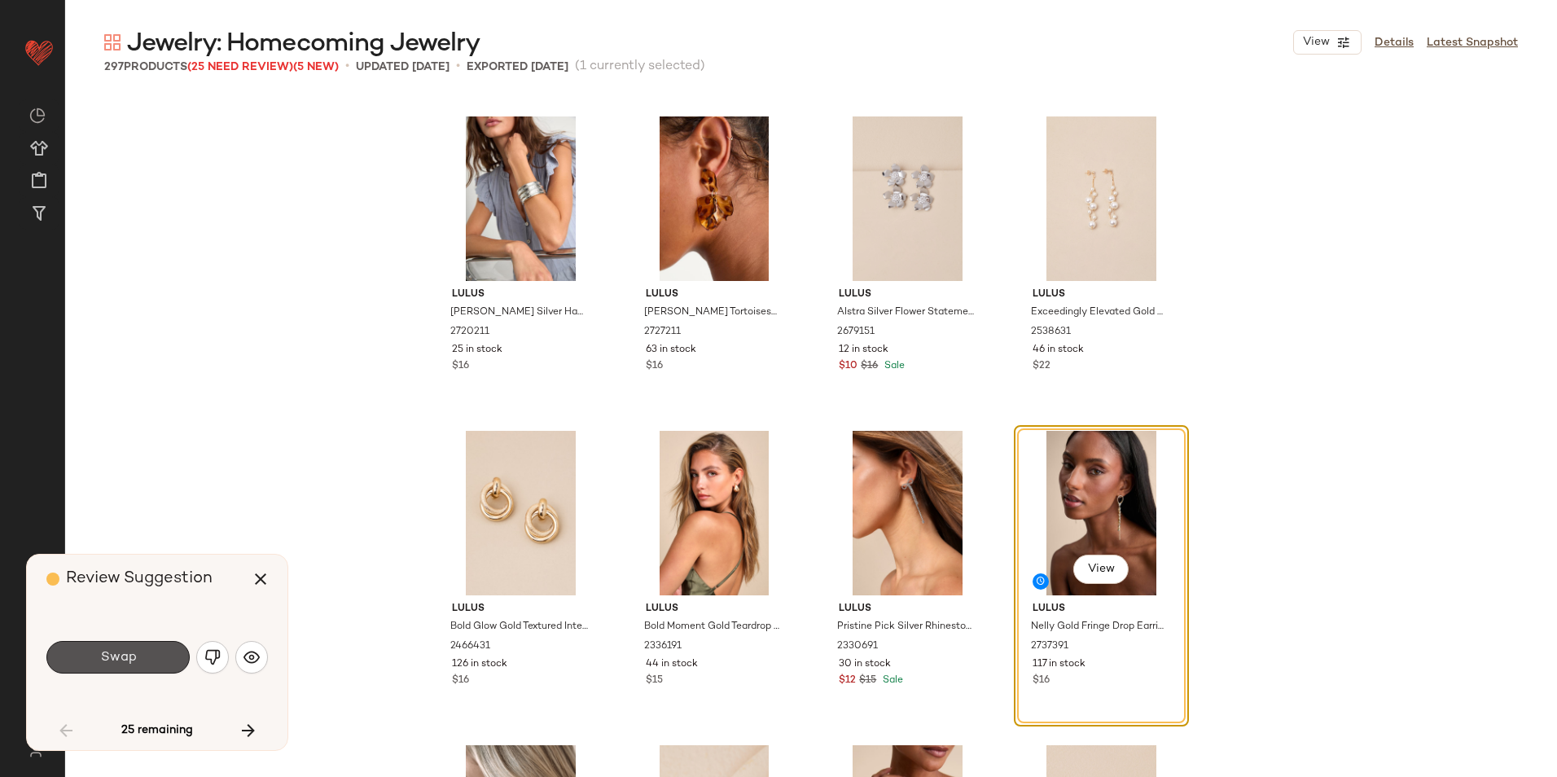
click at [162, 661] on button "Swap" at bounding box center [117, 657] width 143 height 33
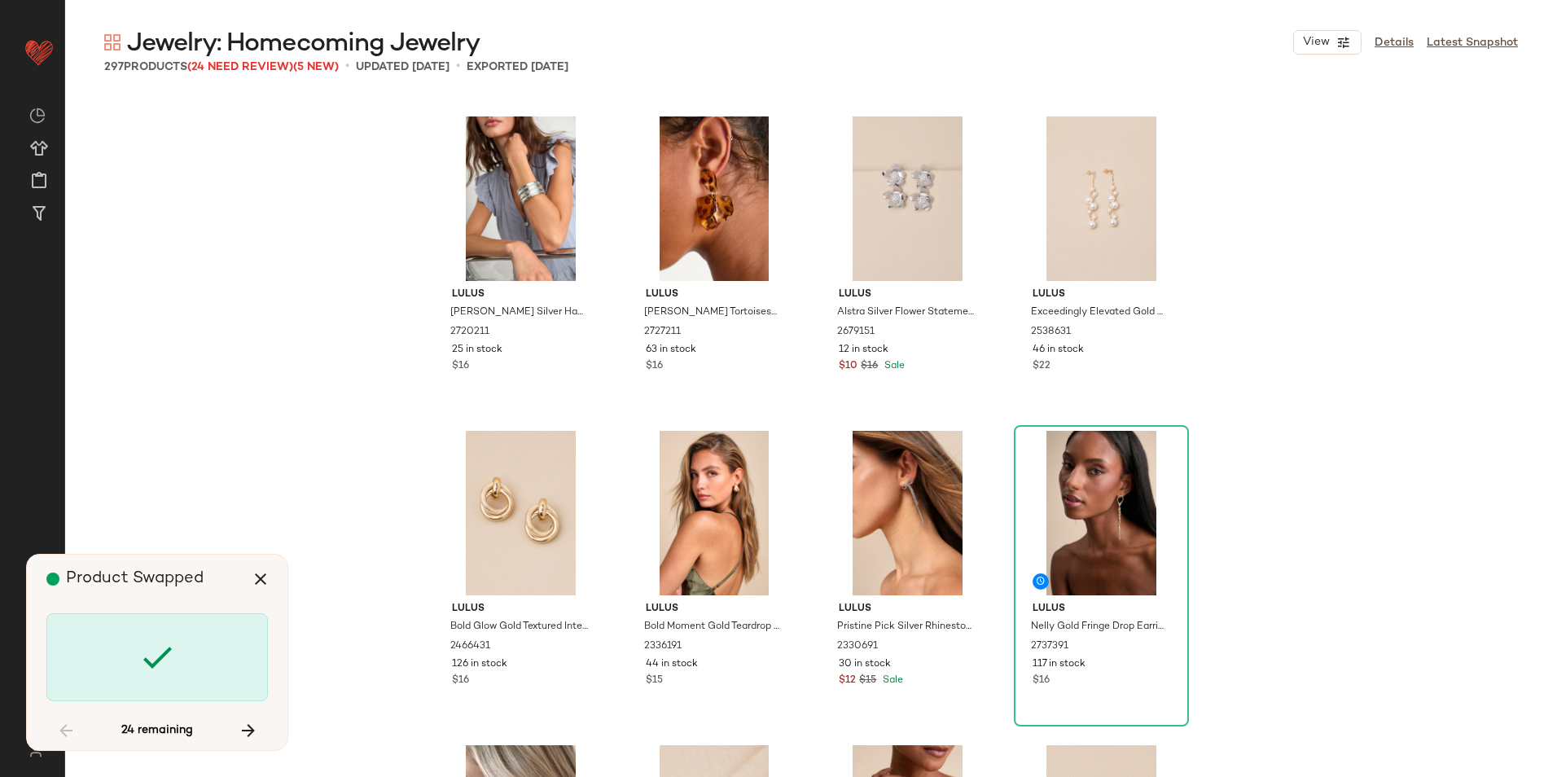
scroll to position [6913, 0]
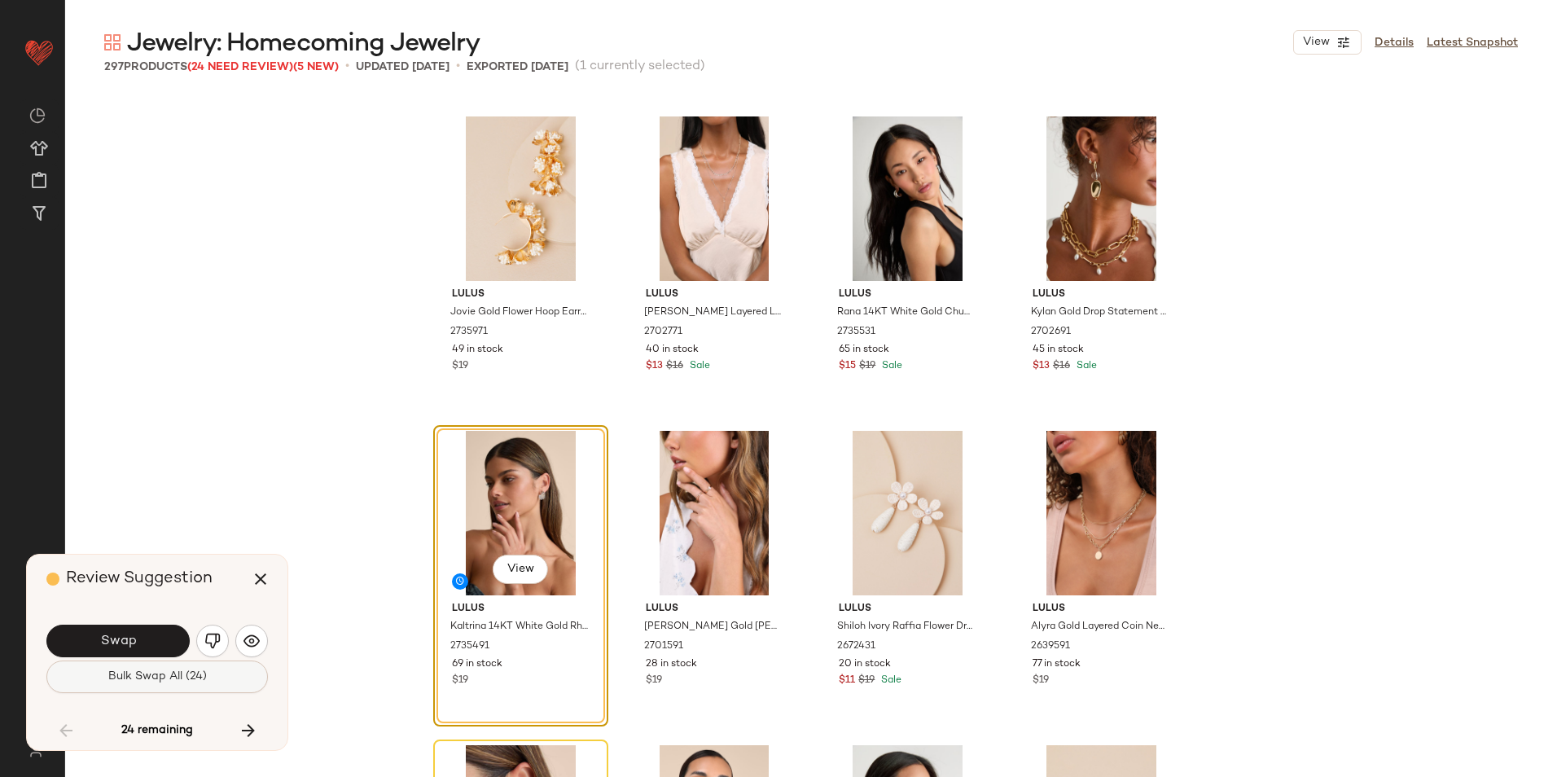
click at [155, 679] on span "Bulk Swap All (24)" at bounding box center [156, 676] width 99 height 13
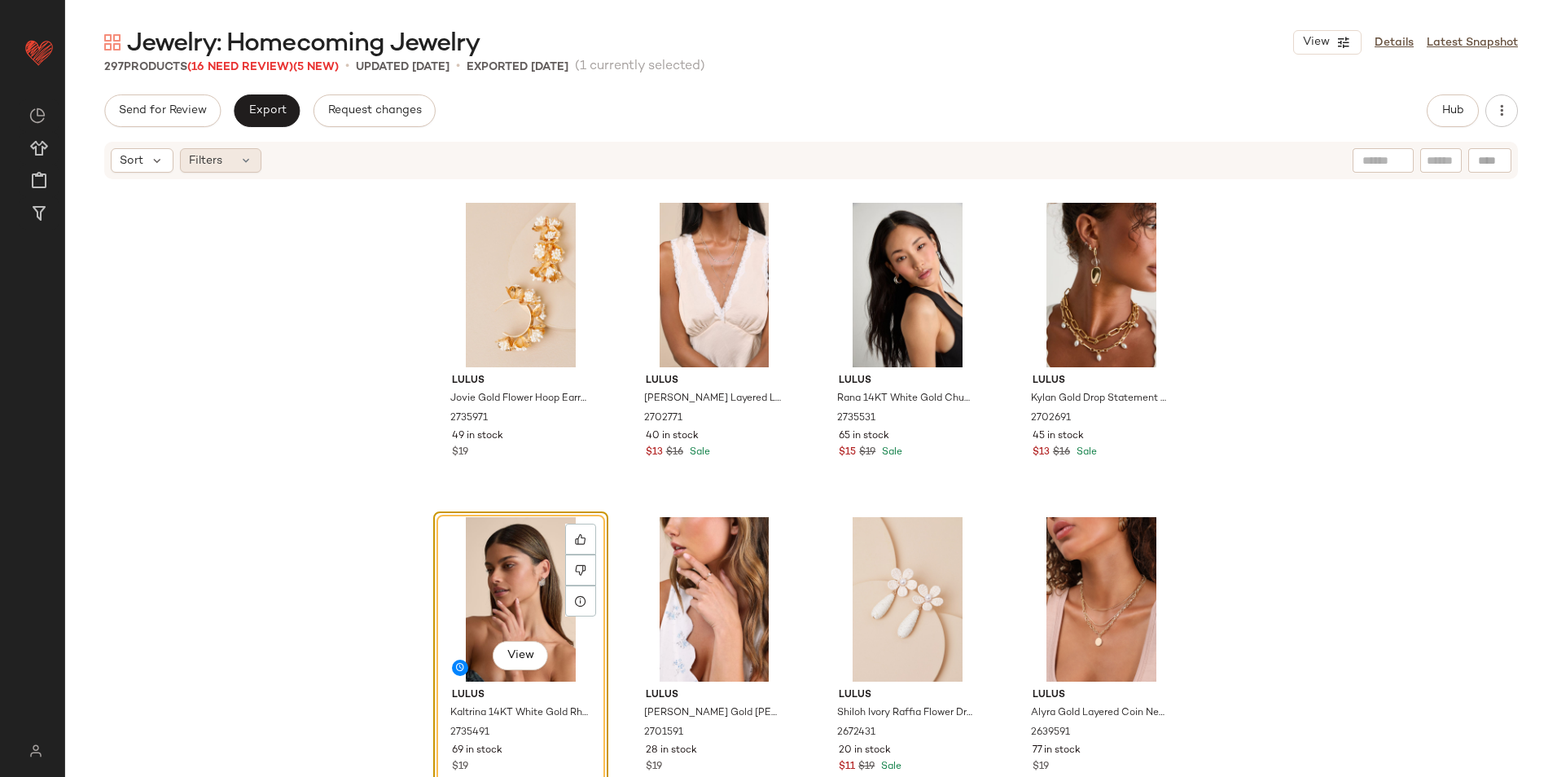
click at [212, 168] on span "Filters" at bounding box center [205, 160] width 33 height 17
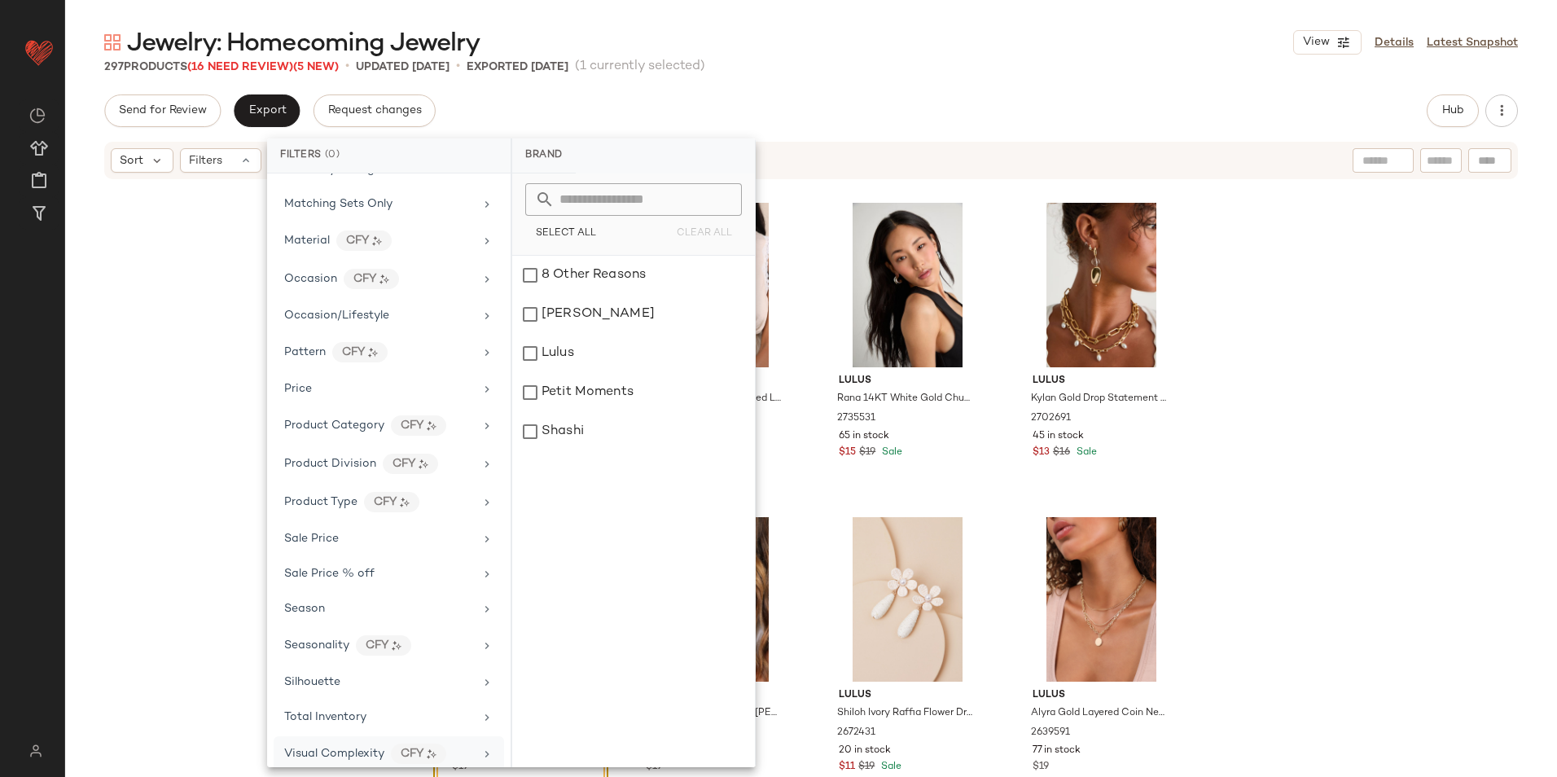
scroll to position [617, 0]
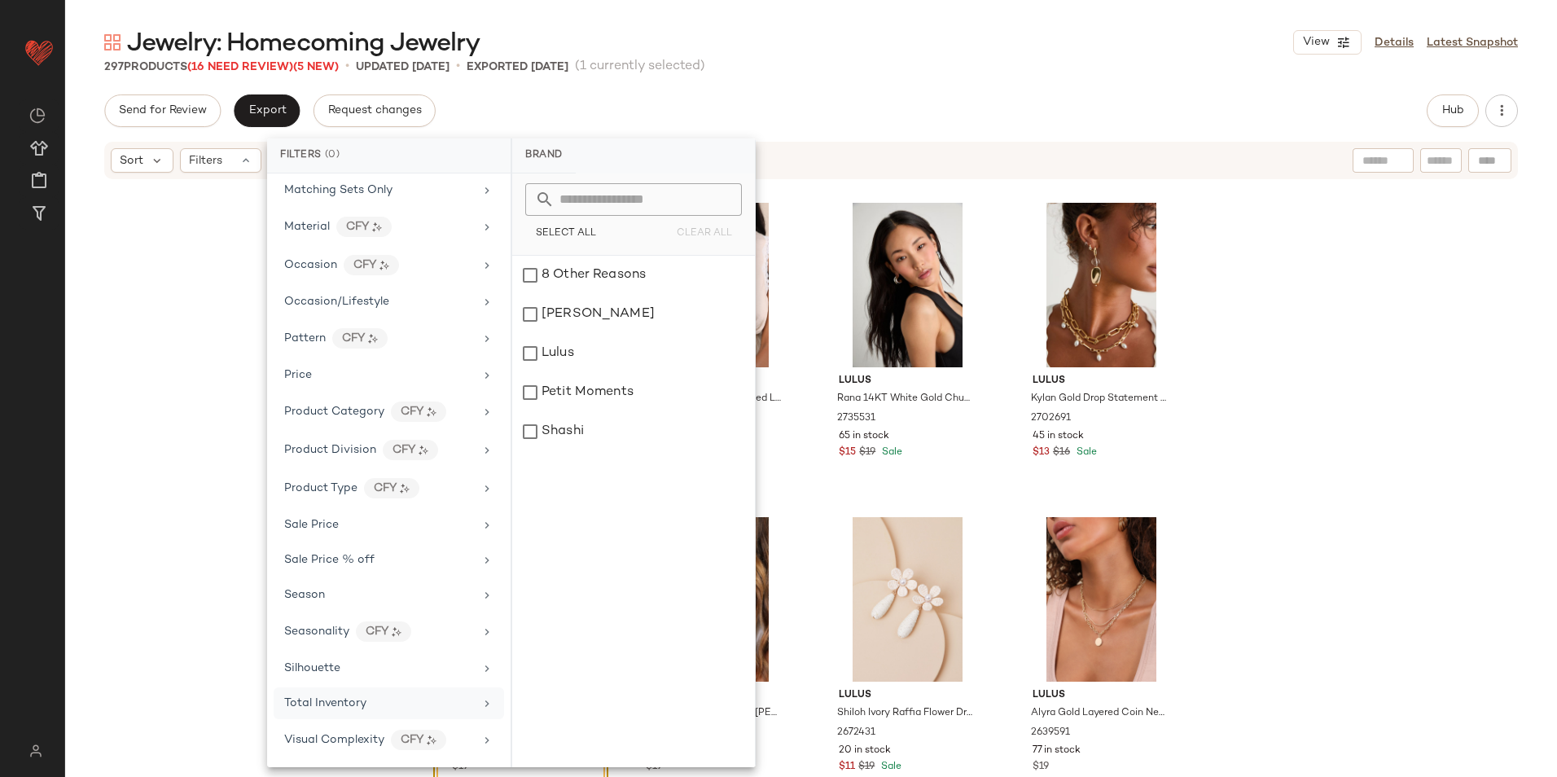
click at [350, 722] on div "Total Inventory" at bounding box center [389, 739] width 230 height 35
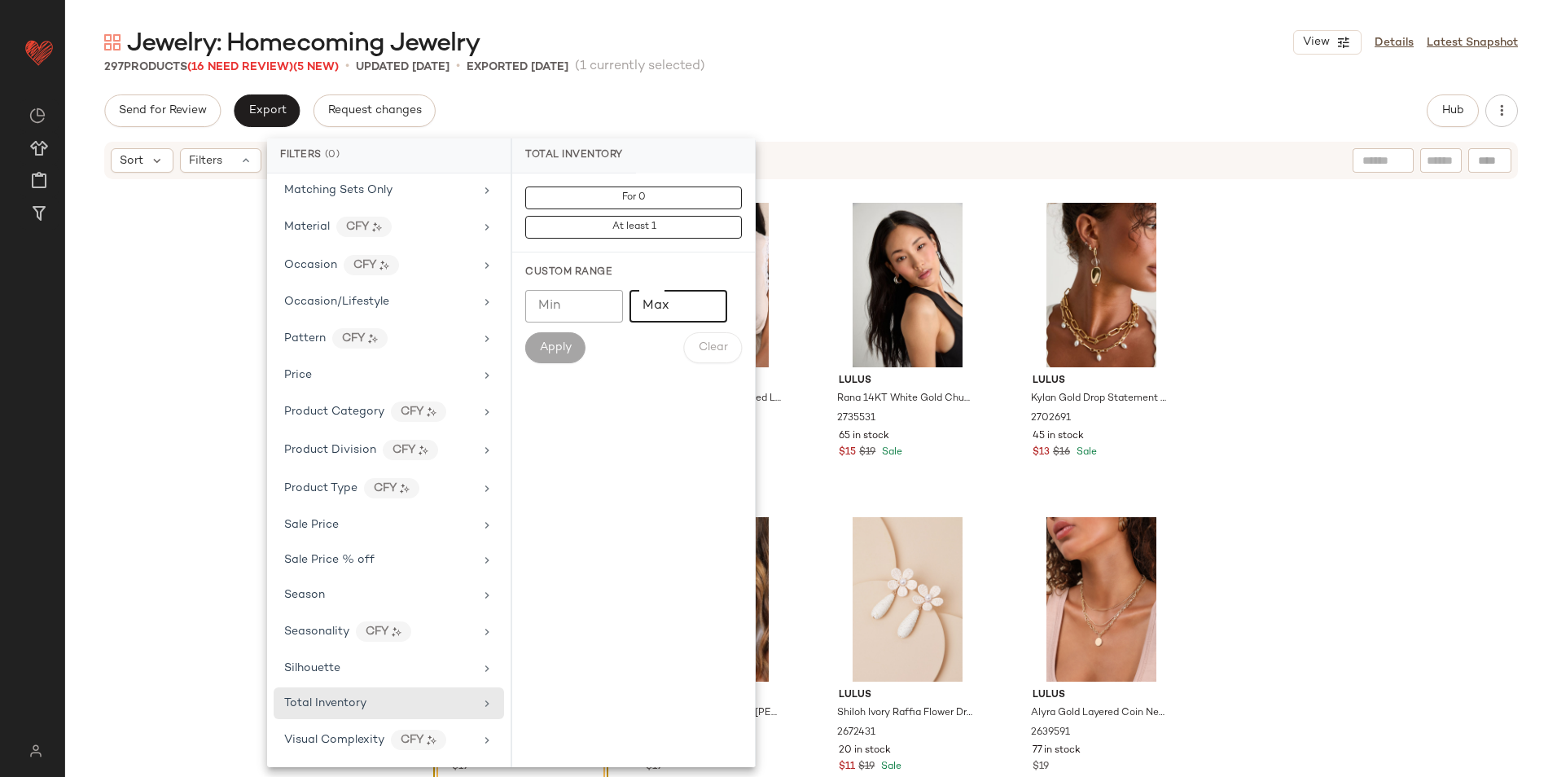
click at [683, 307] on input "Max" at bounding box center [678, 306] width 98 height 33
type input "**"
click at [557, 345] on span "Apply" at bounding box center [555, 347] width 33 height 13
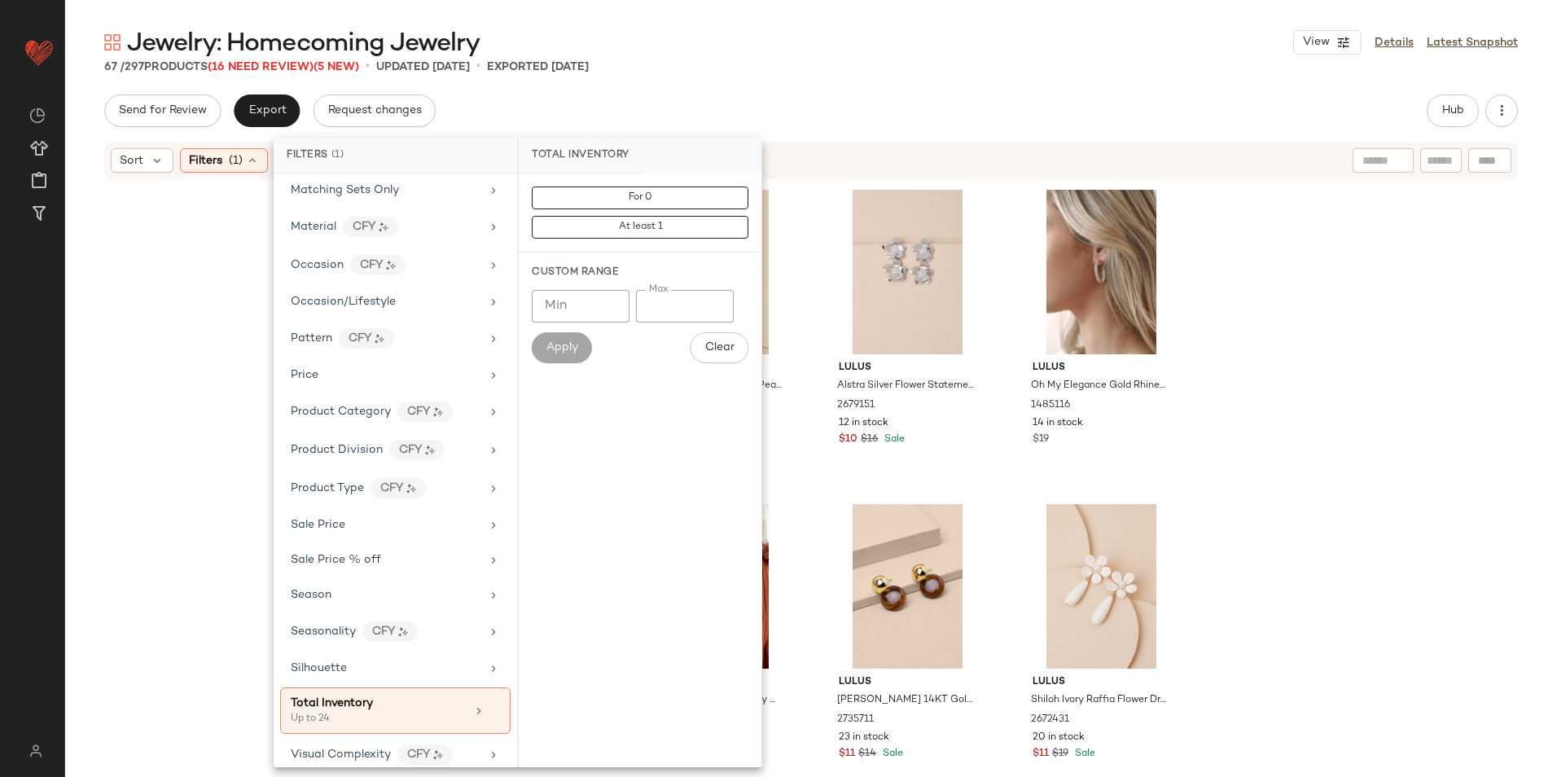
click at [790, 81] on div "Jewelry: Homecoming Jewelry View Details Latest Snapshot 67 / 297 Products (16 …" at bounding box center [810, 401] width 1491 height 751
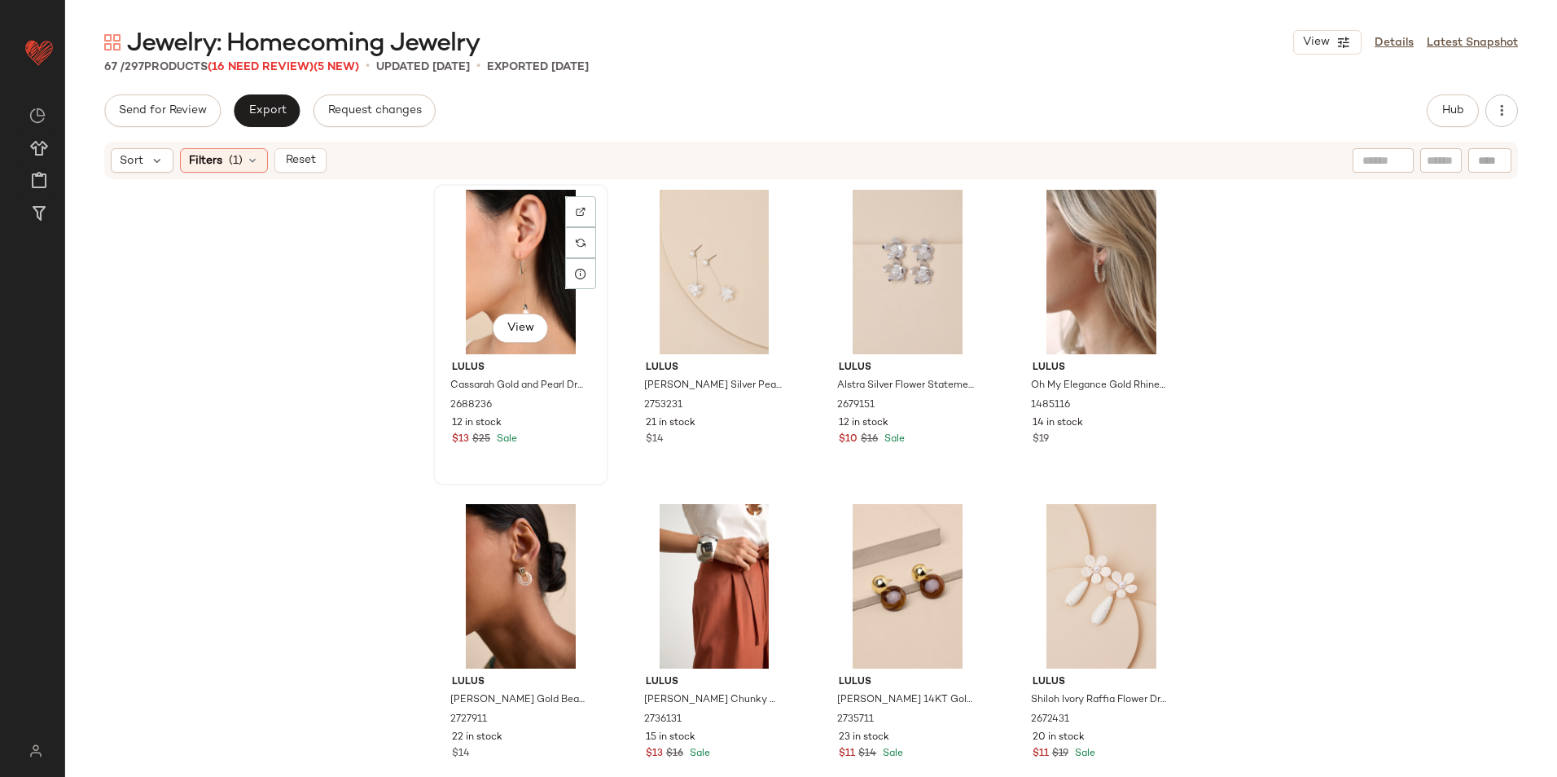
click at [506, 250] on div "View" at bounding box center [521, 272] width 164 height 164
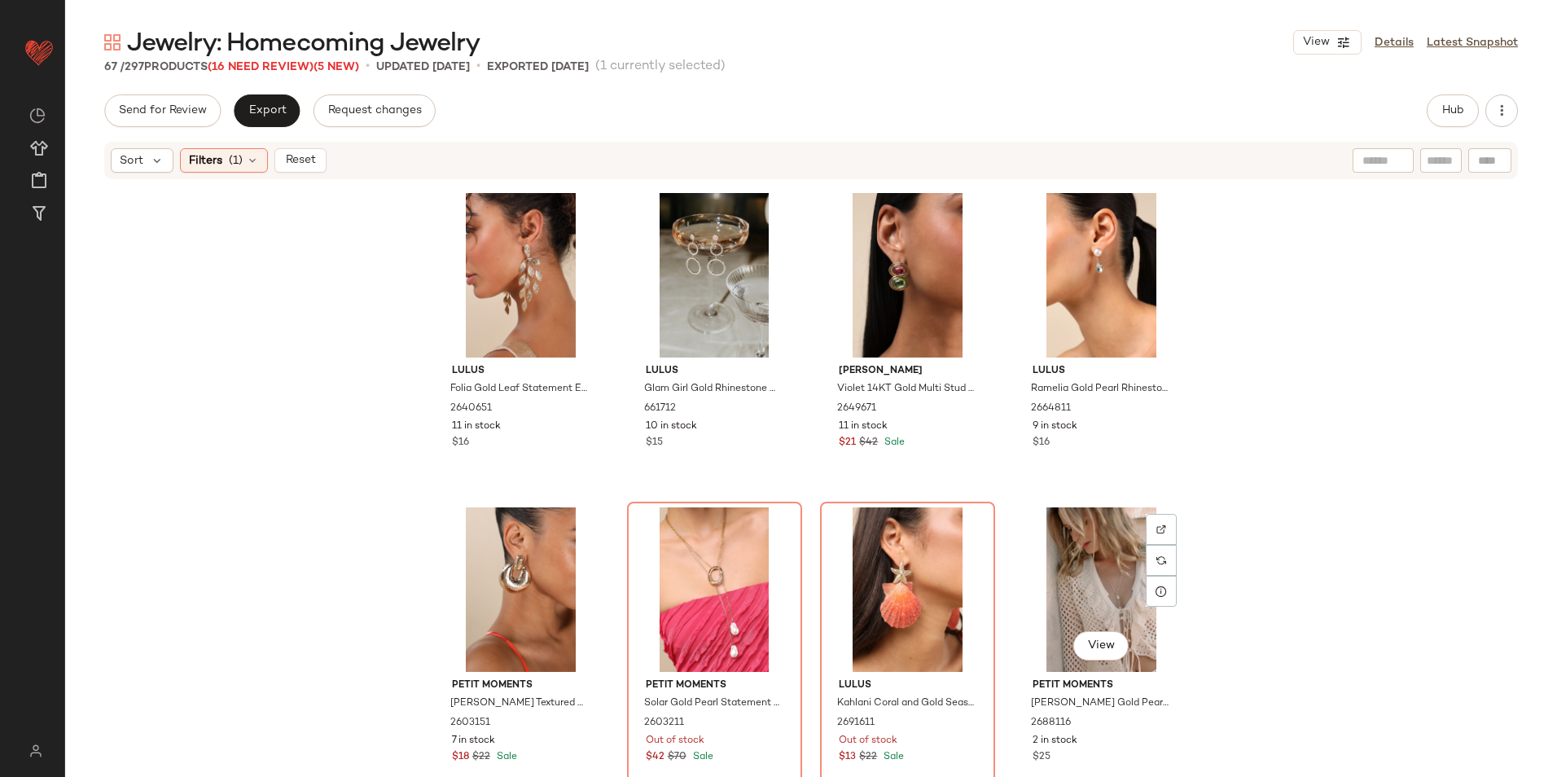
scroll to position [4701, 0]
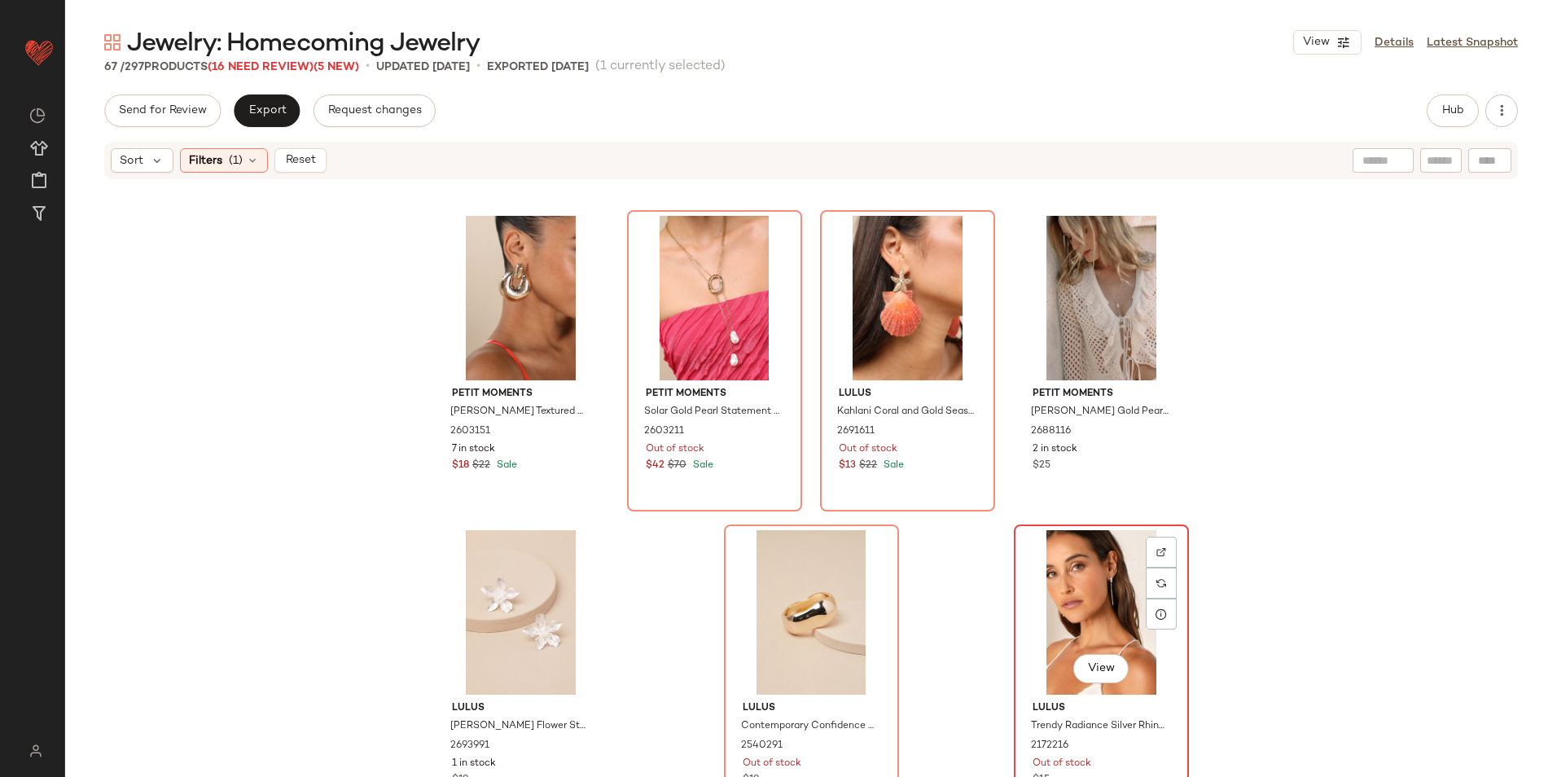
click at [1083, 598] on div "View" at bounding box center [1101, 612] width 164 height 164
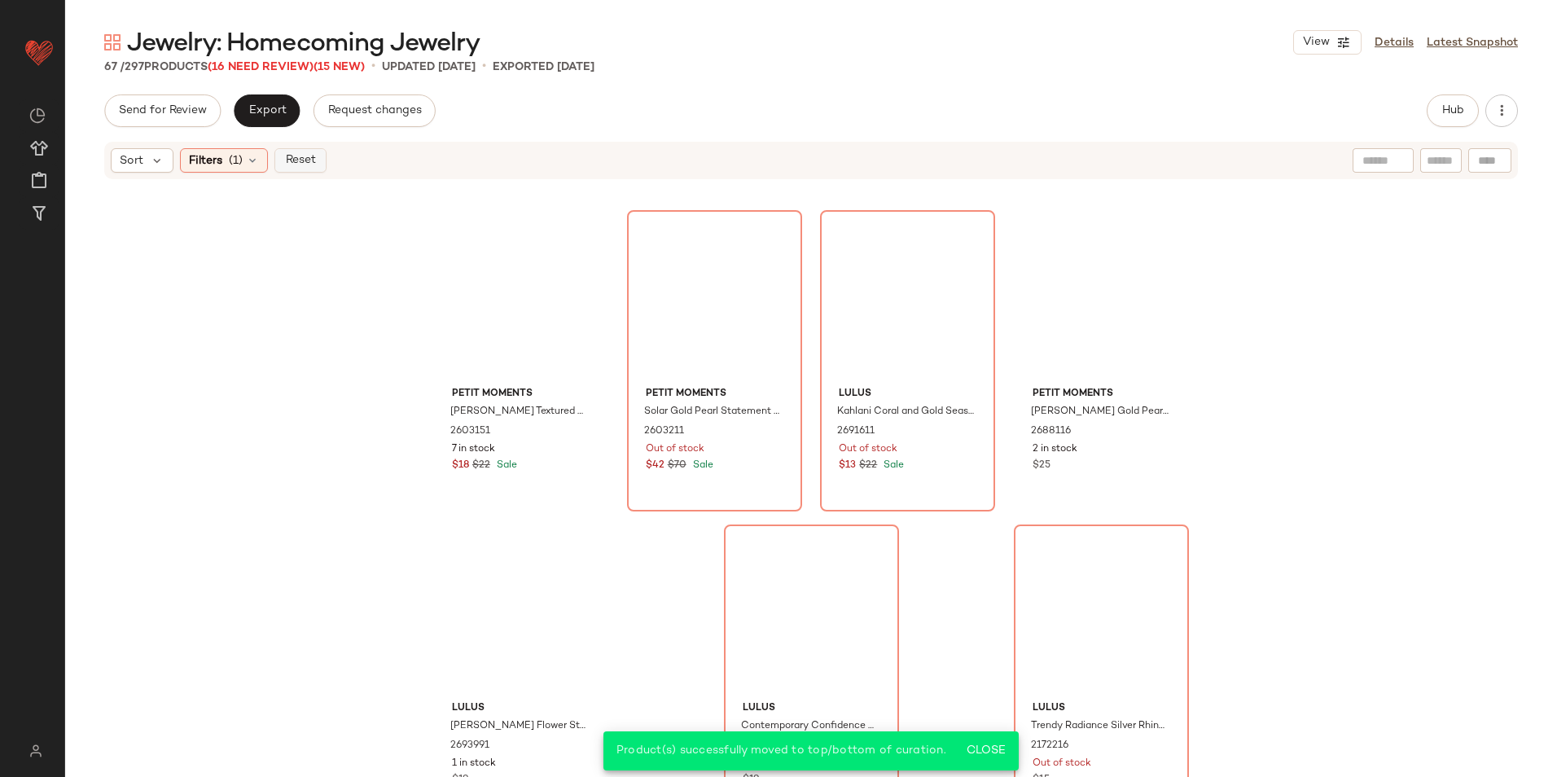
click at [317, 158] on button "Reset" at bounding box center [300, 160] width 52 height 24
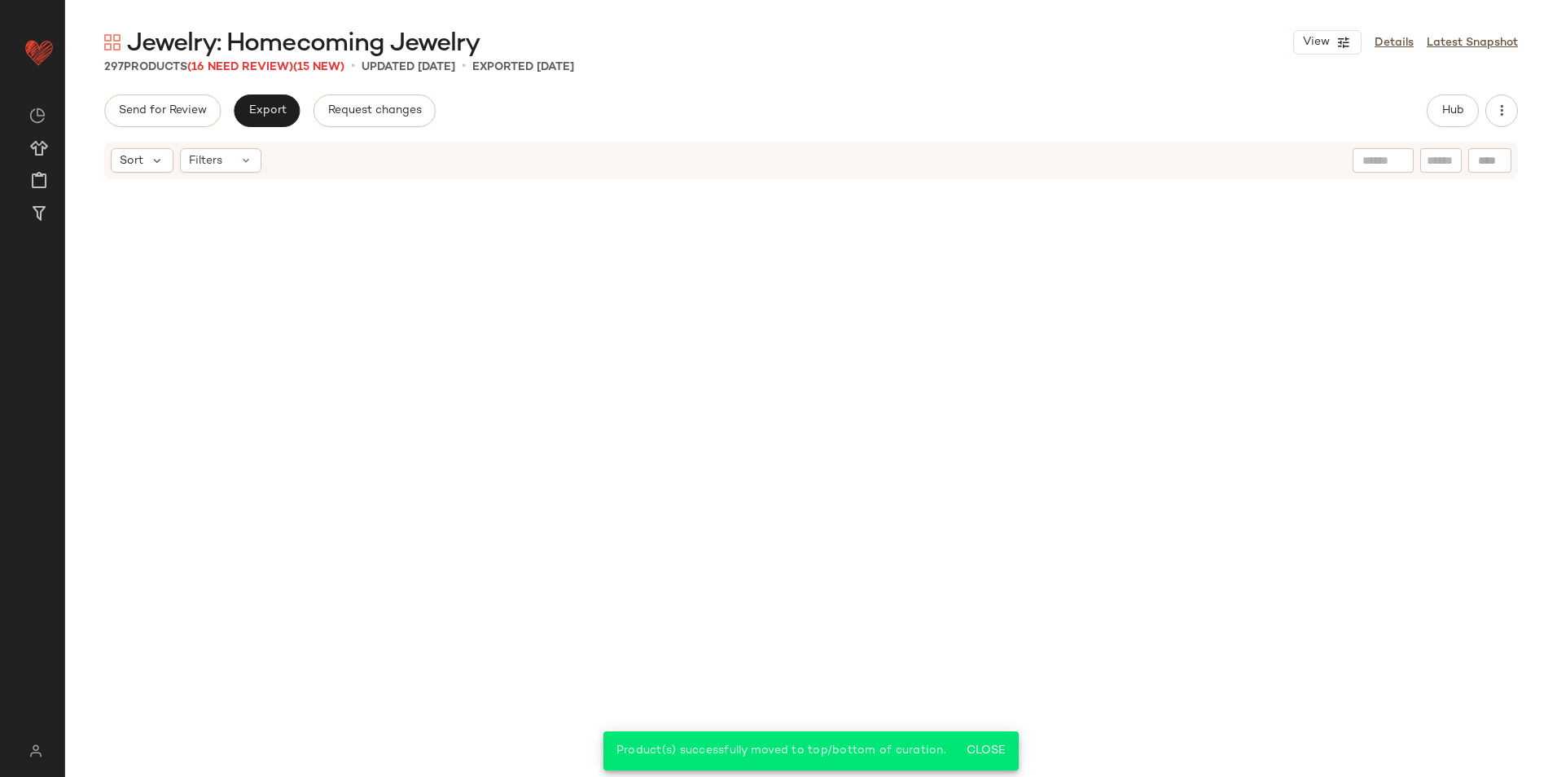
scroll to position [22926, 0]
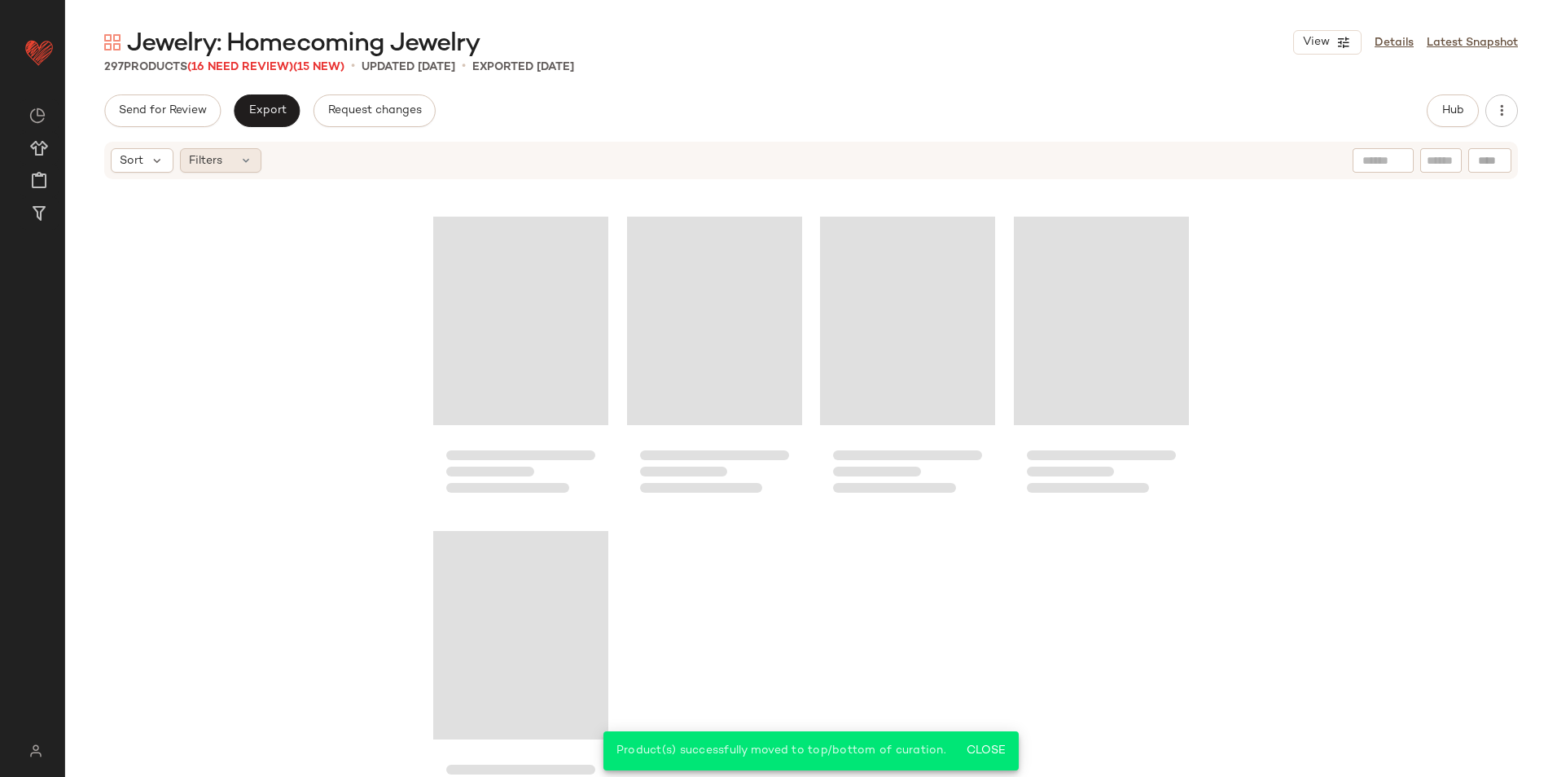
click at [244, 169] on div "Filters" at bounding box center [220, 160] width 81 height 24
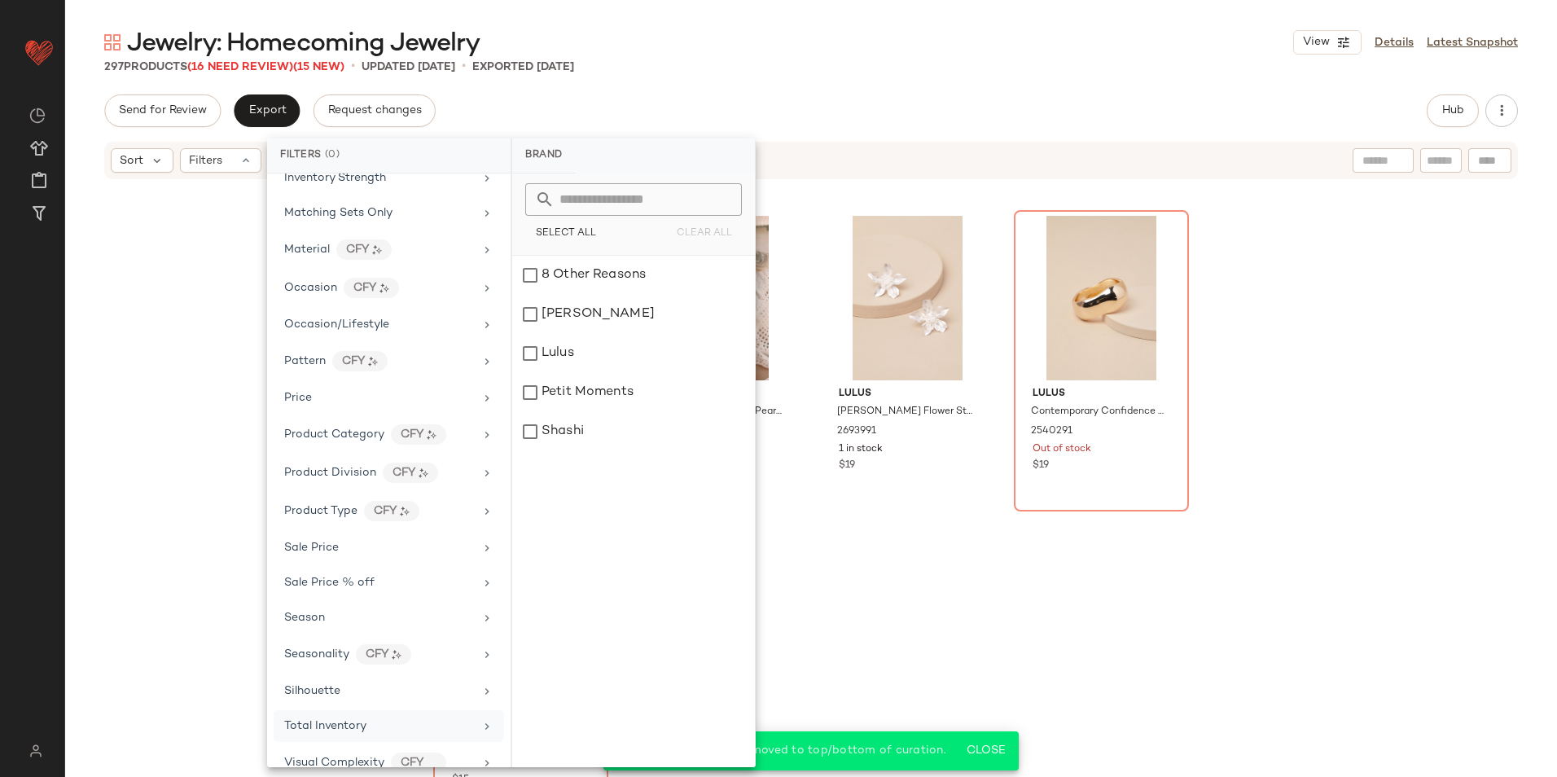
scroll to position [617, 0]
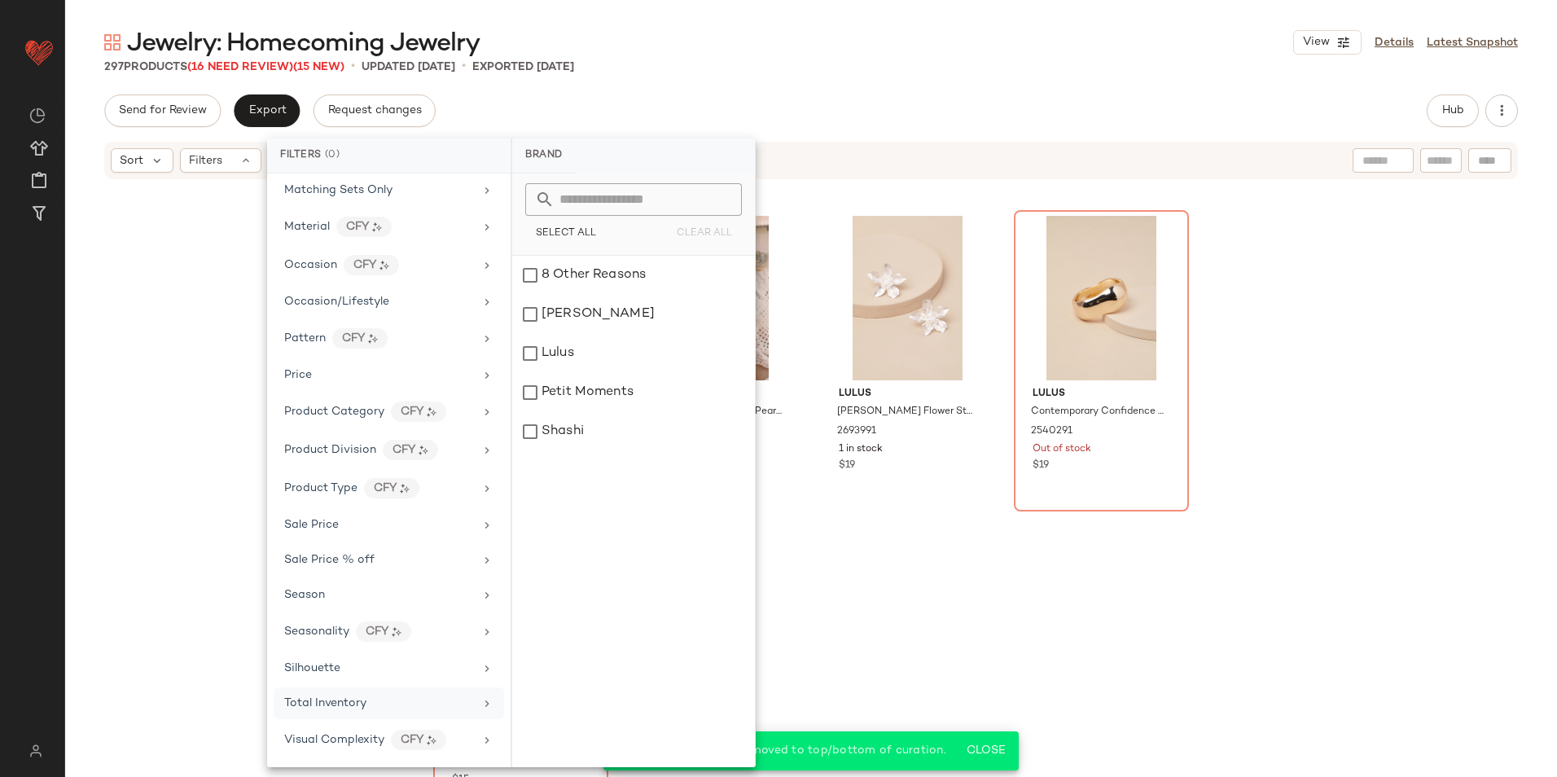
drag, startPoint x: 368, startPoint y: 704, endPoint x: 515, endPoint y: 494, distance: 256.1
click at [369, 704] on div "Total Inventory" at bounding box center [379, 702] width 190 height 17
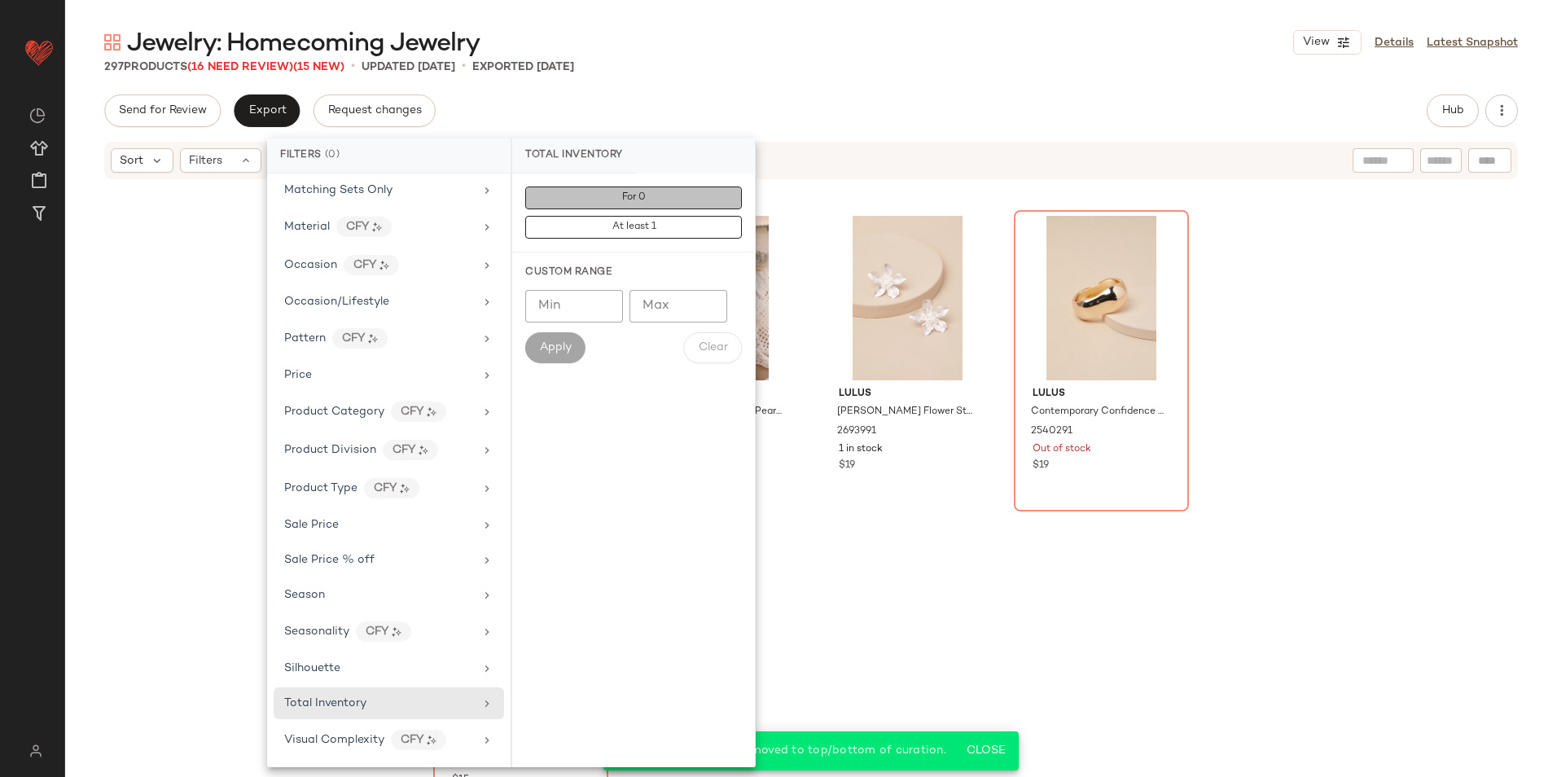
click at [698, 216] on button "For 0" at bounding box center [633, 227] width 217 height 23
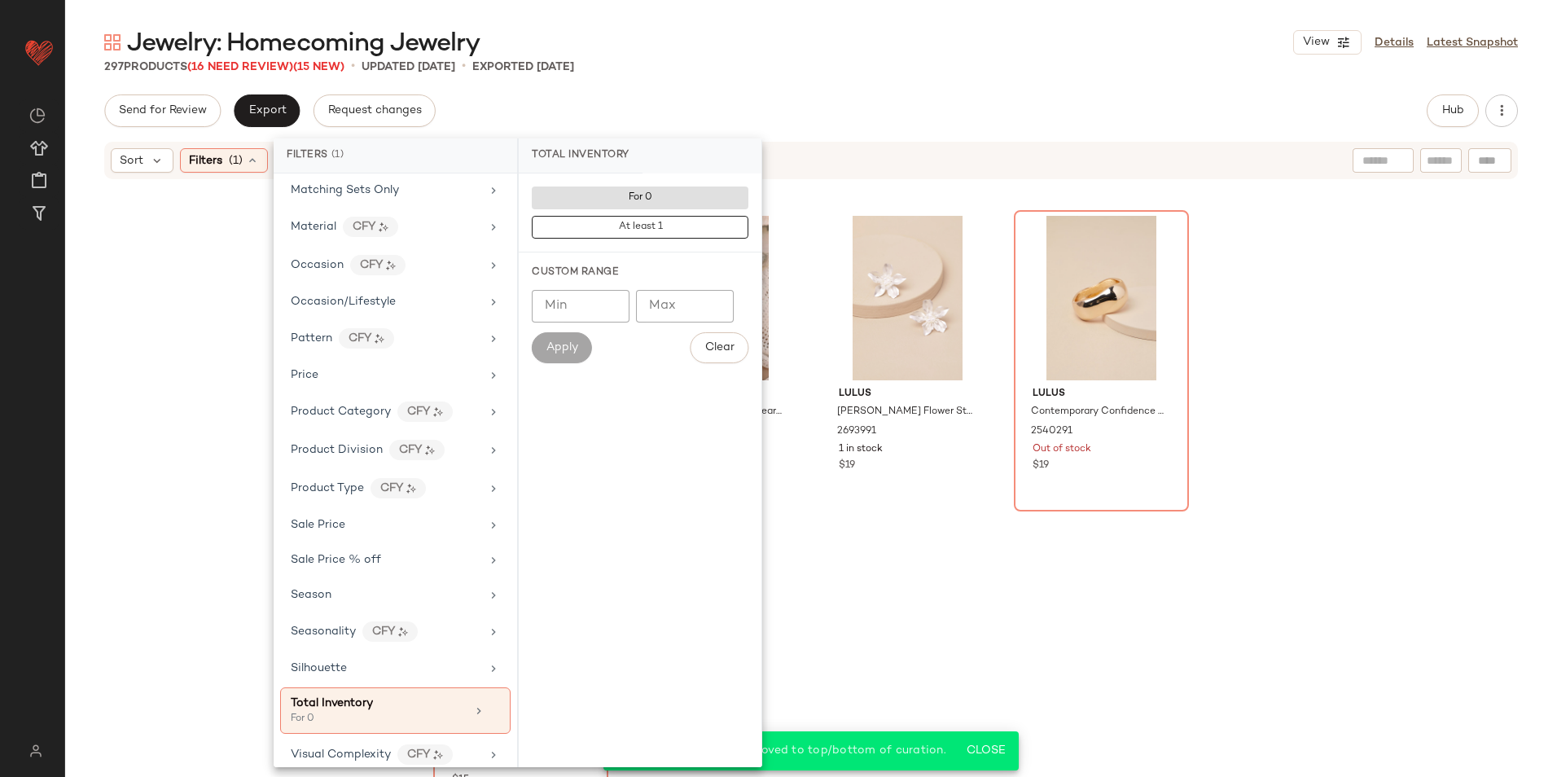
click at [747, 119] on div "Send for Review Export Request changes Hub" at bounding box center [810, 110] width 1413 height 33
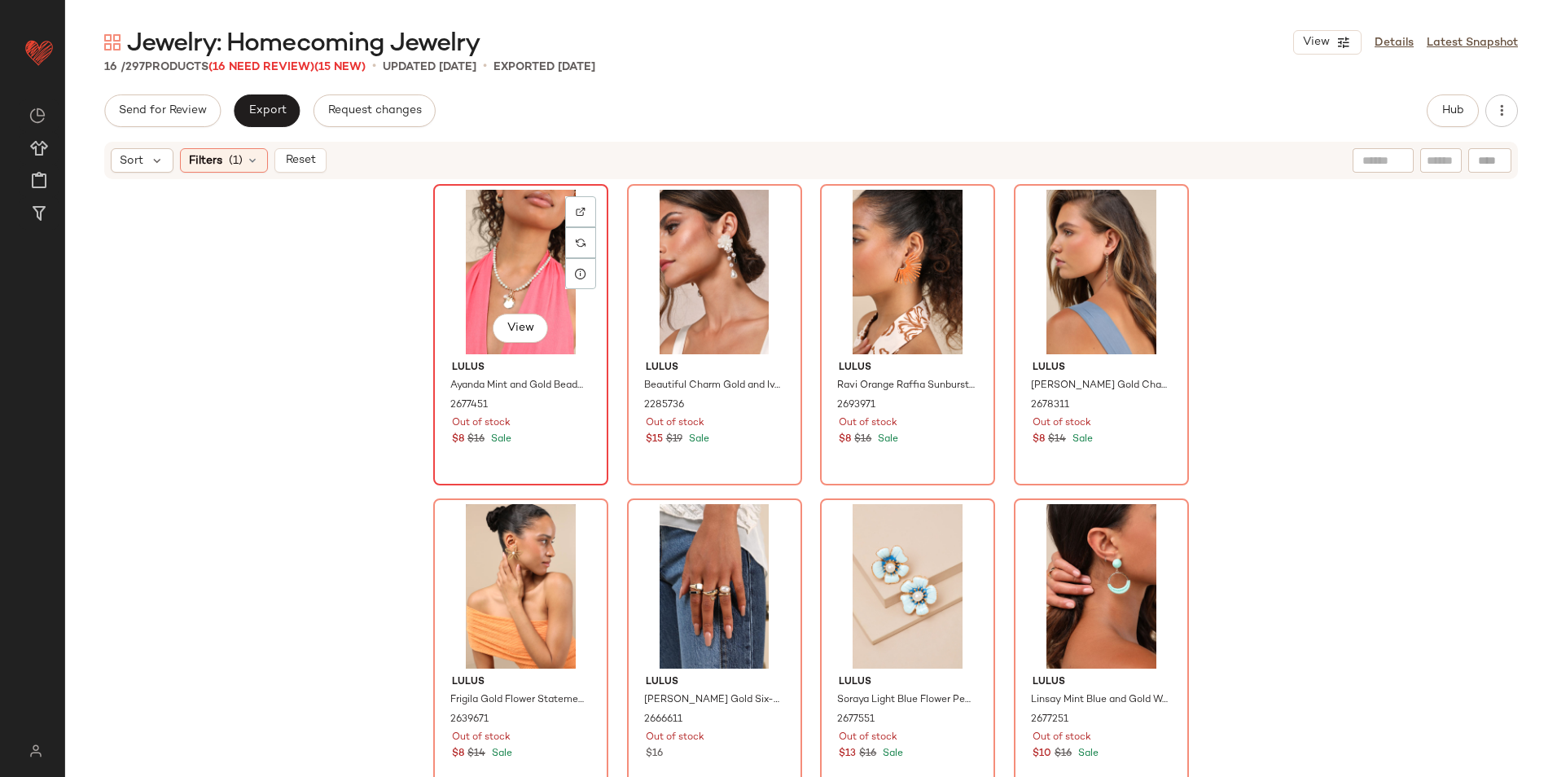
click at [532, 244] on div "View" at bounding box center [521, 272] width 164 height 164
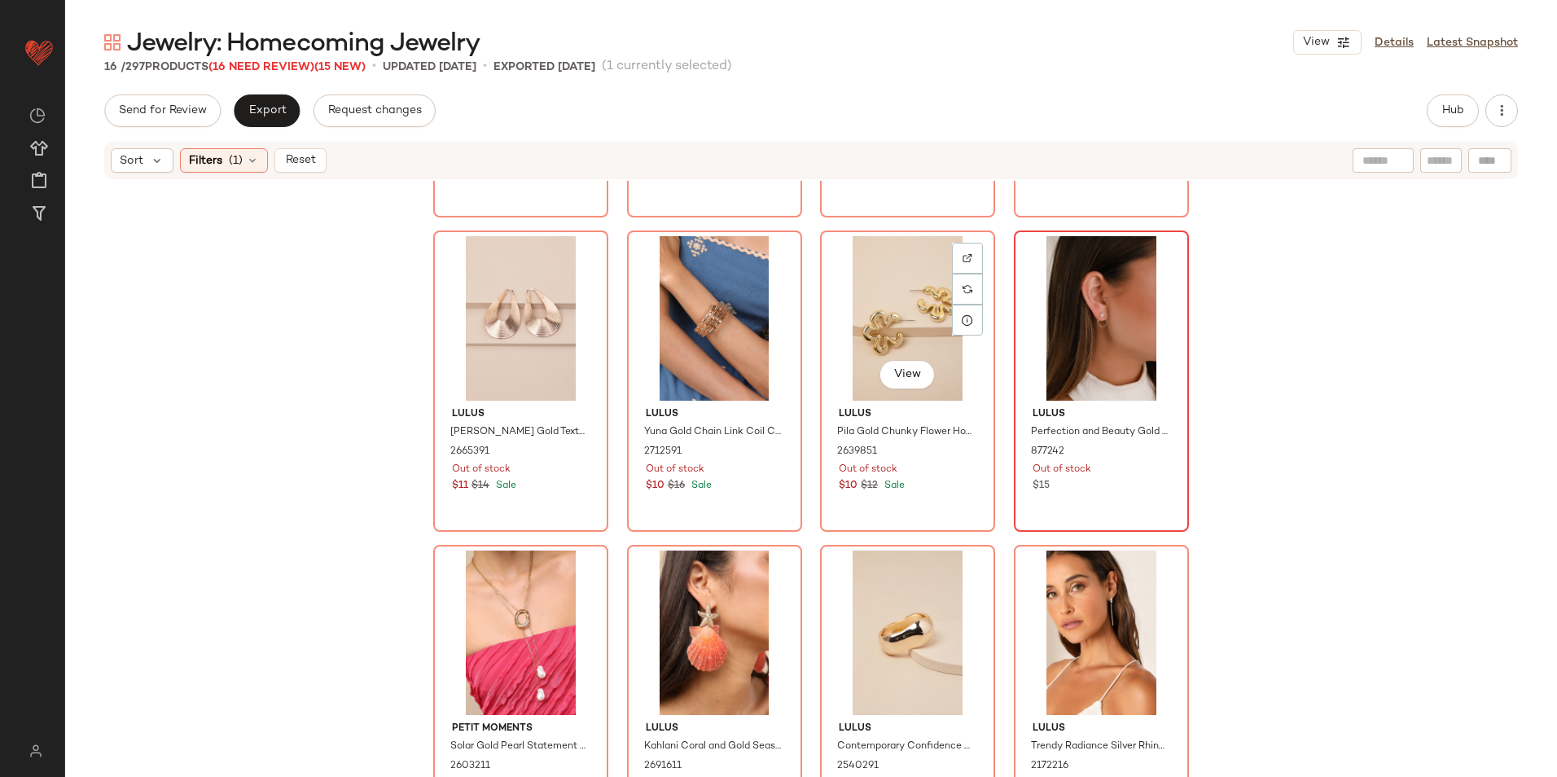
scroll to position [615, 0]
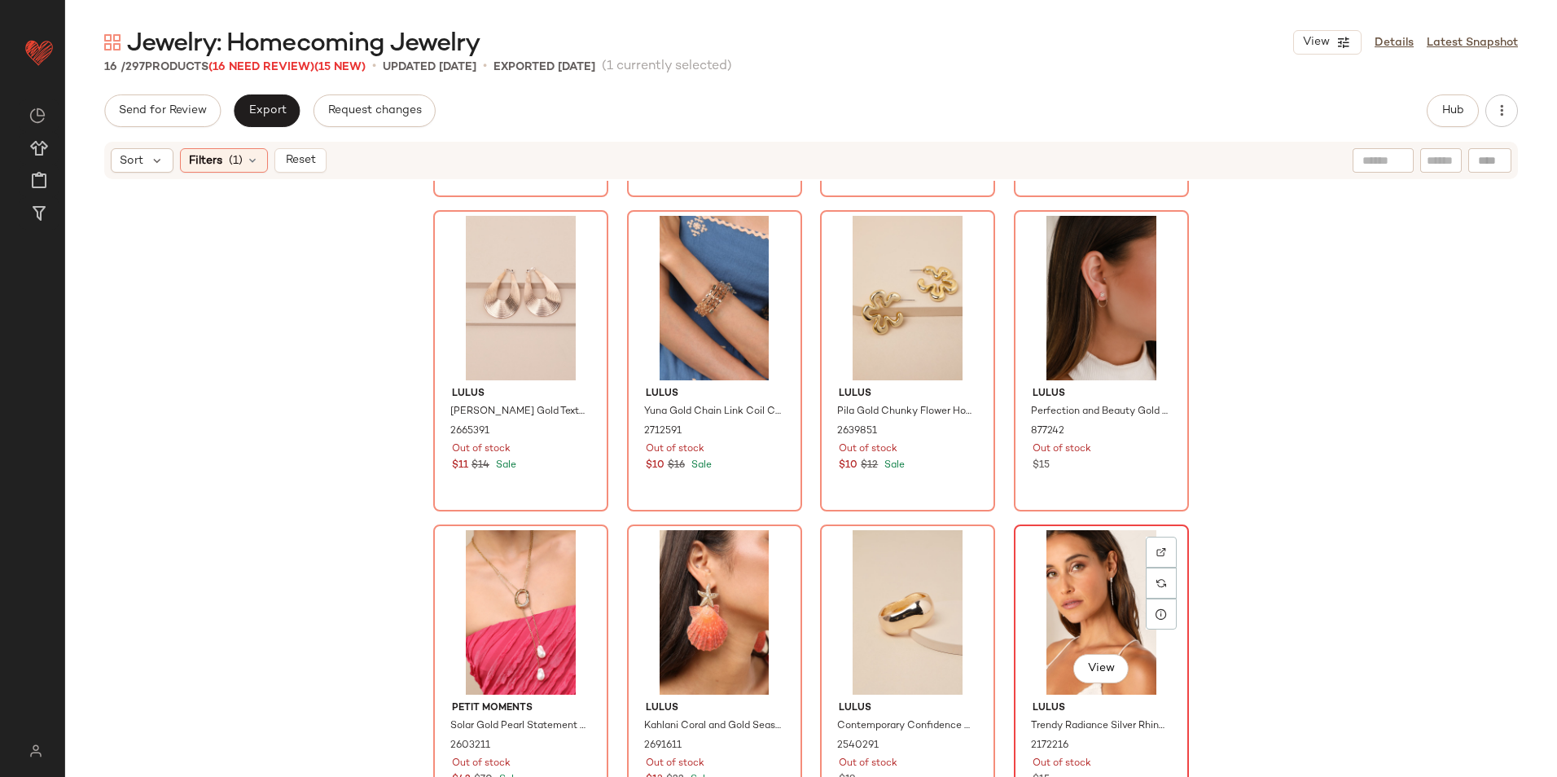
click at [1097, 633] on div "View" at bounding box center [1101, 612] width 164 height 164
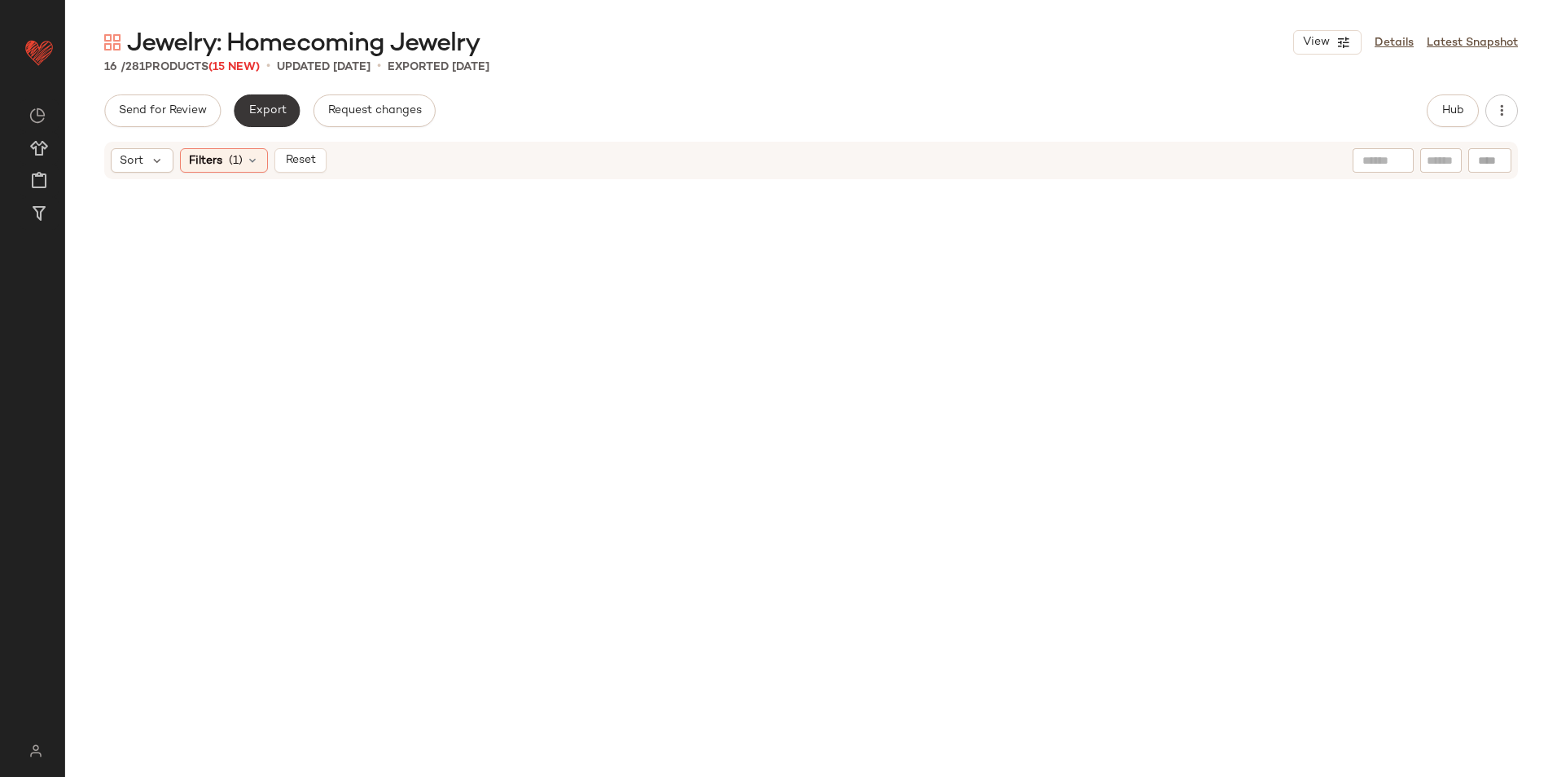
click at [257, 104] on span "Export" at bounding box center [266, 110] width 38 height 13
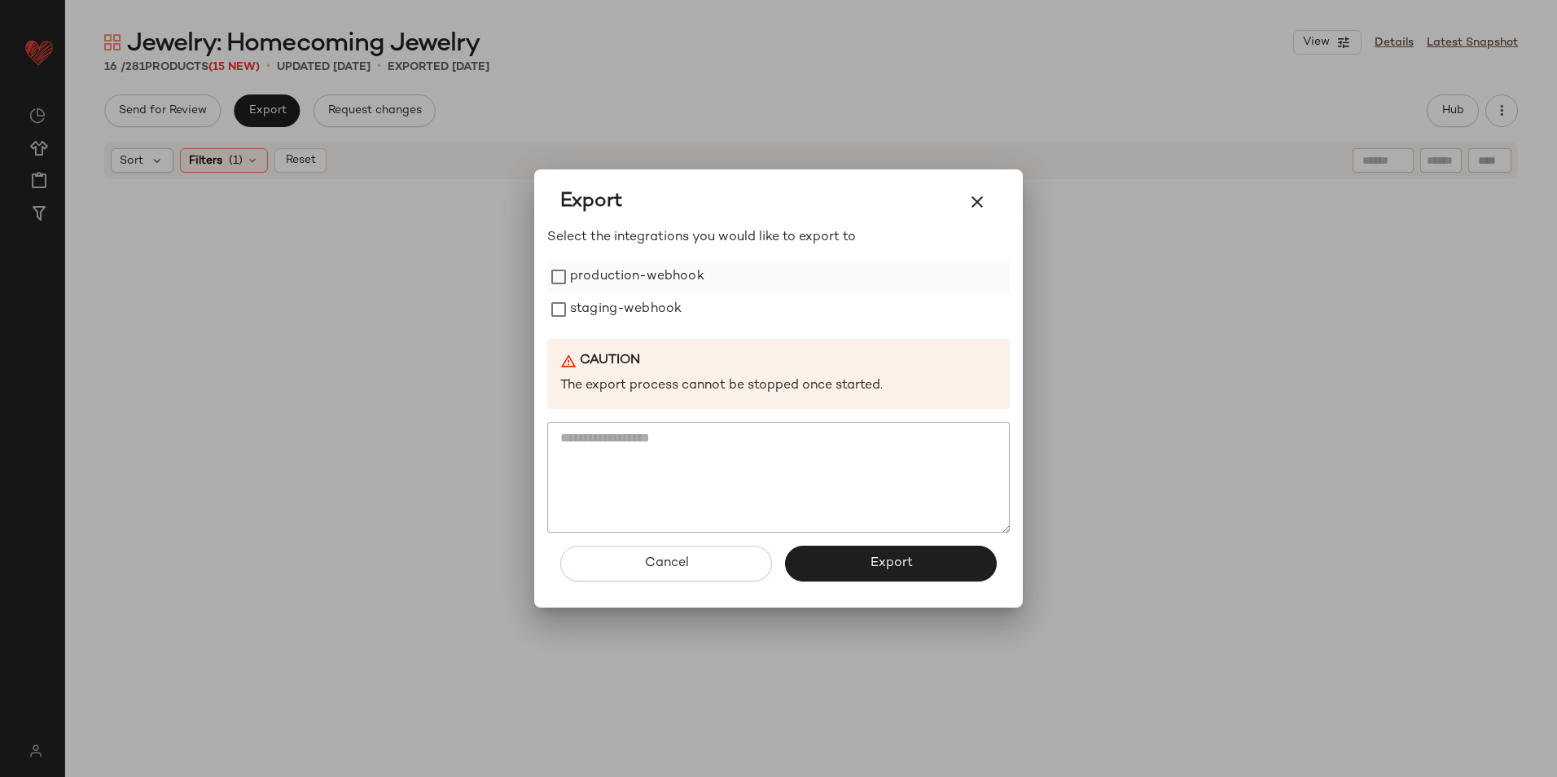
click at [649, 279] on label "production-webhook" at bounding box center [637, 277] width 134 height 33
drag, startPoint x: 632, startPoint y: 304, endPoint x: 714, endPoint y: 375, distance: 108.5
click at [632, 305] on label "staging-webhook" at bounding box center [626, 309] width 112 height 33
click at [863, 573] on button "Export" at bounding box center [891, 563] width 212 height 36
